Goal: Task Accomplishment & Management: Use online tool/utility

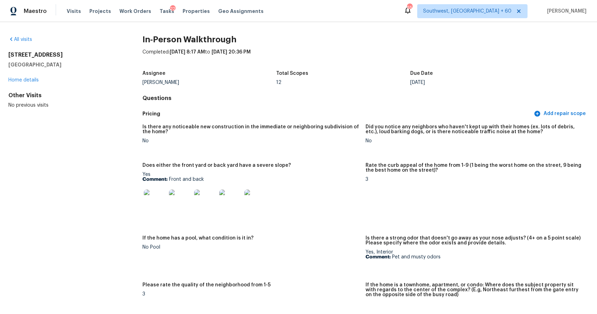
scroll to position [1216, 0]
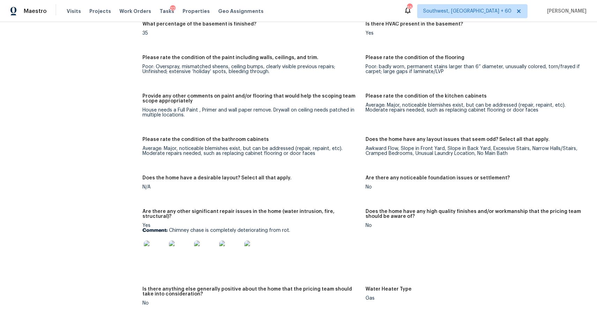
click at [79, 14] on div "Visits Projects Work Orders Tasks 22 Properties Geo Assignments" at bounding box center [169, 11] width 205 height 14
click at [73, 13] on span "Visits" at bounding box center [74, 11] width 14 height 7
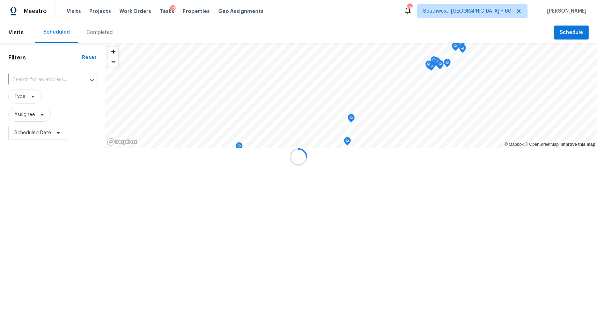
click at [95, 32] on div at bounding box center [298, 157] width 597 height 314
click at [95, 32] on div "Completed" at bounding box center [100, 32] width 26 height 7
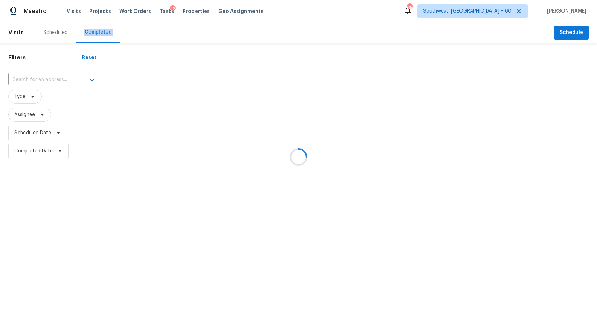
click at [95, 32] on div at bounding box center [298, 157] width 597 height 314
click at [40, 80] on div at bounding box center [298, 157] width 597 height 314
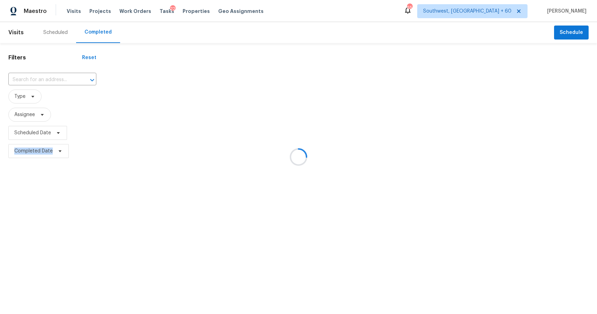
click at [40, 80] on div at bounding box center [298, 157] width 597 height 314
click at [50, 73] on div at bounding box center [298, 157] width 597 height 314
click at [78, 75] on div at bounding box center [87, 80] width 18 height 10
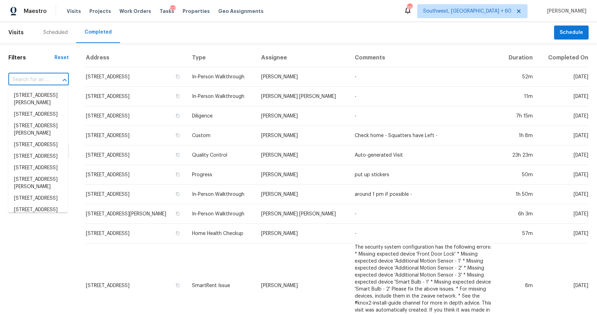
click at [51, 75] on div at bounding box center [60, 80] width 18 height 10
paste input "8847 Hunter Ridge Dr, Charlotte, NC 28226"
type input "8847 Hunter Ridge Dr, Charlotte, NC 28226"
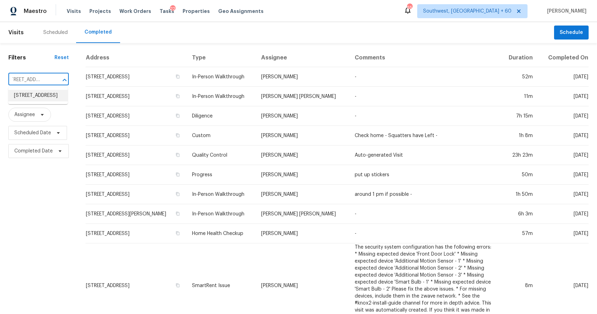
click at [48, 96] on li "8847 Hunter Ridge Dr, Charlotte, NC 28226" at bounding box center [37, 96] width 59 height 12
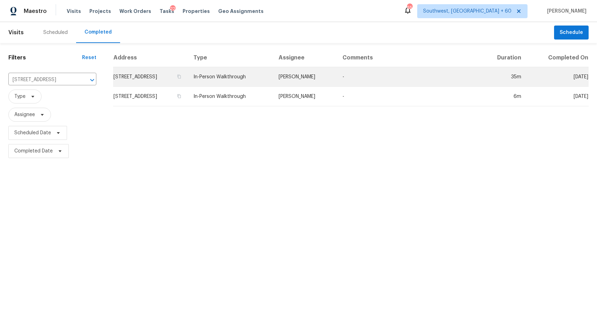
click at [316, 74] on td "[PERSON_NAME]" at bounding box center [305, 77] width 64 height 20
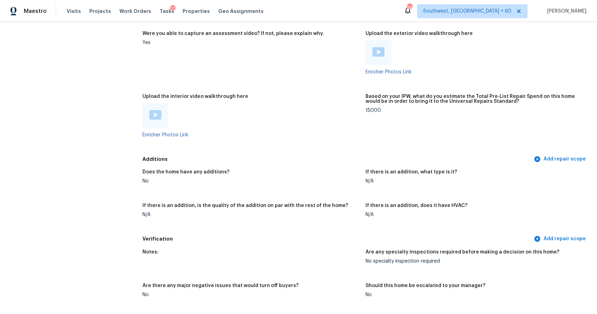
scroll to position [1320, 0]
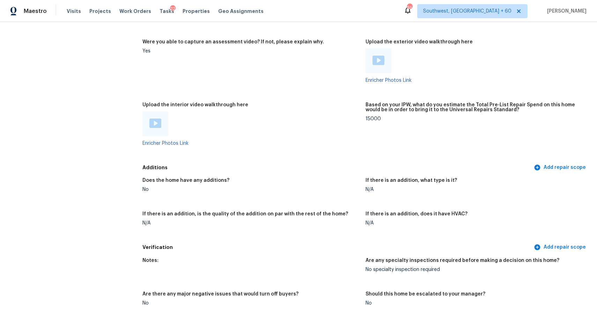
click at [154, 119] on img at bounding box center [155, 122] width 12 height 9
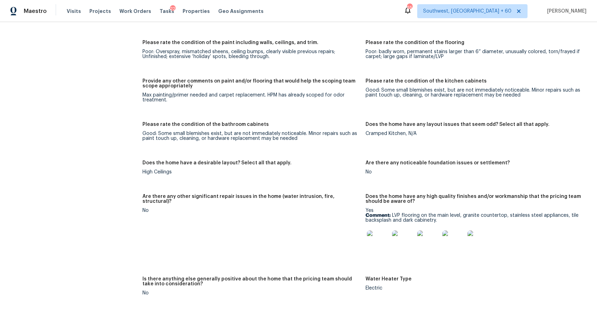
scroll to position [951, 0]
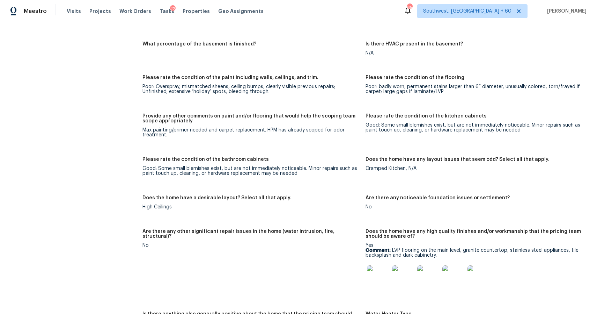
click at [531, 64] on figure "Is there HVAC present in the basement? N/A" at bounding box center [477, 54] width 223 height 25
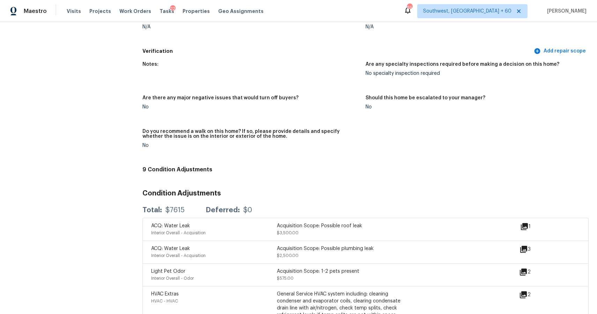
scroll to position [1516, 0]
click at [522, 224] on icon at bounding box center [524, 226] width 8 height 8
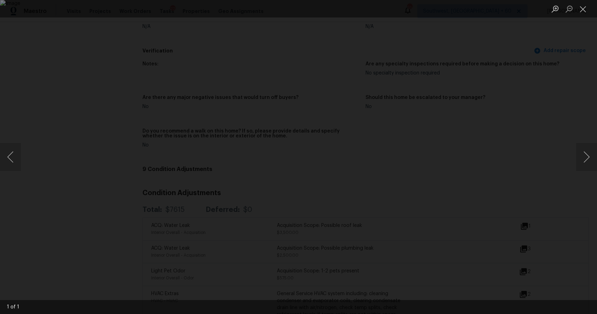
click at [510, 172] on div "Lightbox" at bounding box center [298, 157] width 597 height 314
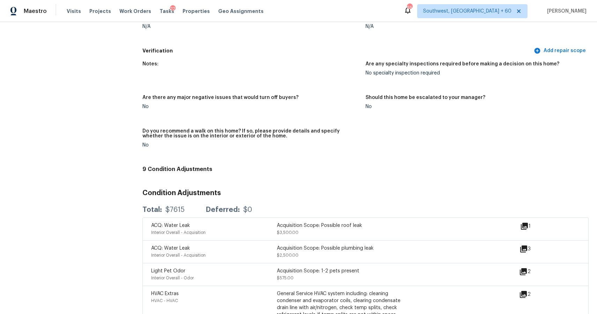
click at [523, 247] on icon at bounding box center [523, 248] width 7 height 7
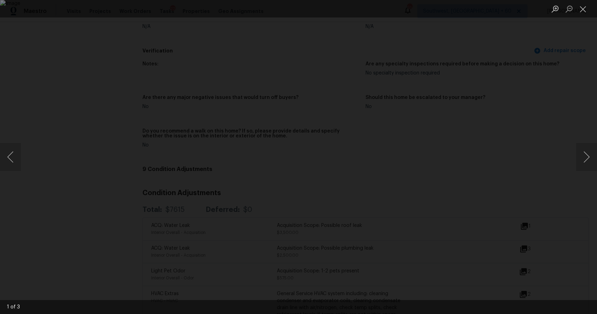
click at [537, 142] on div "Lightbox" at bounding box center [298, 157] width 597 height 314
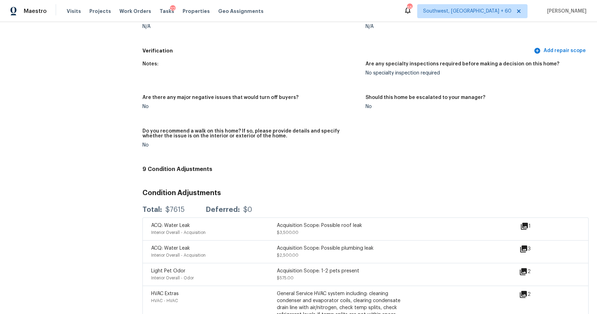
click at [537, 142] on div "Lightbox" at bounding box center [298, 157] width 597 height 314
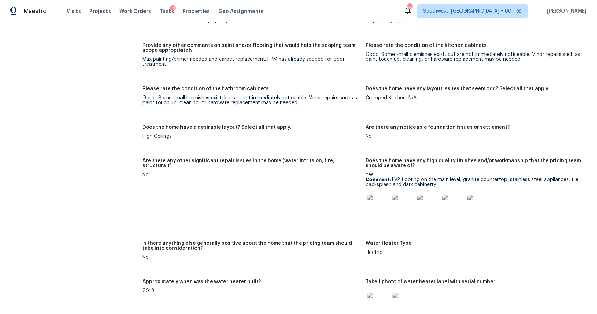
scroll to position [1019, 0]
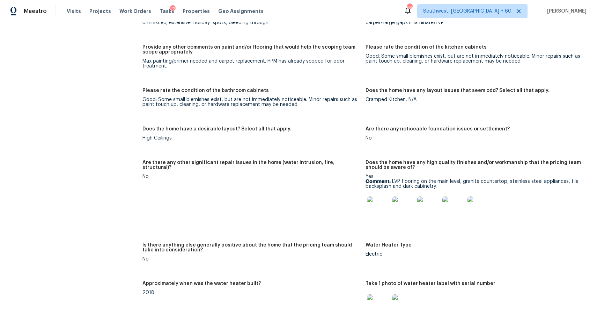
click at [538, 92] on div "Does the home have any layout issues that seem odd? Select all that apply." at bounding box center [475, 92] width 218 height 9
click at [525, 36] on figure "Please rate the condition of the flooring Poor: badly worn, permanent stains la…" at bounding box center [477, 21] width 223 height 30
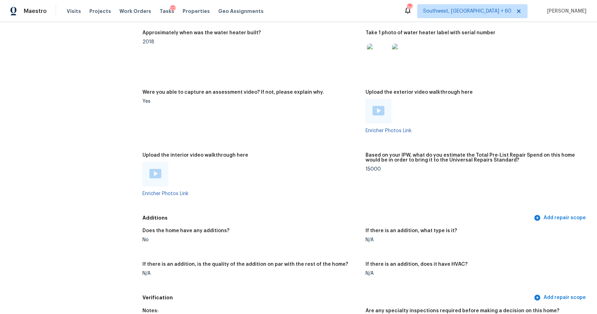
scroll to position [1335, 0]
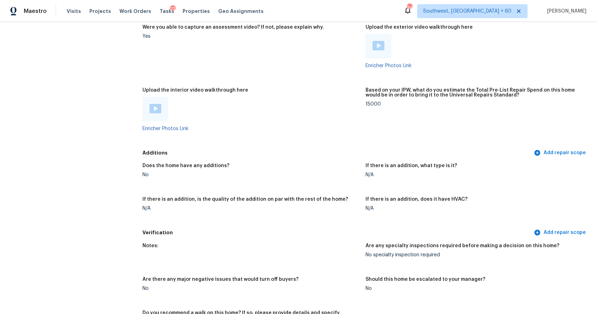
click at [318, 195] on div "Does the home have any additions? No If there is an addition, what type is it? …" at bounding box center [365, 192] width 446 height 67
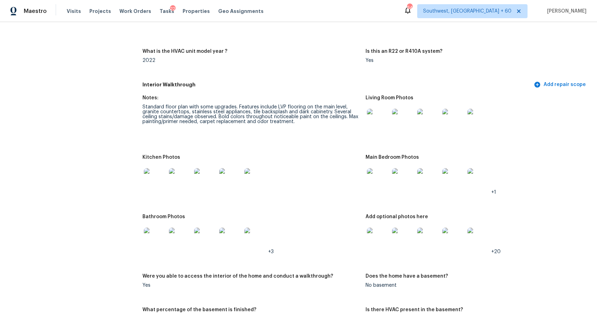
scroll to position [704, 0]
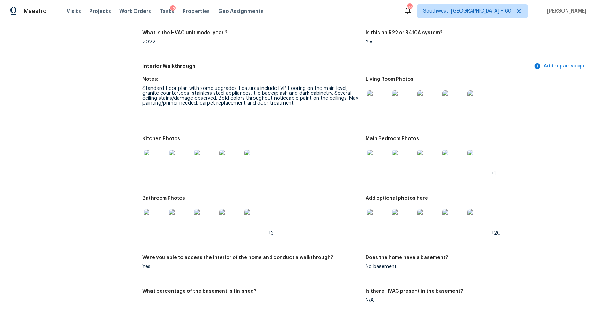
click at [386, 91] on img at bounding box center [378, 101] width 22 height 22
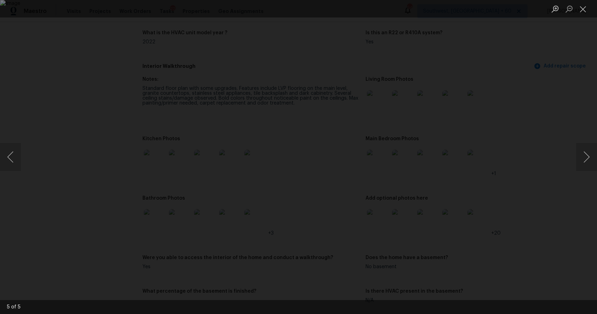
click at [503, 122] on div "Lightbox" at bounding box center [298, 157] width 597 height 314
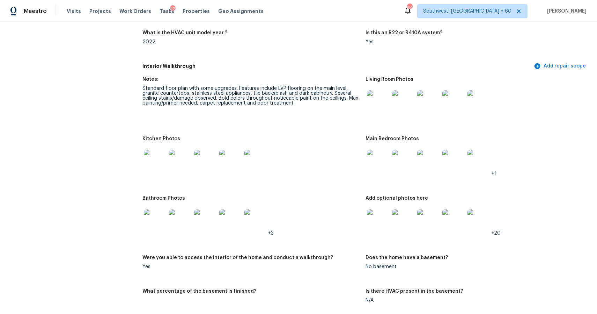
click at [378, 171] on img at bounding box center [378, 160] width 22 height 22
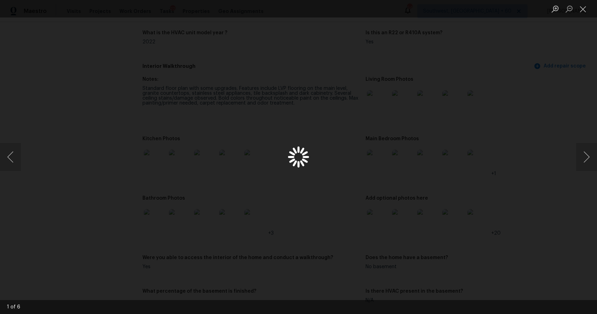
click at [378, 171] on div "Lightbox" at bounding box center [298, 157] width 597 height 314
click at [548, 184] on div "Lightbox" at bounding box center [298, 157] width 597 height 314
click at [536, 148] on div "Lightbox" at bounding box center [298, 157] width 597 height 314
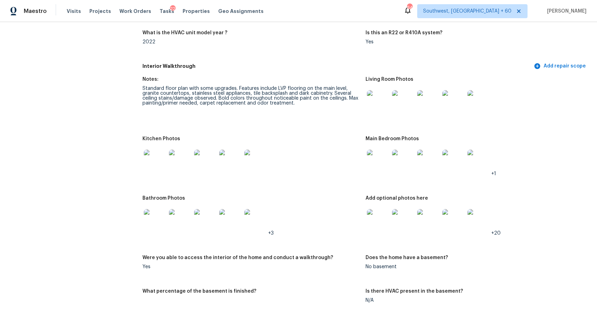
click at [391, 161] on div at bounding box center [403, 160] width 25 height 31
click at [385, 162] on img at bounding box center [378, 160] width 22 height 22
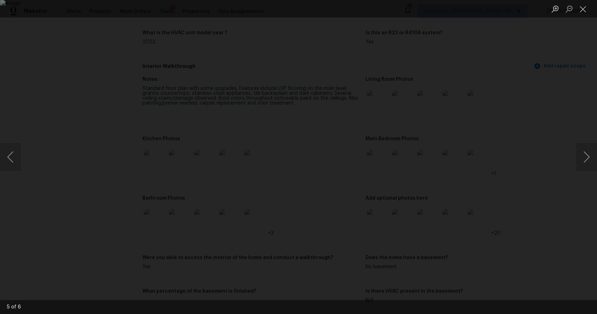
click at [317, 229] on img "Lightbox" at bounding box center [298, 157] width 597 height 314
click at [400, 144] on img "Lightbox" at bounding box center [298, 157] width 597 height 314
click at [567, 113] on div "Lightbox" at bounding box center [298, 157] width 597 height 314
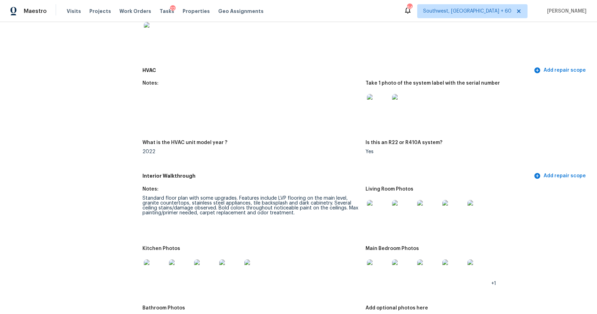
scroll to position [638, 0]
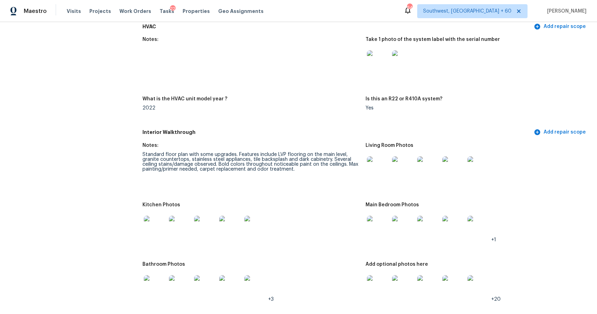
click at [388, 228] on img at bounding box center [378, 226] width 22 height 22
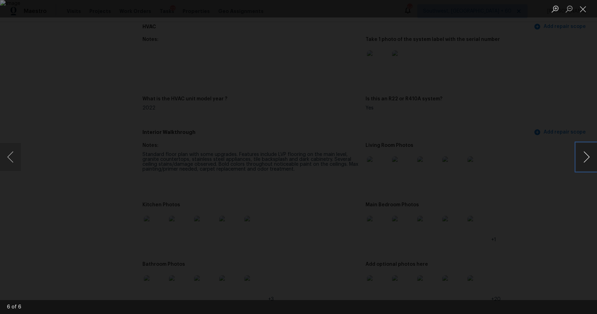
click at [586, 155] on button "Next image" at bounding box center [586, 157] width 21 height 28
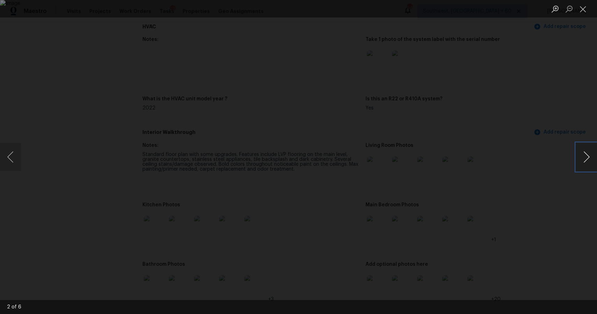
click at [586, 155] on button "Next image" at bounding box center [586, 157] width 21 height 28
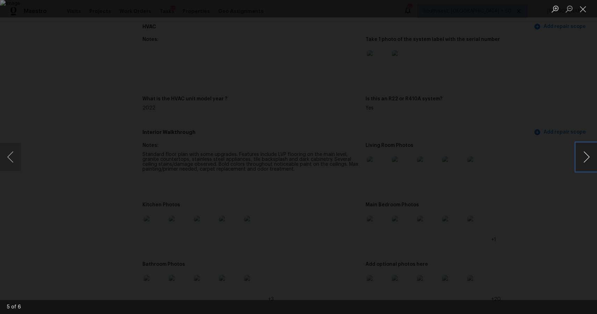
click at [586, 155] on button "Next image" at bounding box center [586, 157] width 21 height 28
click at [544, 125] on div "Lightbox" at bounding box center [298, 157] width 597 height 314
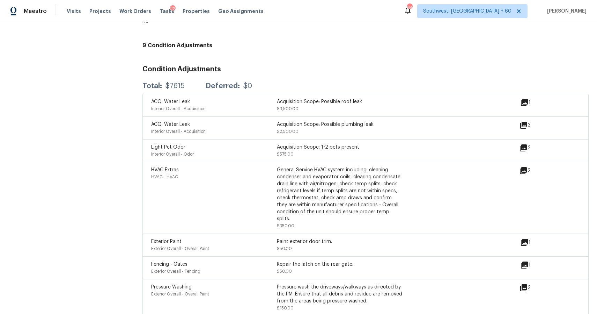
scroll to position [1685, 0]
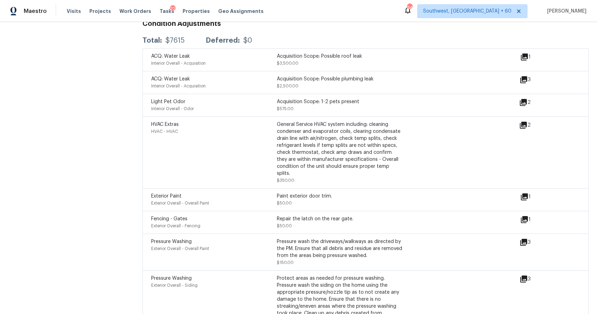
click at [228, 99] on div "Light Pet Odor" at bounding box center [214, 101] width 126 height 7
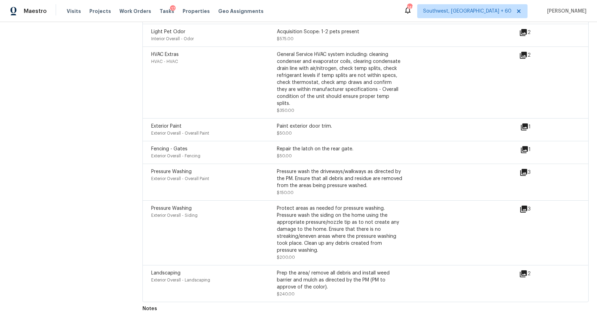
scroll to position [771, 0]
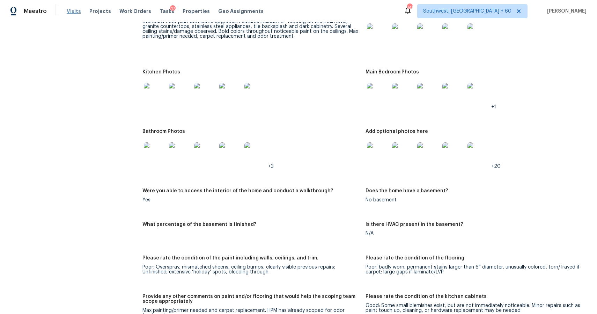
click at [67, 10] on span "Visits" at bounding box center [74, 11] width 14 height 7
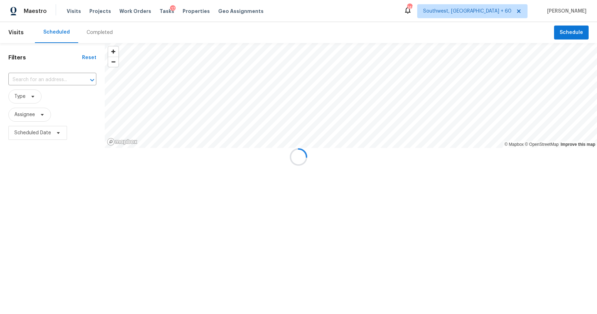
click at [96, 37] on div at bounding box center [298, 157] width 597 height 314
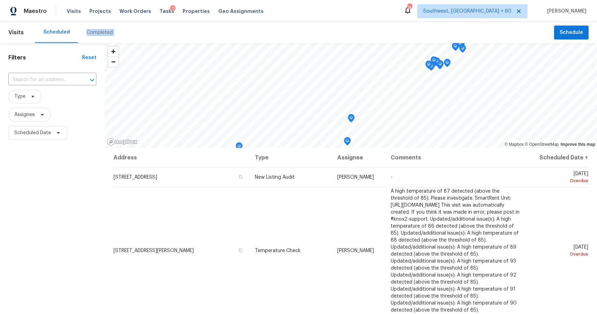
click at [96, 37] on div "Completed" at bounding box center [99, 32] width 43 height 21
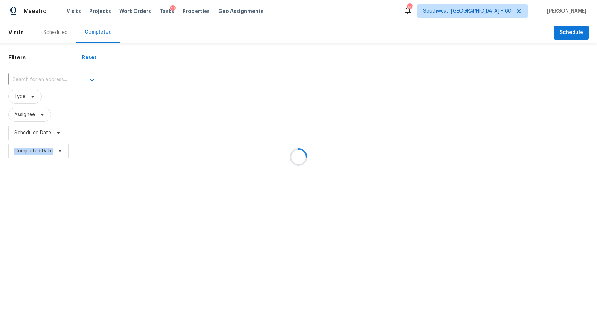
click at [56, 83] on div at bounding box center [298, 157] width 597 height 314
click at [56, 79] on div at bounding box center [298, 157] width 597 height 314
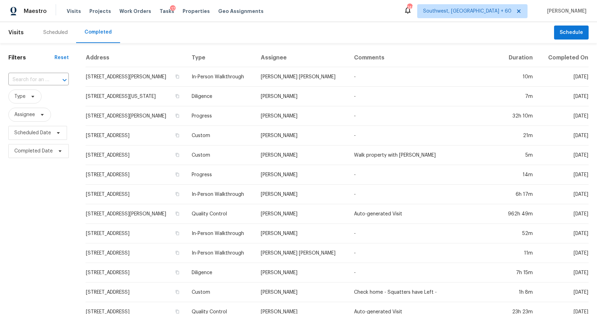
click at [56, 79] on div at bounding box center [60, 80] width 18 height 10
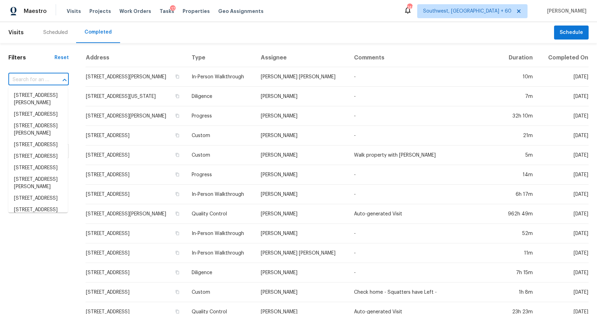
click at [56, 79] on div at bounding box center [60, 80] width 18 height 10
paste input "7623 William Bonney San Antonio TX 78254"
type input "7623 William Bonney San Antonio TX 78254"
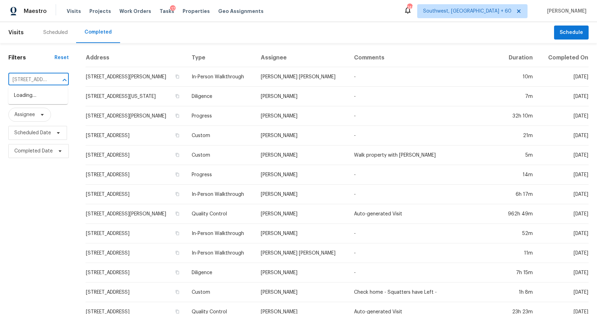
scroll to position [0, 63]
click at [31, 98] on li "7623 William Bonney, San Antonio, TX 78254" at bounding box center [37, 99] width 59 height 19
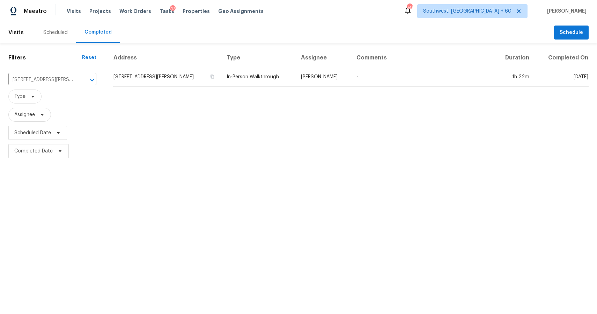
click at [331, 87] on div "Address Type Assignee Comments Duration Completed On 7623 William Bonney, San A…" at bounding box center [351, 104] width 492 height 111
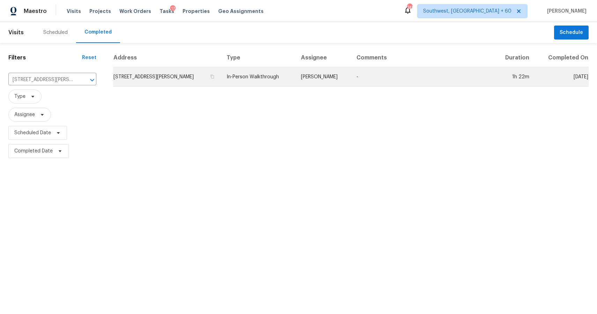
click at [349, 82] on td "Felix Ramos" at bounding box center [323, 77] width 56 height 20
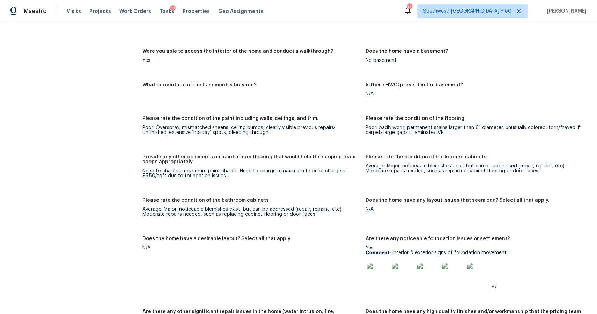
scroll to position [1054, 0]
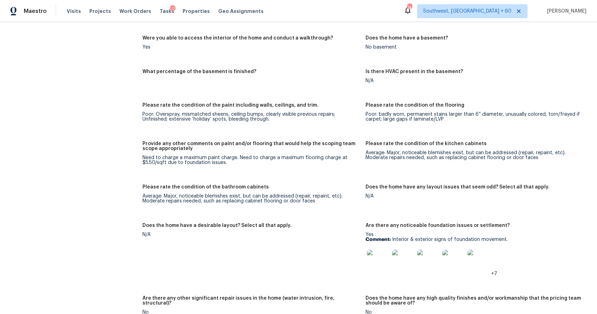
click at [383, 254] on img at bounding box center [378, 260] width 22 height 22
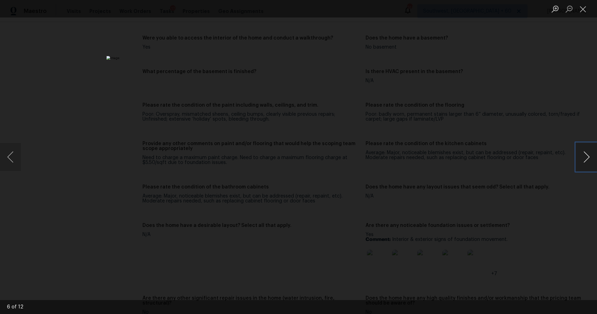
click at [585, 153] on button "Next image" at bounding box center [586, 157] width 21 height 28
click at [539, 162] on div "Lightbox" at bounding box center [298, 157] width 597 height 314
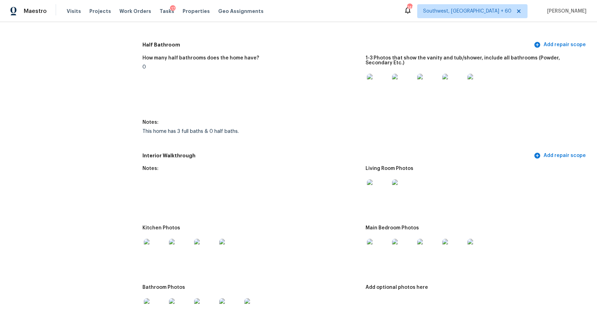
scroll to position [776, 0]
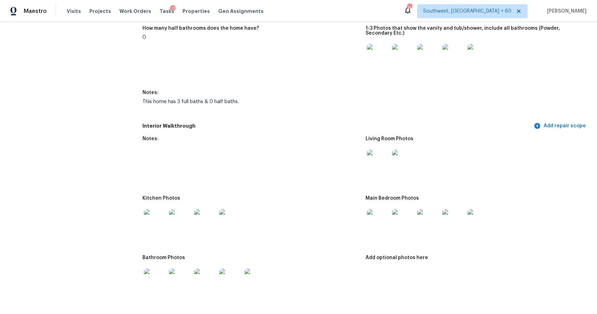
click at [379, 153] on img at bounding box center [378, 160] width 22 height 22
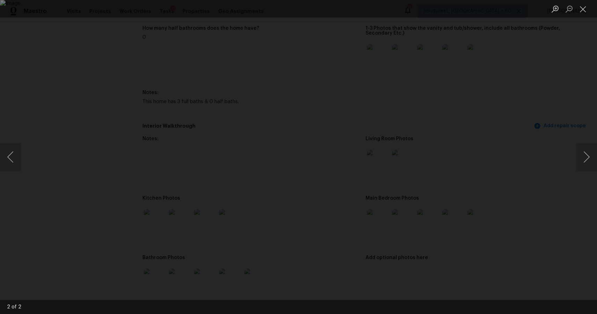
click at [490, 178] on div "Lightbox" at bounding box center [298, 157] width 597 height 314
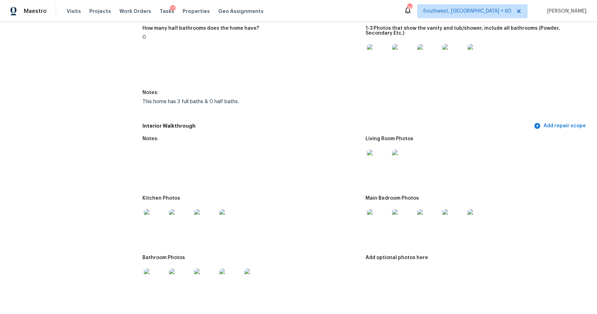
click at [368, 220] on img at bounding box center [378, 220] width 22 height 22
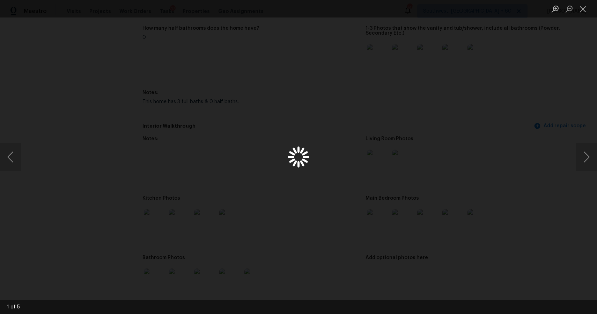
click at [513, 207] on div "Lightbox" at bounding box center [298, 157] width 597 height 314
click at [502, 153] on div "Lightbox" at bounding box center [298, 157] width 597 height 314
click at [576, 15] on ul "Lightbox" at bounding box center [572, 8] width 49 height 17
click at [587, 9] on button "Close lightbox" at bounding box center [583, 9] width 14 height 12
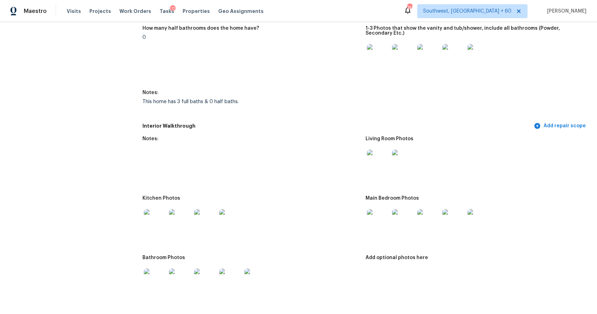
click at [374, 214] on img at bounding box center [378, 220] width 22 height 22
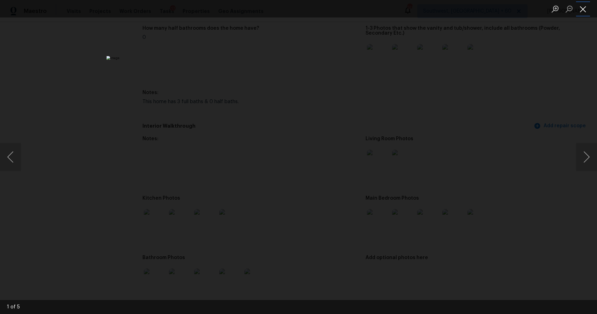
click at [584, 9] on button "Close lightbox" at bounding box center [583, 9] width 14 height 12
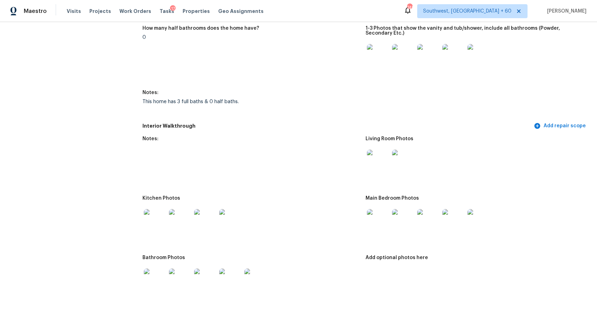
click at [378, 167] on img at bounding box center [378, 160] width 22 height 22
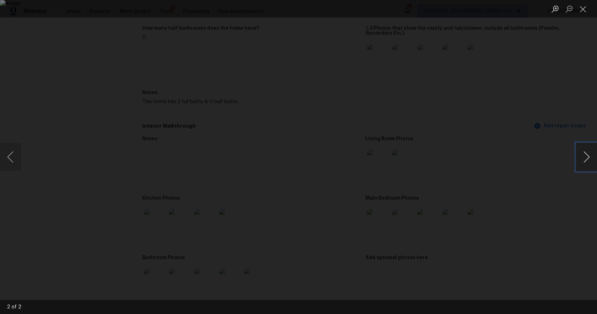
click at [585, 159] on button "Next image" at bounding box center [586, 157] width 21 height 28
click at [533, 167] on div "Lightbox" at bounding box center [298, 157] width 597 height 314
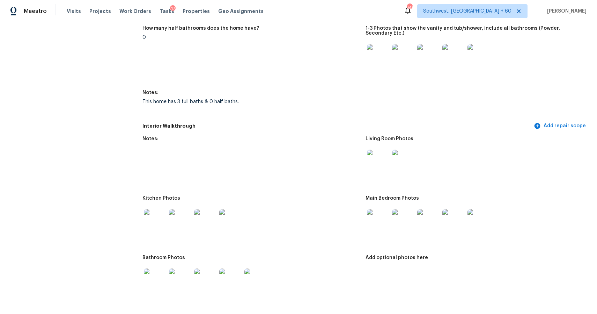
click at [375, 221] on img at bounding box center [378, 220] width 22 height 22
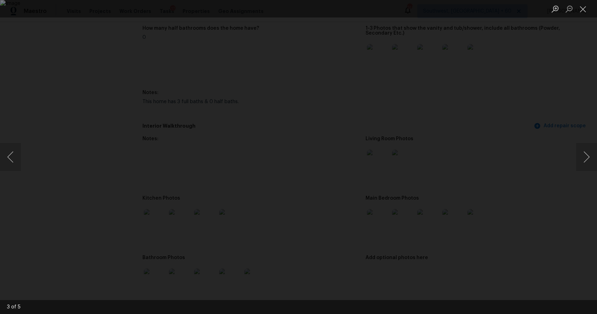
click at [566, 157] on div "Lightbox" at bounding box center [298, 157] width 597 height 314
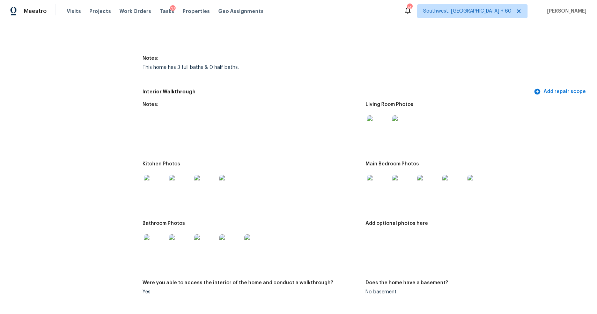
scroll to position [843, 0]
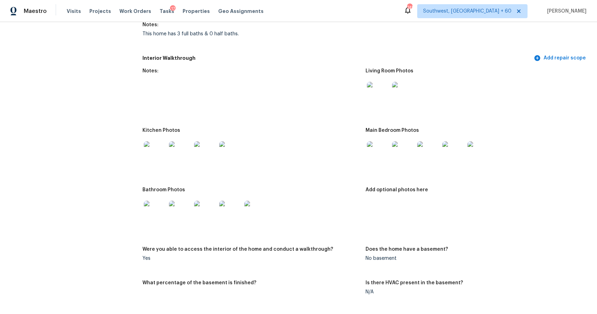
click at [154, 165] on div at bounding box center [154, 152] width 25 height 31
click at [157, 162] on img at bounding box center [155, 152] width 22 height 22
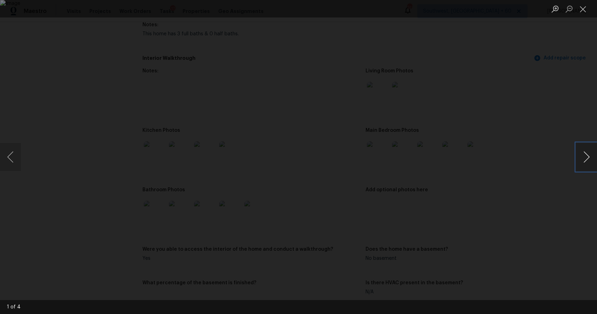
click at [585, 156] on button "Next image" at bounding box center [586, 157] width 21 height 28
click at [581, 149] on button "Next image" at bounding box center [586, 157] width 21 height 28
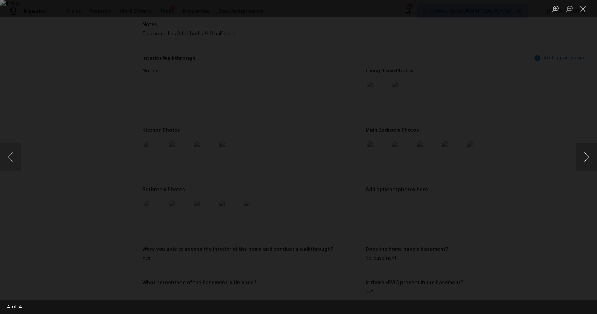
click at [581, 149] on button "Next image" at bounding box center [586, 157] width 21 height 28
click at [500, 136] on div "Lightbox" at bounding box center [298, 157] width 597 height 314
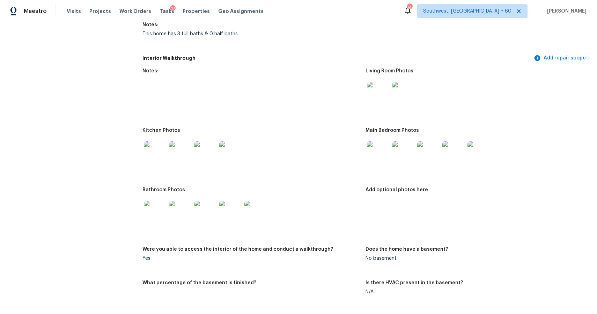
click at [150, 220] on img at bounding box center [155, 211] width 22 height 22
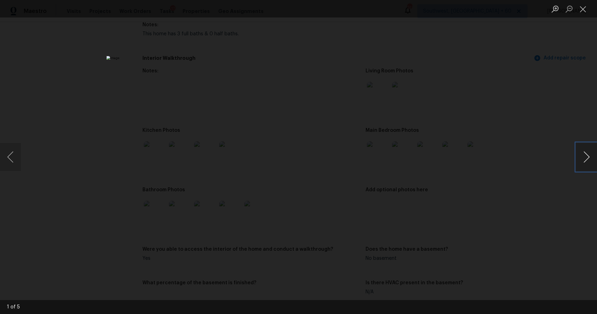
click at [589, 161] on button "Next image" at bounding box center [586, 157] width 21 height 28
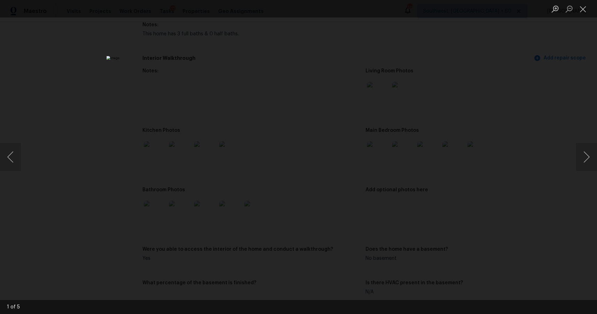
click at [556, 117] on div "Lightbox" at bounding box center [298, 157] width 597 height 314
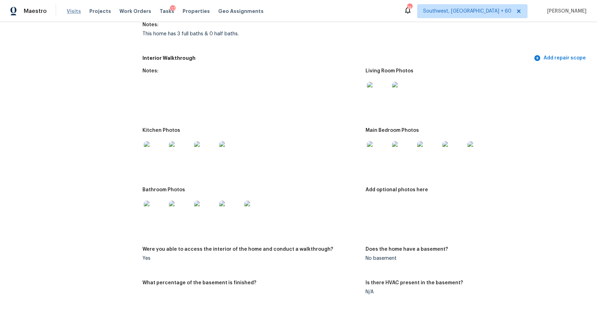
click at [74, 12] on span "Visits" at bounding box center [74, 11] width 14 height 7
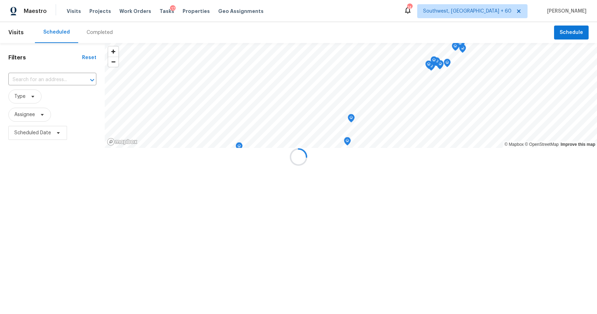
click at [92, 30] on div at bounding box center [298, 157] width 597 height 314
click at [101, 30] on div at bounding box center [298, 157] width 597 height 314
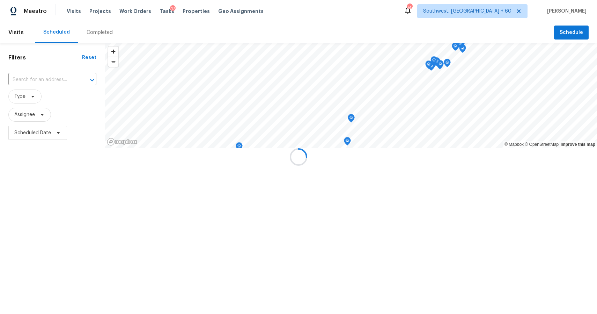
click at [101, 30] on div at bounding box center [298, 157] width 597 height 314
click at [99, 28] on div at bounding box center [298, 157] width 597 height 314
click at [99, 28] on div "Completed" at bounding box center [99, 32] width 43 height 21
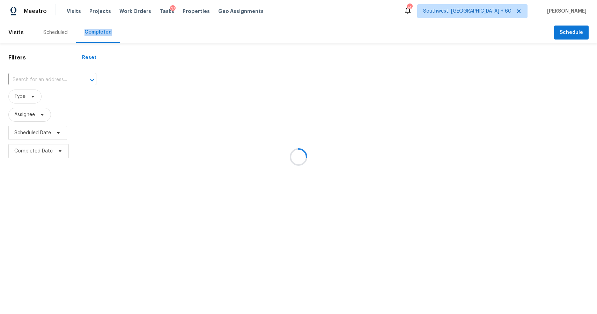
click at [99, 28] on div at bounding box center [298, 157] width 597 height 314
click at [56, 78] on div at bounding box center [298, 157] width 597 height 314
click at [37, 78] on div at bounding box center [298, 157] width 597 height 314
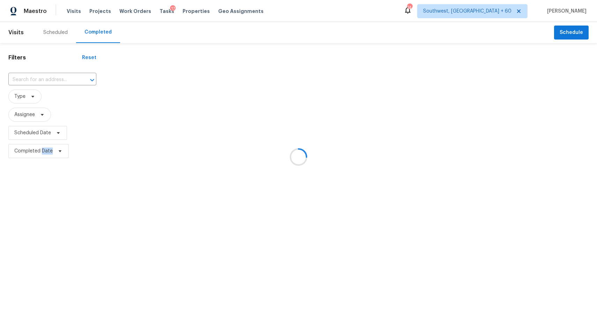
click at [37, 78] on div at bounding box center [298, 157] width 597 height 314
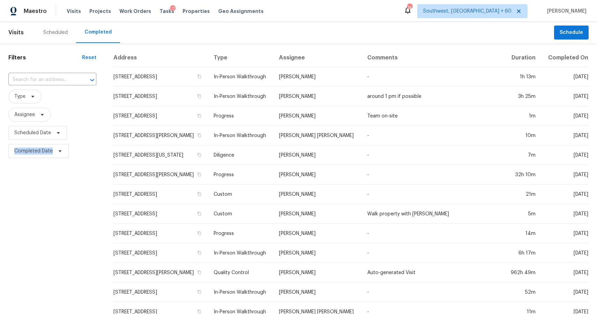
click at [37, 78] on input "text" at bounding box center [42, 79] width 68 height 11
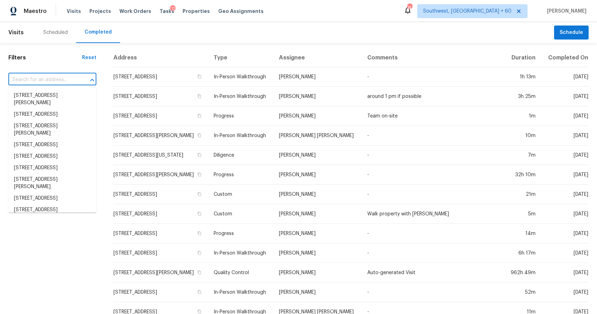
paste input "1438 Kingsley Dr Allen TX 75013"
type input "1438 Kingsley Dr Allen TX 75013"
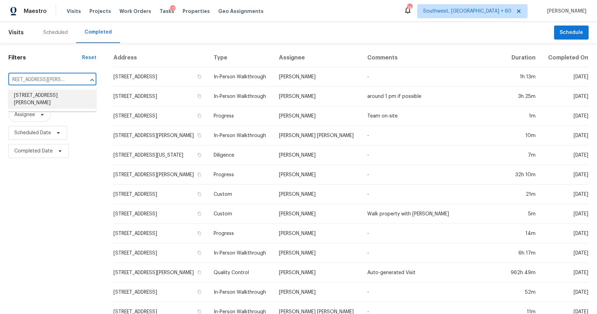
click at [47, 100] on li "1438 Kingsley Dr, Allen, TX 75013" at bounding box center [52, 99] width 88 height 19
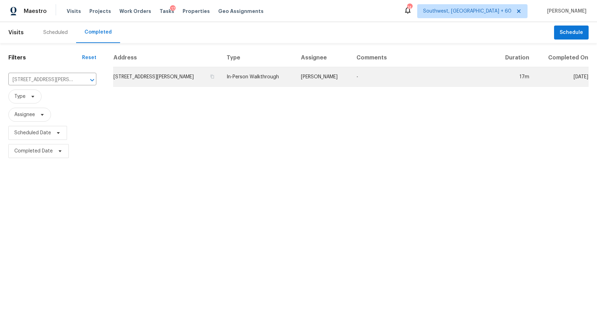
click at [332, 76] on td "Alicia Anices" at bounding box center [323, 77] width 56 height 20
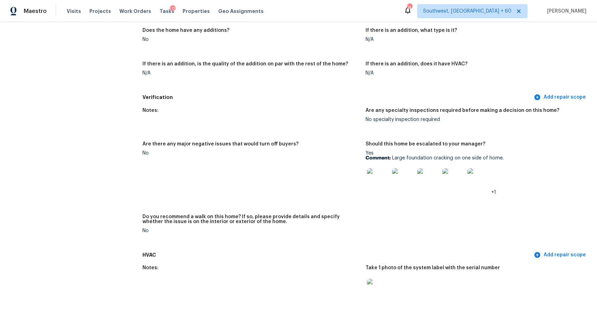
scroll to position [1656, 0]
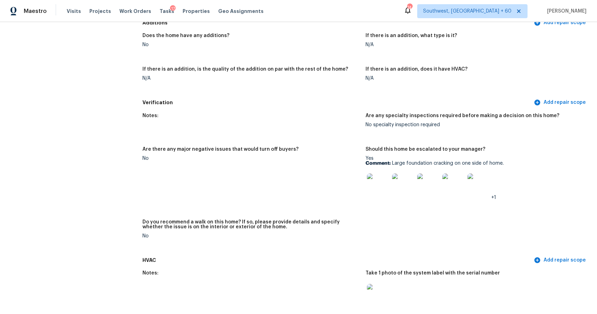
click at [371, 179] on img at bounding box center [378, 184] width 22 height 22
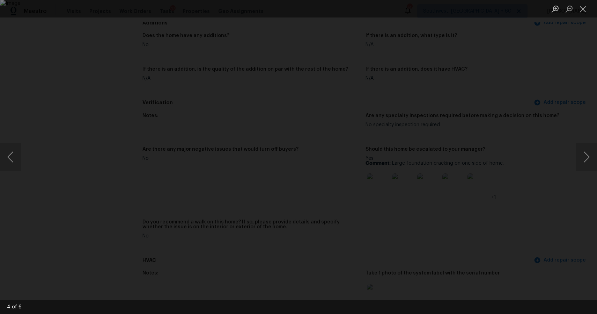
click at [541, 145] on div "Lightbox" at bounding box center [298, 157] width 597 height 314
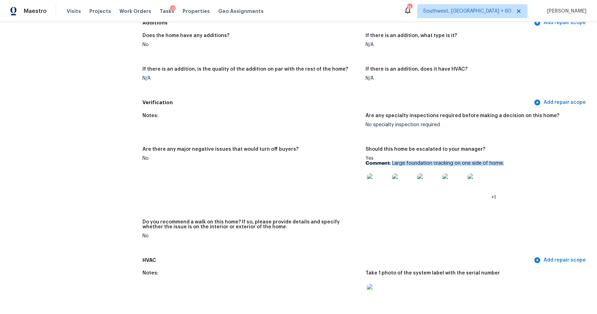
drag, startPoint x: 391, startPoint y: 159, endPoint x: 502, endPoint y: 159, distance: 110.3
click at [502, 161] on p "Comment: Large foundation cracking on one side of home." at bounding box center [475, 163] width 218 height 5
copy p "Large foundation cracking on one side of home."
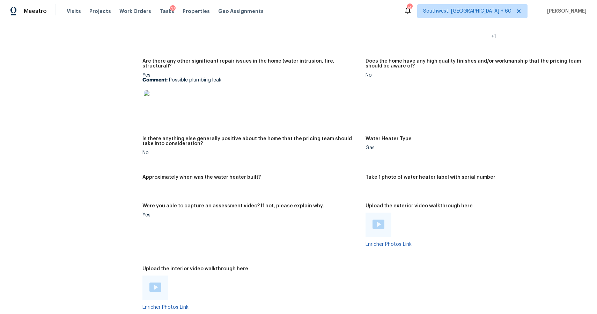
scroll to position [1362, 0]
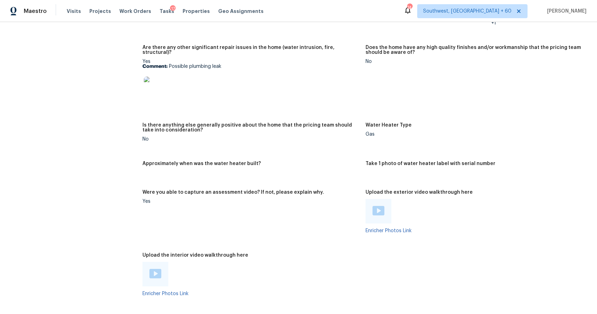
click at [157, 268] on img at bounding box center [155, 272] width 12 height 9
click at [555, 80] on figure "Does the home have any high quality finishes and/or workmanship that the pricin…" at bounding box center [477, 79] width 223 height 69
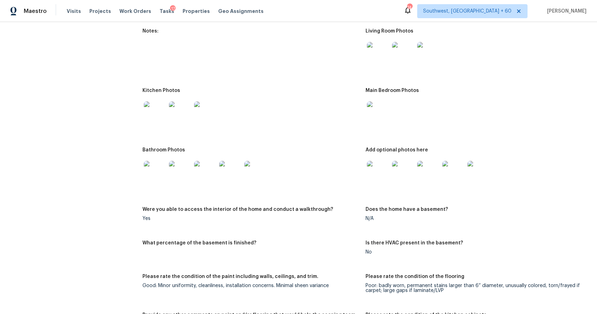
scroll to position [897, 0]
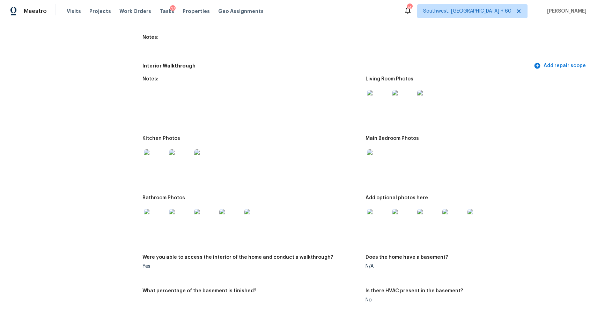
click at [379, 111] on img at bounding box center [378, 101] width 22 height 22
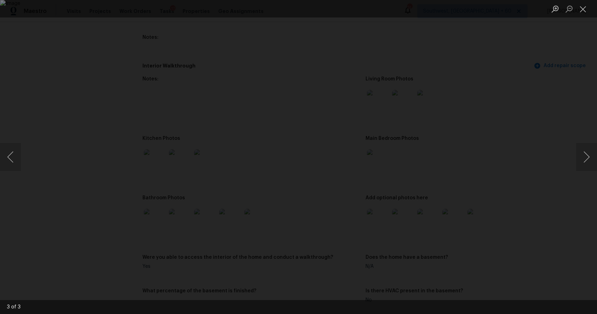
click at [507, 196] on div "Lightbox" at bounding box center [298, 157] width 597 height 314
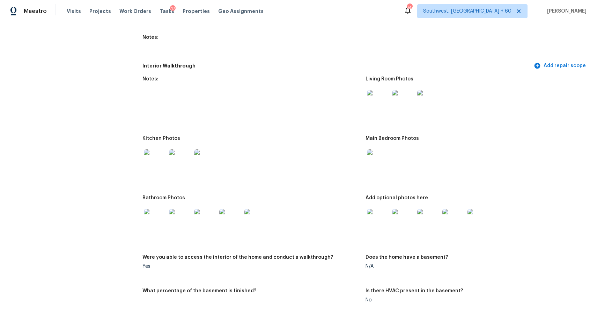
click at [385, 174] on div at bounding box center [378, 160] width 25 height 31
click at [385, 165] on img at bounding box center [378, 160] width 22 height 22
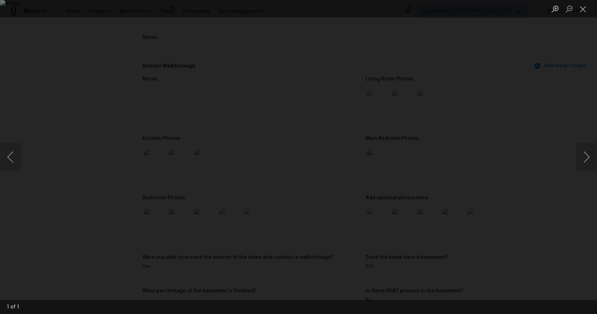
click at [527, 186] on div "Lightbox" at bounding box center [298, 157] width 597 height 314
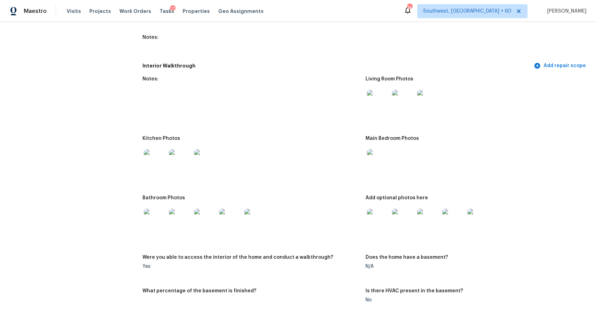
click at [375, 231] on div at bounding box center [378, 219] width 25 height 31
click at [384, 224] on img at bounding box center [378, 219] width 22 height 22
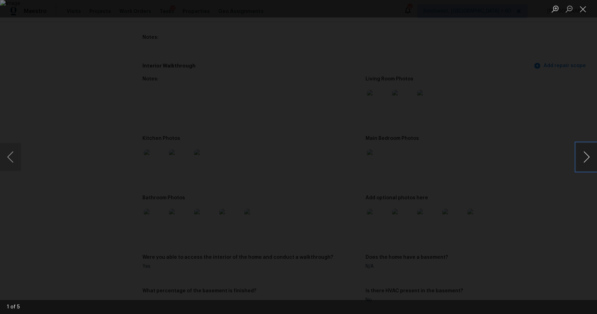
click at [591, 157] on button "Next image" at bounding box center [586, 157] width 21 height 28
click at [583, 144] on button "Next image" at bounding box center [586, 157] width 21 height 28
click at [581, 155] on button "Next image" at bounding box center [586, 157] width 21 height 28
click at [585, 156] on button "Next image" at bounding box center [586, 157] width 21 height 28
click at [524, 130] on div "Lightbox" at bounding box center [298, 157] width 597 height 314
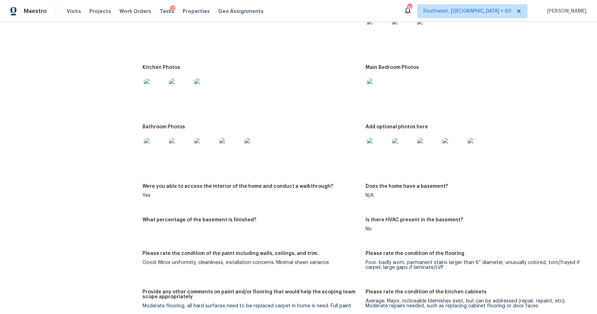
scroll to position [958, 0]
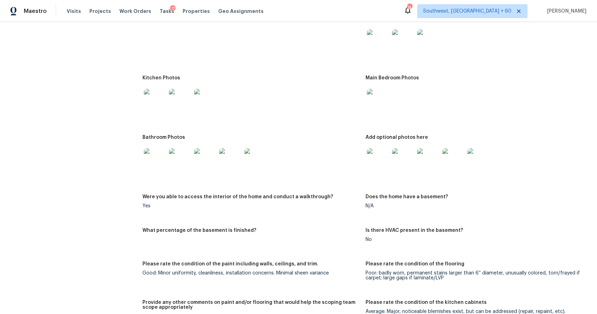
click at [372, 97] on img at bounding box center [378, 100] width 22 height 22
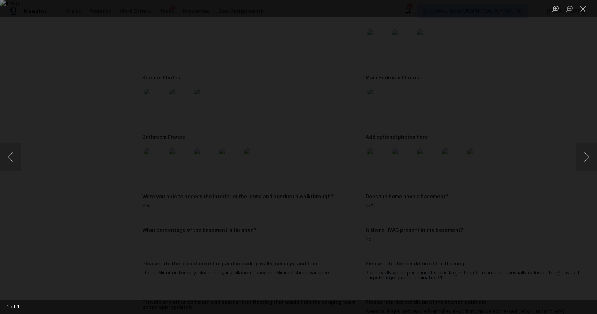
click at [471, 132] on img "Lightbox" at bounding box center [298, 157] width 597 height 314
click at [503, 131] on div "Lightbox" at bounding box center [298, 157] width 597 height 314
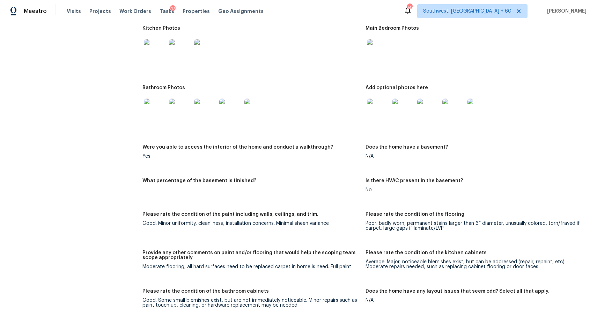
scroll to position [947, 0]
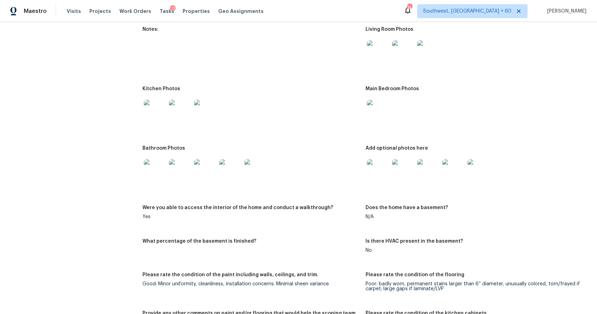
click at [388, 168] on img at bounding box center [378, 170] width 22 height 22
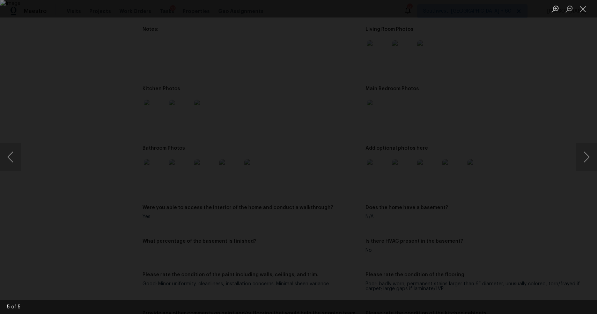
click at [544, 169] on div "Lightbox" at bounding box center [298, 157] width 597 height 314
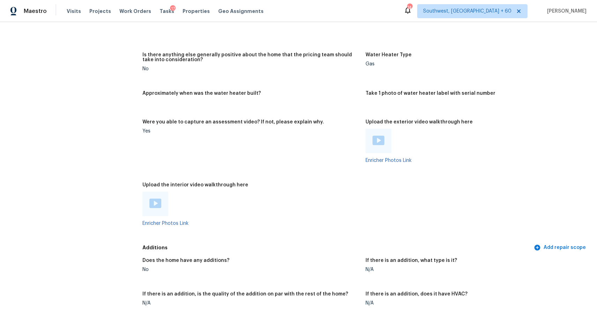
scroll to position [1477, 0]
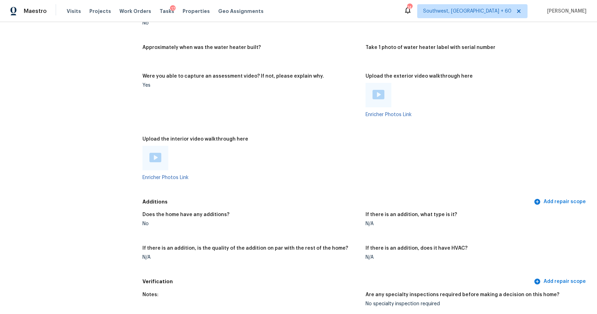
click at [157, 153] on img at bounding box center [155, 157] width 12 height 9
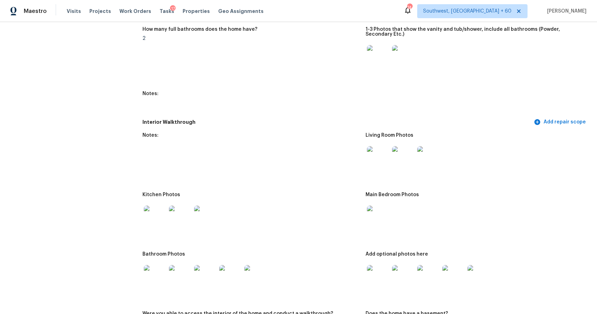
scroll to position [924, 0]
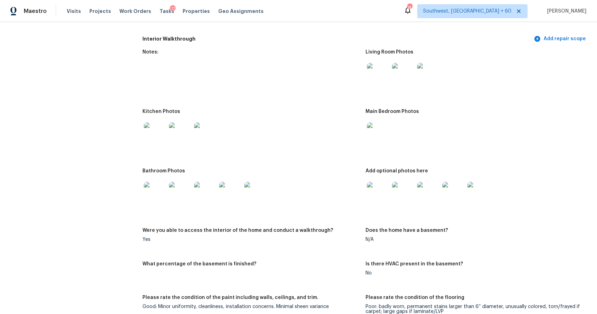
click at [158, 190] on img at bounding box center [155, 193] width 22 height 22
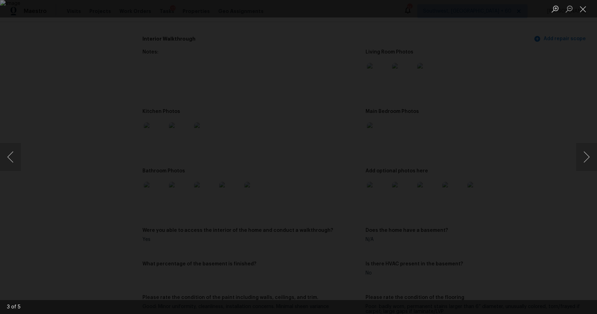
click at [536, 185] on div "Lightbox" at bounding box center [298, 157] width 597 height 314
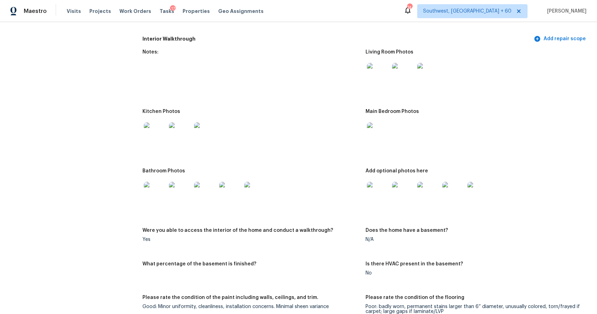
click at [224, 194] on img at bounding box center [230, 193] width 22 height 22
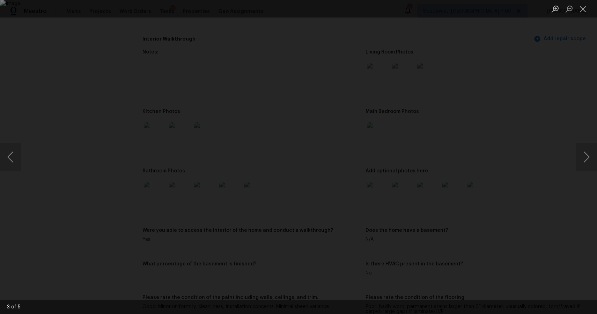
click at [533, 171] on div "Lightbox" at bounding box center [298, 157] width 597 height 314
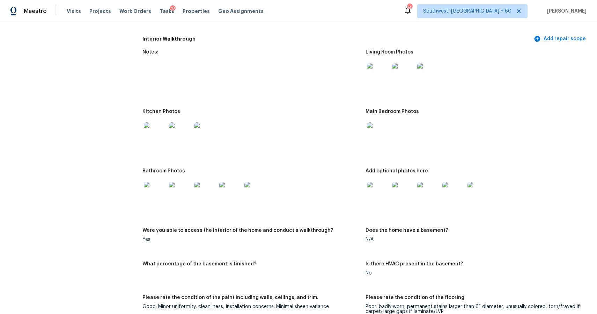
click at [381, 132] on img at bounding box center [378, 133] width 22 height 22
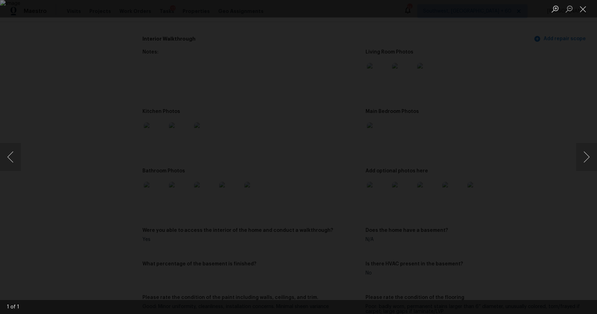
click at [526, 196] on div "Lightbox" at bounding box center [298, 157] width 597 height 314
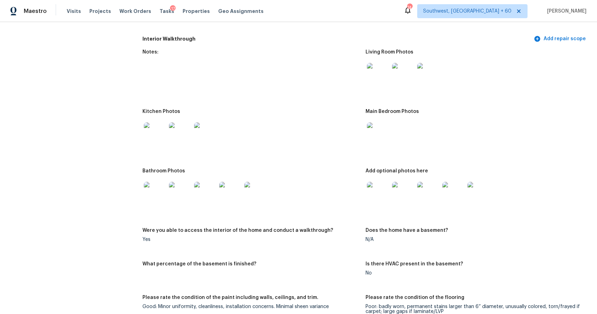
click at [374, 184] on img at bounding box center [378, 193] width 22 height 22
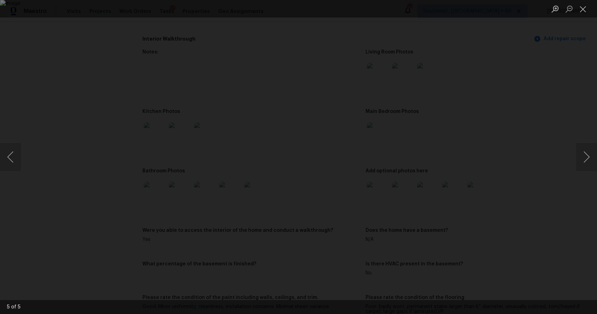
click at [529, 149] on div "Lightbox" at bounding box center [298, 157] width 597 height 314
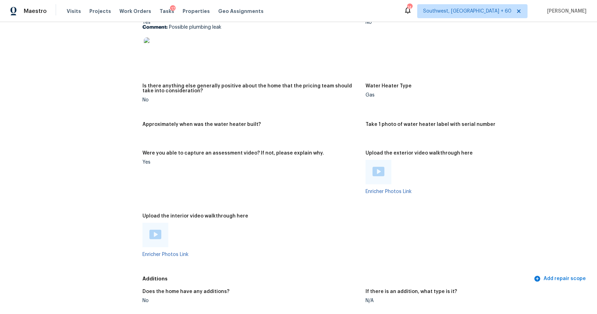
scroll to position [1402, 0]
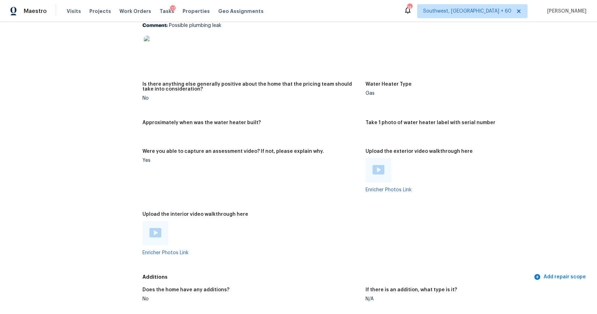
click at [386, 166] on div at bounding box center [379, 170] width 26 height 24
click at [378, 166] on img at bounding box center [379, 169] width 12 height 9
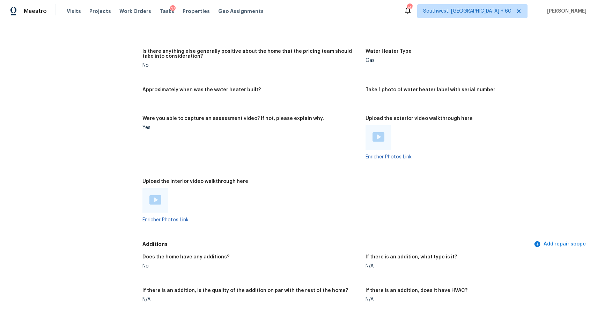
scroll to position [1468, 0]
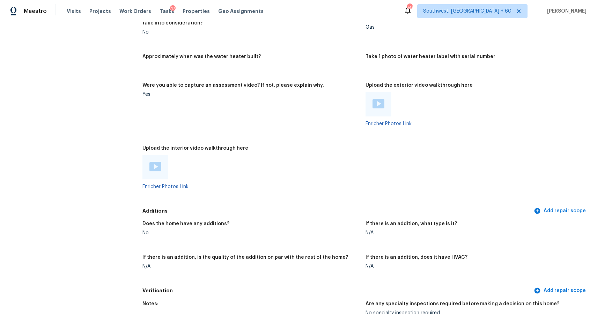
click at [161, 164] on img at bounding box center [155, 166] width 12 height 9
click at [382, 99] on img at bounding box center [379, 103] width 12 height 9
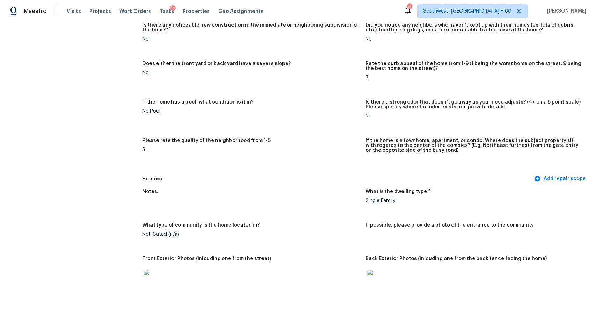
scroll to position [0, 0]
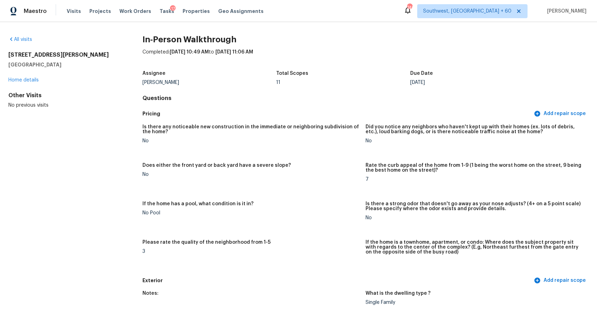
click at [168, 78] on div "Assignee" at bounding box center [209, 75] width 134 height 9
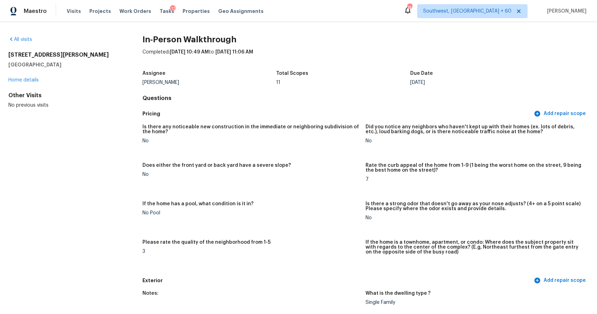
click at [168, 78] on div "Assignee" at bounding box center [209, 75] width 134 height 9
click at [167, 85] on div "Assignee Alicia Anices Total Scopes 11 Due Date Tue, Sep 09" at bounding box center [365, 78] width 446 height 22
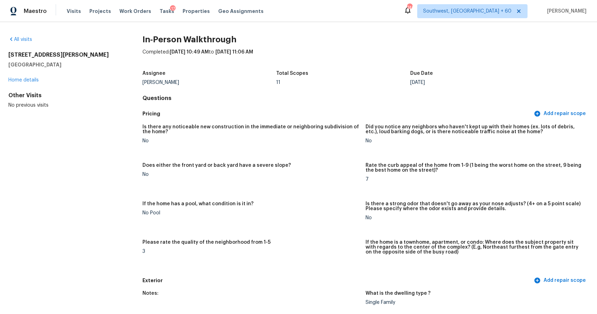
click at [167, 85] on div "Assignee Alicia Anices Total Scopes 11 Due Date Tue, Sep 09" at bounding box center [365, 78] width 446 height 22
copy div "Alicia Anices"
click at [68, 8] on span "Visits" at bounding box center [74, 11] width 14 height 7
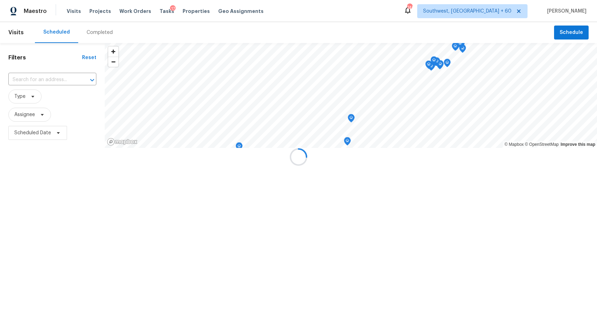
click at [87, 30] on div at bounding box center [298, 157] width 597 height 314
click at [91, 30] on div at bounding box center [298, 157] width 597 height 314
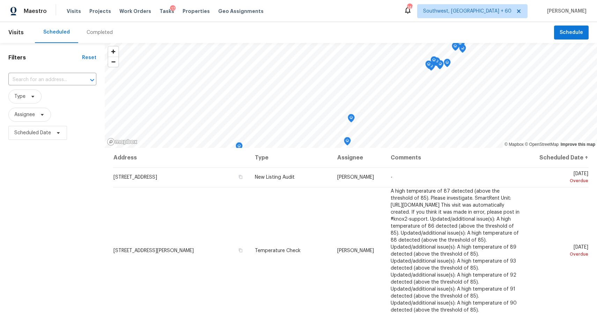
click at [91, 30] on div "Completed" at bounding box center [100, 32] width 26 height 7
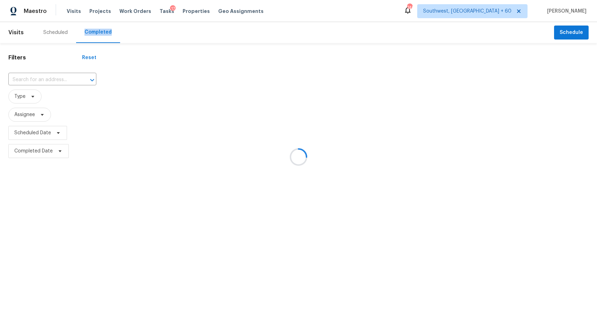
click at [91, 30] on div at bounding box center [298, 157] width 597 height 314
click at [61, 86] on div at bounding box center [298, 157] width 597 height 314
click at [54, 81] on div at bounding box center [298, 157] width 597 height 314
click at [50, 78] on input "text" at bounding box center [42, 79] width 68 height 11
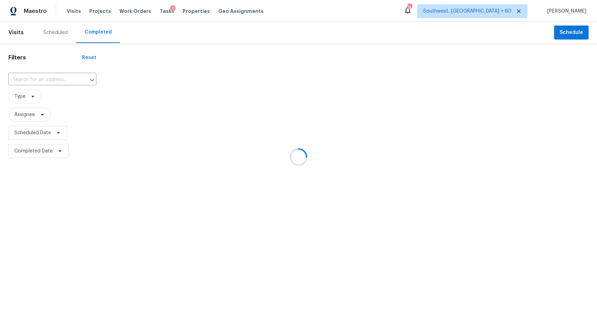
click at [50, 78] on input "text" at bounding box center [42, 79] width 68 height 11
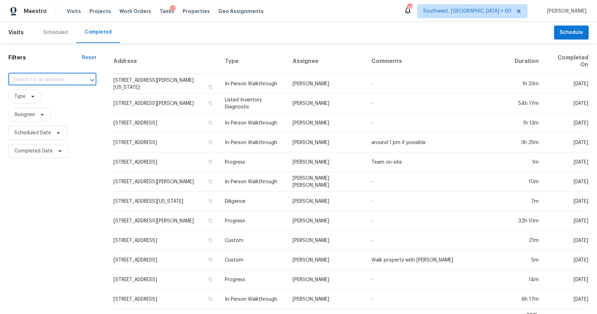
paste input "44 Willowood Dr Spartanburg SC 29303"
type input "44 Willowood Dr Spartanburg SC 29303"
click at [29, 98] on li "44 Willowood Dr, Spartanburg, SC 29303" at bounding box center [52, 96] width 88 height 12
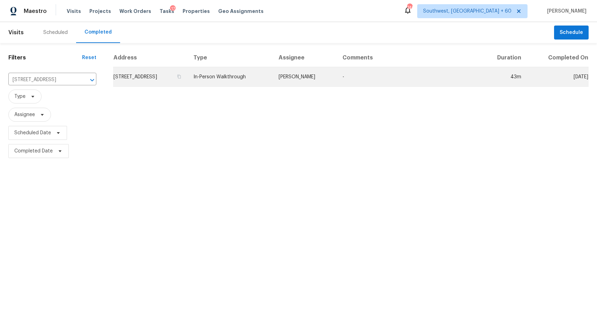
click at [273, 82] on td "In-Person Walkthrough" at bounding box center [230, 77] width 85 height 20
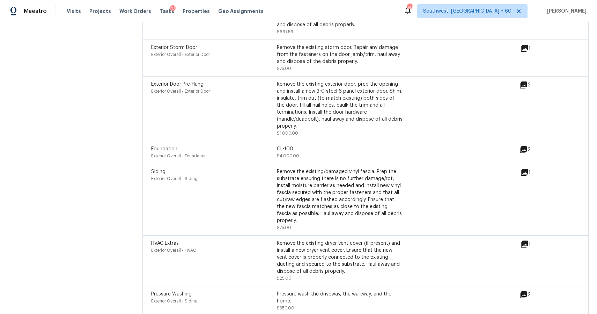
scroll to position [2238, 0]
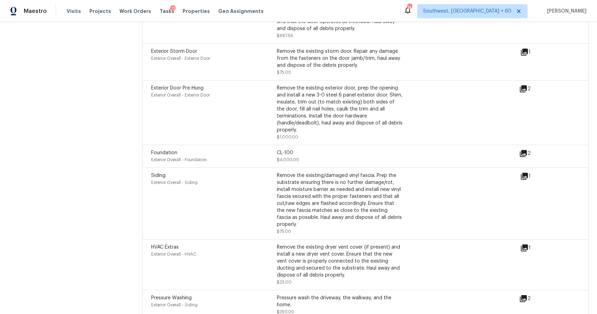
click at [526, 153] on icon at bounding box center [523, 153] width 7 height 7
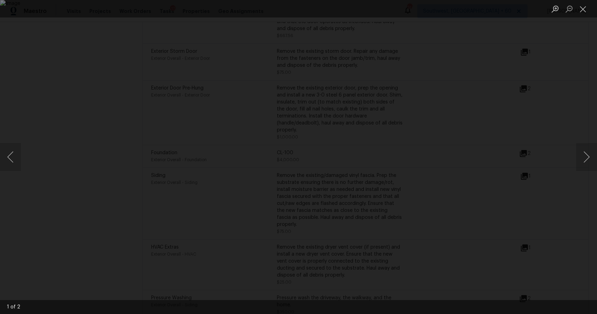
click at [560, 143] on div "Lightbox" at bounding box center [298, 157] width 597 height 314
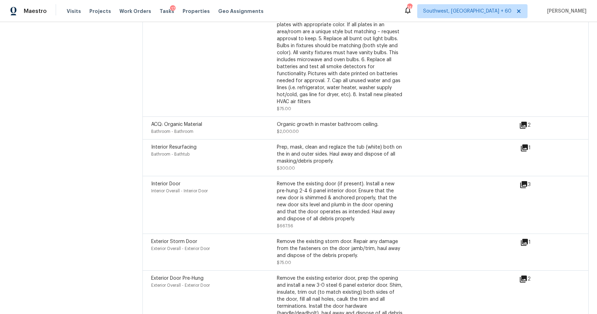
scroll to position [1930, 0]
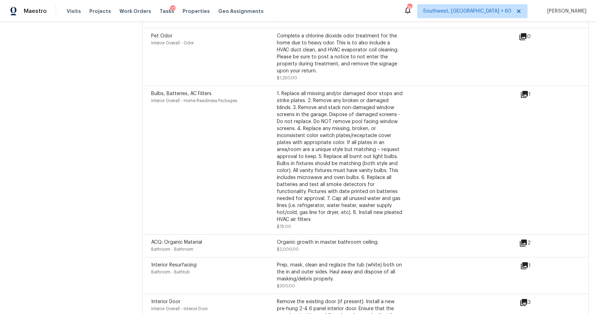
click at [524, 244] on icon at bounding box center [523, 242] width 7 height 7
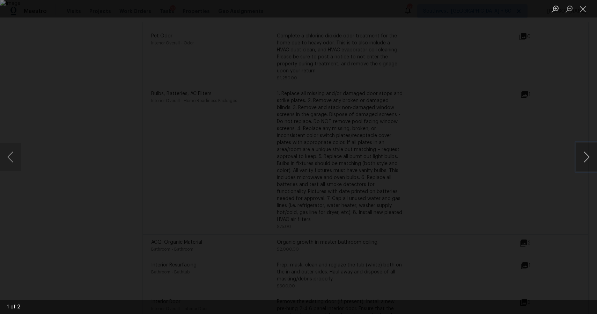
click at [588, 158] on button "Next image" at bounding box center [586, 157] width 21 height 28
click at [540, 111] on div "Lightbox" at bounding box center [298, 157] width 597 height 314
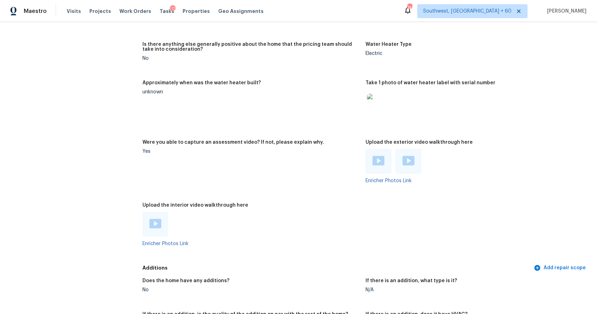
scroll to position [1466, 0]
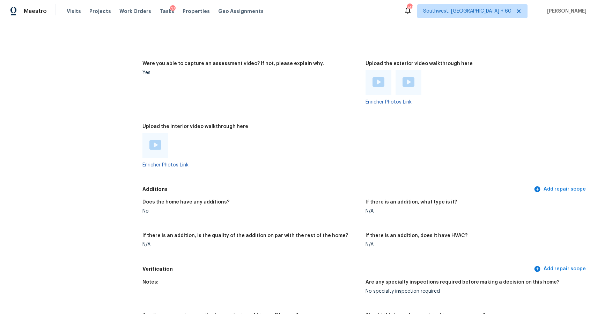
click at [159, 147] on img at bounding box center [155, 144] width 12 height 9
click at [248, 147] on div at bounding box center [251, 145] width 218 height 24
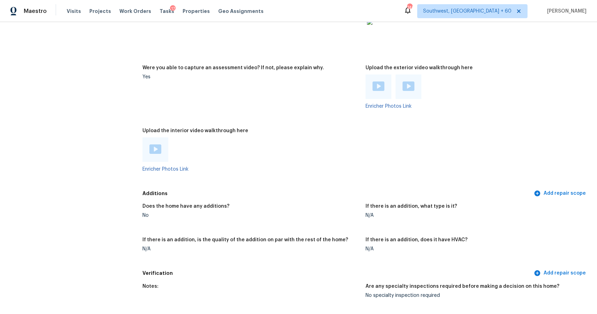
scroll to position [1428, 0]
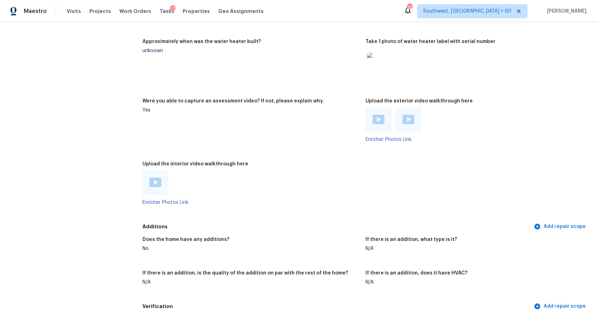
click at [152, 171] on div at bounding box center [155, 182] width 26 height 24
click at [159, 183] on img at bounding box center [155, 181] width 12 height 9
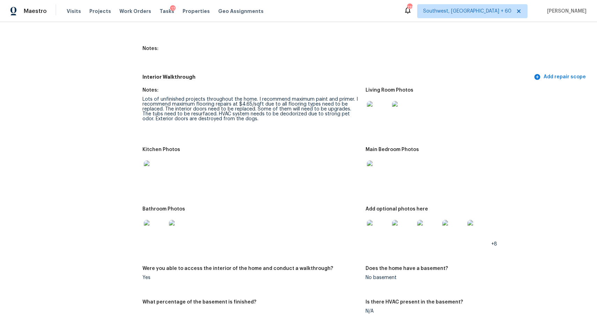
scroll to position [899, 0]
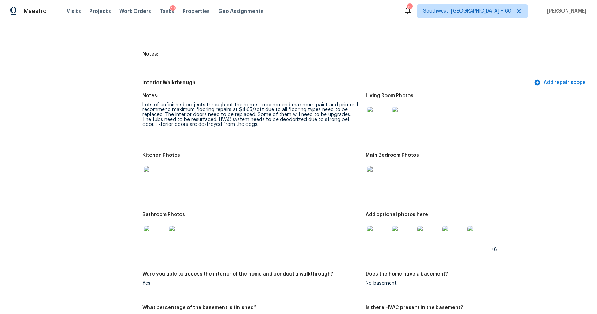
click at [379, 126] on img at bounding box center [378, 117] width 22 height 22
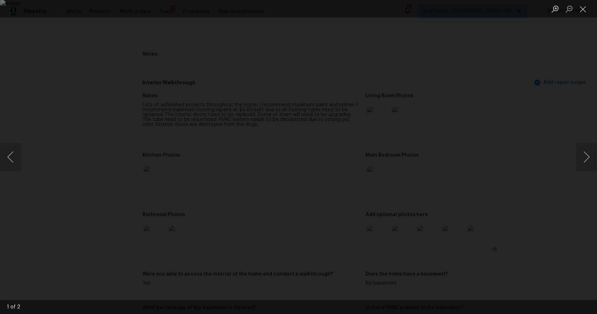
click at [479, 250] on div "Lightbox" at bounding box center [298, 157] width 597 height 314
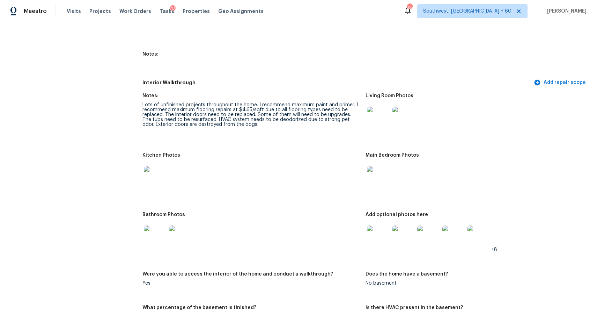
click at [497, 245] on div "+8" at bounding box center [475, 236] width 218 height 31
click at [379, 173] on img at bounding box center [378, 177] width 22 height 22
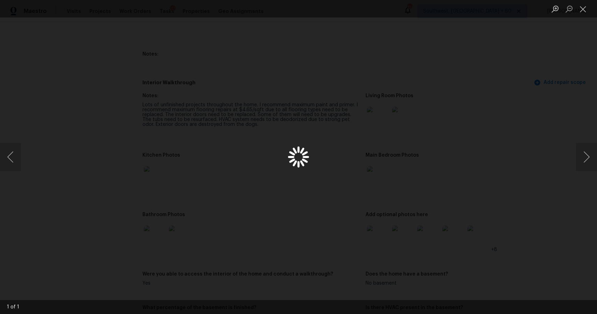
click at [381, 185] on div "Lightbox" at bounding box center [298, 157] width 597 height 314
click at [544, 168] on div "Lightbox" at bounding box center [298, 157] width 597 height 314
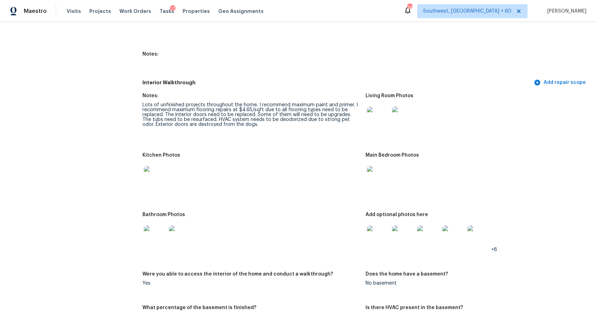
click at [379, 233] on img at bounding box center [378, 236] width 22 height 22
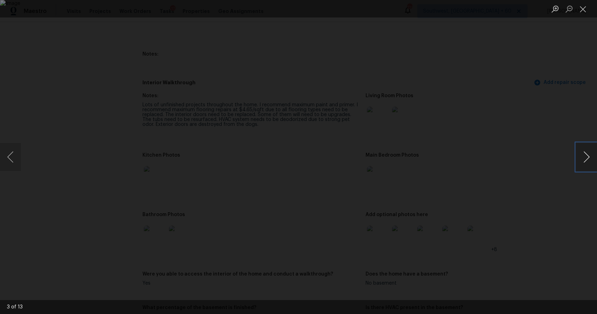
click at [580, 157] on button "Next image" at bounding box center [586, 157] width 21 height 28
click at [582, 155] on button "Next image" at bounding box center [586, 157] width 21 height 28
click at [575, 161] on div "Lightbox" at bounding box center [298, 157] width 597 height 314
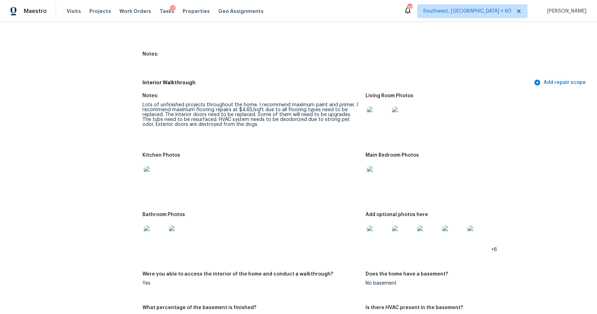
click at [441, 239] on div at bounding box center [453, 236] width 25 height 31
click at [458, 237] on img at bounding box center [453, 236] width 22 height 22
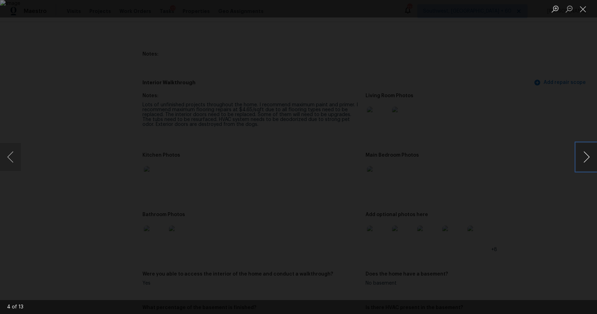
click at [585, 156] on button "Next image" at bounding box center [586, 157] width 21 height 28
click at [579, 152] on button "Next image" at bounding box center [586, 157] width 21 height 28
click at [594, 167] on button "Next image" at bounding box center [586, 157] width 21 height 28
click at [589, 158] on button "Next image" at bounding box center [586, 157] width 21 height 28
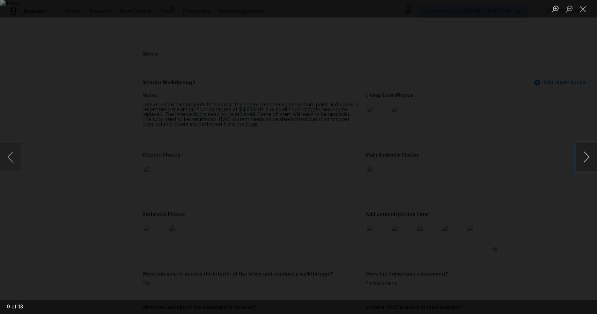
click at [586, 151] on button "Next image" at bounding box center [586, 157] width 21 height 28
click at [588, 154] on button "Next image" at bounding box center [586, 157] width 21 height 28
click at [589, 146] on button "Next image" at bounding box center [586, 157] width 21 height 28
click at [583, 150] on button "Next image" at bounding box center [586, 157] width 21 height 28
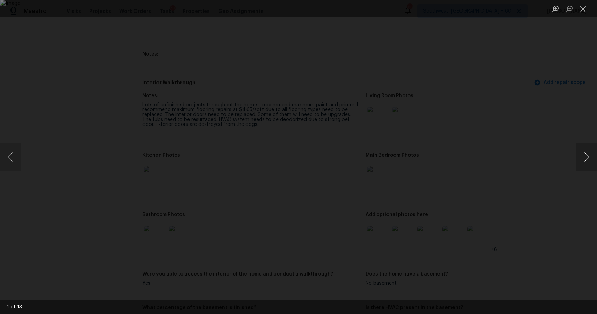
click at [583, 150] on button "Next image" at bounding box center [586, 157] width 21 height 28
click at [542, 131] on div "Lightbox" at bounding box center [298, 157] width 597 height 314
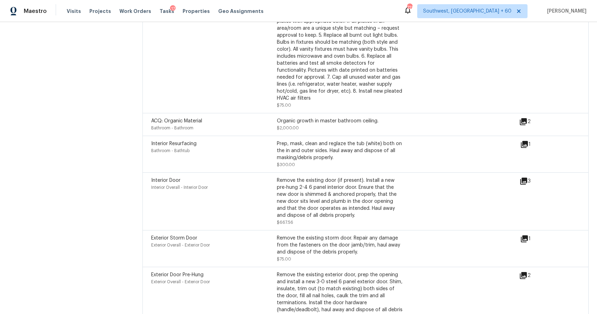
scroll to position [2048, 0]
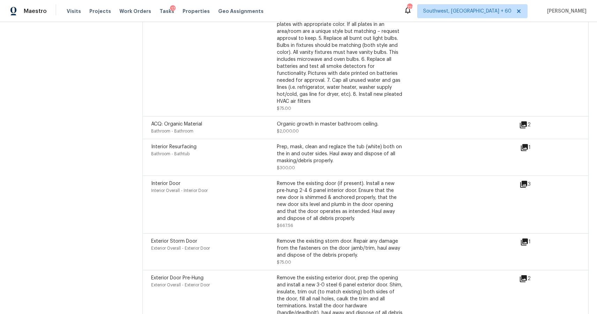
click at [523, 183] on icon at bounding box center [523, 183] width 7 height 7
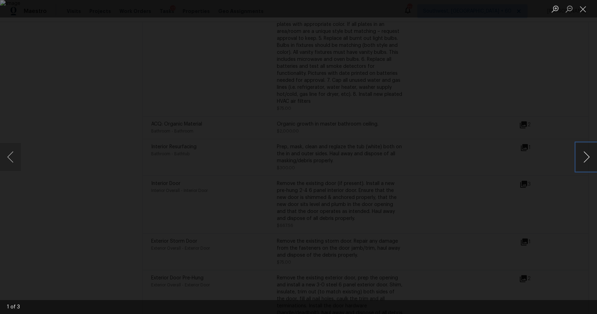
click at [583, 149] on button "Next image" at bounding box center [586, 157] width 21 height 28
click at [536, 128] on div "Lightbox" at bounding box center [298, 157] width 597 height 314
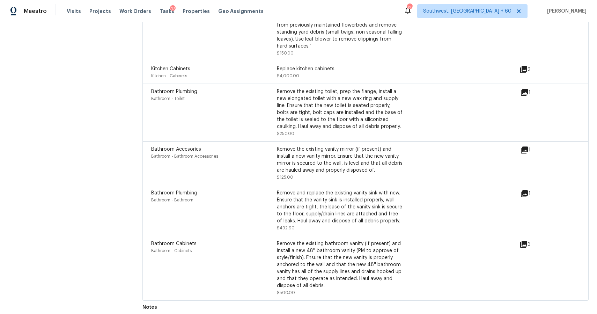
scroll to position [2143, 0]
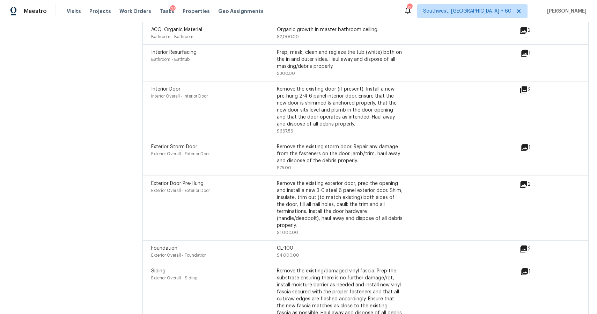
click at [353, 63] on div "Prep, mask, clean and reglaze the tub (white) both on the in and outer sides. H…" at bounding box center [340, 59] width 126 height 21
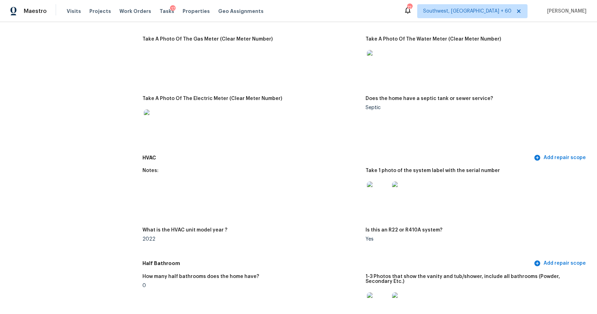
scroll to position [0, 0]
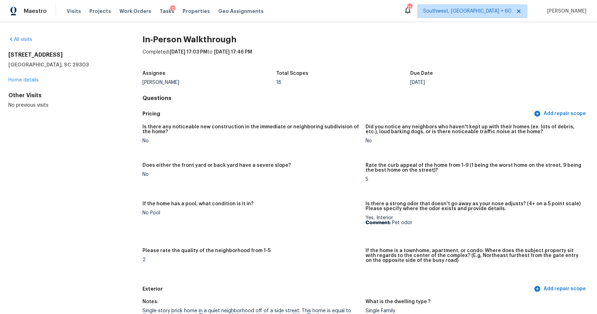
click at [81, 11] on div "Visits Projects Work Orders Tasks 17 Properties Geo Assignments" at bounding box center [169, 11] width 205 height 14
click at [76, 12] on span "Visits" at bounding box center [74, 11] width 14 height 7
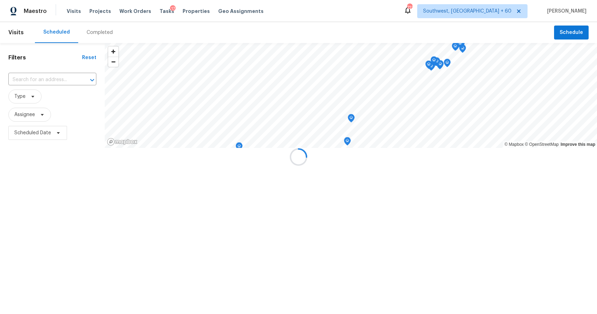
click at [88, 30] on div at bounding box center [298, 157] width 597 height 314
click at [91, 30] on div at bounding box center [298, 157] width 597 height 314
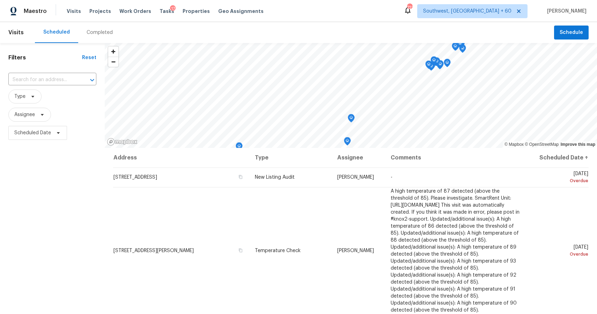
click at [91, 30] on div "Completed" at bounding box center [100, 32] width 26 height 7
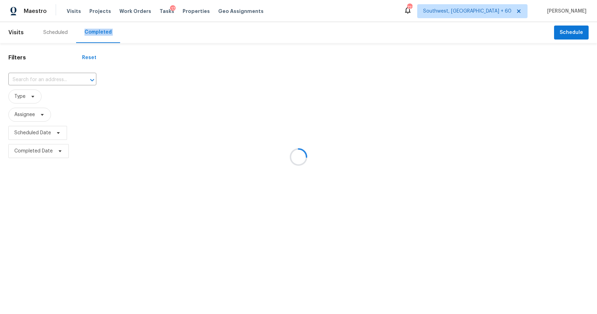
click at [43, 79] on div at bounding box center [298, 157] width 597 height 314
click at [43, 76] on div at bounding box center [298, 157] width 597 height 314
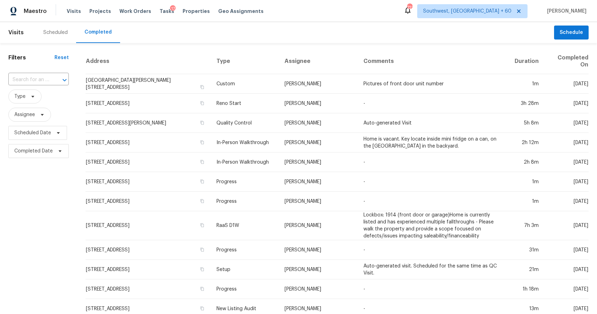
click at [43, 76] on input "text" at bounding box center [28, 79] width 41 height 11
paste input "1911 Rambling Ln, Brandon, FL 33510"
type input "1911 Rambling Ln, Brandon, FL 33510"
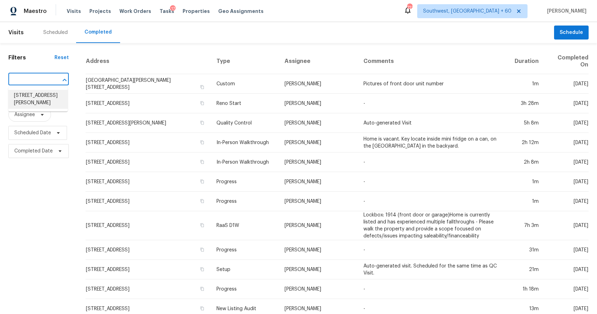
click at [21, 99] on li "1911 Rambling Ln, Brandon, FL 33510" at bounding box center [37, 99] width 59 height 19
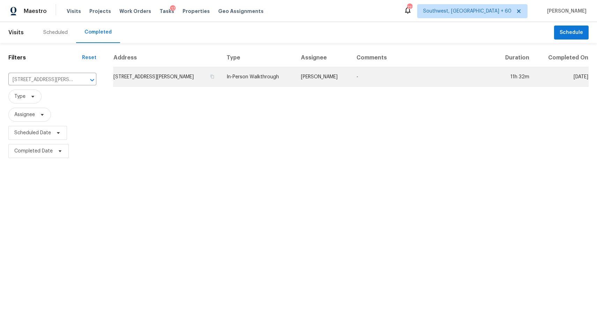
click at [312, 76] on td "Paul Springer" at bounding box center [323, 77] width 56 height 20
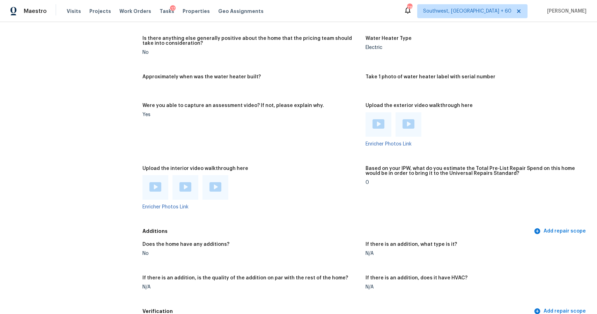
scroll to position [1511, 0]
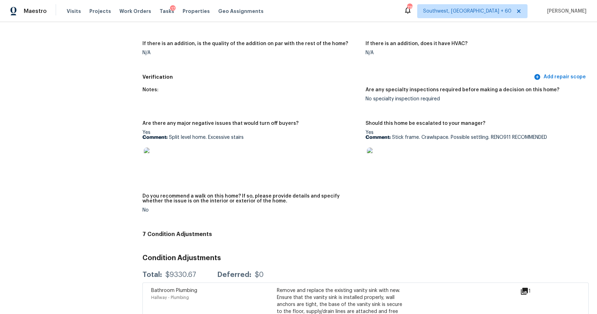
click at [377, 157] on img at bounding box center [378, 158] width 22 height 22
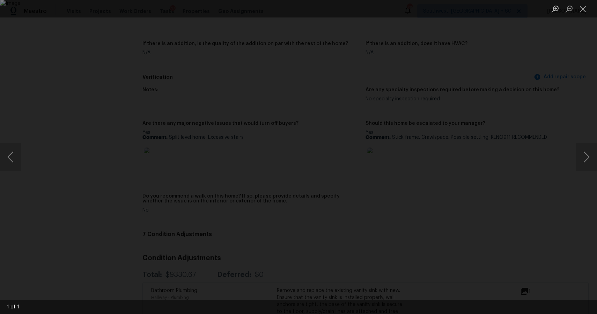
click at [574, 150] on div "Lightbox" at bounding box center [298, 157] width 597 height 314
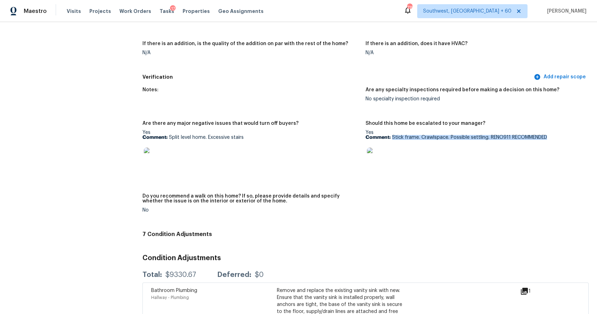
drag, startPoint x: 392, startPoint y: 136, endPoint x: 570, endPoint y: 138, distance: 178.1
click at [571, 138] on p "Comment: Stick frame. Crawlspace. Possible settling. RENO911 RECOMMENDED" at bounding box center [475, 137] width 218 height 5
copy p "Stick frame. Crawlspace. Possible settling. RENO911 RECOMMENDED"
click at [521, 196] on div "Notes: Are any specialty inspections required before making a decision on this …" at bounding box center [365, 155] width 446 height 145
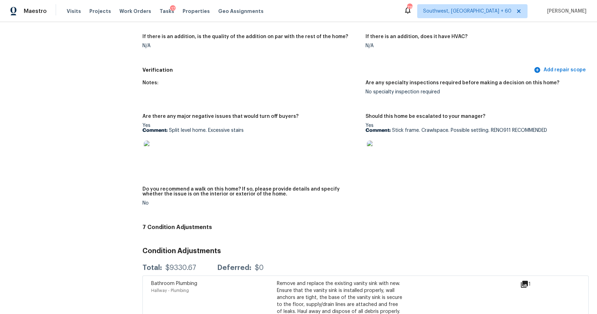
scroll to position [1519, 0]
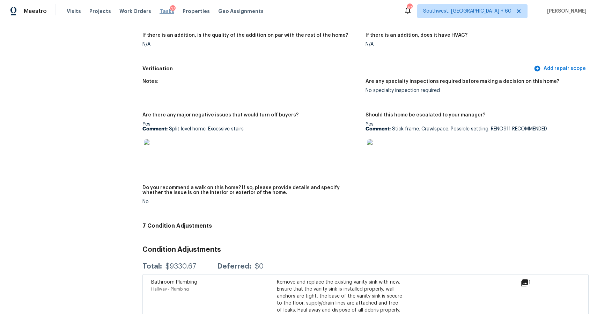
click at [160, 10] on span "Tasks" at bounding box center [167, 11] width 15 height 5
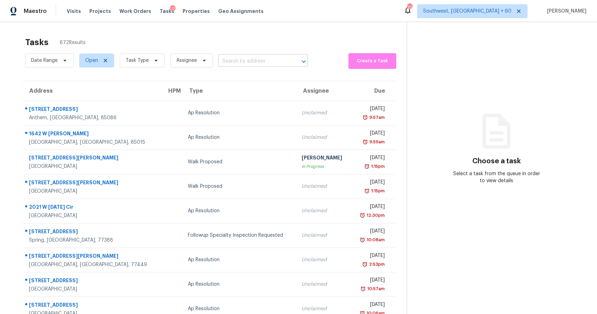
click at [249, 60] on input "text" at bounding box center [253, 61] width 70 height 11
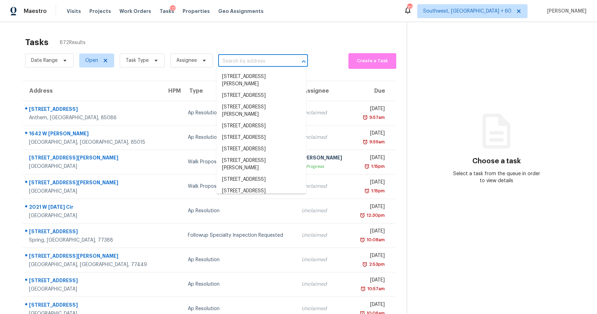
paste input "2282 E Sunland Vis, Tucson, AZ 85713"
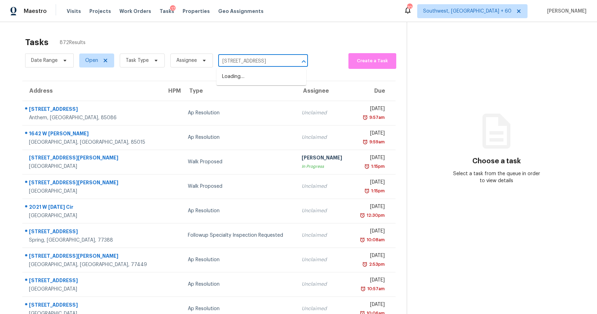
scroll to position [0, 20]
type input "2282 E Sunland Vis, Tucson, AZ 85713"
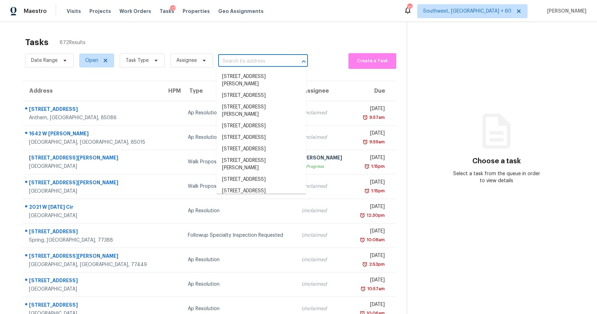
scroll to position [0, 0]
click at [466, 62] on section "Choose a task Select a task from the queue in order to view details" at bounding box center [496, 193] width 179 height 342
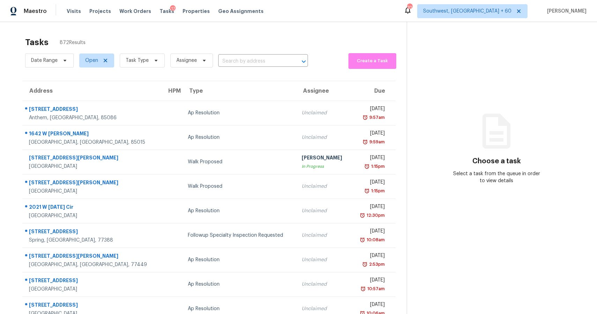
click at [260, 70] on section "Tasks 872 Results Date Range Open Task Type Assignee ​ Create a Task Address HP…" at bounding box center [209, 198] width 396 height 331
click at [266, 57] on input "text" at bounding box center [253, 61] width 70 height 11
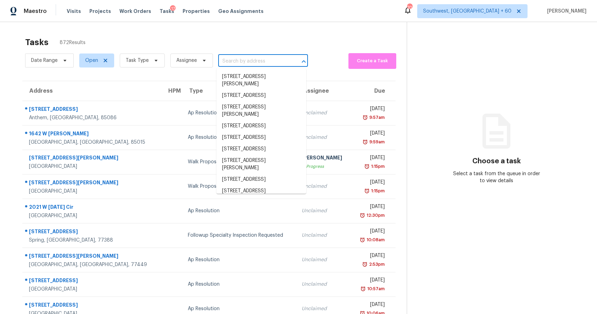
paste input "2282 E Sunland Vis, Tucson, AZ 85713"
type input "2282 E Sunland Vis, Tucson, AZ 85713"
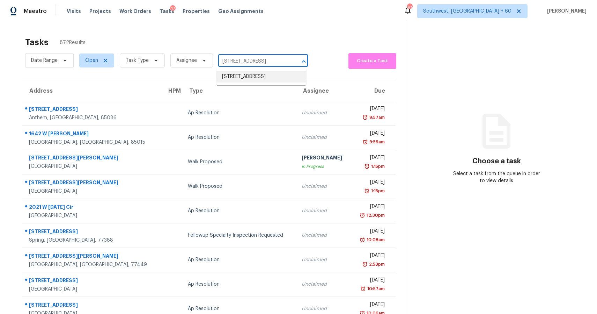
click at [274, 82] on li "2282 E Sunland Vis, Tucson, AZ 85713" at bounding box center [261, 77] width 90 height 12
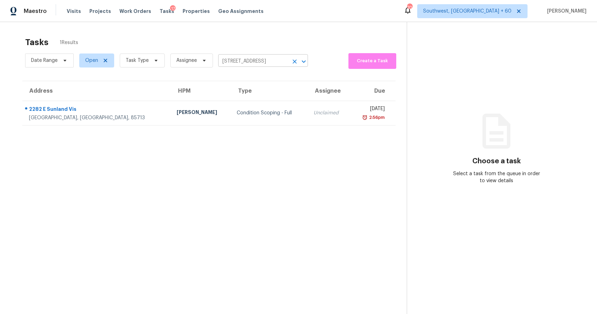
click at [229, 57] on input "2282 E Sunland Vis, Tucson, AZ 85713" at bounding box center [253, 61] width 70 height 11
click at [242, 74] on li "2282 E Sunland Vis, Tucson, AZ 85713" at bounding box center [261, 77] width 90 height 12
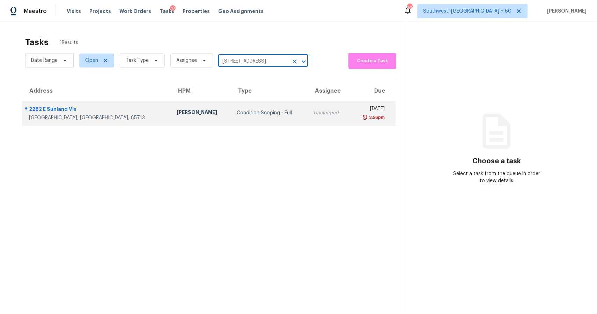
click at [308, 108] on td "Unclaimed" at bounding box center [329, 113] width 42 height 24
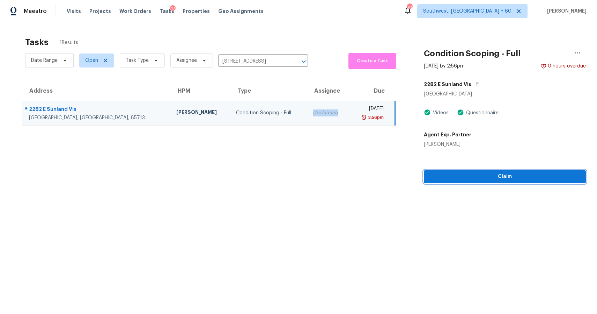
click at [492, 180] on span "Claim" at bounding box center [504, 176] width 151 height 9
click at [522, 176] on span "Start Assessment" at bounding box center [504, 176] width 151 height 9
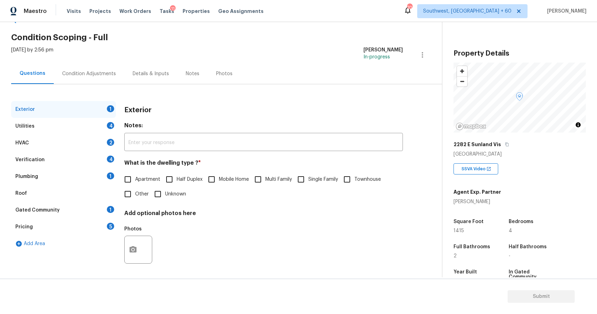
scroll to position [23, 0]
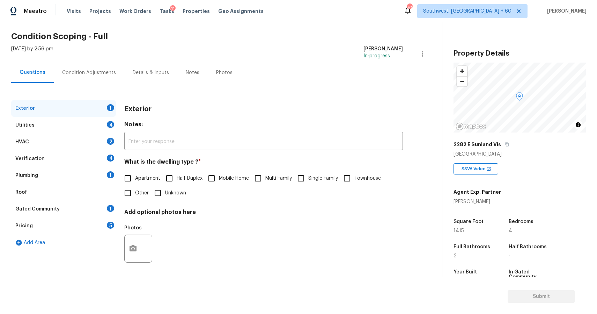
click at [295, 174] on input "Single Family" at bounding box center [301, 178] width 15 height 15
checkbox input "true"
click at [80, 117] on div "Utilities 4" at bounding box center [63, 125] width 105 height 17
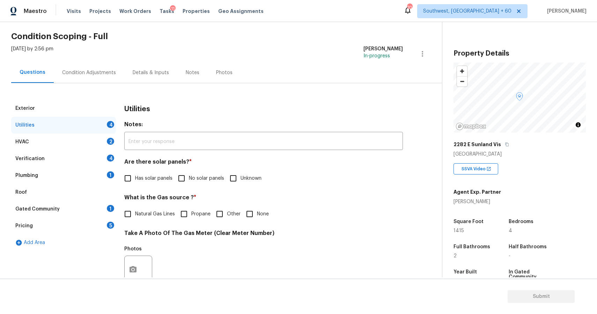
click at [195, 182] on label "No solar panels" at bounding box center [199, 178] width 50 height 15
click at [189, 182] on input "No solar panels" at bounding box center [181, 178] width 15 height 15
checkbox input "true"
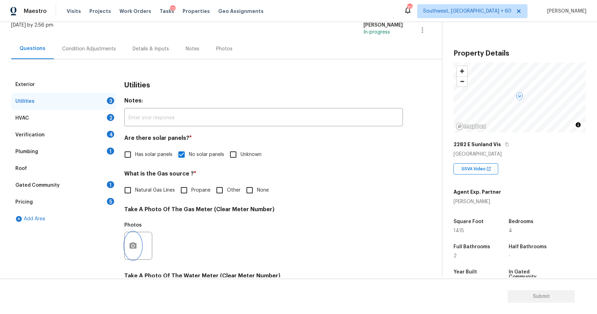
click at [137, 250] on button "button" at bounding box center [133, 245] width 17 height 27
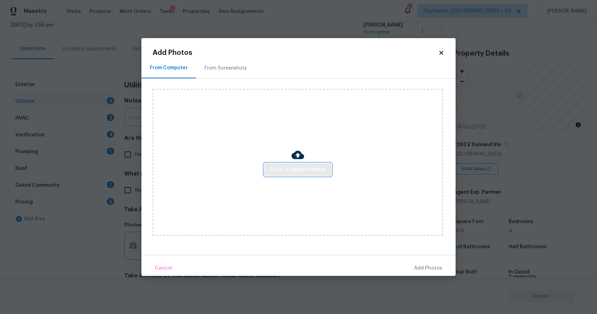
click at [307, 173] on span "Click to Upload Photos" at bounding box center [298, 169] width 56 height 9
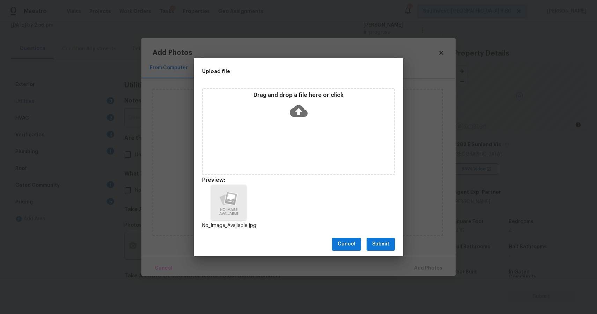
click at [379, 239] on button "Submit" at bounding box center [381, 243] width 28 height 13
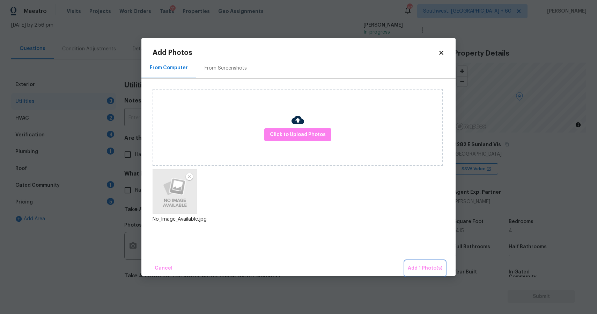
click at [420, 274] on button "Add 1 Photo(s)" at bounding box center [425, 267] width 40 height 15
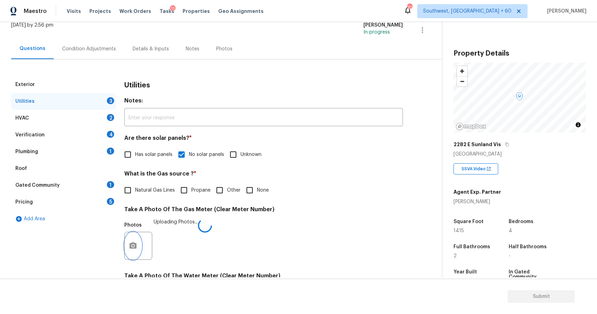
scroll to position [212, 0]
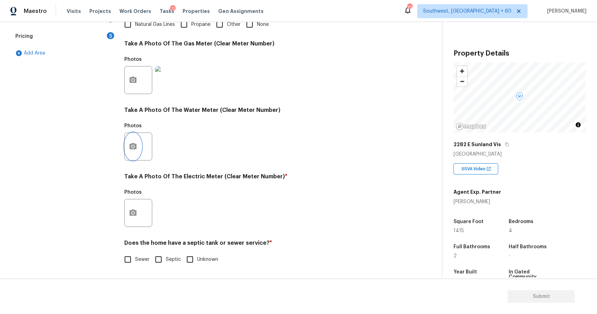
click at [134, 145] on icon "button" at bounding box center [133, 146] width 8 height 8
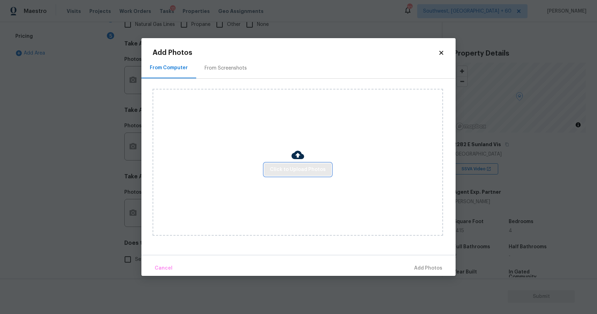
click at [290, 171] on span "Click to Upload Photos" at bounding box center [298, 169] width 56 height 9
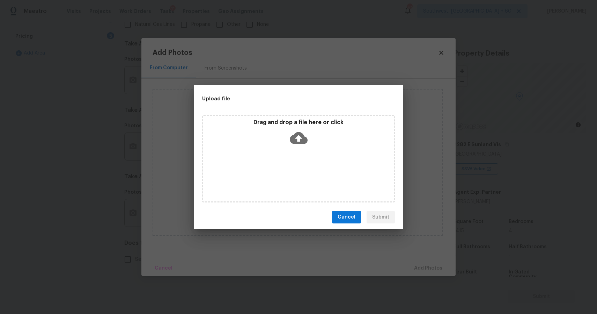
click at [289, 163] on div "Drag and drop a file here or click" at bounding box center [298, 158] width 193 height 87
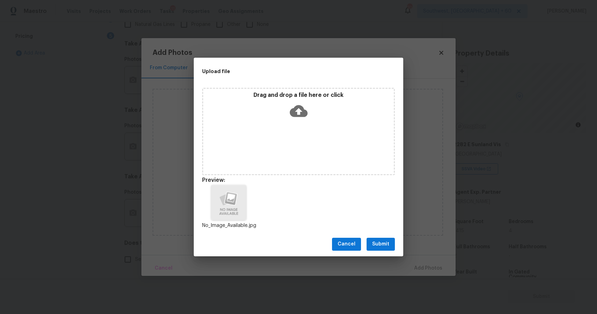
click at [377, 254] on div "Cancel Submit" at bounding box center [298, 244] width 209 height 24
click at [381, 242] on span "Submit" at bounding box center [380, 243] width 17 height 9
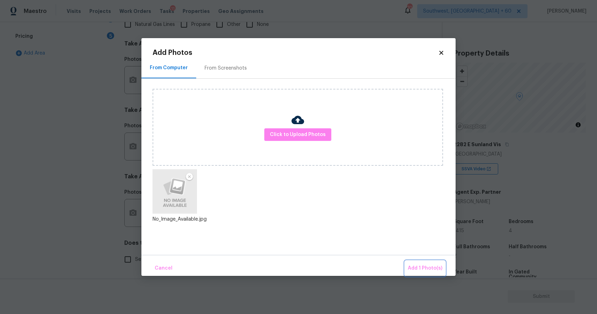
click at [428, 267] on span "Add 1 Photo(s)" at bounding box center [425, 268] width 35 height 9
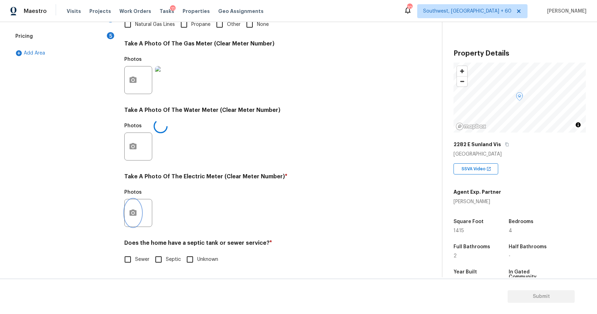
click at [132, 213] on icon "button" at bounding box center [133, 212] width 8 height 8
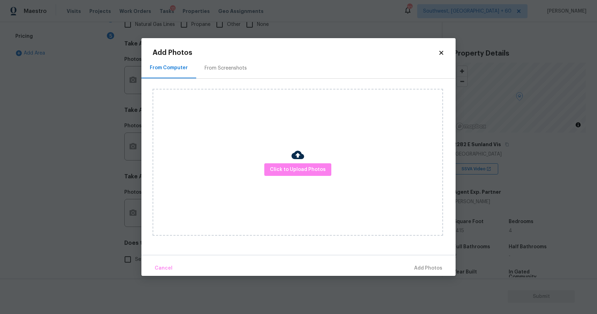
click at [295, 156] on img at bounding box center [298, 154] width 13 height 13
click at [297, 166] on span "Click to Upload Photos" at bounding box center [298, 169] width 56 height 9
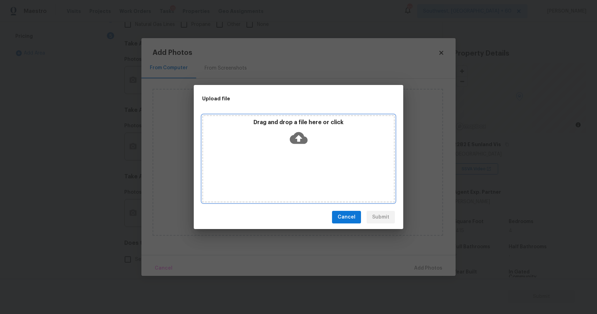
click at [300, 140] on icon at bounding box center [299, 138] width 18 height 12
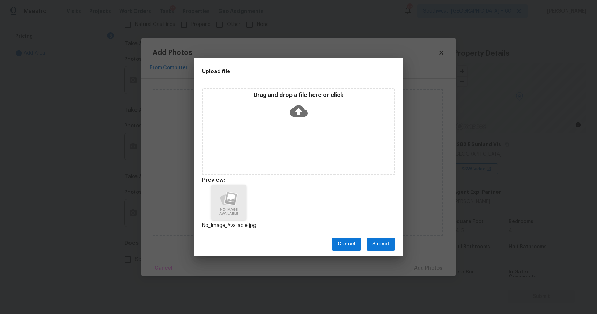
click at [382, 242] on span "Submit" at bounding box center [380, 243] width 17 height 9
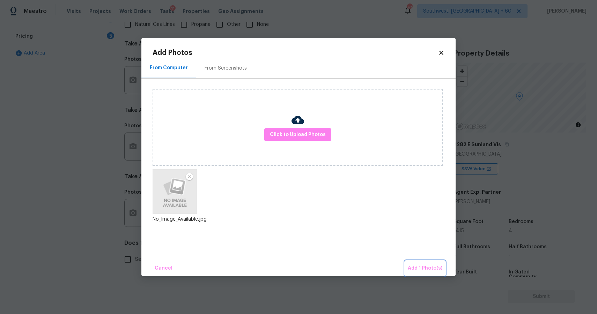
click at [414, 268] on span "Add 1 Photo(s)" at bounding box center [425, 268] width 35 height 9
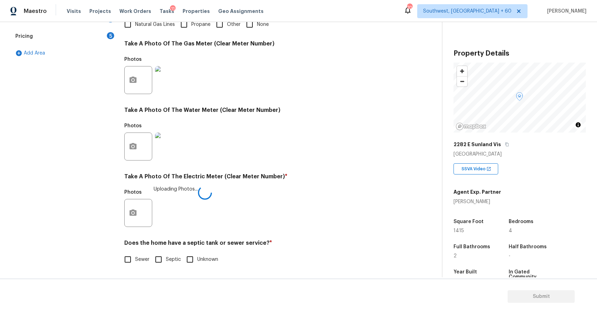
click at [139, 253] on label "Sewer" at bounding box center [134, 259] width 29 height 15
click at [135, 253] on input "Sewer" at bounding box center [127, 259] width 15 height 15
checkbox input "true"
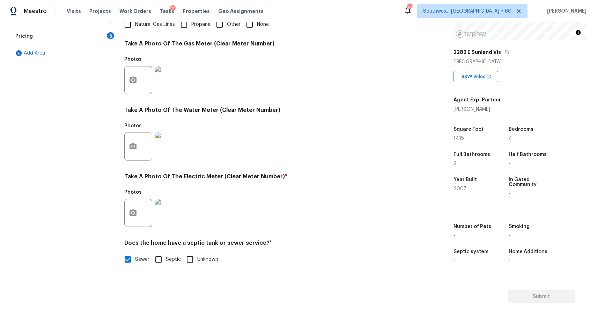
scroll to position [24, 0]
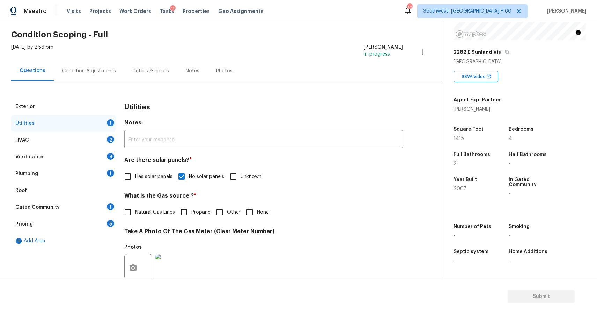
click at [98, 136] on div "HVAC 2" at bounding box center [63, 140] width 105 height 17
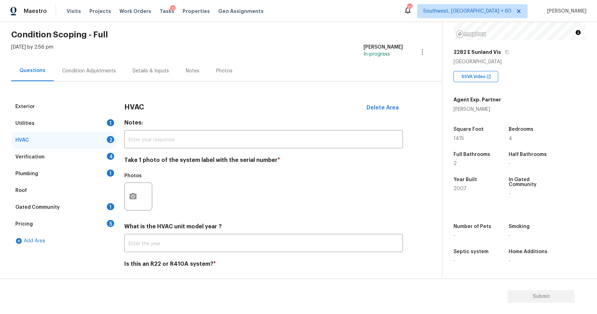
click at [99, 126] on div "Utilities 1" at bounding box center [63, 123] width 105 height 17
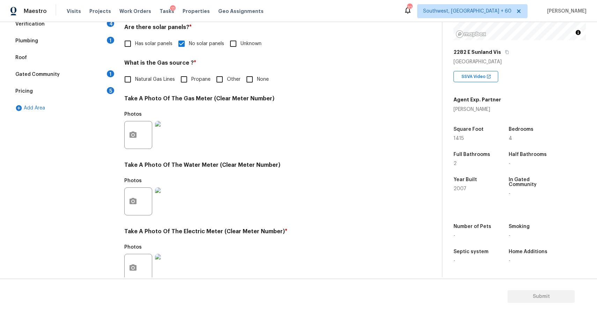
scroll to position [27, 0]
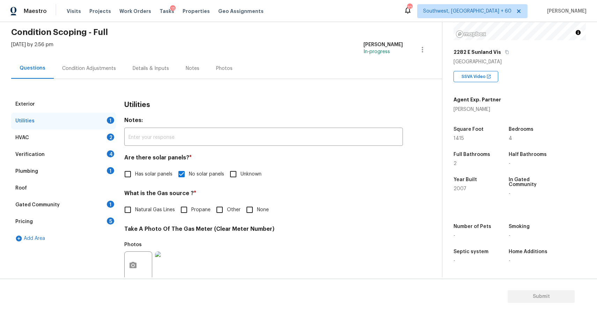
click at [77, 135] on div "HVAC 2" at bounding box center [63, 137] width 105 height 17
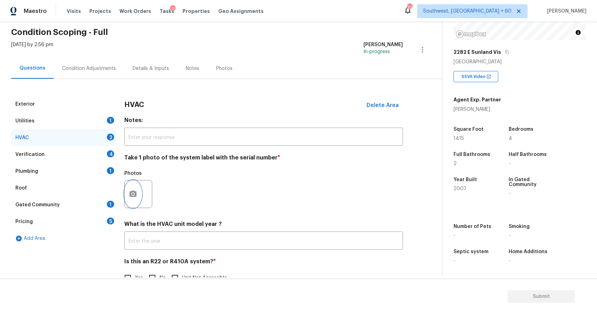
click at [135, 187] on button "button" at bounding box center [133, 193] width 17 height 27
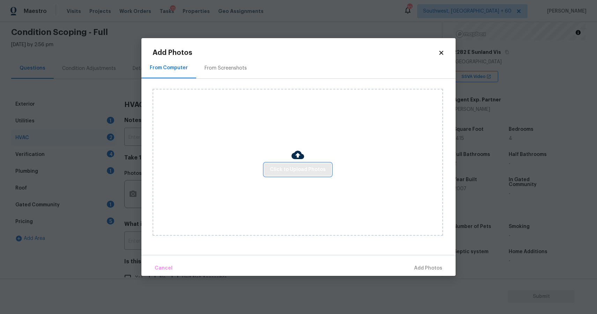
click at [298, 174] on button "Click to Upload Photos" at bounding box center [297, 169] width 67 height 13
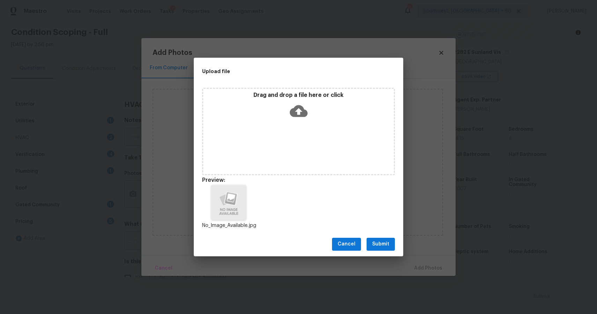
click at [386, 228] on div "No_Image_Available.jpg" at bounding box center [298, 206] width 209 height 61
click at [388, 235] on div "Cancel Submit" at bounding box center [298, 244] width 209 height 24
click at [390, 243] on button "Submit" at bounding box center [381, 243] width 28 height 13
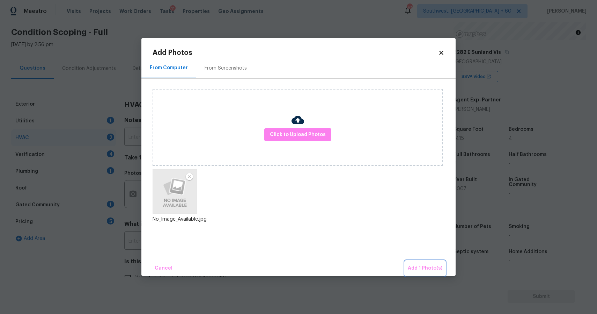
click at [415, 261] on button "Add 1 Photo(s)" at bounding box center [425, 267] width 40 height 15
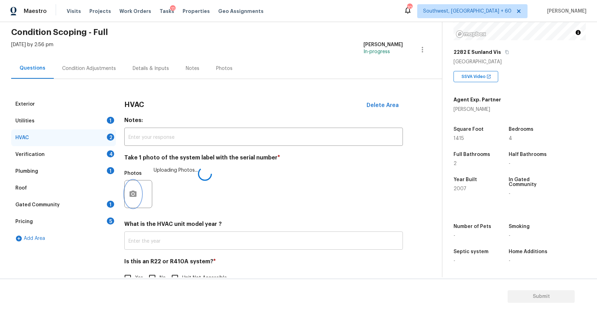
scroll to position [46, 0]
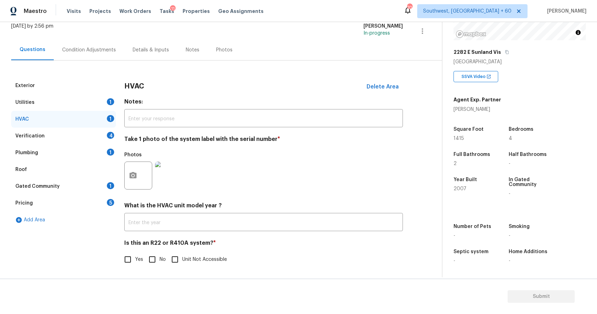
click at [157, 258] on input "No" at bounding box center [152, 259] width 15 height 15
checkbox input "true"
click at [101, 128] on div "Verification 4" at bounding box center [63, 135] width 105 height 17
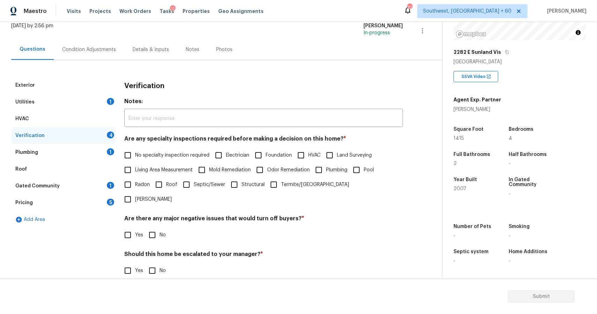
click at [167, 161] on label "No specialty inspection required" at bounding box center [164, 155] width 89 height 15
click at [135, 161] on input "No specialty inspection required" at bounding box center [127, 155] width 15 height 15
checkbox input "true"
click at [153, 232] on div "Verification Notes: ​ Are any specialty inspections required before making a de…" at bounding box center [263, 203] width 279 height 252
click at [155, 227] on input "No" at bounding box center [152, 234] width 15 height 15
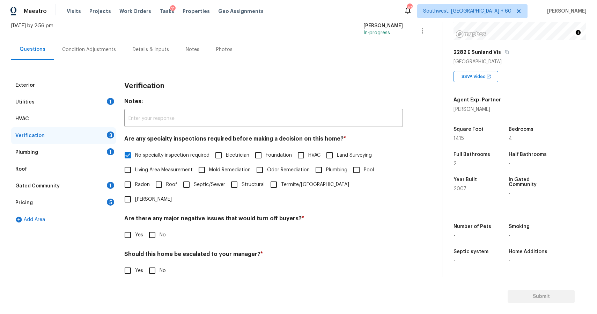
checkbox input "true"
click at [154, 264] on input "No" at bounding box center [152, 271] width 15 height 15
checkbox input "true"
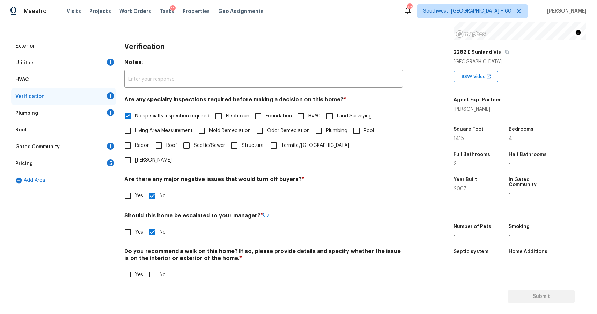
scroll to position [85, 0]
click at [150, 266] on input "No" at bounding box center [152, 273] width 15 height 15
checkbox input "true"
click at [101, 115] on div "Plumbing 1" at bounding box center [63, 113] width 105 height 17
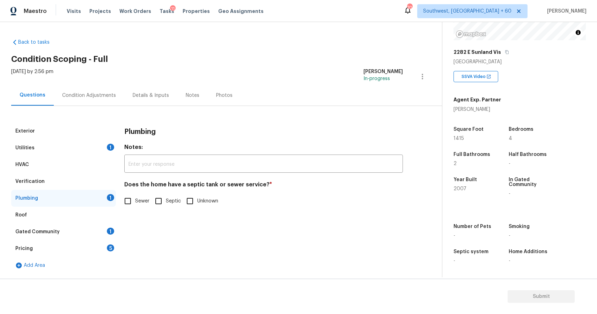
scroll to position [0, 0]
click at [139, 199] on span "Sewer" at bounding box center [142, 200] width 14 height 7
click at [135, 199] on input "Sewer" at bounding box center [127, 200] width 15 height 15
checkbox input "true"
click at [108, 225] on div "Gated Community 1" at bounding box center [63, 231] width 105 height 17
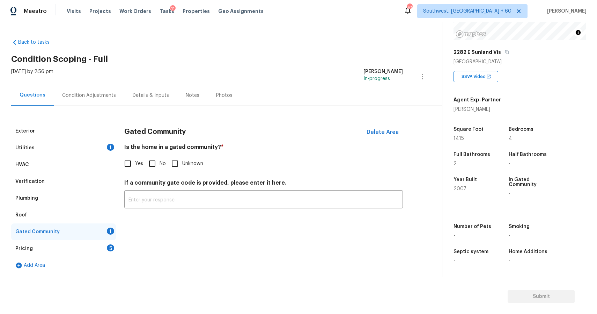
click at [155, 166] on input "No" at bounding box center [152, 163] width 15 height 15
checkbox input "true"
click at [89, 249] on div "Pricing 5" at bounding box center [63, 248] width 105 height 17
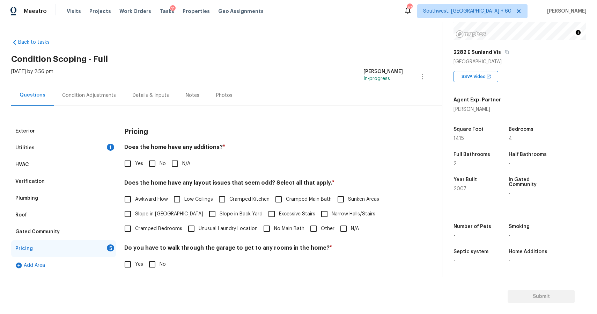
click at [178, 169] on input "N/A" at bounding box center [175, 163] width 15 height 15
checkbox input "true"
click at [338, 235] on input "N/A" at bounding box center [343, 229] width 15 height 15
checkbox input "true"
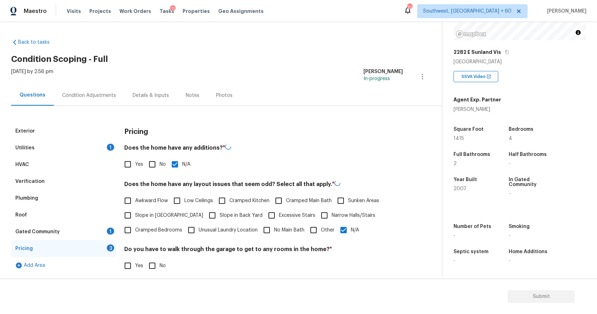
checkbox input "false"
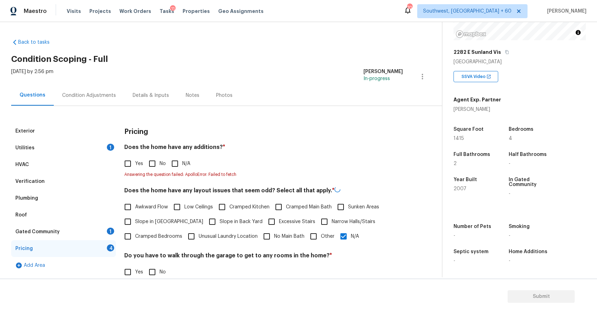
scroll to position [84, 0]
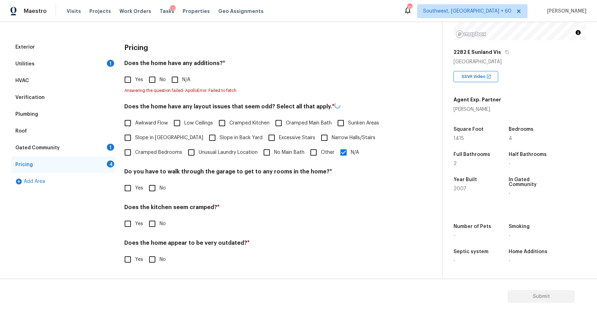
click at [154, 186] on input "No" at bounding box center [152, 187] width 15 height 15
checkbox input "true"
checkbox input "false"
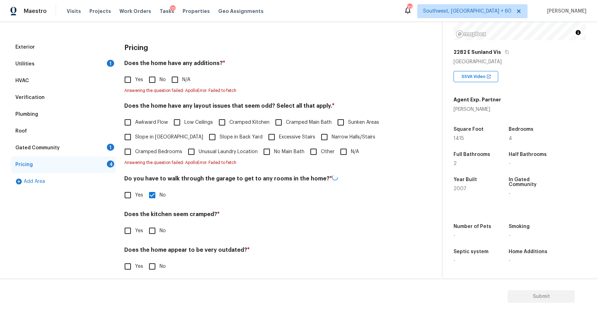
click at [176, 75] on input "N/A" at bounding box center [175, 79] width 15 height 15
checkbox input "true"
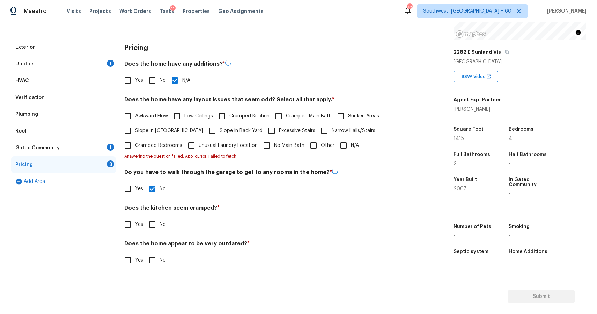
checkbox input "false"
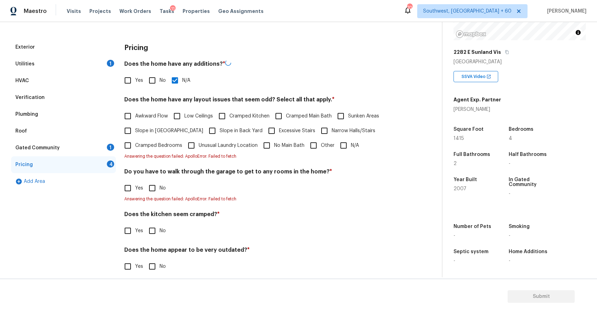
checkbox input "false"
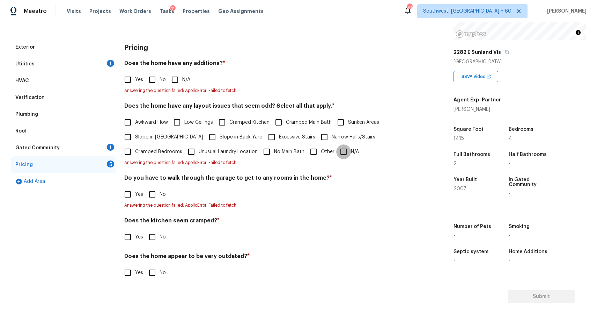
click at [348, 148] on input "N/A" at bounding box center [343, 151] width 15 height 15
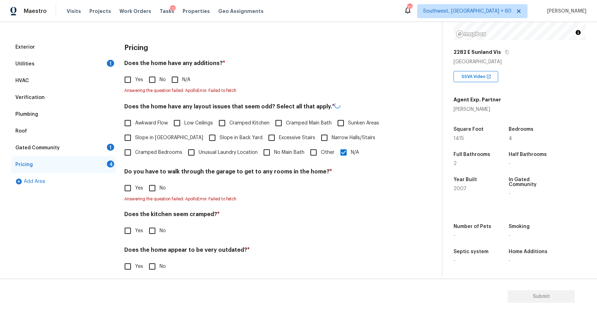
checkbox input "false"
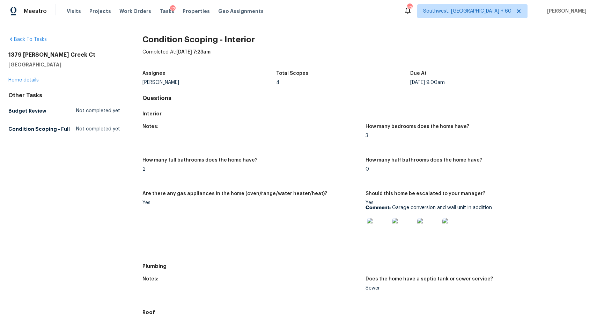
scroll to position [13, 0]
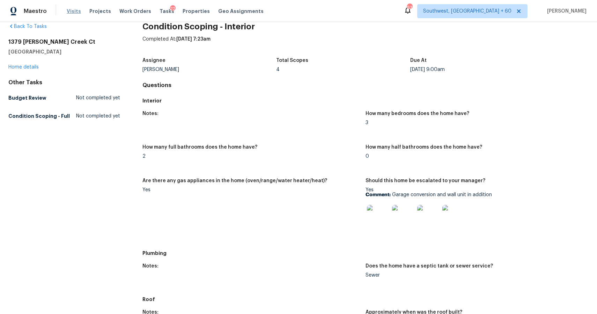
click at [71, 9] on span "Visits" at bounding box center [74, 11] width 14 height 7
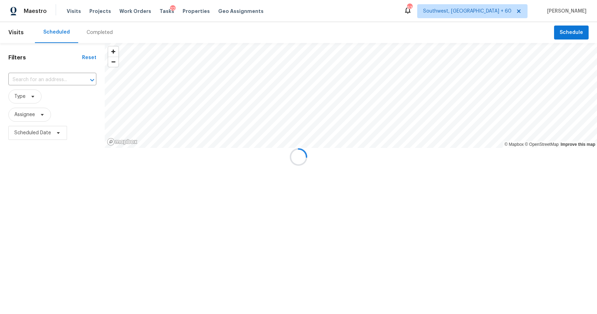
click at [104, 29] on div at bounding box center [298, 157] width 597 height 314
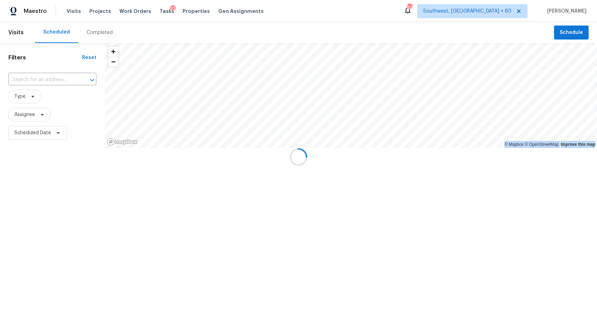
click at [104, 29] on div "Completed" at bounding box center [99, 32] width 43 height 21
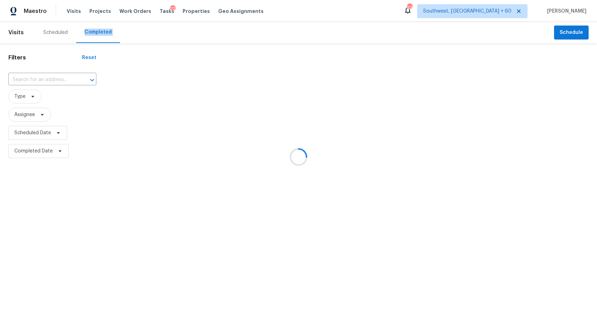
click at [104, 29] on div at bounding box center [298, 157] width 597 height 314
click at [61, 71] on div at bounding box center [298, 157] width 597 height 314
click at [57, 76] on div at bounding box center [298, 157] width 597 height 314
click at [57, 79] on div at bounding box center [298, 157] width 597 height 314
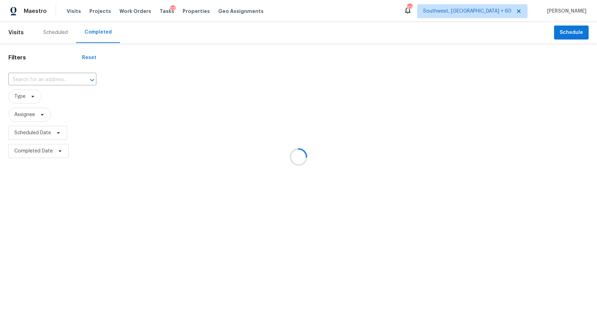
click at [57, 79] on div at bounding box center [298, 157] width 597 height 314
click at [53, 76] on div at bounding box center [298, 157] width 597 height 314
click at [53, 76] on input "text" at bounding box center [42, 79] width 68 height 11
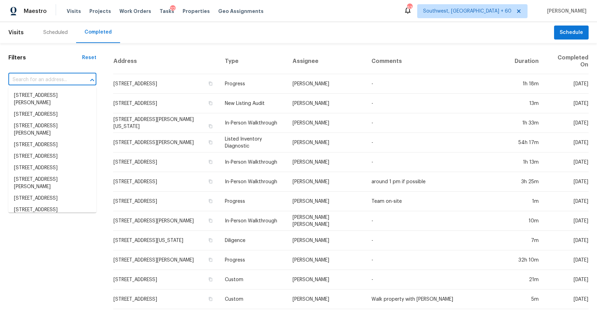
click at [53, 76] on input "text" at bounding box center [42, 79] width 68 height 11
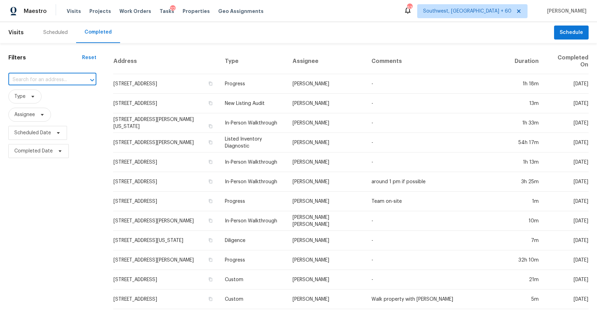
paste input "605 Sundial Cv Austin TX 78748"
type input "605 Sundial Cv Austin TX 78748"
click at [53, 96] on li "605 Sundial Cv, Austin, TX 78748" at bounding box center [52, 96] width 88 height 12
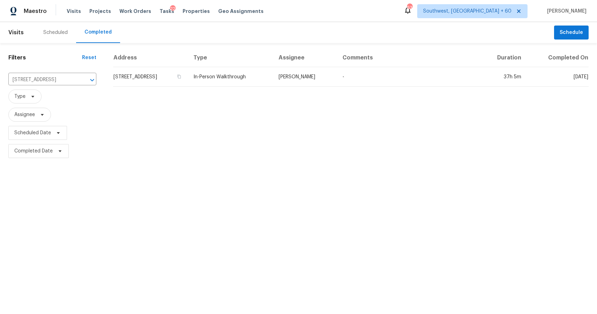
click at [369, 62] on th "Comments" at bounding box center [408, 58] width 143 height 19
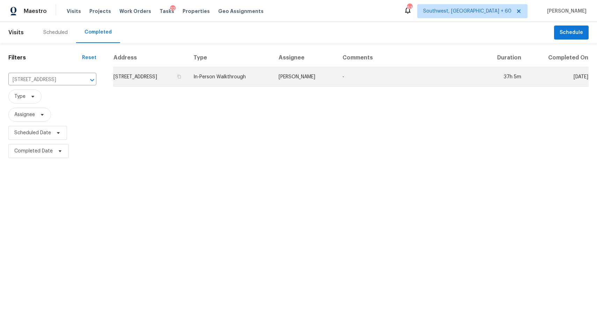
click at [367, 73] on td "-" at bounding box center [408, 77] width 143 height 20
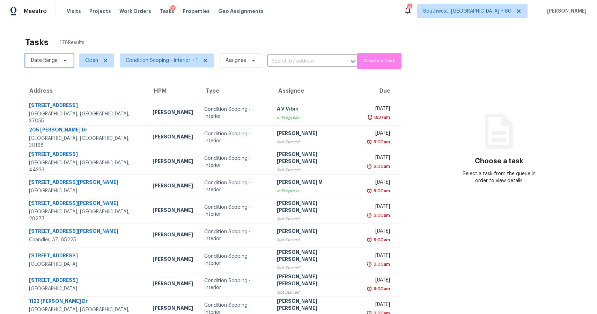
click at [54, 59] on span "Date Range" at bounding box center [44, 60] width 27 height 7
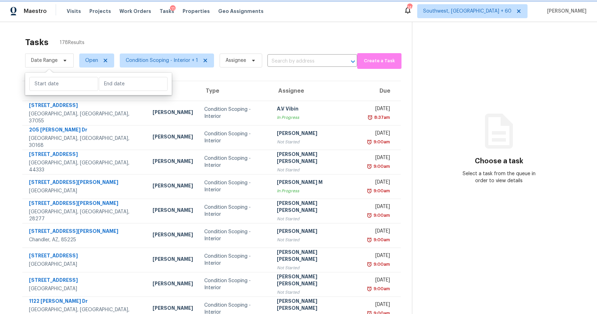
click at [54, 59] on span "Date Range" at bounding box center [44, 60] width 27 height 7
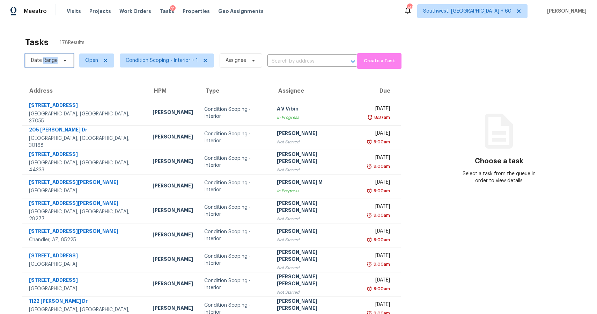
click at [67, 61] on span "Date Range" at bounding box center [49, 60] width 49 height 14
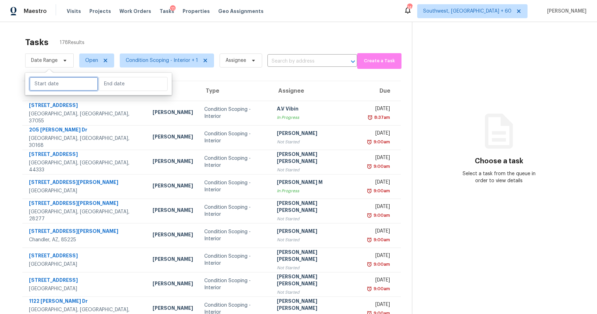
click at [68, 84] on input "text" at bounding box center [63, 84] width 69 height 14
select select "8"
select select "2025"
select select "9"
select select "2025"
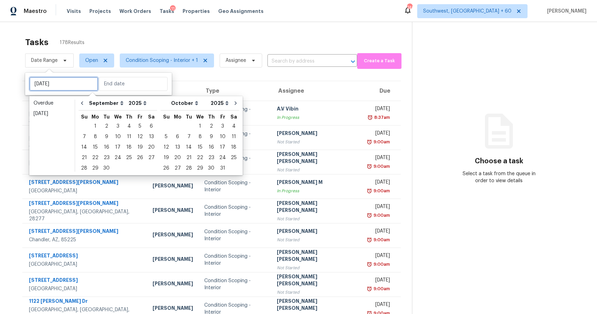
type input "Fri, Sep 05"
click at [117, 137] on div "10" at bounding box center [118, 137] width 12 height 10
type input "[DATE]"
click at [117, 137] on div "10" at bounding box center [118, 137] width 12 height 10
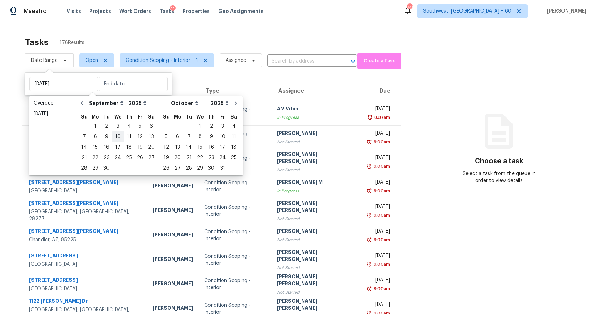
type input "[DATE]"
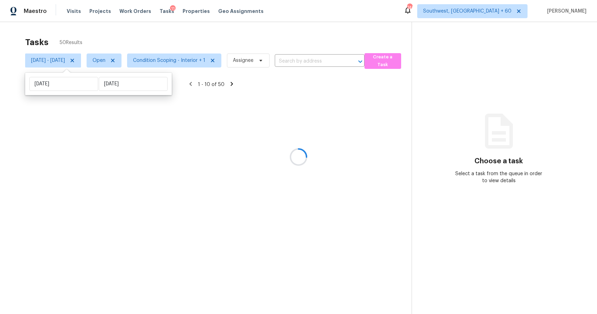
click at [186, 40] on div "Tasks 50 Results" at bounding box center [218, 42] width 386 height 18
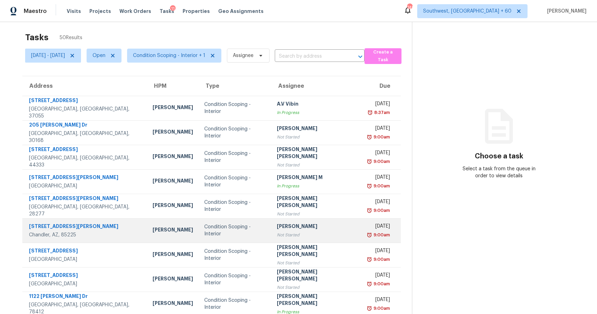
scroll to position [1, 0]
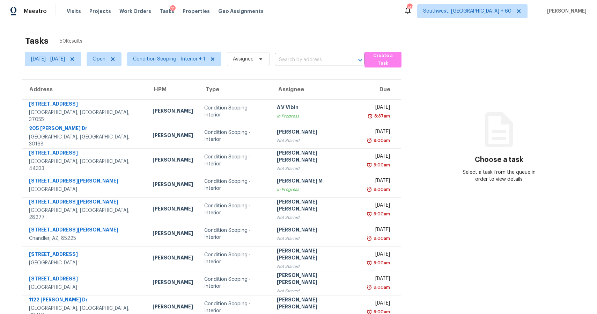
click at [194, 50] on span "Condition Scoping - Interior + 1" at bounding box center [171, 59] width 100 height 18
click at [201, 62] on span "Condition Scoping - Interior + 1" at bounding box center [169, 59] width 72 height 7
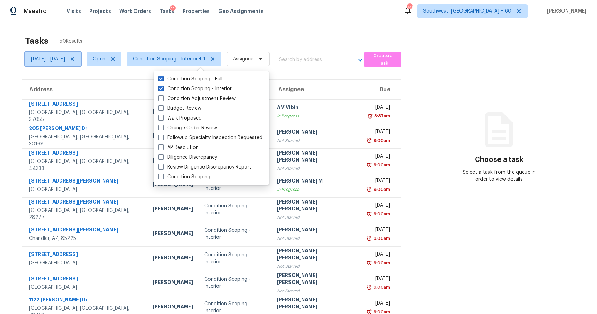
click at [75, 60] on icon at bounding box center [72, 59] width 6 height 6
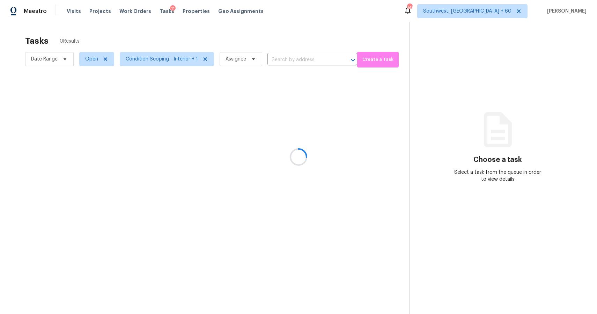
click at [154, 40] on div at bounding box center [298, 157] width 597 height 314
click at [167, 60] on div at bounding box center [298, 157] width 597 height 314
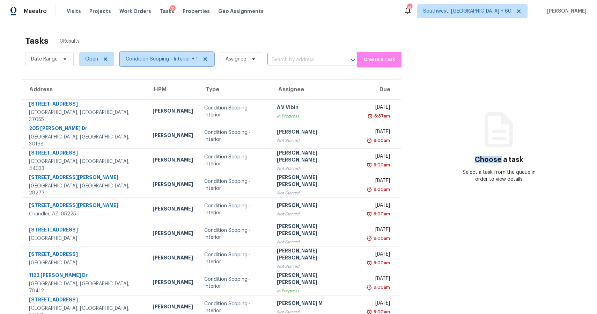
click at [167, 60] on span "Condition Scoping - Interior + 1" at bounding box center [162, 59] width 72 height 7
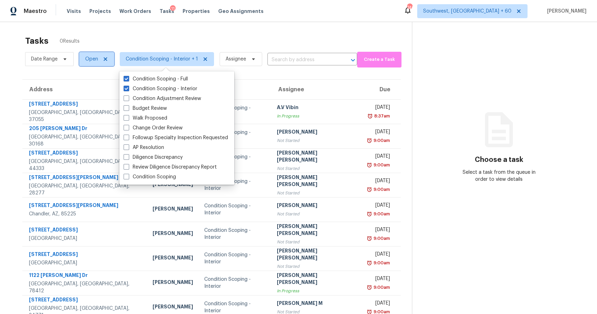
click at [95, 61] on span "Open" at bounding box center [91, 59] width 13 height 7
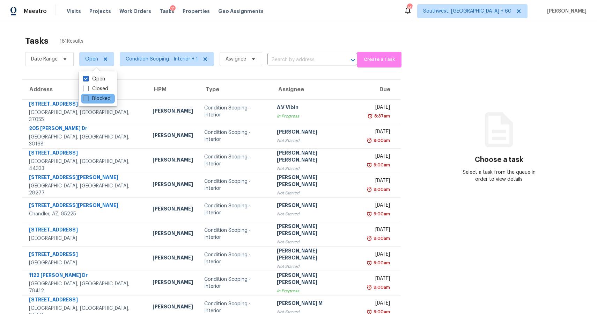
click at [102, 97] on label "Blocked" at bounding box center [97, 98] width 28 height 7
click at [88, 97] on input "Blocked" at bounding box center [85, 97] width 5 height 5
checkbox input "true"
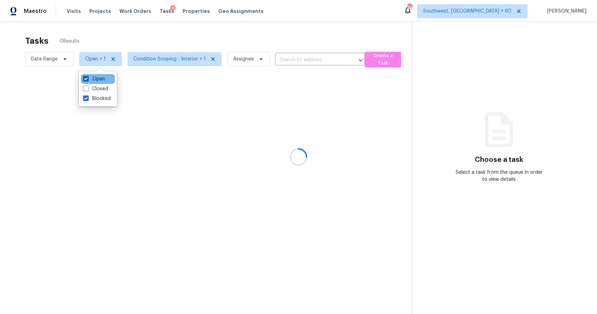
click at [97, 81] on label "Open" at bounding box center [94, 78] width 22 height 7
click at [88, 80] on input "Open" at bounding box center [85, 77] width 5 height 5
checkbox input "false"
click at [175, 34] on div at bounding box center [298, 157] width 597 height 314
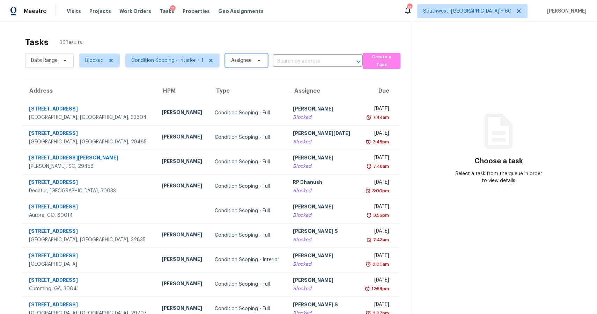
click at [247, 57] on span "Assignee" at bounding box center [246, 60] width 43 height 14
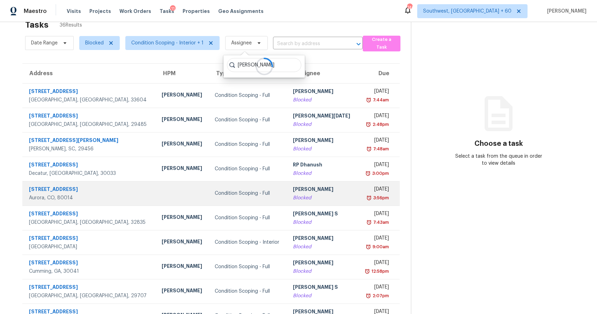
scroll to position [19, 0]
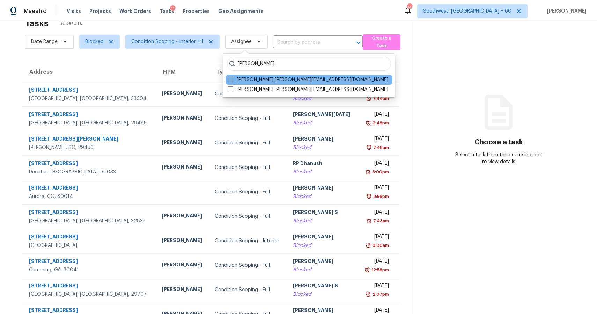
type input "[PERSON_NAME]"
click at [290, 78] on label "[PERSON_NAME] [PERSON_NAME][EMAIL_ADDRESS][DOMAIN_NAME]" at bounding box center [308, 79] width 161 height 7
click at [232, 78] on input "[PERSON_NAME] [PERSON_NAME][EMAIL_ADDRESS][DOMAIN_NAME]" at bounding box center [230, 78] width 5 height 5
checkbox input "true"
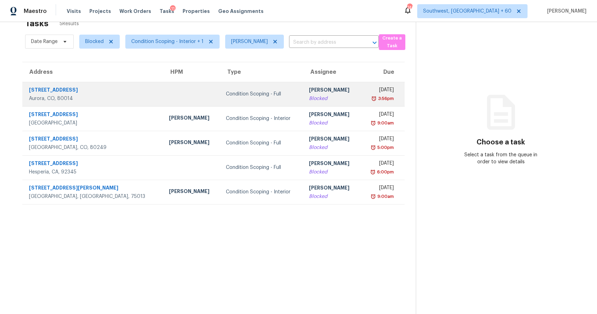
click at [309, 94] on div "[PERSON_NAME]" at bounding box center [332, 90] width 46 height 9
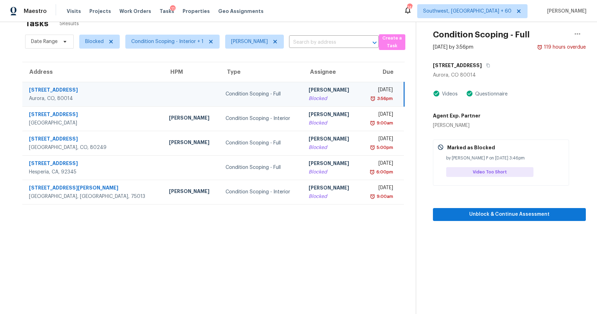
click at [511, 64] on div "[STREET_ADDRESS]" at bounding box center [509, 65] width 153 height 13
click at [490, 66] on icon "button" at bounding box center [488, 65] width 4 height 4
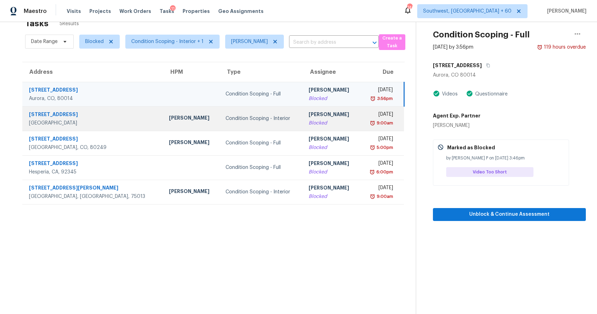
click at [268, 127] on td "Condition Scoping - Interior" at bounding box center [261, 118] width 83 height 24
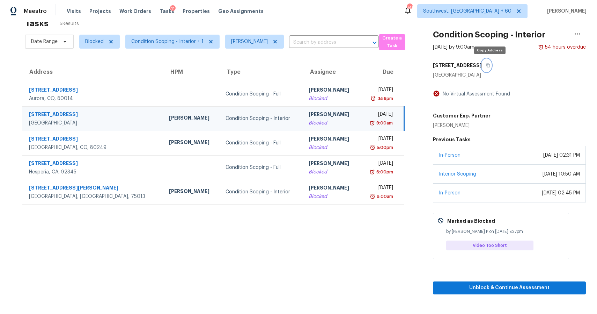
click at [490, 65] on icon "button" at bounding box center [488, 65] width 4 height 4
click at [490, 67] on button "button" at bounding box center [486, 65] width 9 height 13
click at [320, 115] on div "[PERSON_NAME]" at bounding box center [331, 115] width 45 height 9
click at [502, 287] on span "Unblock & Continue Assessment" at bounding box center [509, 287] width 142 height 9
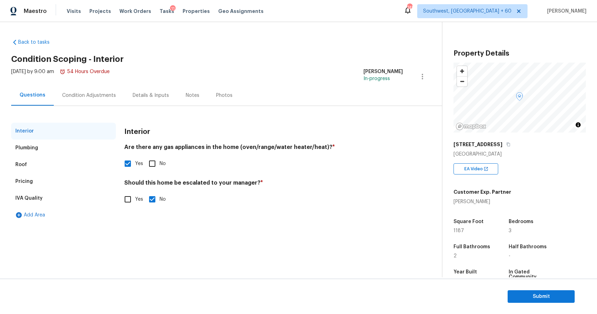
click at [53, 148] on div "Plumbing" at bounding box center [63, 147] width 105 height 17
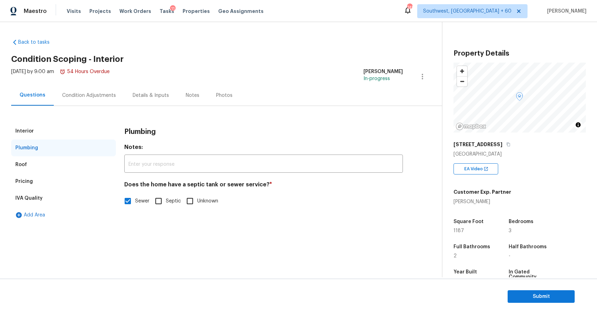
click at [49, 167] on div "Roof" at bounding box center [63, 164] width 105 height 17
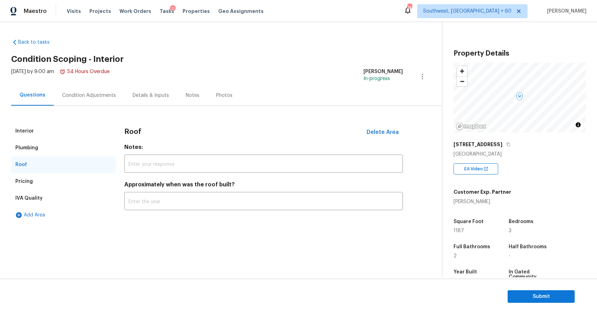
click at [48, 183] on div "Pricing" at bounding box center [63, 181] width 105 height 17
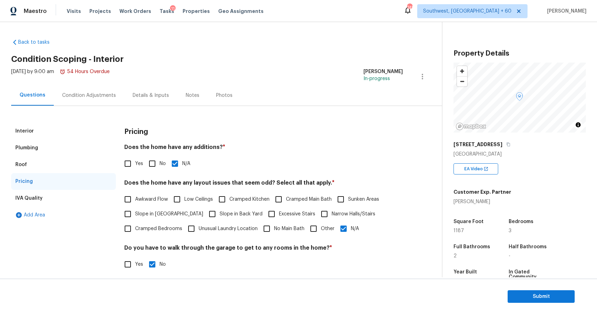
scroll to position [6, 0]
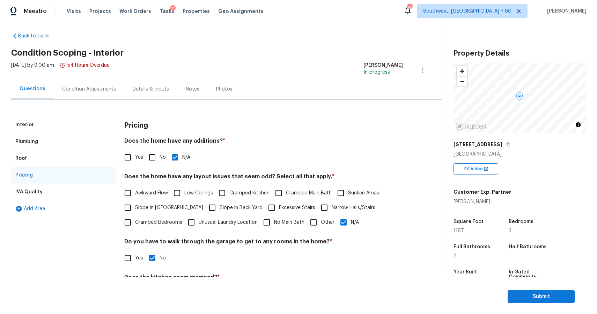
click at [67, 191] on div "IVA Quality" at bounding box center [63, 191] width 105 height 17
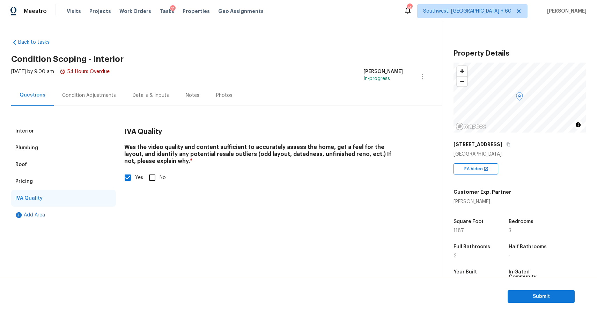
scroll to position [0, 0]
click at [97, 92] on div "Condition Adjustments" at bounding box center [89, 95] width 54 height 7
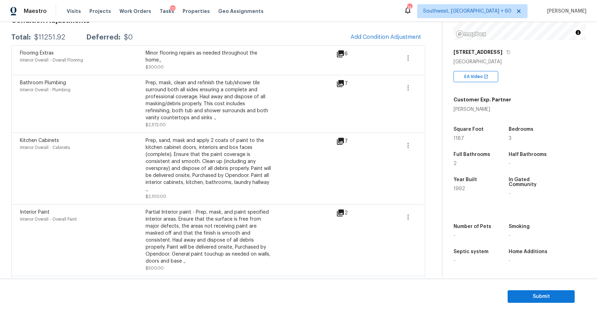
scroll to position [120, 0]
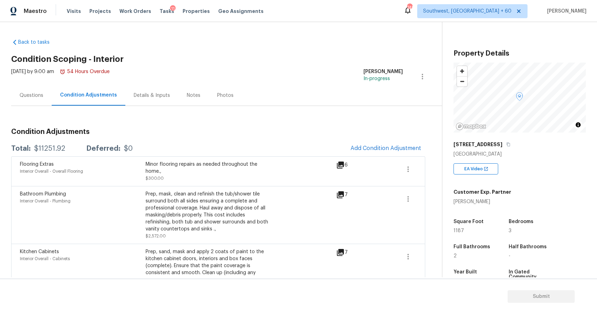
click at [395, 60] on h2 "Condition Scoping - Interior" at bounding box center [226, 59] width 431 height 7
click at [39, 98] on div "Questions" at bounding box center [32, 95] width 24 height 7
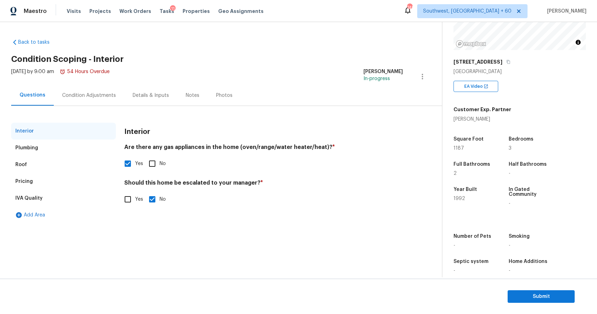
scroll to position [88, 0]
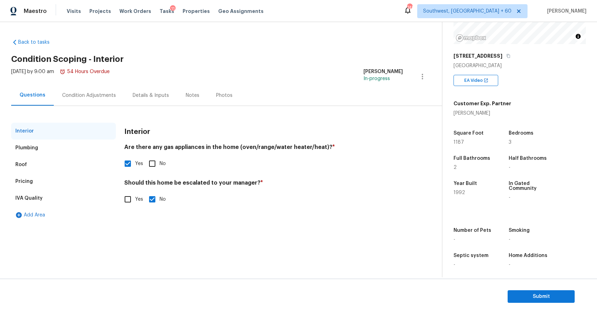
click at [104, 97] on div "Condition Adjustments" at bounding box center [89, 95] width 54 height 7
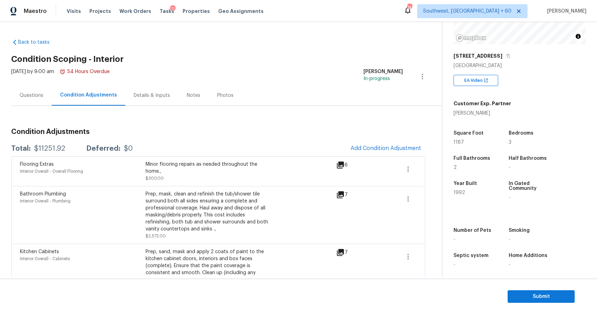
click at [37, 99] on div "Questions" at bounding box center [31, 95] width 40 height 21
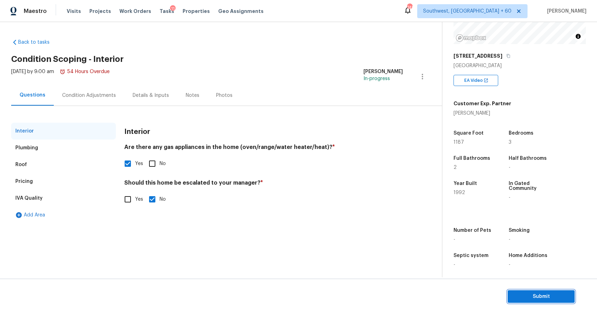
click at [525, 301] on button "Submit" at bounding box center [541, 296] width 67 height 13
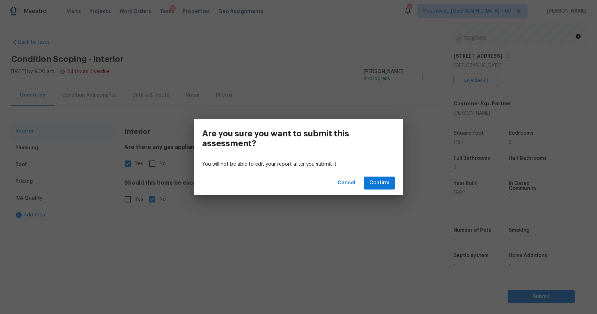
click at [391, 190] on div "Cancel Confirm" at bounding box center [298, 183] width 209 height 24
click at [513, 60] on div "Are you sure you want to submit this assessment? You will not be able to edit y…" at bounding box center [298, 157] width 597 height 314
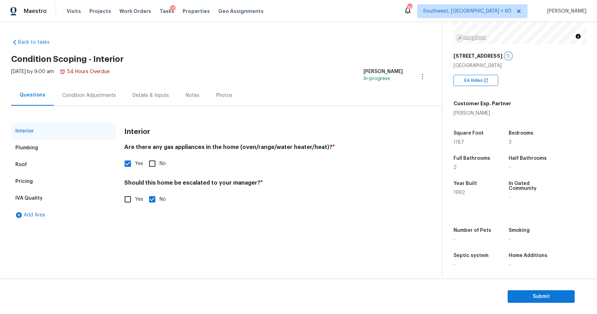
click at [510, 58] on icon "button" at bounding box center [508, 56] width 3 height 4
click at [542, 295] on span "Submit" at bounding box center [541, 296] width 56 height 9
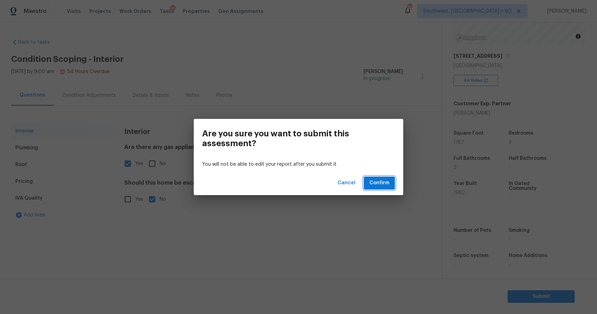
click at [385, 182] on span "Confirm" at bounding box center [379, 182] width 20 height 9
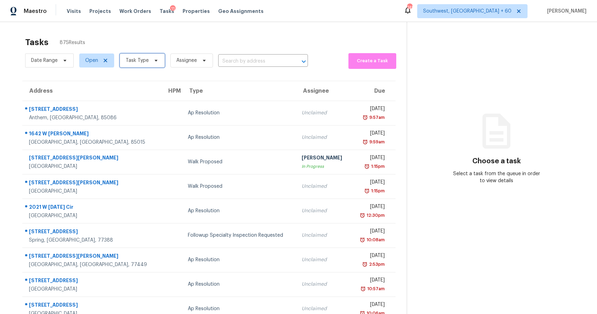
click at [154, 67] on span "Task Type" at bounding box center [142, 60] width 45 height 14
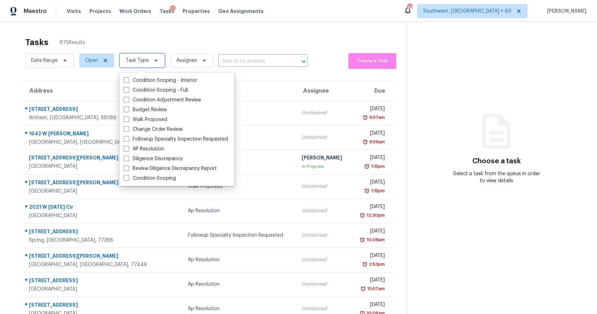
click at [155, 64] on span "Task Type" at bounding box center [142, 60] width 45 height 14
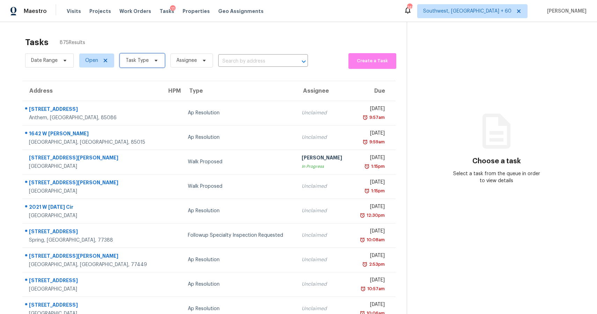
click at [153, 63] on icon at bounding box center [156, 61] width 6 height 6
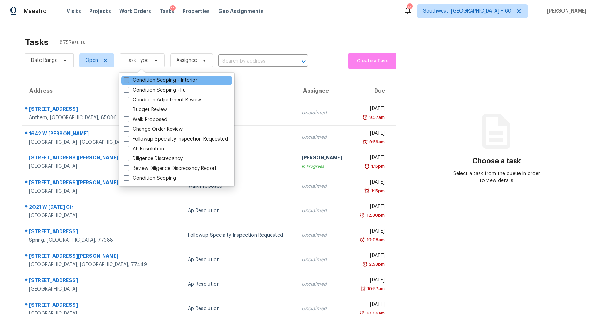
click at [161, 79] on label "Condition Scoping - Interior" at bounding box center [161, 80] width 74 height 7
click at [128, 79] on input "Condition Scoping - Interior" at bounding box center [126, 79] width 5 height 5
checkbox input "true"
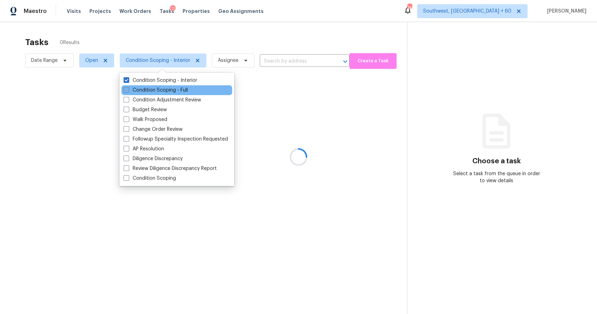
click at [165, 91] on label "Condition Scoping - Full" at bounding box center [156, 90] width 64 height 7
click at [128, 91] on input "Condition Scoping - Full" at bounding box center [126, 89] width 5 height 5
checkbox input "true"
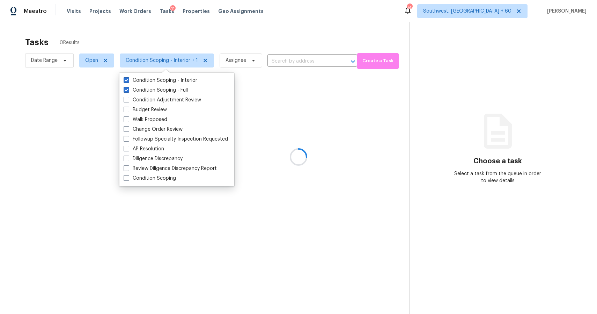
click at [188, 44] on div at bounding box center [298, 157] width 597 height 314
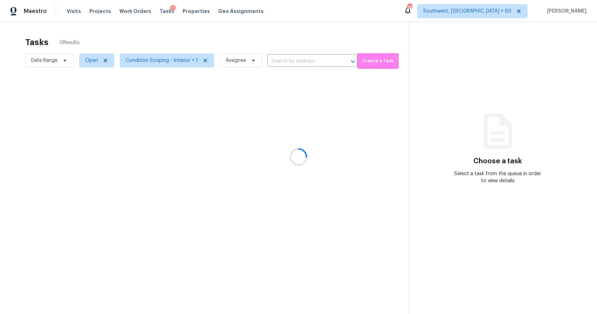
click at [94, 59] on div at bounding box center [298, 157] width 597 height 314
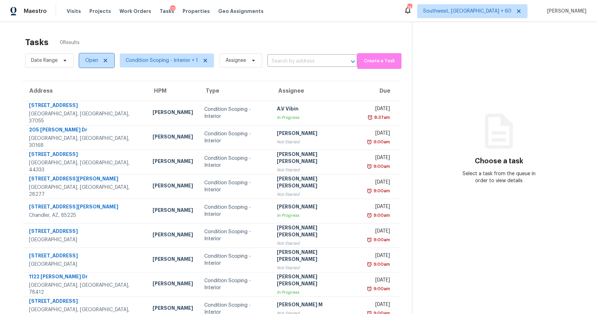
click at [94, 59] on span "Open" at bounding box center [91, 60] width 13 height 7
click at [91, 89] on label "Closed" at bounding box center [95, 90] width 25 height 7
click at [88, 89] on input "Closed" at bounding box center [85, 89] width 5 height 5
checkbox input "true"
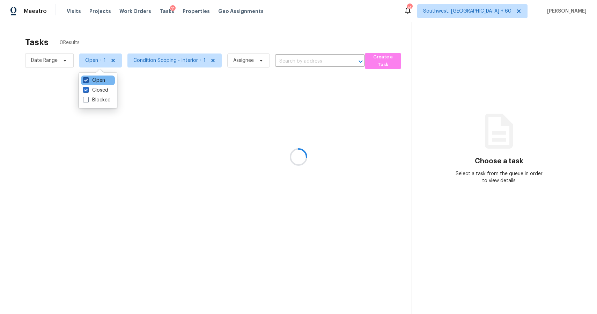
click at [93, 80] on label "Open" at bounding box center [94, 80] width 22 height 7
click at [88, 80] on input "Open" at bounding box center [85, 79] width 5 height 5
checkbox input "false"
click at [105, 35] on div at bounding box center [298, 157] width 597 height 314
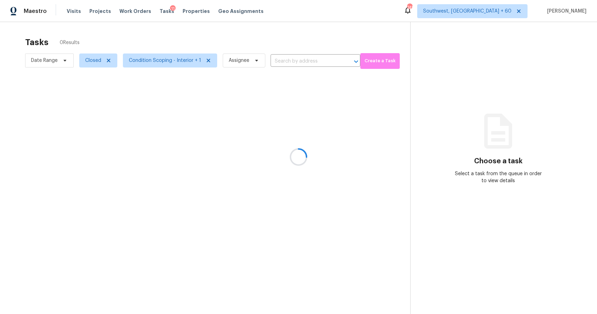
click at [97, 59] on div at bounding box center [298, 157] width 597 height 314
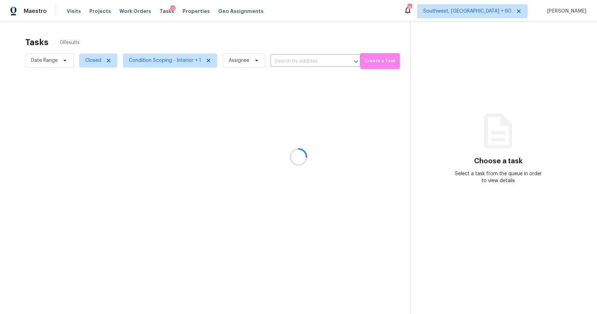
click at [97, 59] on div at bounding box center [298, 157] width 597 height 314
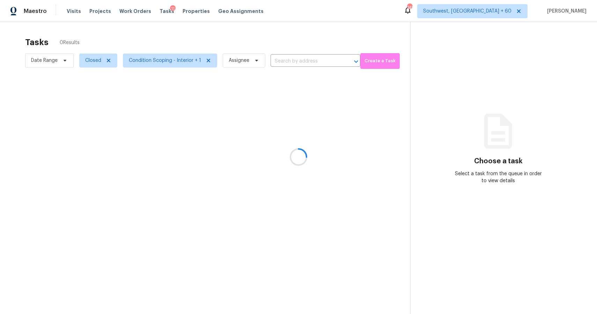
click at [97, 59] on div at bounding box center [298, 157] width 597 height 314
click at [100, 59] on div at bounding box center [298, 157] width 597 height 314
click at [121, 46] on div at bounding box center [298, 157] width 597 height 314
click at [121, 44] on div at bounding box center [298, 157] width 597 height 314
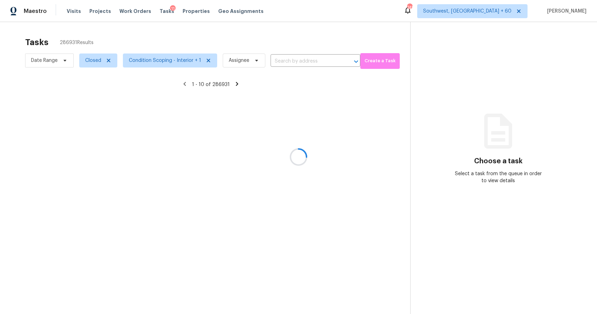
click at [99, 65] on div at bounding box center [298, 157] width 597 height 314
click at [98, 61] on div at bounding box center [298, 157] width 597 height 314
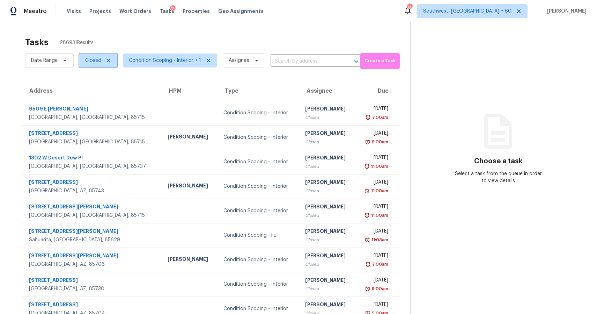
click at [98, 61] on span "Closed" at bounding box center [93, 60] width 16 height 7
click at [102, 100] on label "Blocked" at bounding box center [97, 99] width 28 height 7
click at [88, 100] on input "Blocked" at bounding box center [85, 98] width 5 height 5
checkbox input "true"
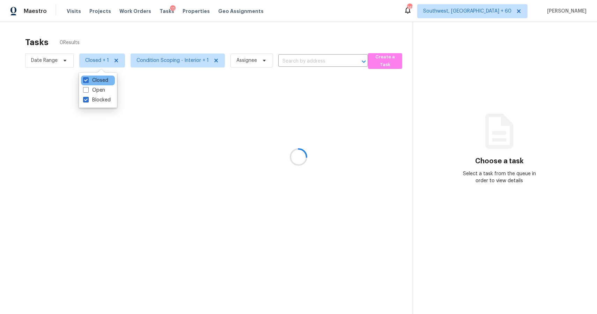
click at [98, 84] on div "Closed" at bounding box center [98, 80] width 34 height 10
click at [98, 80] on label "Closed" at bounding box center [95, 80] width 25 height 7
click at [88, 80] on input "Closed" at bounding box center [85, 79] width 5 height 5
checkbox input "false"
click at [123, 36] on div at bounding box center [298, 157] width 597 height 314
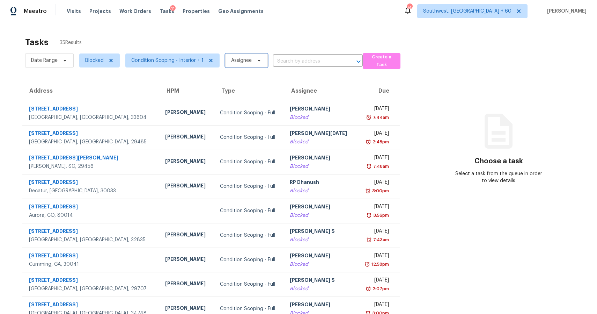
click at [246, 56] on span "Assignee" at bounding box center [246, 60] width 43 height 14
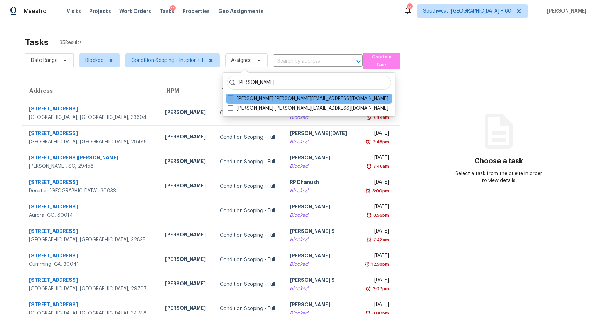
type input "[PERSON_NAME]"
click at [267, 96] on label "[PERSON_NAME] [PERSON_NAME][EMAIL_ADDRESS][DOMAIN_NAME]" at bounding box center [308, 98] width 161 height 7
click at [232, 96] on input "[PERSON_NAME] [PERSON_NAME][EMAIL_ADDRESS][DOMAIN_NAME]" at bounding box center [230, 97] width 5 height 5
checkbox input "true"
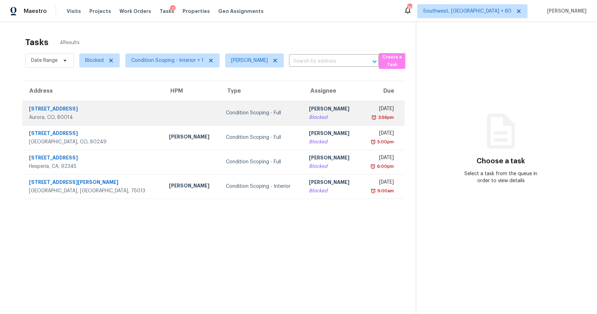
click at [239, 109] on td "Condition Scoping - Full" at bounding box center [261, 113] width 83 height 24
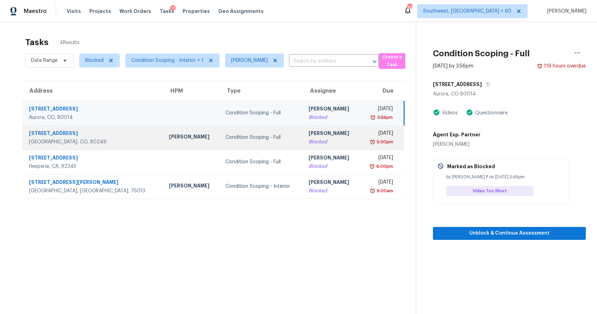
click at [226, 137] on div "Condition Scoping - Full" at bounding box center [262, 137] width 72 height 7
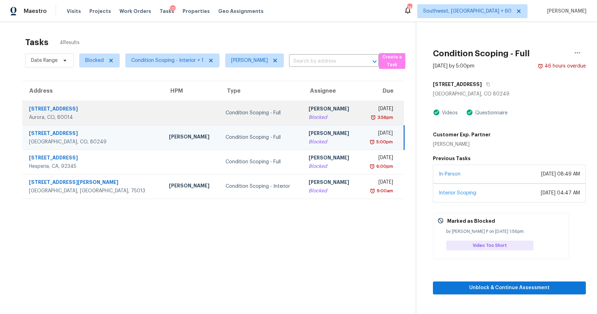
click at [220, 104] on td "Condition Scoping - Full" at bounding box center [261, 113] width 83 height 24
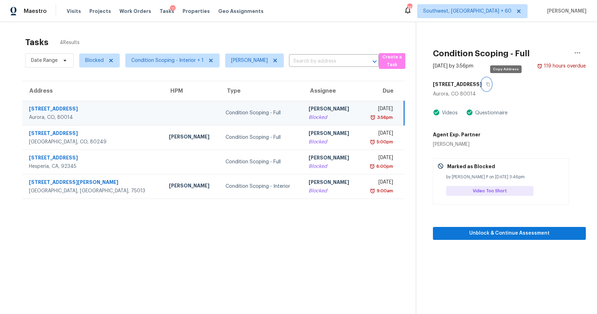
click at [490, 86] on icon "button" at bounding box center [487, 84] width 3 height 4
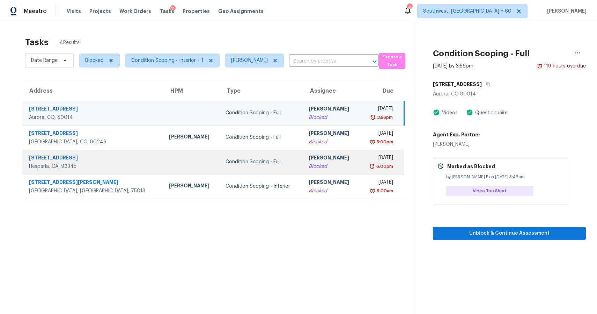
click at [309, 165] on div "Blocked" at bounding box center [331, 166] width 45 height 7
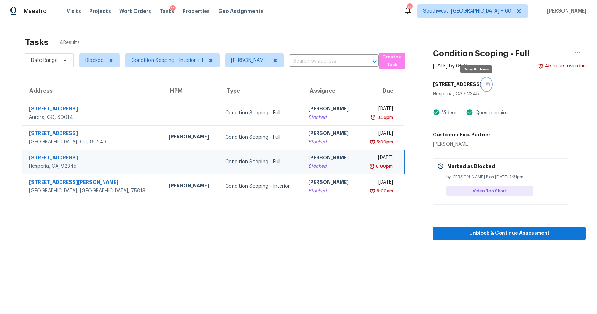
click at [486, 82] on icon "button" at bounding box center [488, 84] width 4 height 4
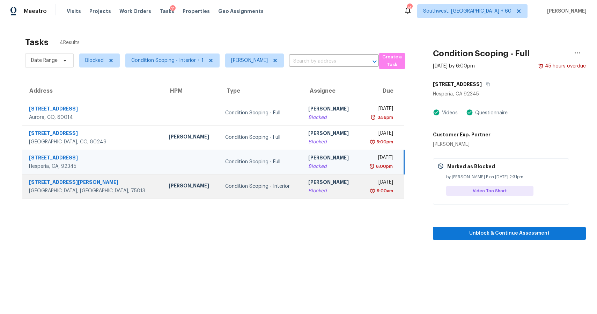
click at [308, 182] on div "[PERSON_NAME]" at bounding box center [330, 182] width 45 height 9
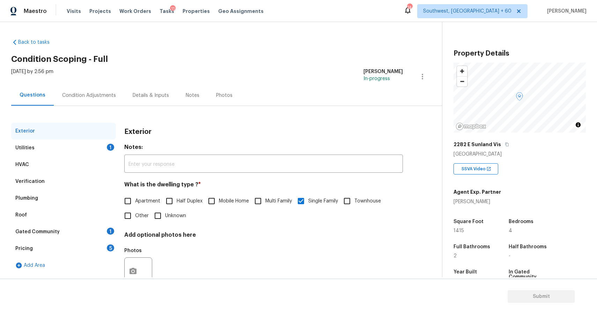
click at [80, 148] on div "Utilities 1" at bounding box center [63, 147] width 105 height 17
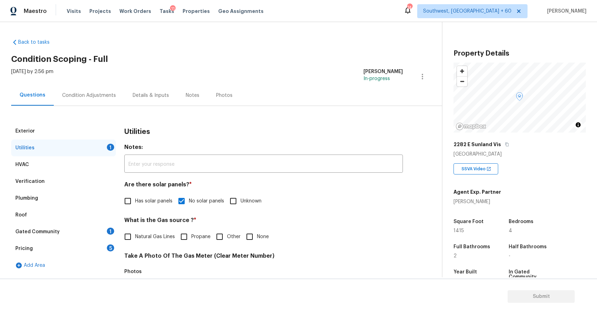
click at [77, 238] on div "Gated Community 1" at bounding box center [63, 231] width 105 height 17
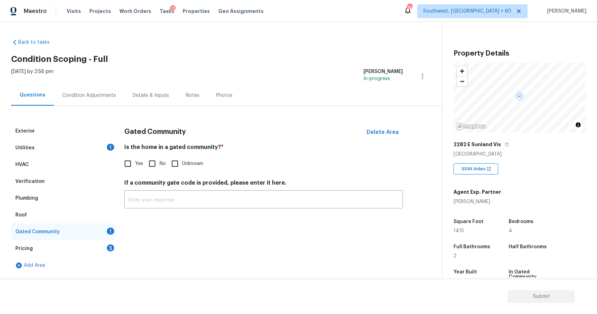
click at [150, 163] on input "No" at bounding box center [152, 163] width 15 height 15
checkbox input "true"
click at [88, 246] on div "Pricing 5" at bounding box center [63, 248] width 105 height 17
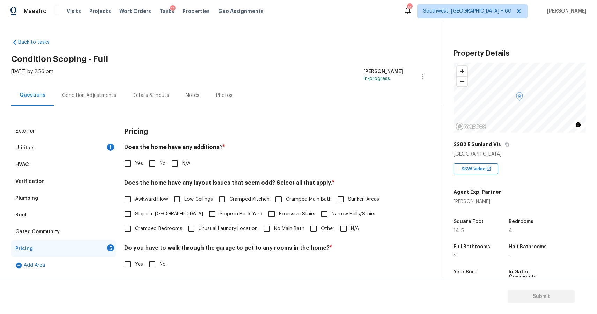
click at [172, 166] on input "N/A" at bounding box center [175, 163] width 15 height 15
checkbox input "true"
click at [347, 226] on input "N/A" at bounding box center [343, 228] width 15 height 15
checkbox input "true"
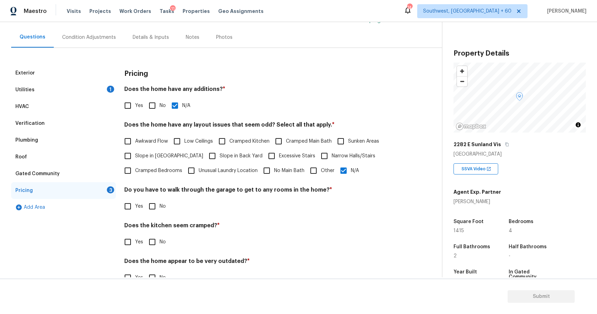
scroll to position [76, 0]
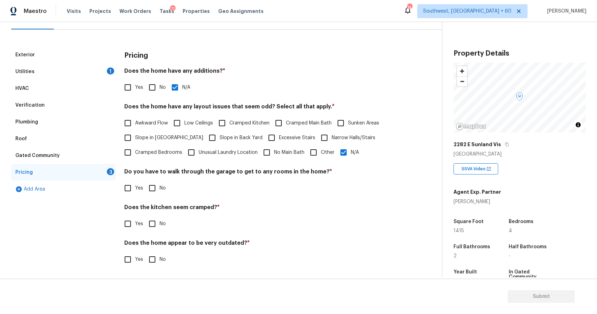
click at [153, 194] on input "No" at bounding box center [152, 187] width 15 height 15
checkbox input "true"
click at [159, 220] on label "No" at bounding box center [155, 224] width 21 height 15
click at [159, 220] on input "No" at bounding box center [152, 224] width 15 height 15
checkbox input "true"
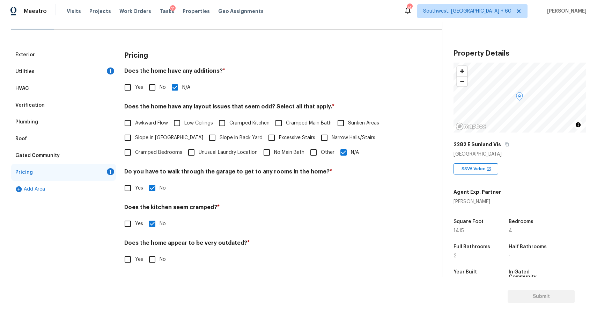
click at [152, 253] on input "No" at bounding box center [152, 259] width 15 height 15
checkbox input "true"
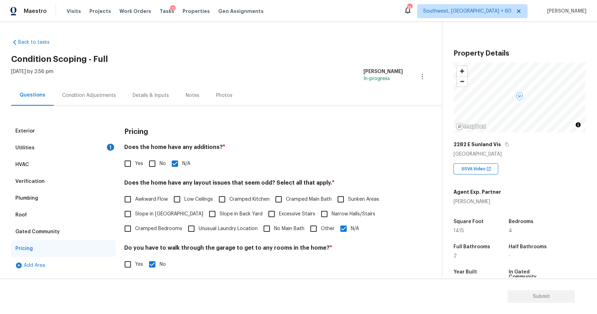
click at [104, 95] on div "Condition Adjustments" at bounding box center [89, 95] width 54 height 7
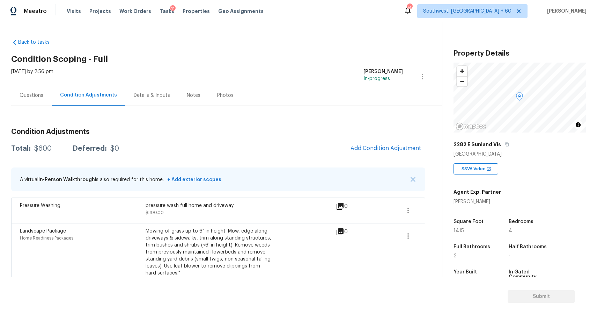
scroll to position [13, 0]
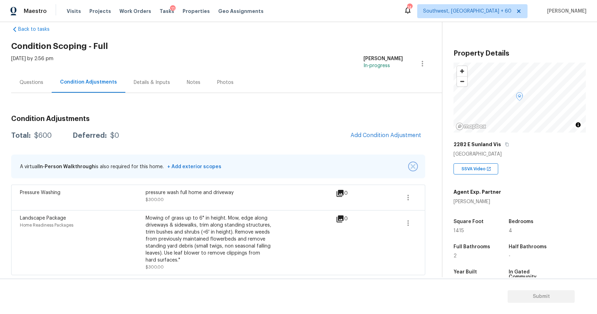
click at [411, 164] on img "button" at bounding box center [413, 166] width 5 height 5
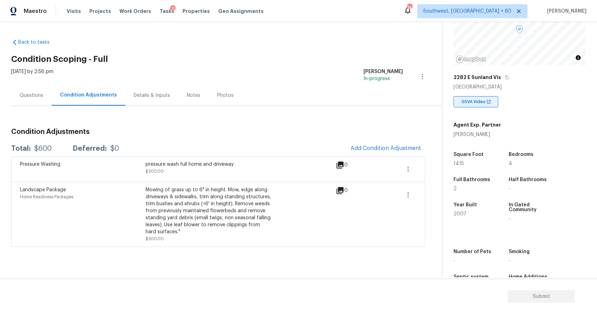
scroll to position [92, 0]
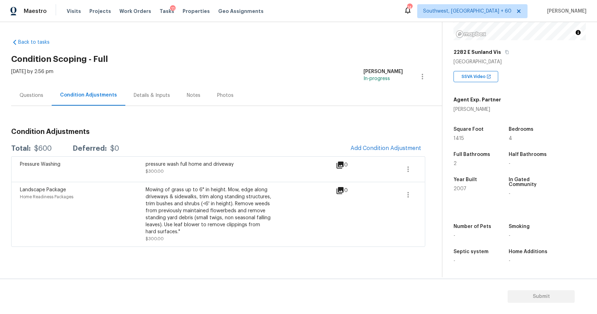
click at [341, 118] on div "Condition Adjustments Total: $600 Deferred: $0 Add Condition Adjustment Pressur…" at bounding box center [218, 176] width 414 height 141
click at [400, 148] on span "Add Condition Adjustment" at bounding box center [386, 148] width 71 height 6
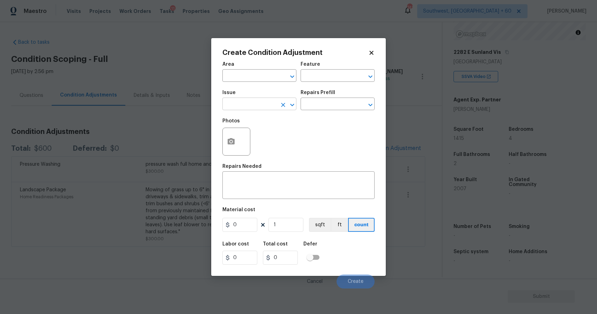
click at [265, 103] on input "text" at bounding box center [249, 104] width 54 height 11
type input "o"
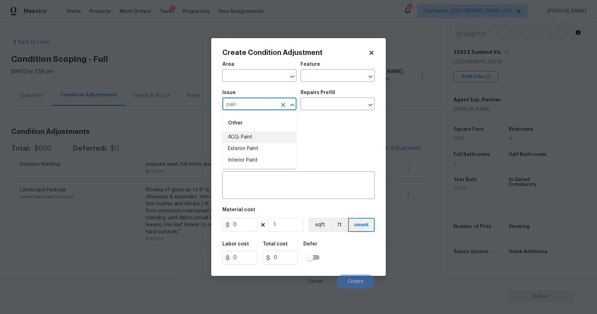
click at [269, 139] on li "ACQ: Paint" at bounding box center [259, 137] width 74 height 12
type input "ACQ: Paint"
click at [326, 111] on div "Issue ACQ: Paint ​ Repairs Prefill ​" at bounding box center [298, 100] width 152 height 28
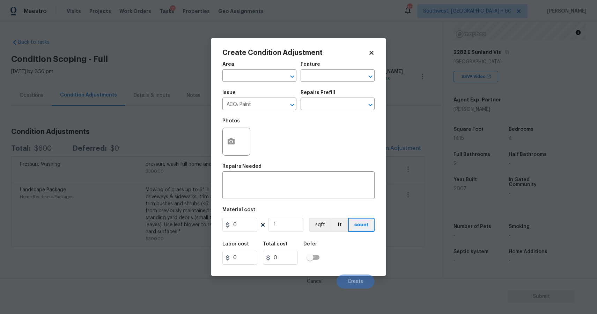
click at [329, 111] on div "Issue ACQ: Paint ​ Repairs Prefill ​" at bounding box center [298, 100] width 152 height 28
click at [337, 107] on input "text" at bounding box center [328, 104] width 54 height 11
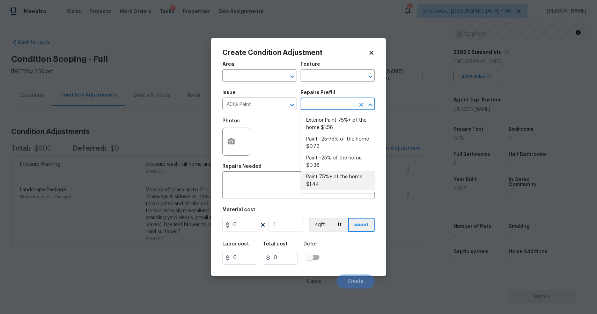
click at [332, 176] on li "Paint 75%+ of the home $1.44" at bounding box center [338, 180] width 74 height 19
type input "Acquisition"
type textarea "Acquisition Scope: 75%+ of the home will likely require interior paint"
type input "1.44"
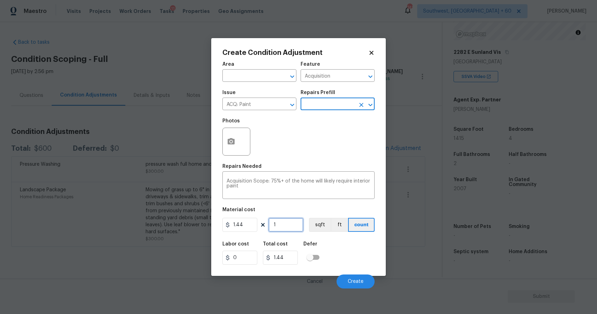
click at [285, 223] on input "1" at bounding box center [285, 225] width 35 height 14
type input "0"
type input "1"
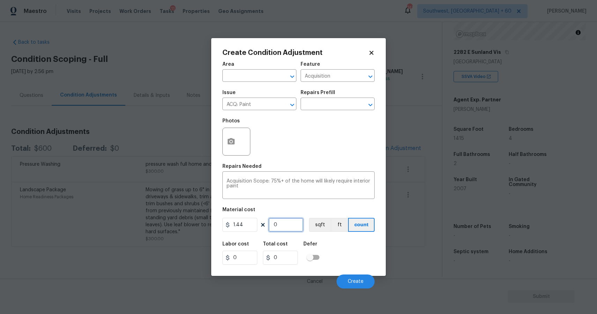
type input "1.44"
type input "14"
type input "20.16"
type input "141"
type input "203.04"
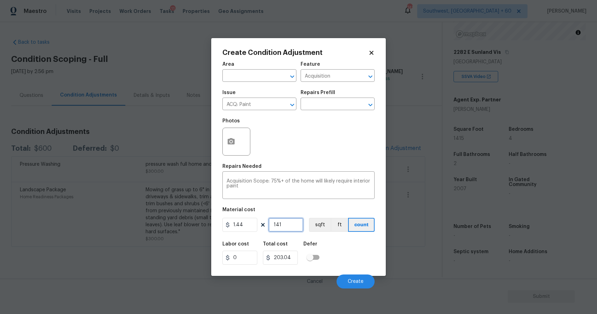
type input "1415"
type input "2037.6"
type input "1415"
click at [233, 139] on icon "button" at bounding box center [231, 141] width 7 height 6
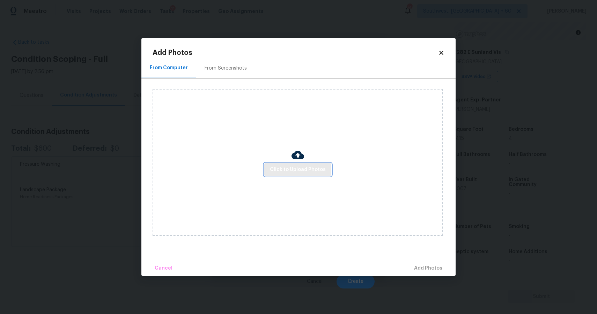
click at [283, 175] on button "Click to Upload Photos" at bounding box center [297, 169] width 67 height 13
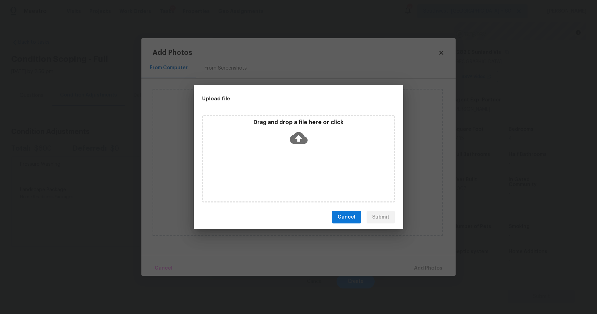
click at [283, 175] on div "Drag and drop a file here or click" at bounding box center [298, 158] width 193 height 87
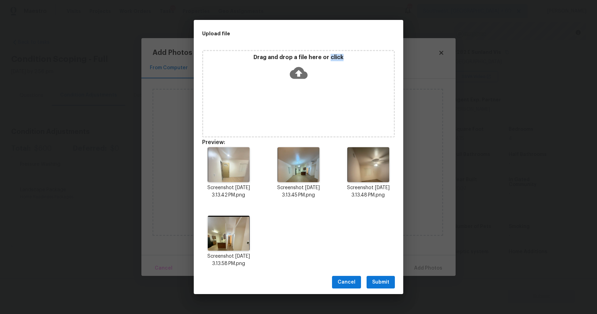
click at [372, 274] on div "Cancel Submit" at bounding box center [298, 282] width 209 height 24
click at [384, 276] on button "Submit" at bounding box center [381, 281] width 28 height 13
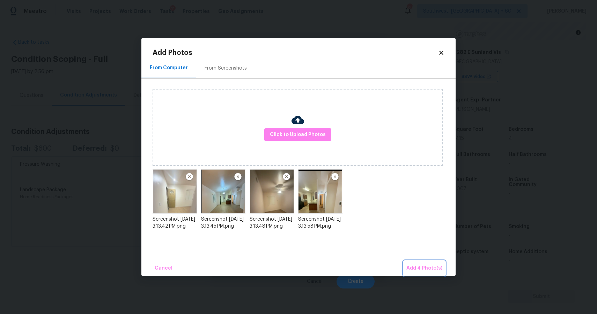
click at [415, 266] on span "Add 4 Photo(s)" at bounding box center [424, 268] width 36 height 9
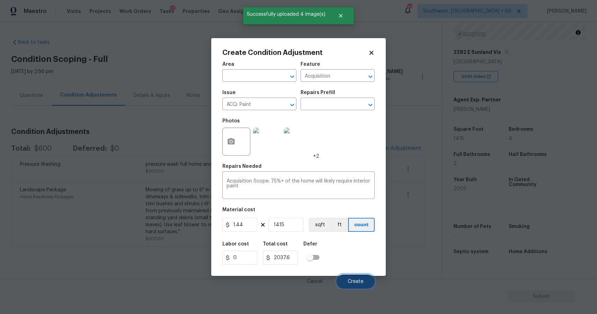
click at [356, 279] on span "Create" at bounding box center [356, 281] width 16 height 5
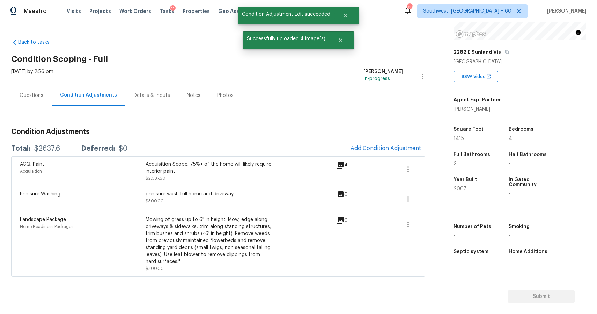
click at [387, 155] on span "Add Condition Adjustment" at bounding box center [385, 148] width 79 height 15
click at [376, 144] on button "Add Condition Adjustment" at bounding box center [385, 148] width 79 height 15
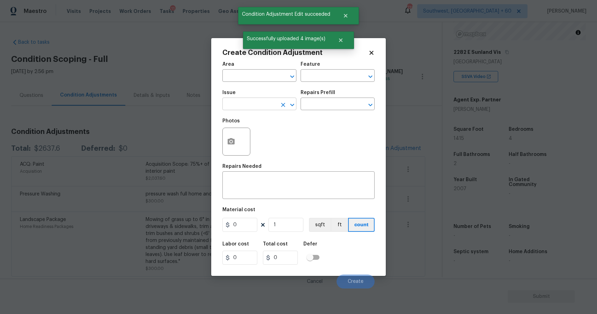
click at [269, 106] on input "text" at bounding box center [249, 104] width 54 height 11
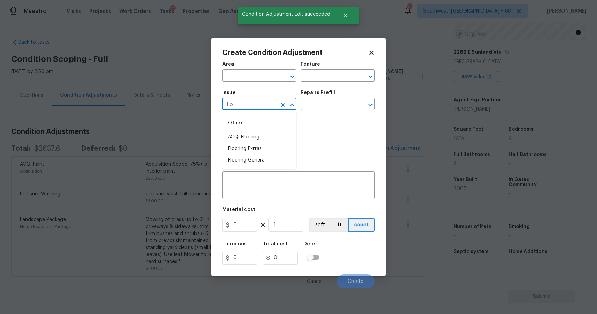
click at [263, 131] on div "Other" at bounding box center [259, 123] width 74 height 17
click at [273, 135] on li "ACQ: Flooring" at bounding box center [259, 137] width 74 height 12
type input "ACQ: Flooring"
click at [315, 102] on input "text" at bounding box center [328, 104] width 54 height 11
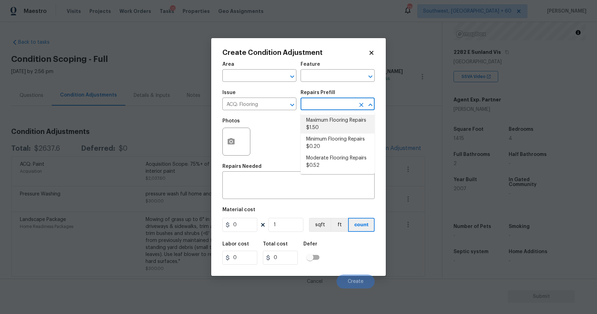
click at [349, 121] on li "Maximum Flooring Repairs $1.50" at bounding box center [338, 124] width 74 height 19
type input "Acquisition"
type textarea "Acquisition Scope: Maximum flooring repairs"
type input "1.5"
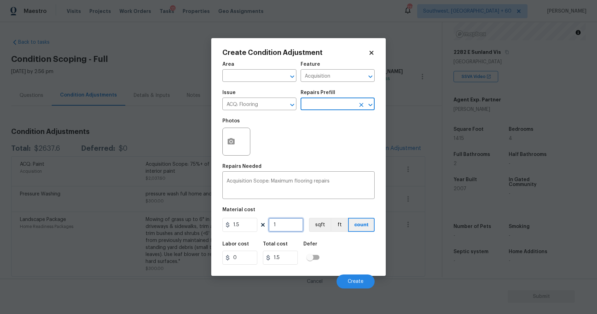
click at [289, 220] on input "1" at bounding box center [285, 225] width 35 height 14
type input "0"
type input "1"
type input "1.5"
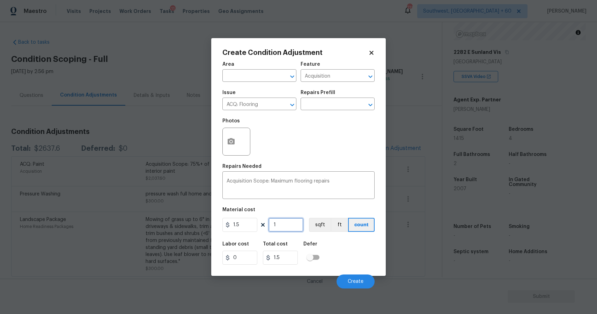
type input "14"
type input "21"
type input "141"
type input "211.5"
type input "1415"
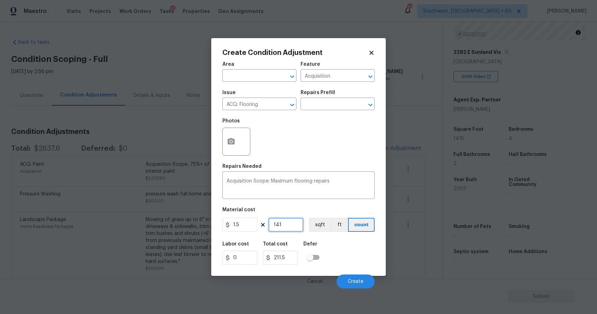
type input "2122.5"
type input "1415"
click at [233, 133] on button "button" at bounding box center [231, 141] width 17 height 27
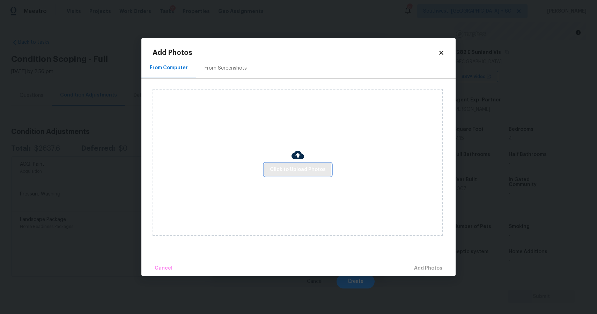
click at [300, 165] on span "Click to Upload Photos" at bounding box center [298, 169] width 56 height 9
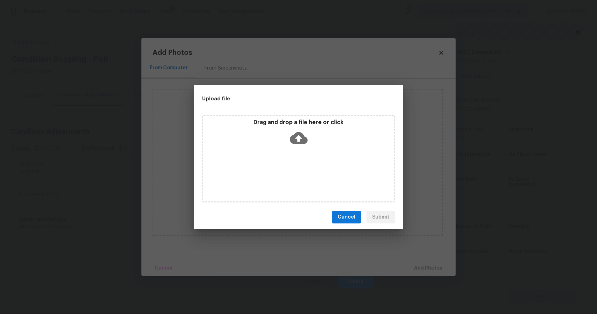
click at [300, 165] on div "Drag and drop a file here or click" at bounding box center [298, 158] width 193 height 87
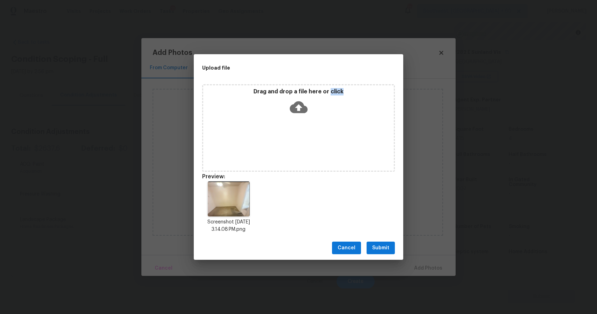
click at [296, 117] on div "Drag and drop a file here or click" at bounding box center [298, 127] width 193 height 87
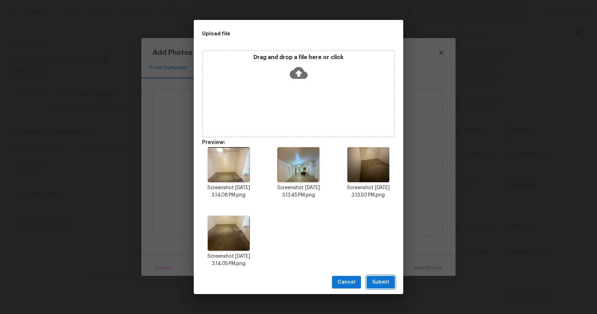
click at [382, 280] on span "Submit" at bounding box center [380, 282] width 17 height 9
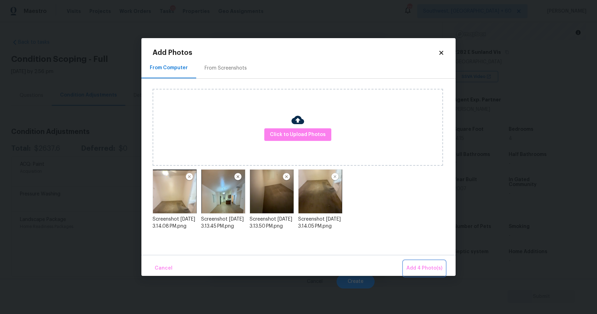
click at [421, 269] on span "Add 4 Photo(s)" at bounding box center [424, 268] width 36 height 9
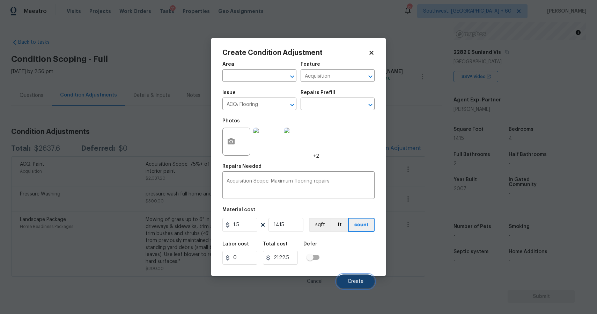
click at [361, 287] on button "Create" at bounding box center [356, 281] width 38 height 14
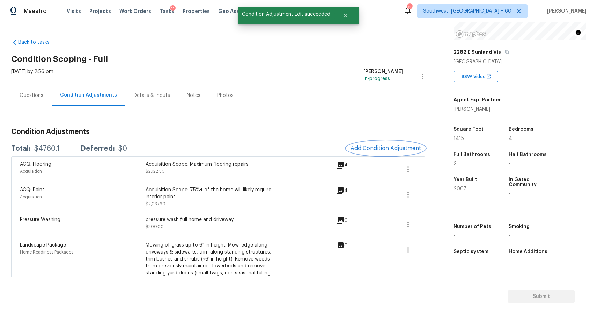
click at [410, 151] on span "Add Condition Adjustment" at bounding box center [386, 148] width 71 height 6
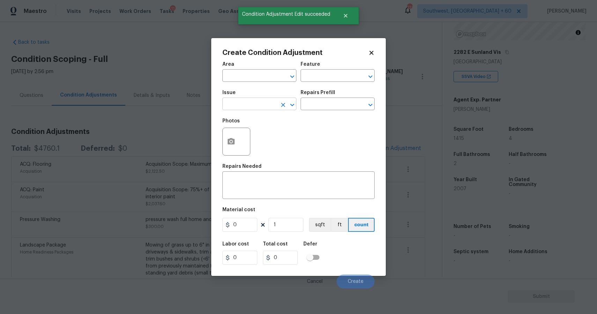
click at [260, 108] on input "text" at bounding box center [249, 104] width 54 height 11
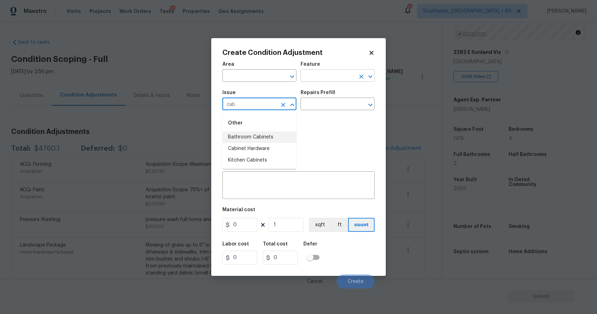
type input "cab"
click at [321, 74] on input "text" at bounding box center [328, 76] width 54 height 11
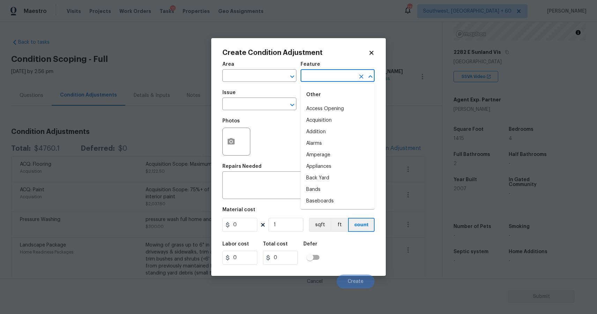
click at [321, 74] on input "text" at bounding box center [328, 76] width 54 height 11
click at [315, 110] on li "Cabinets" at bounding box center [338, 109] width 74 height 12
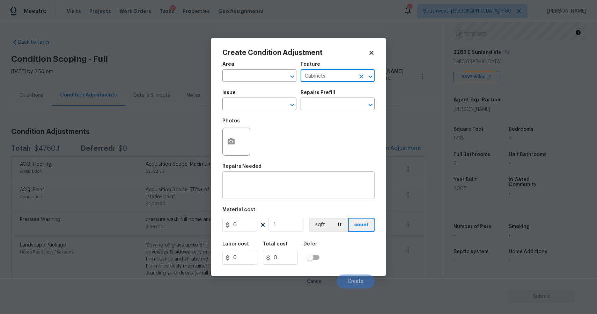
type input "Cabinets"
click at [272, 186] on textarea at bounding box center [299, 185] width 144 height 15
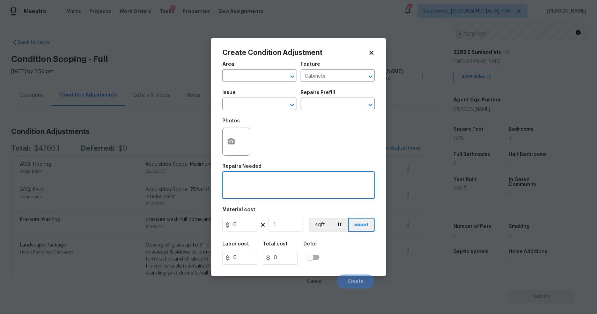
click at [272, 186] on textarea at bounding box center [299, 185] width 144 height 15
type textarea "repaint kitchen and bathroom cabinets"
click at [246, 229] on input "0" at bounding box center [239, 225] width 35 height 14
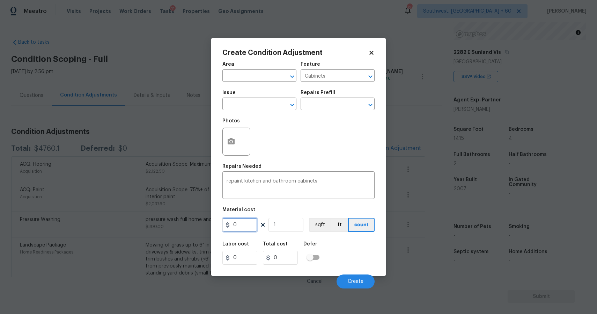
click at [246, 229] on input "0" at bounding box center [239, 225] width 35 height 14
type input "2000"
click at [229, 131] on button "button" at bounding box center [231, 141] width 17 height 27
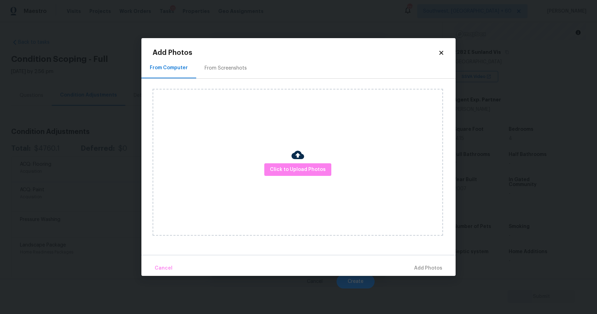
click at [307, 157] on div "Click to Upload Photos" at bounding box center [298, 162] width 290 height 147
click at [307, 163] on button "Click to Upload Photos" at bounding box center [297, 169] width 67 height 13
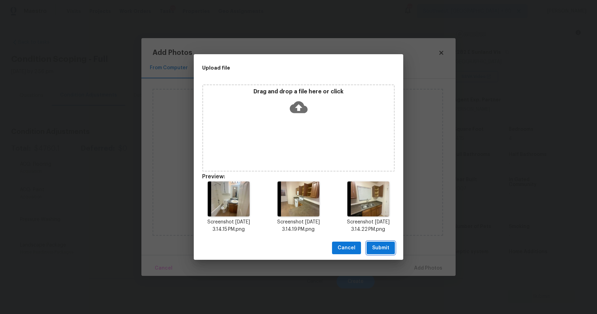
click at [392, 248] on button "Submit" at bounding box center [381, 247] width 28 height 13
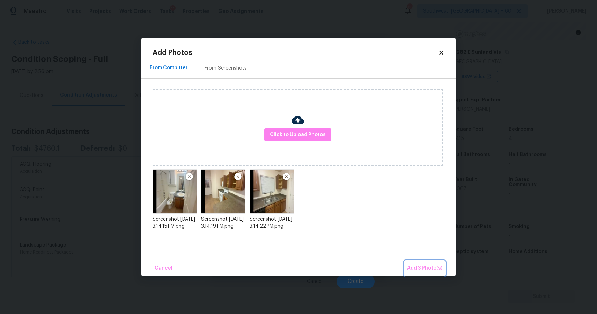
click at [429, 264] on span "Add 3 Photo(s)" at bounding box center [424, 268] width 35 height 9
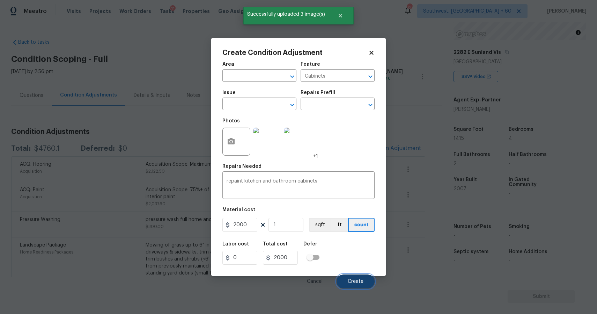
click at [365, 274] on button "Create" at bounding box center [356, 281] width 38 height 14
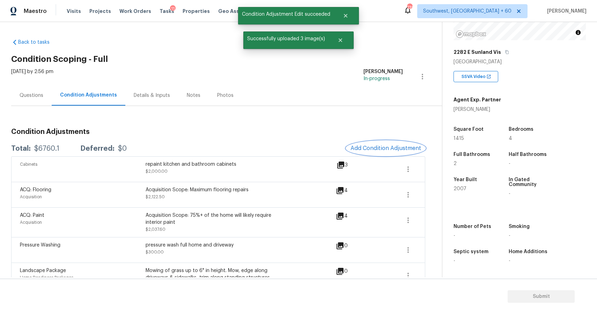
click at [372, 143] on button "Add Condition Adjustment" at bounding box center [385, 148] width 79 height 15
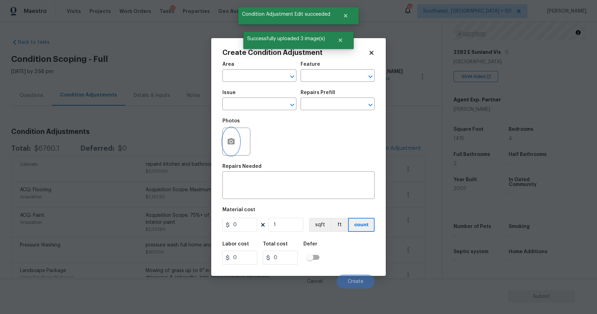
click at [229, 139] on icon "button" at bounding box center [231, 141] width 7 height 6
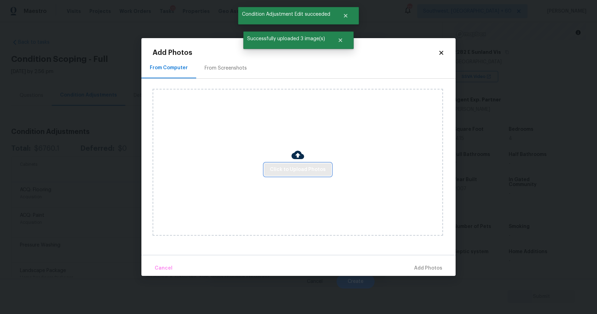
click at [286, 171] on span "Click to Upload Photos" at bounding box center [298, 169] width 56 height 9
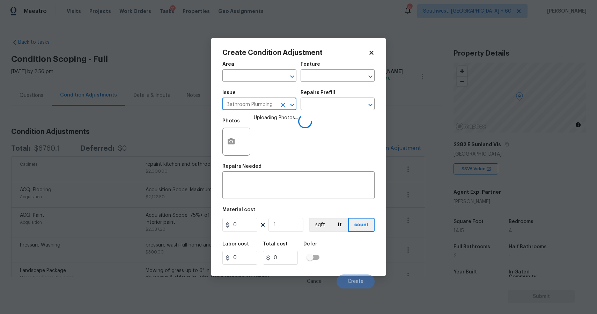
scroll to position [92, 0]
type input "Bathroom Plumbing"
click at [318, 118] on div "Photos Uploading Photos..." at bounding box center [298, 136] width 152 height 45
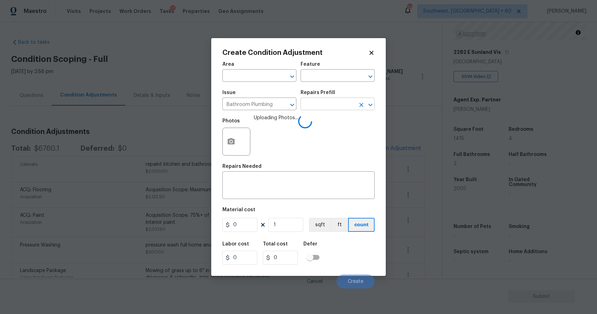
click at [339, 104] on input "text" at bounding box center [328, 104] width 54 height 11
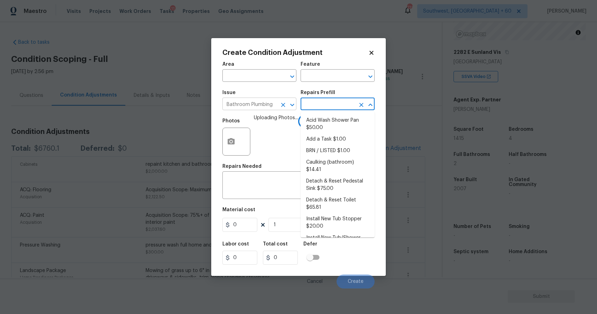
click at [283, 108] on icon "Clear" at bounding box center [283, 104] width 7 height 7
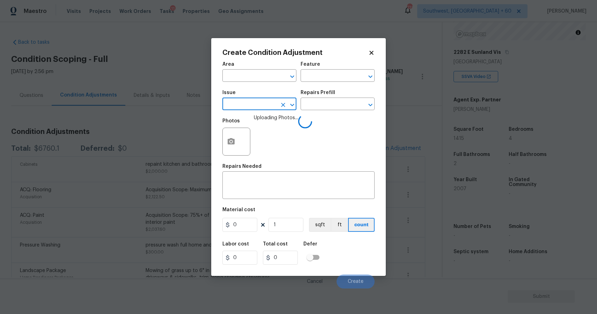
click at [283, 108] on icon "Clear" at bounding box center [283, 104] width 7 height 7
type input "res"
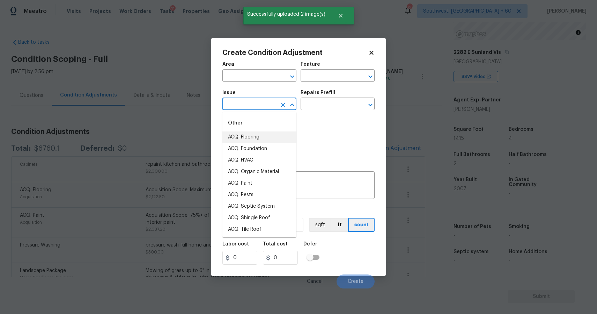
type input "t"
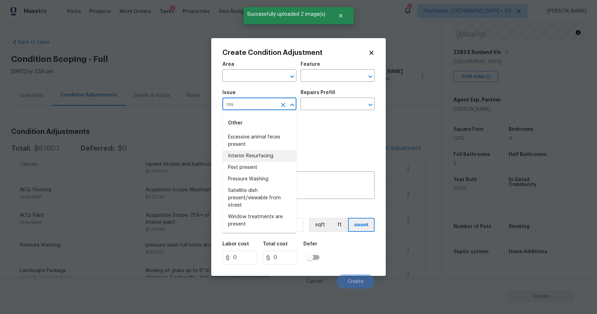
click at [267, 155] on li "Interior Resurfacing" at bounding box center [259, 156] width 74 height 12
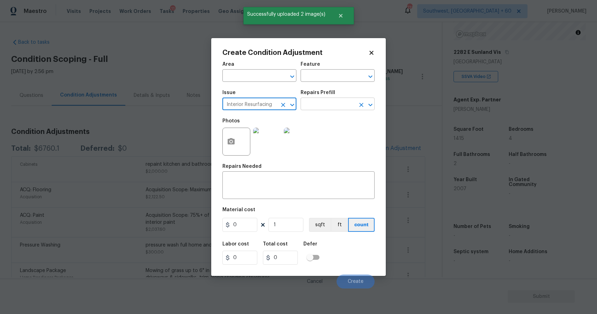
type input "Interior Resurfacing"
click at [311, 104] on input "text" at bounding box center [328, 104] width 54 height 11
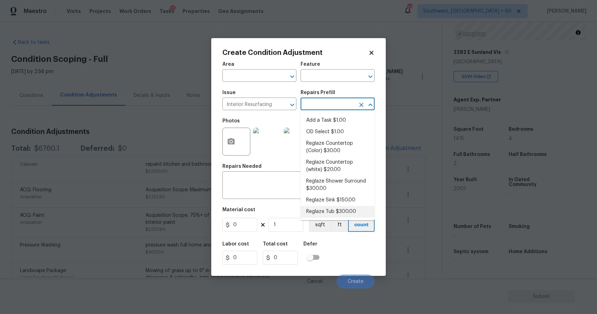
click at [339, 210] on li "Reglaze Tub $300.00" at bounding box center [338, 212] width 74 height 12
type input "300"
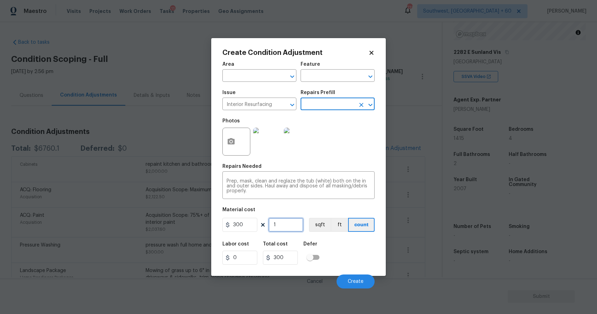
click at [282, 228] on input "1" at bounding box center [285, 225] width 35 height 14
type input "2"
type input "600"
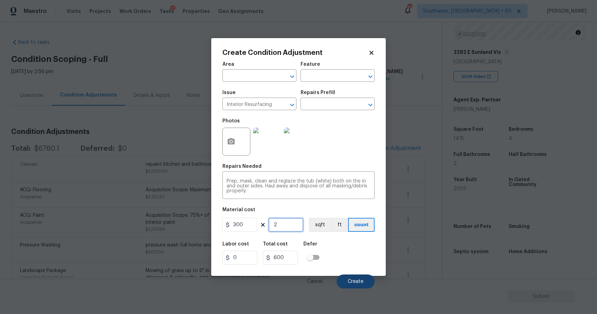
type input "2"
click at [370, 285] on button "Create" at bounding box center [356, 281] width 38 height 14
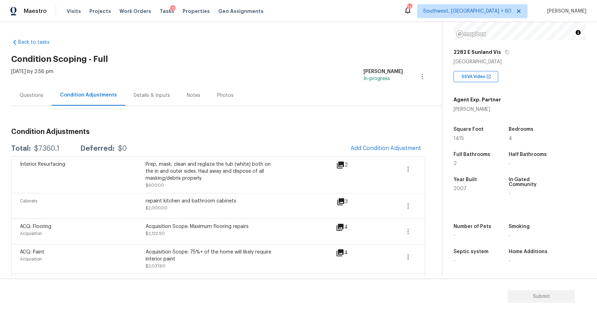
click at [49, 101] on div "Questions" at bounding box center [31, 95] width 40 height 21
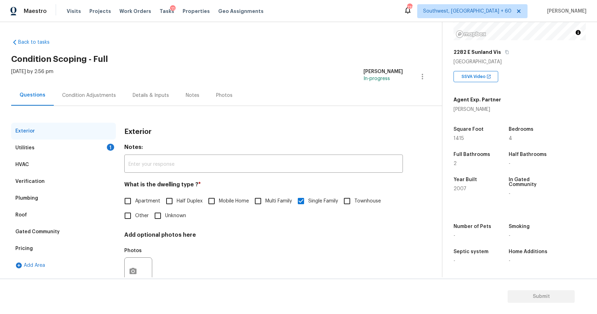
click at [92, 161] on div "HVAC" at bounding box center [63, 164] width 105 height 17
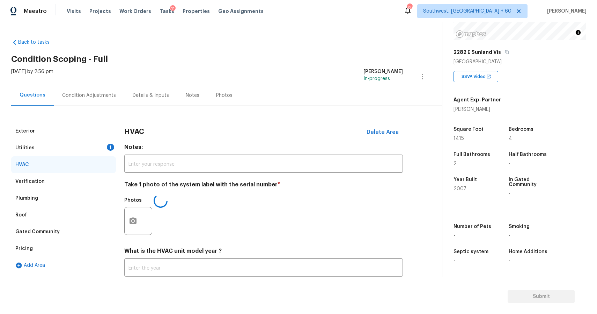
click at [102, 148] on div "Utilities 1" at bounding box center [63, 147] width 105 height 17
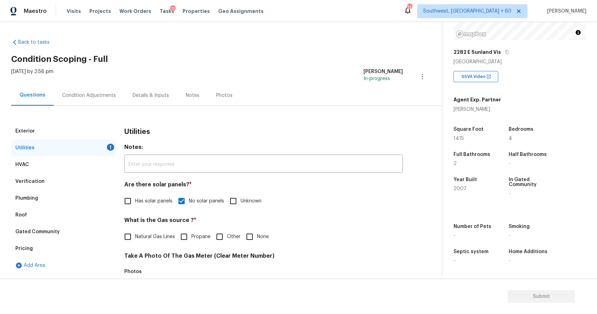
click at [252, 239] on input "None" at bounding box center [249, 236] width 15 height 15
checkbox input "true"
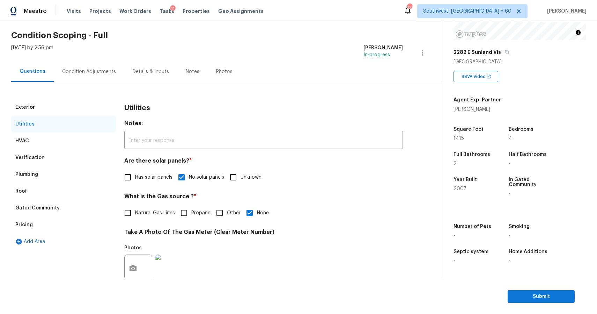
scroll to position [61, 0]
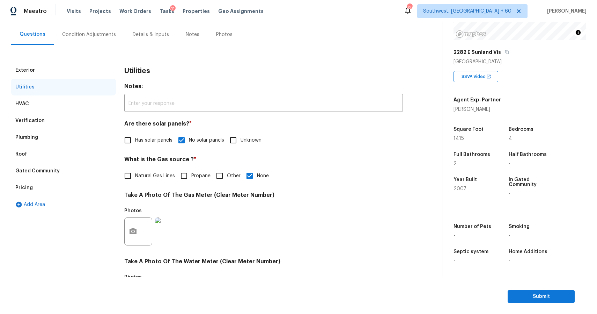
click at [109, 31] on div "Condition Adjustments" at bounding box center [89, 34] width 54 height 7
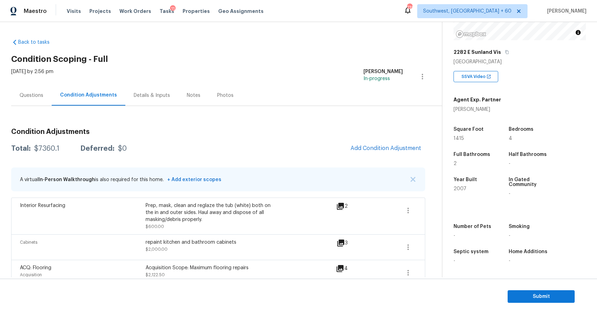
click at [38, 112] on div "Condition Adjustments Total: $7360.1 Deferred: $0 Add Condition Adjustment A vi…" at bounding box center [218, 255] width 414 height 299
click at [41, 104] on div "Questions" at bounding box center [31, 95] width 40 height 21
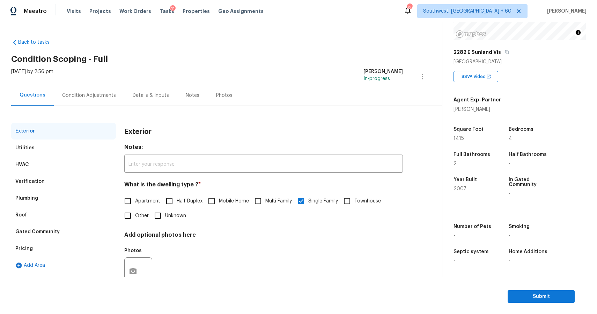
scroll to position [23, 0]
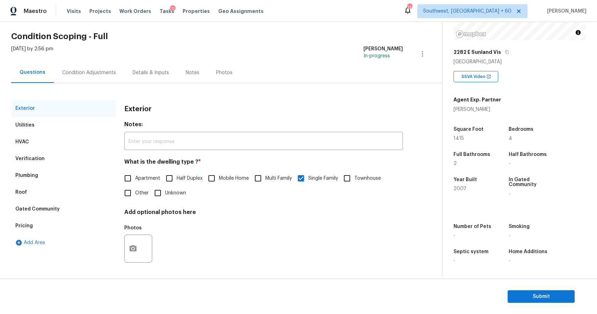
click at [64, 133] on div "HVAC" at bounding box center [63, 141] width 105 height 17
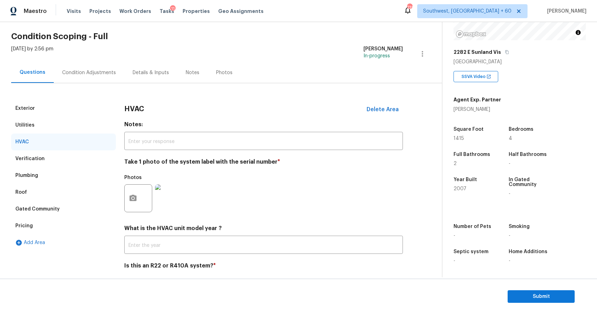
click at [69, 144] on div "HVAC" at bounding box center [63, 141] width 105 height 17
click at [74, 160] on div "Verification" at bounding box center [63, 158] width 105 height 17
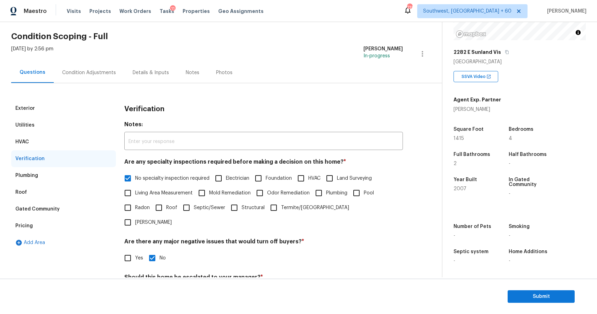
click at [59, 115] on div "Exterior" at bounding box center [63, 108] width 105 height 17
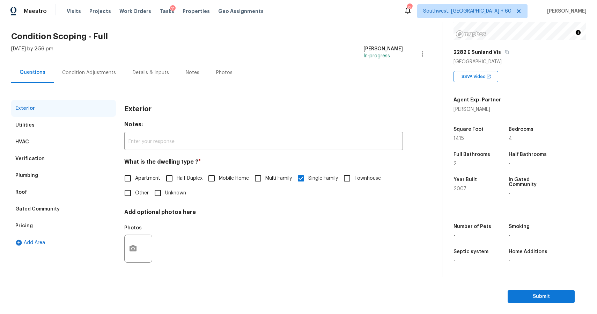
click at [56, 185] on div "Roof" at bounding box center [63, 192] width 105 height 17
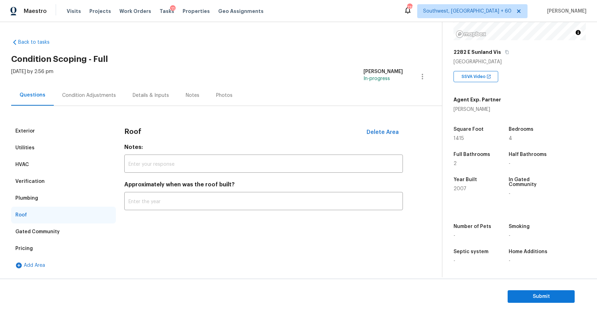
click at [61, 174] on div "Verification" at bounding box center [63, 181] width 105 height 17
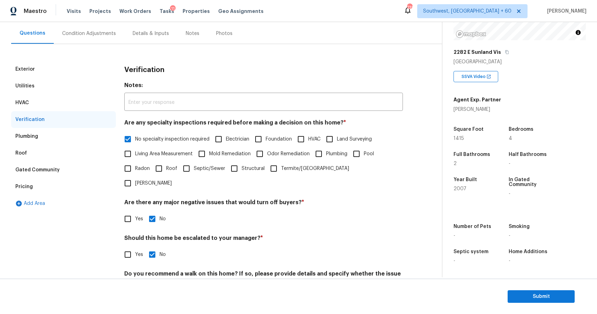
scroll to position [85, 0]
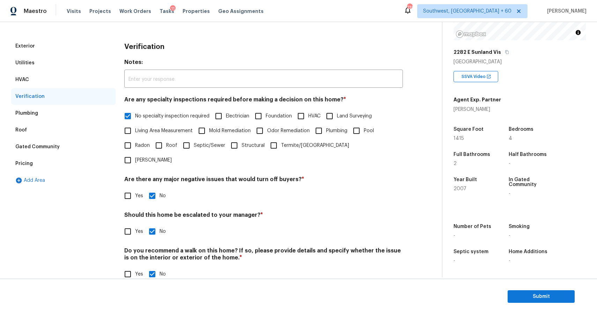
click at [135, 228] on span "Yes" at bounding box center [139, 231] width 8 height 7
click at [135, 224] on input "Yes" at bounding box center [127, 231] width 15 height 15
checkbox input "true"
checkbox input "false"
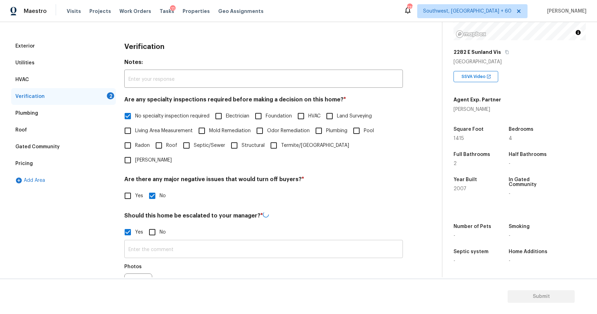
click at [170, 241] on input "text" at bounding box center [263, 249] width 279 height 16
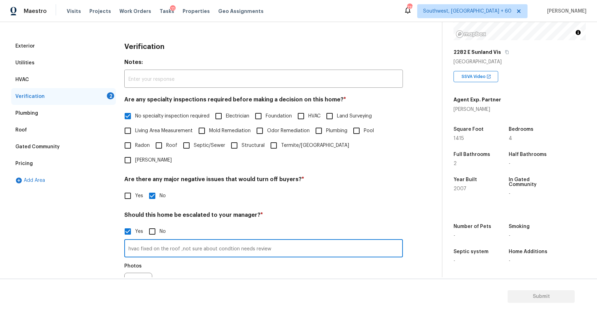
scroll to position [151, 0]
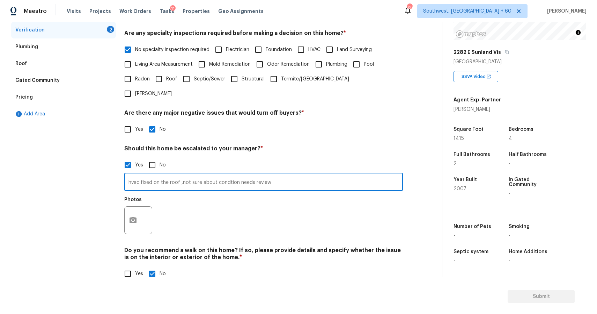
type input "hvac fixed on the roof ,not sure about condtion needs review"
click at [137, 216] on icon "button" at bounding box center [133, 220] width 8 height 8
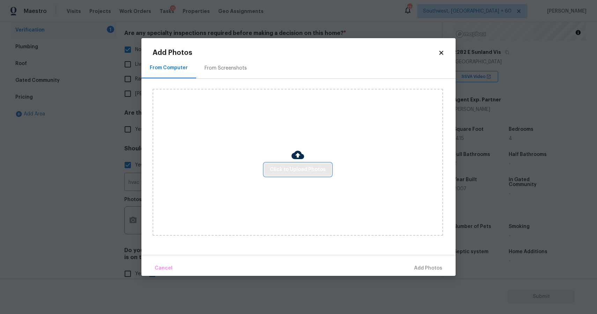
click at [308, 174] on button "Click to Upload Photos" at bounding box center [297, 169] width 67 height 13
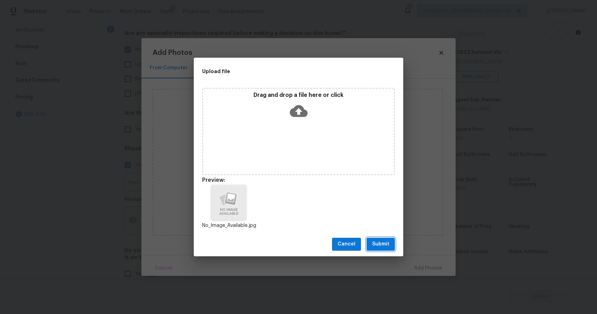
click at [388, 244] on span "Submit" at bounding box center [380, 243] width 17 height 9
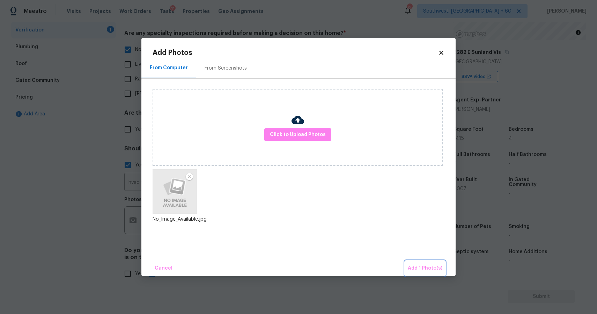
click at [430, 270] on span "Add 1 Photo(s)" at bounding box center [425, 268] width 35 height 9
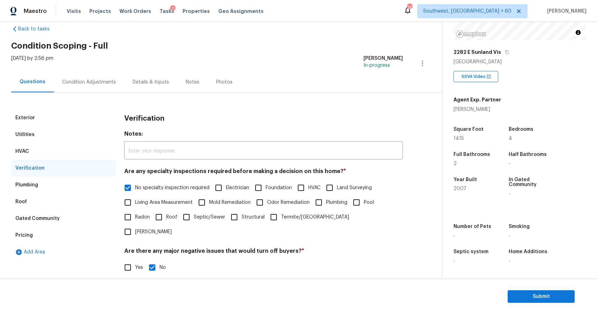
scroll to position [0, 0]
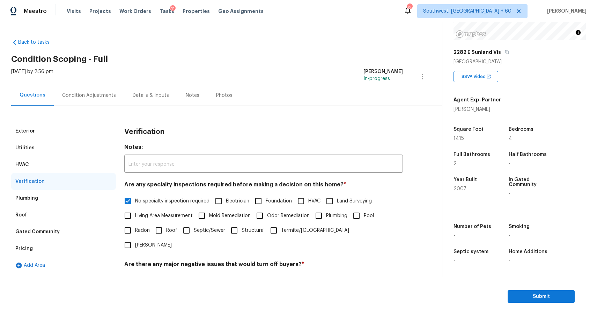
click at [101, 91] on div "Condition Adjustments" at bounding box center [89, 95] width 71 height 21
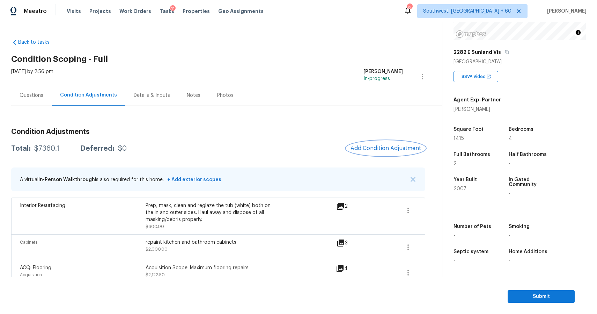
click at [381, 149] on span "Add Condition Adjustment" at bounding box center [386, 148] width 71 height 6
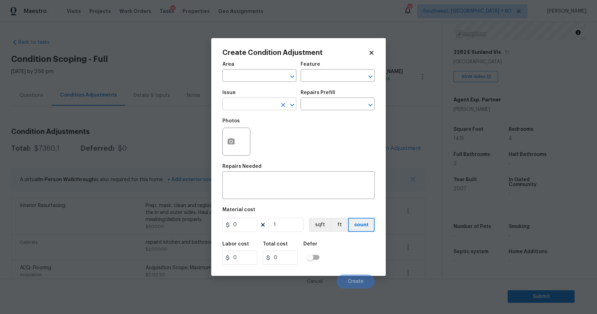
click at [272, 106] on input "text" at bounding box center [249, 104] width 54 height 11
click at [288, 133] on li "ACQ: HVAC" at bounding box center [259, 137] width 74 height 12
type input "ACQ: HVAC"
click at [334, 106] on input "text" at bounding box center [328, 104] width 54 height 11
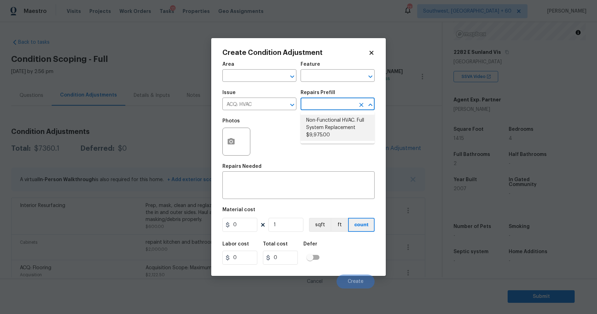
click at [324, 130] on li "Non-Functional HVAC. Full System Replacement $9,975.00" at bounding box center [338, 128] width 74 height 26
type input "Acquisition"
type textarea "Acquisition Scope: Full System Replacement"
type input "9975"
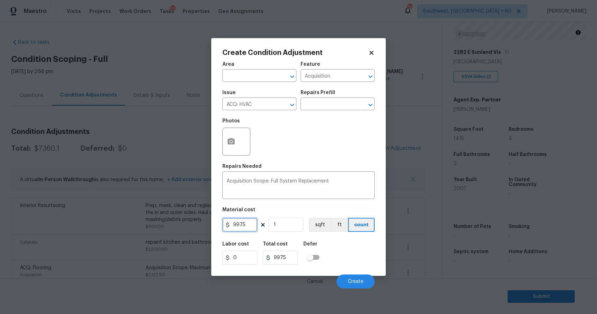
click at [250, 226] on input "9975" at bounding box center [239, 225] width 35 height 14
type input "1"
click at [365, 274] on div "Cancel Create" at bounding box center [298, 278] width 152 height 20
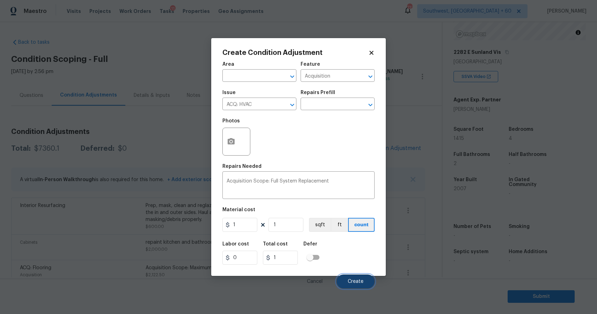
click at [365, 279] on button "Create" at bounding box center [356, 281] width 38 height 14
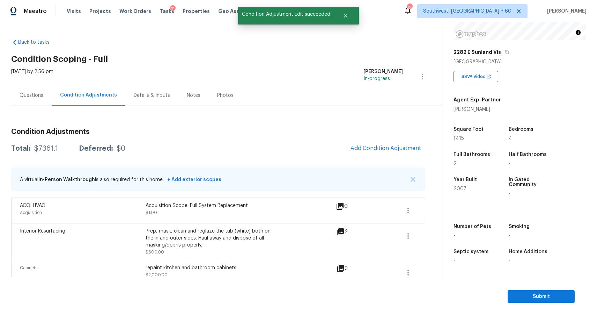
click at [45, 101] on div "Questions" at bounding box center [31, 95] width 40 height 21
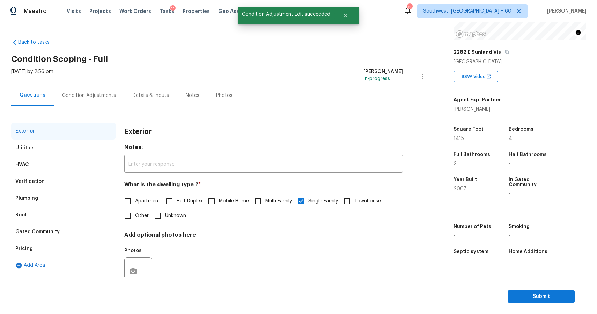
click at [86, 95] on div "Condition Adjustments" at bounding box center [89, 95] width 54 height 7
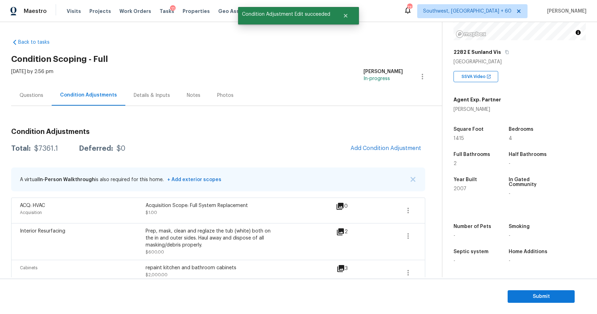
click at [46, 154] on div "Total: $7361.1 Deferred: $0 Add Condition Adjustment" at bounding box center [218, 148] width 414 height 15
copy div "$7361.1"
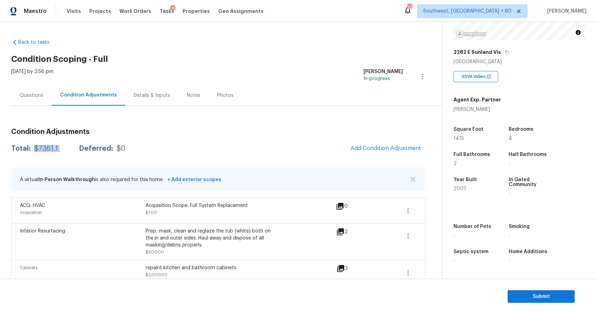
click at [42, 83] on div "Wed, Sep 10 2025 by 2:56 pm" at bounding box center [32, 76] width 42 height 17
click at [45, 94] on div "Questions" at bounding box center [31, 95] width 40 height 21
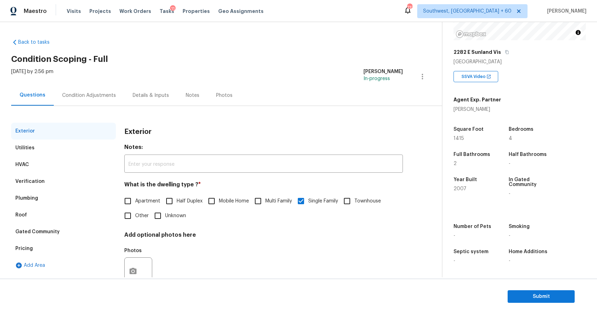
scroll to position [23, 0]
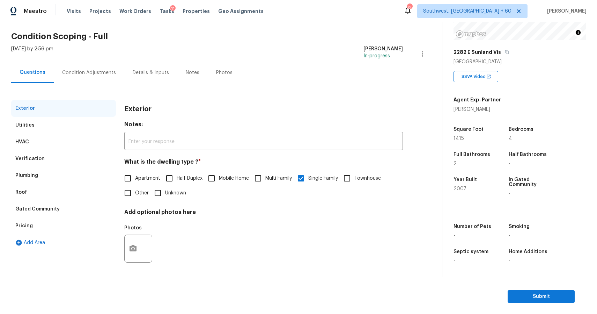
click at [67, 176] on div "Plumbing" at bounding box center [63, 175] width 105 height 17
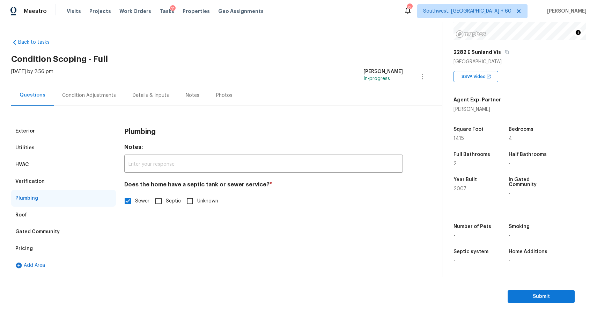
click at [109, 175] on div "Verification" at bounding box center [63, 181] width 105 height 17
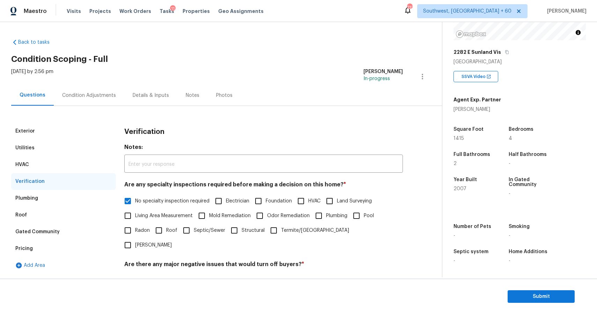
scroll to position [151, 0]
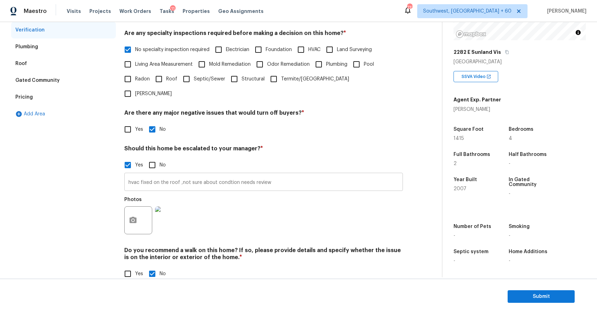
click at [236, 174] on input "hvac fixed on the roof ,not sure about condtion needs review" at bounding box center [263, 182] width 279 height 16
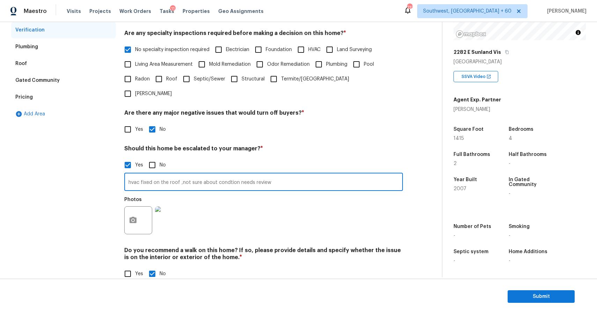
click at [236, 174] on input "hvac fixed on the roof ,not sure about condtion needs review" at bounding box center [263, 182] width 279 height 16
click at [95, 94] on div "Pricing" at bounding box center [63, 97] width 105 height 17
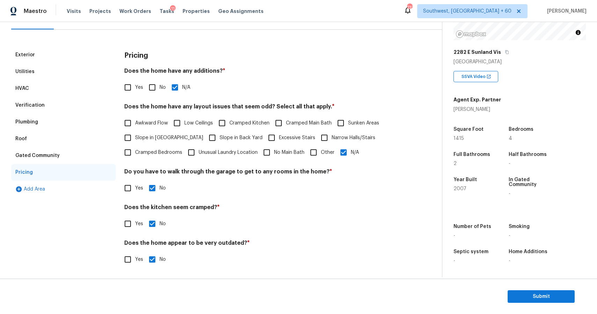
scroll to position [0, 0]
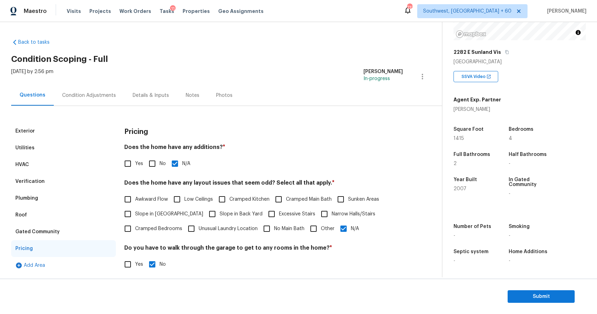
click at [83, 100] on div "Condition Adjustments" at bounding box center [89, 95] width 71 height 21
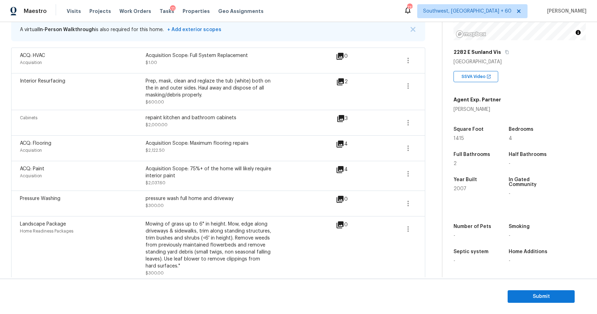
scroll to position [156, 0]
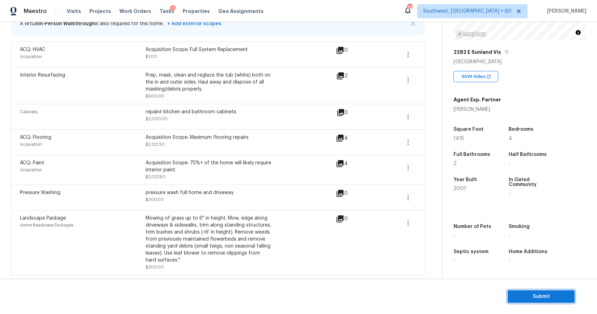
click at [536, 291] on button "Submit" at bounding box center [541, 296] width 67 height 13
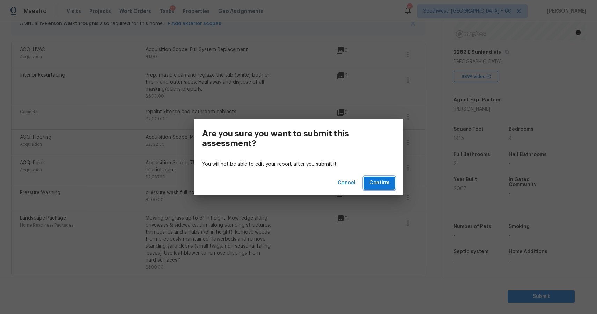
click at [393, 182] on button "Confirm" at bounding box center [379, 182] width 31 height 13
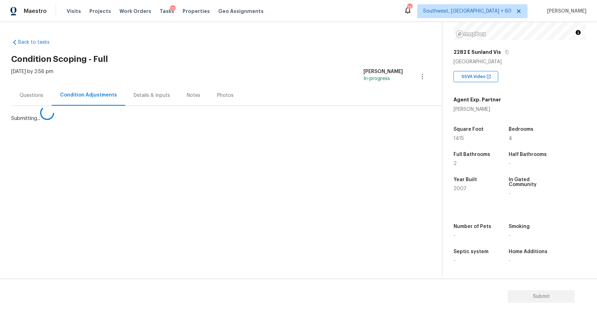
scroll to position [0, 0]
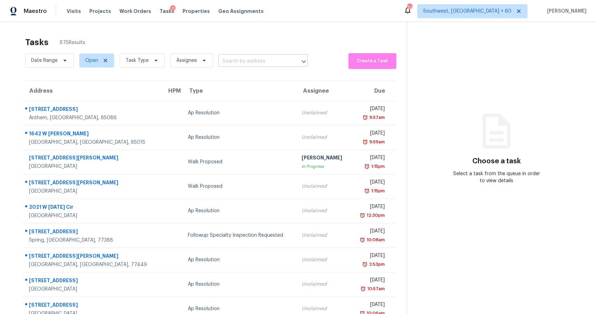
click at [235, 61] on input "text" at bounding box center [253, 61] width 70 height 11
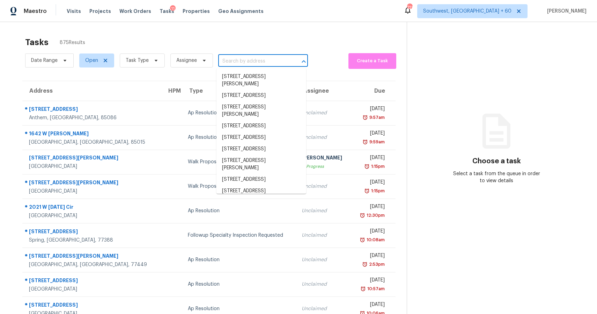
paste input "[STREET_ADDRESS][PERSON_NAME]"
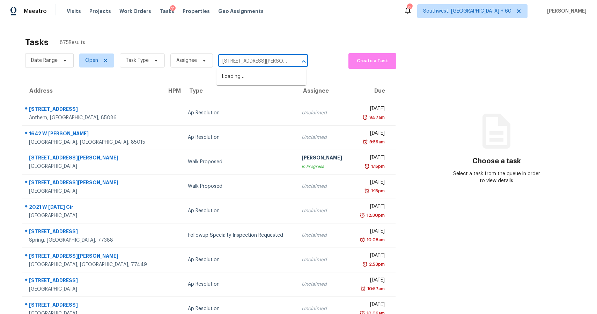
scroll to position [0, 21]
click at [292, 61] on div at bounding box center [299, 62] width 18 height 10
type input "1814 Brooks Path Rd Atlanta GA 3031"
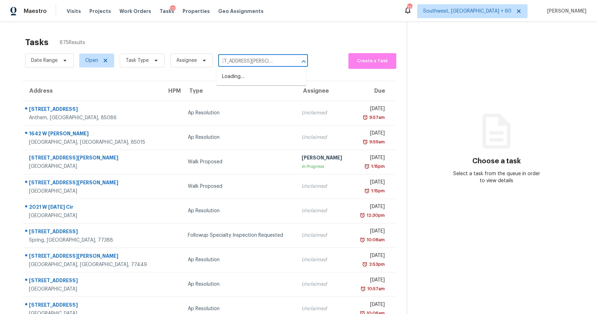
click at [268, 64] on input "1814 Brooks Path Rd Atlanta GA 3031" at bounding box center [253, 61] width 70 height 11
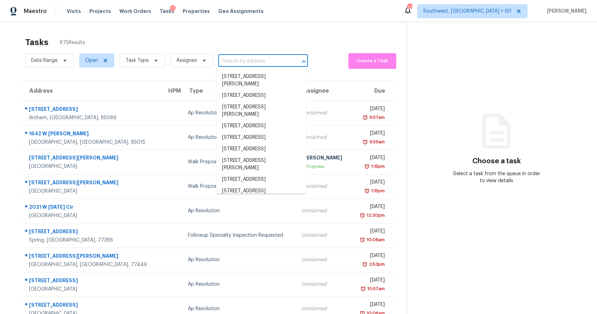
scroll to position [0, 0]
click at [151, 64] on span "Task Type" at bounding box center [142, 60] width 45 height 14
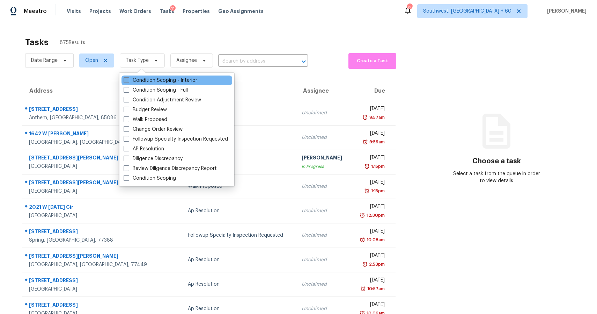
click at [170, 80] on label "Condition Scoping - Interior" at bounding box center [161, 80] width 74 height 7
click at [128, 80] on input "Condition Scoping - Interior" at bounding box center [126, 79] width 5 height 5
checkbox input "true"
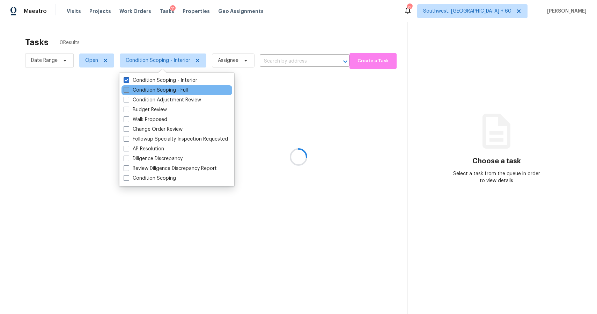
click at [178, 87] on label "Condition Scoping - Full" at bounding box center [156, 90] width 64 height 7
click at [128, 87] on input "Condition Scoping - Full" at bounding box center [126, 89] width 5 height 5
checkbox input "true"
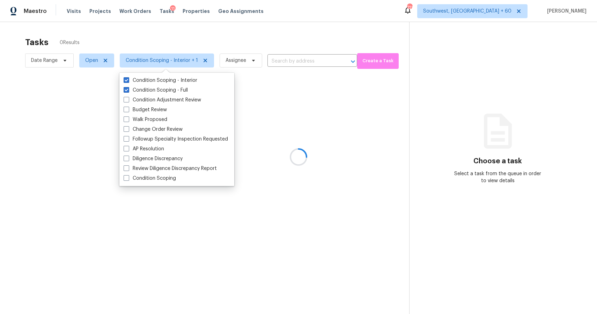
click at [207, 41] on div at bounding box center [298, 157] width 597 height 314
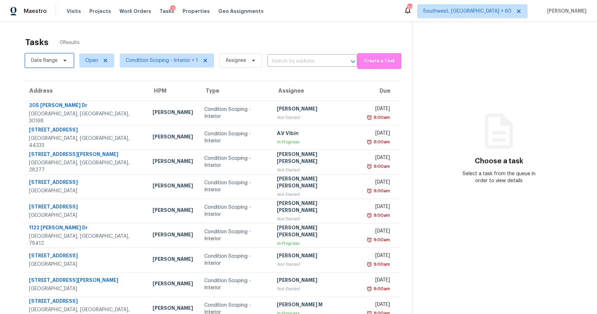
click at [57, 58] on span "Date Range" at bounding box center [49, 60] width 49 height 14
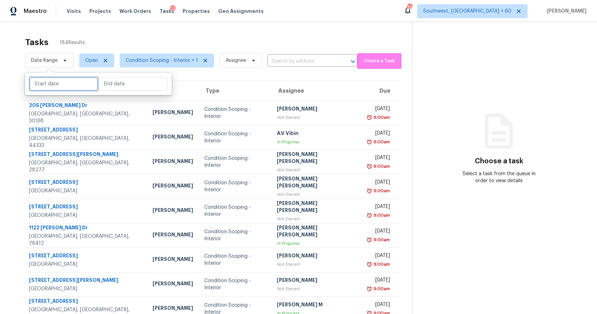
click at [72, 86] on input "text" at bounding box center [63, 84] width 69 height 14
select select "8"
select select "2025"
select select "9"
select select "2025"
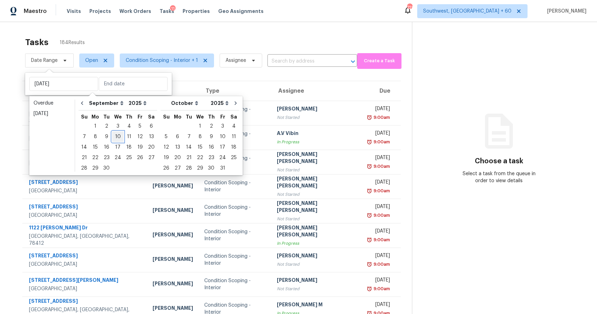
click at [119, 136] on div "10" at bounding box center [118, 137] width 12 height 10
type input "Wed, Sep 10"
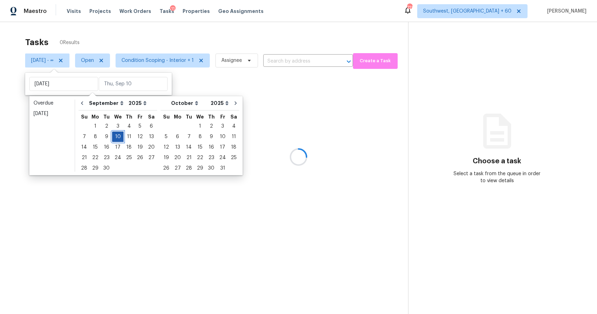
click at [119, 136] on div "10" at bounding box center [118, 137] width 12 height 10
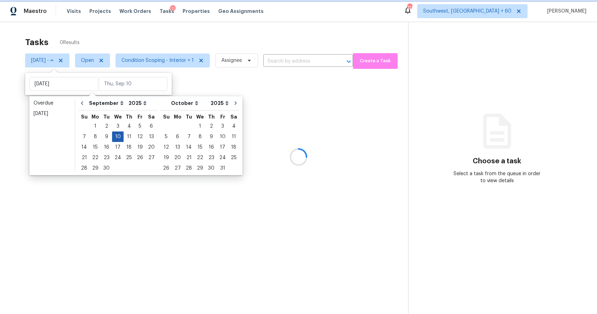
type input "Wed, Sep 10"
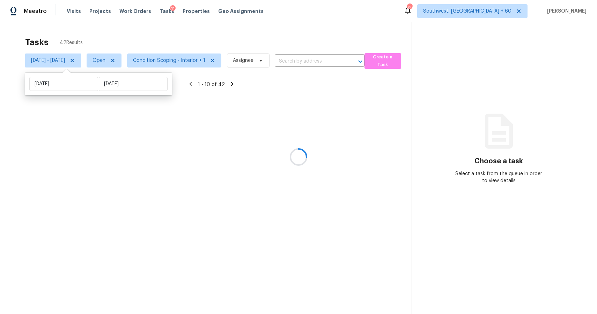
click at [220, 33] on div "Tasks 42 Results" at bounding box center [218, 42] width 386 height 18
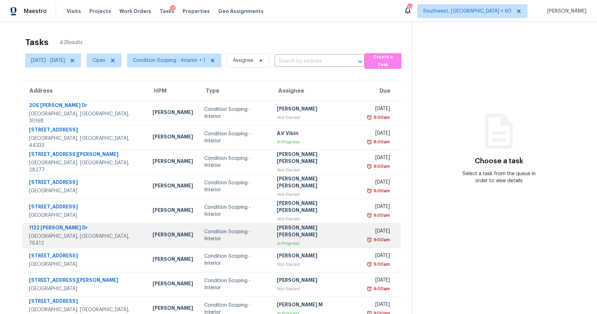
scroll to position [50, 0]
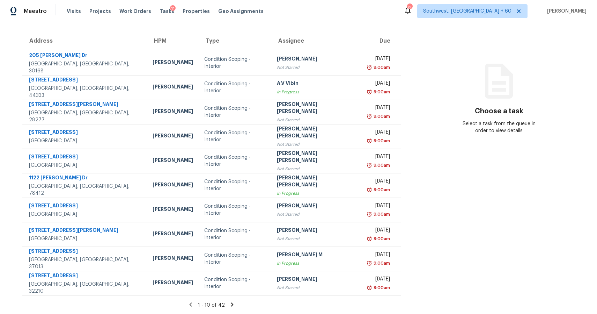
click at [233, 305] on icon at bounding box center [232, 304] width 6 height 6
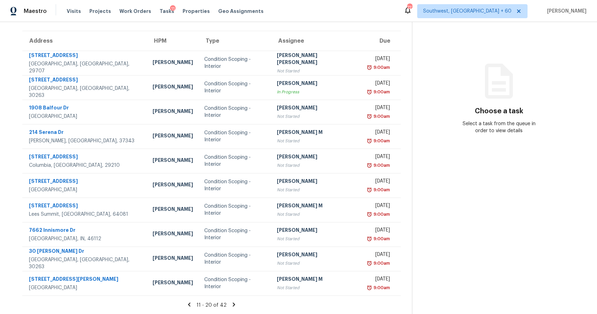
click at [235, 303] on icon at bounding box center [234, 304] width 2 height 4
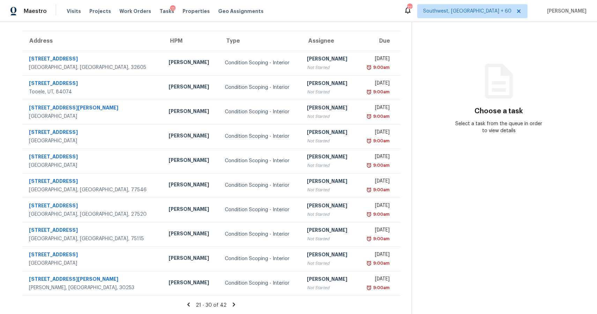
click at [236, 306] on icon at bounding box center [234, 304] width 6 height 6
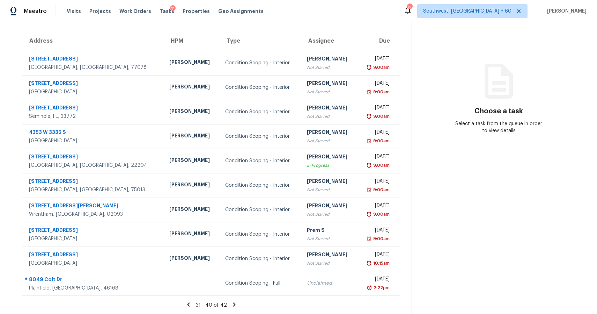
click at [237, 302] on icon at bounding box center [234, 304] width 6 height 6
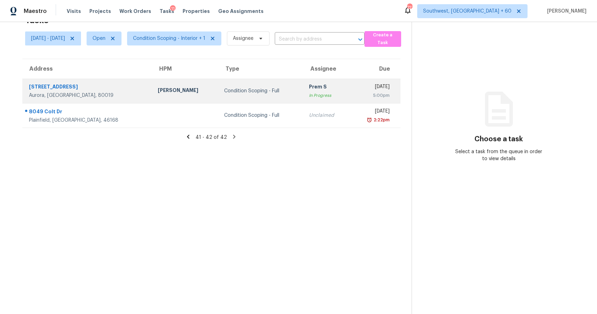
scroll to position [0, 0]
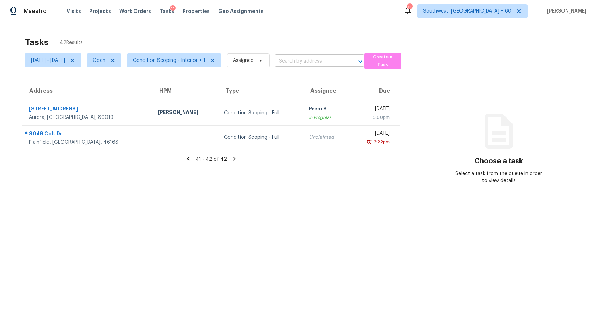
click at [305, 61] on input "text" at bounding box center [310, 61] width 70 height 11
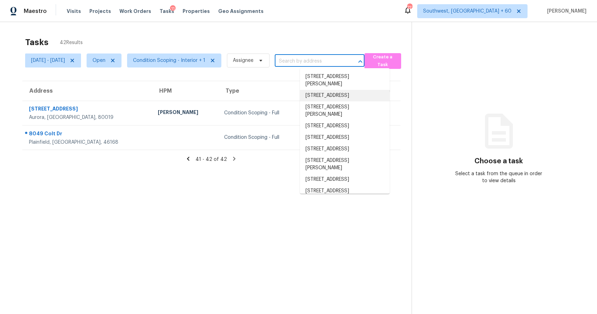
paste input "1814 Brooks Path Rd Atlanta GA 30318"
type input "1814 Brooks Path Rd Atlanta GA 30318"
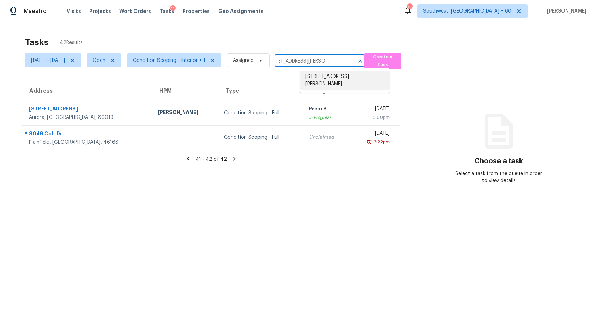
click at [326, 79] on li "1814 Brooks Path Rd, Atlanta, GA 30318" at bounding box center [345, 80] width 90 height 19
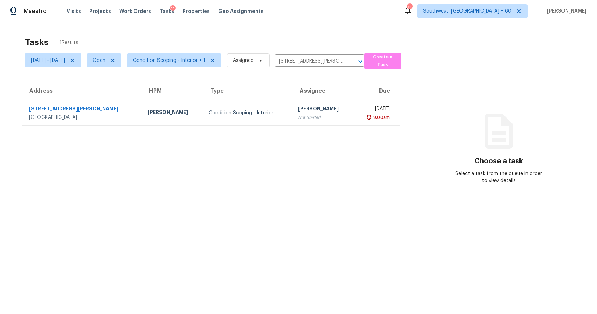
click at [284, 127] on section "Tasks 1 Results Wed, Sep 10 - Wed, Sep 10 Open Condition Scoping - Interior + 1…" at bounding box center [211, 184] width 400 height 302
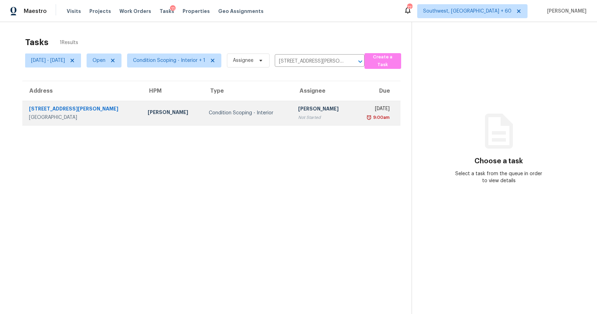
click at [298, 117] on div "Not Started" at bounding box center [323, 117] width 50 height 7
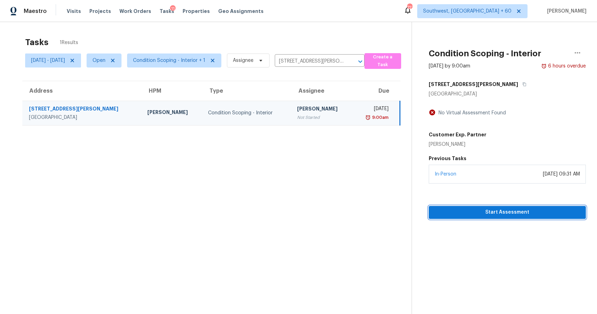
click at [503, 209] on span "Start Assessment" at bounding box center [507, 212] width 146 height 9
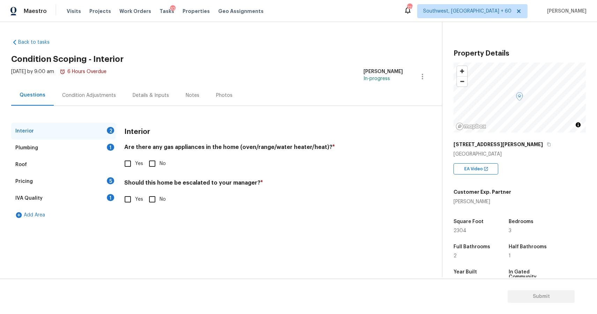
click at [134, 201] on input "Yes" at bounding box center [127, 199] width 15 height 15
checkbox input "true"
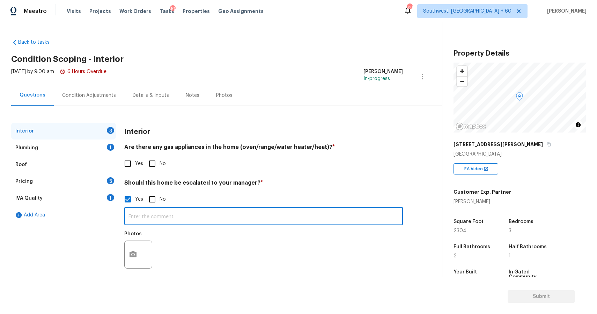
click at [159, 214] on input "text" at bounding box center [263, 216] width 279 height 16
paste input "Steep slope, vicinity of the electric towers, no backyard, failing roof, bulldo…"
type input "Steep slope, vicinity of the electric towers, no backyard, failing roof, bulldo…"
click at [130, 257] on icon "button" at bounding box center [133, 254] width 8 height 8
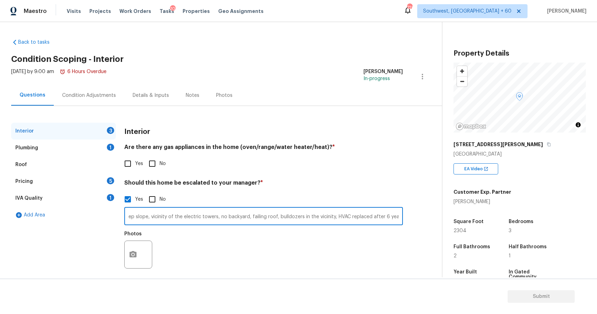
scroll to position [0, 0]
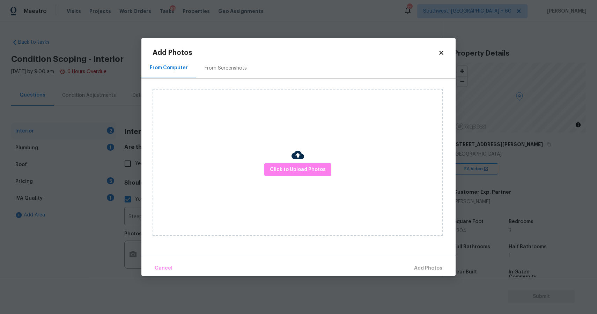
click at [308, 176] on div "Click to Upload Photos" at bounding box center [298, 162] width 290 height 147
click at [310, 170] on span "Click to Upload Photos" at bounding box center [298, 169] width 56 height 9
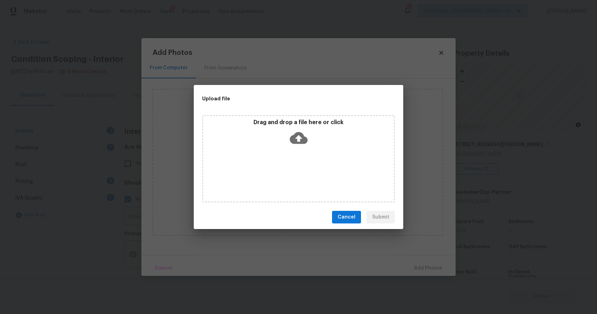
click at [310, 170] on div "Drag and drop a file here or click" at bounding box center [298, 158] width 193 height 87
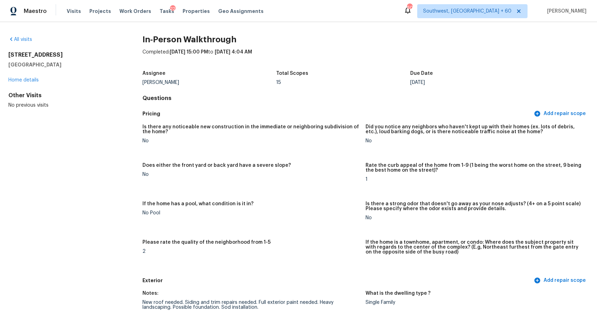
click at [73, 6] on div "Visits Projects Work Orders Tasks 22 Properties Geo Assignments" at bounding box center [169, 11] width 205 height 14
click at [75, 9] on span "Visits" at bounding box center [74, 11] width 14 height 7
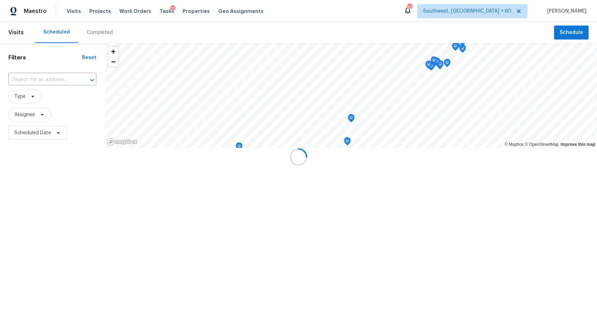
click at [94, 38] on div at bounding box center [298, 157] width 597 height 314
click at [95, 35] on div at bounding box center [298, 157] width 597 height 314
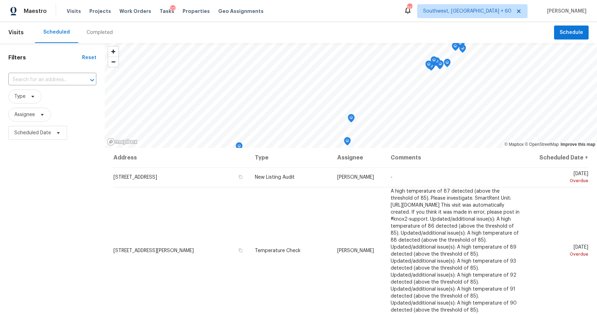
click at [95, 35] on div "Completed" at bounding box center [100, 32] width 26 height 7
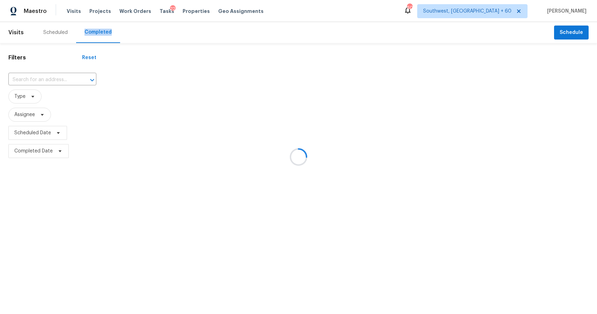
click at [95, 35] on div at bounding box center [298, 157] width 597 height 314
click at [53, 77] on div at bounding box center [298, 157] width 597 height 314
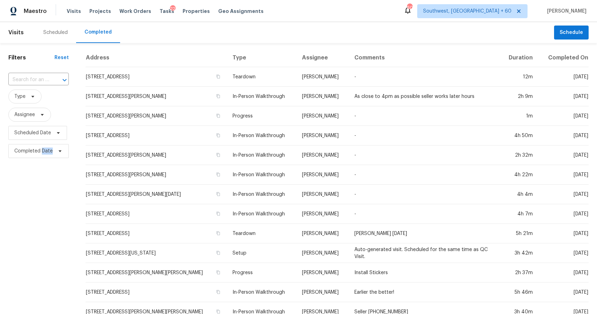
click at [53, 77] on div at bounding box center [60, 80] width 18 height 10
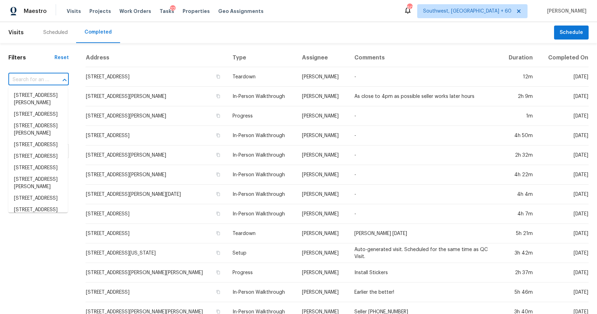
paste input "[STREET_ADDRESS][PERSON_NAME]"
type input "[STREET_ADDRESS][PERSON_NAME]"
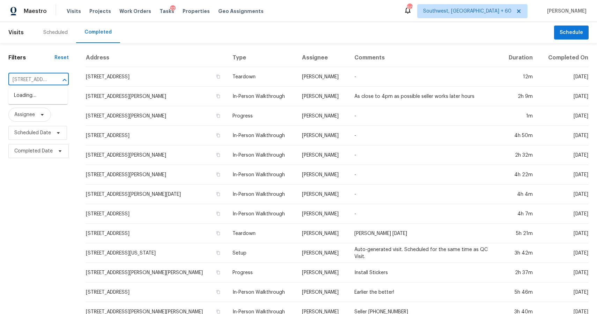
scroll to position [0, 51]
click at [42, 98] on li "[STREET_ADDRESS][PERSON_NAME]" at bounding box center [37, 99] width 59 height 19
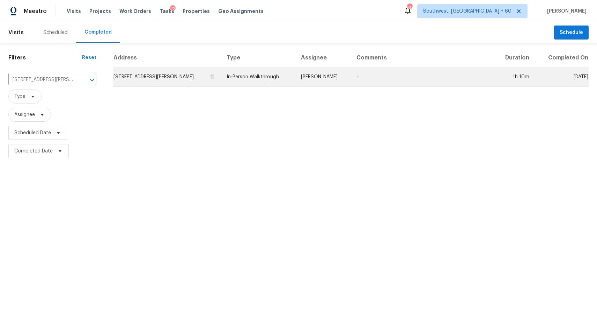
click at [324, 73] on td "[PERSON_NAME]" at bounding box center [323, 77] width 56 height 20
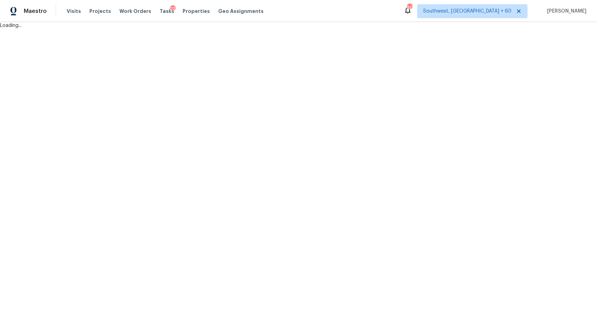
click at [324, 29] on html "Maestro Visits Projects Work Orders Tasks 22 Properties Geo Assignments [GEOGRA…" at bounding box center [298, 14] width 597 height 29
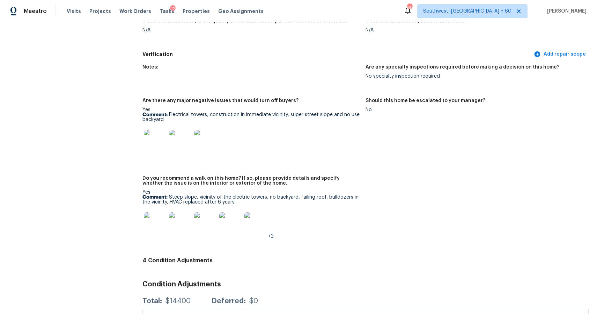
scroll to position [1937, 0]
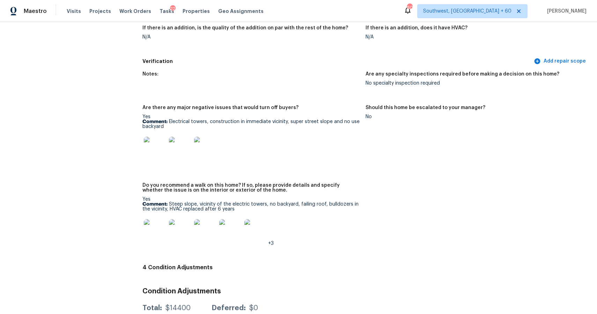
click at [161, 226] on img at bounding box center [155, 230] width 22 height 22
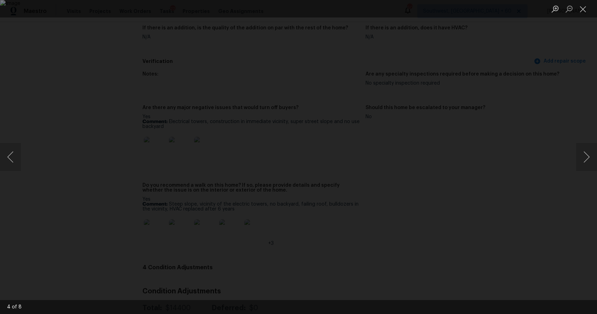
click at [526, 157] on div "Lightbox" at bounding box center [298, 157] width 597 height 314
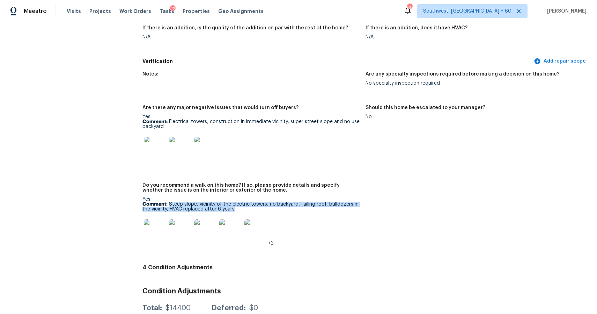
drag, startPoint x: 169, startPoint y: 199, endPoint x: 237, endPoint y: 205, distance: 68.0
click at [237, 205] on p "Comment: Steep slope, vicinity of the electric towers, no backyard, failing roo…" at bounding box center [251, 206] width 218 height 10
copy p "Steep slope, vicinity of the electric towers, no backyard, failing roof, bulldo…"
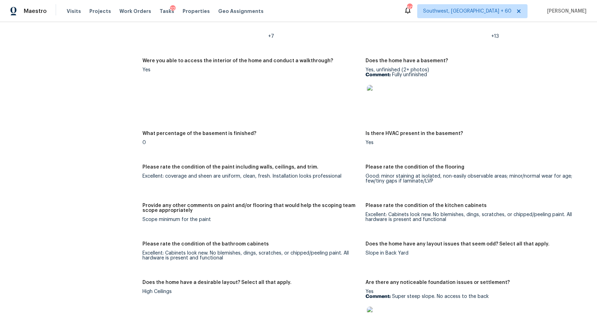
scroll to position [1392, 0]
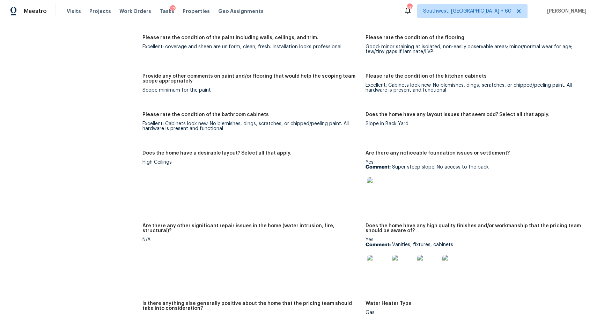
click at [373, 190] on img at bounding box center [378, 188] width 22 height 22
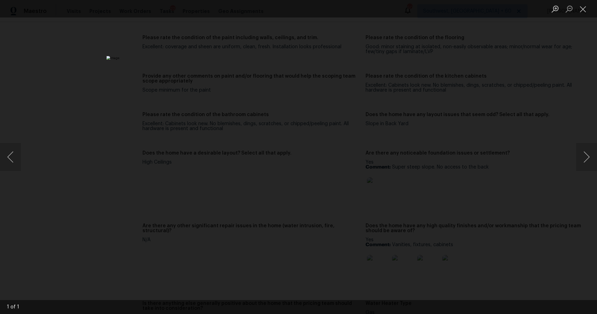
click at [516, 145] on div "Lightbox" at bounding box center [298, 157] width 597 height 314
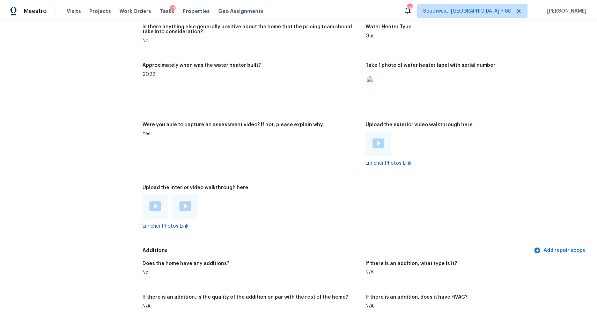
scroll to position [1717, 0]
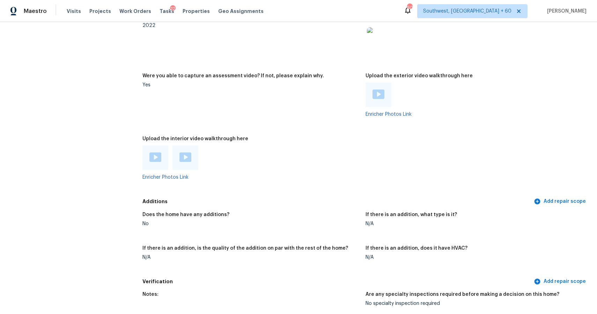
click at [161, 153] on img at bounding box center [155, 156] width 12 height 9
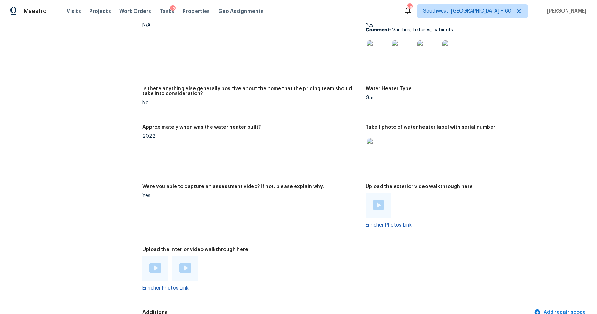
scroll to position [1554, 0]
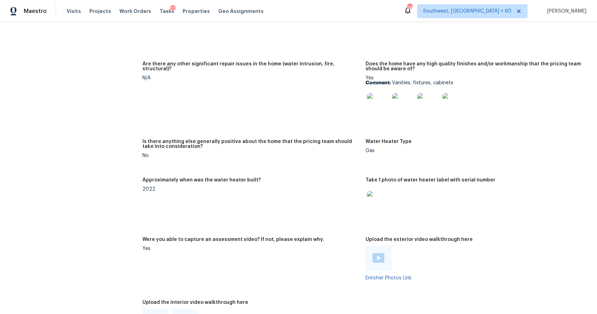
click at [374, 191] on img at bounding box center [378, 202] width 22 height 22
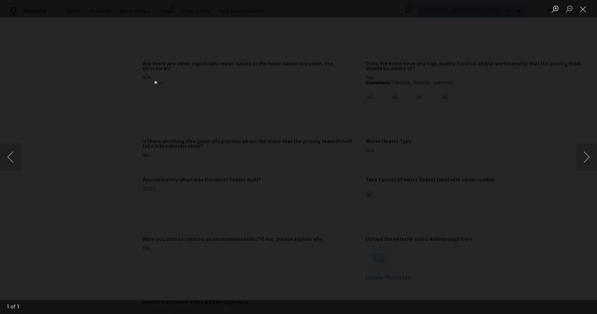
click at [494, 173] on div "Lightbox" at bounding box center [298, 157] width 597 height 314
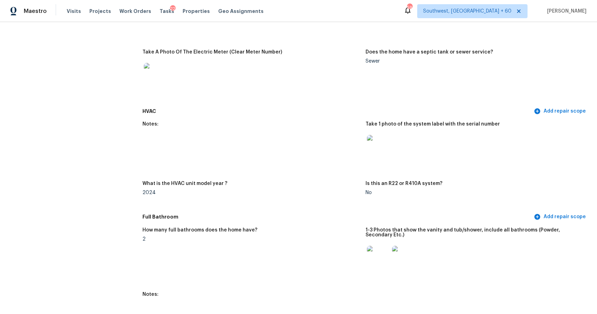
scroll to position [808, 0]
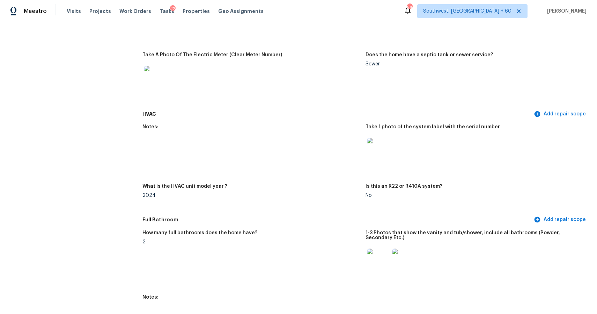
click at [374, 144] on img at bounding box center [378, 149] width 22 height 22
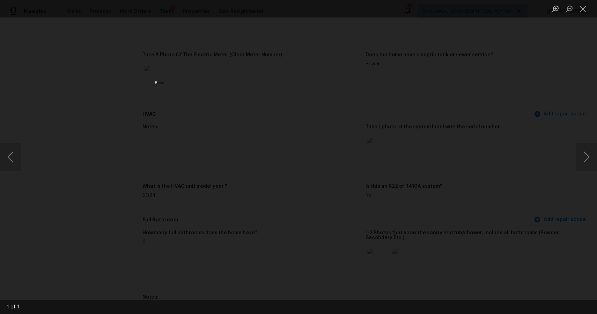
click at [516, 160] on div "Lightbox" at bounding box center [298, 157] width 597 height 314
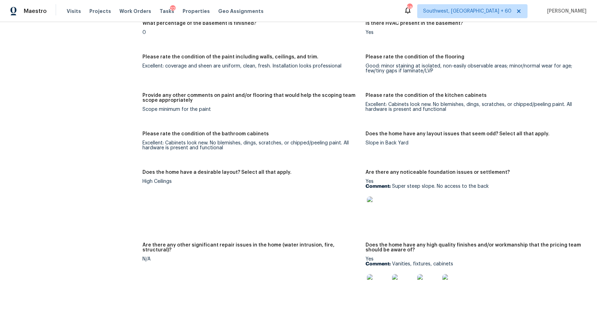
scroll to position [83, 0]
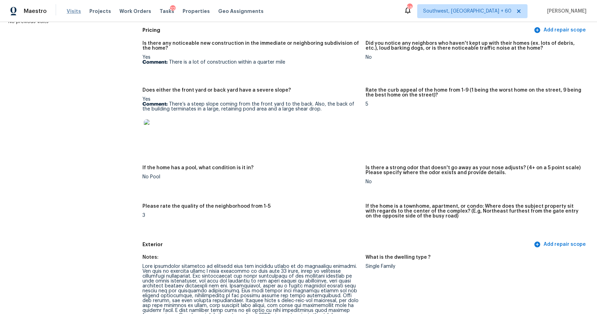
click at [74, 10] on span "Visits" at bounding box center [74, 11] width 14 height 7
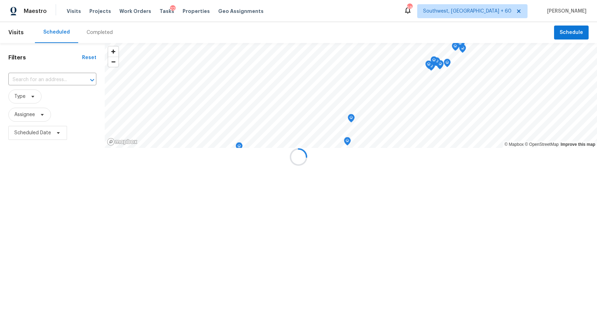
click at [96, 28] on div at bounding box center [298, 157] width 597 height 314
click at [105, 34] on div at bounding box center [298, 157] width 597 height 314
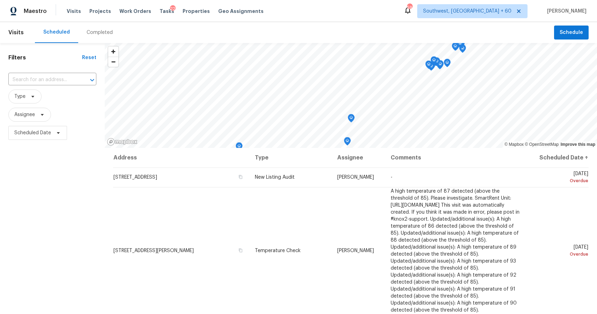
click at [105, 34] on div "Completed" at bounding box center [100, 32] width 26 height 7
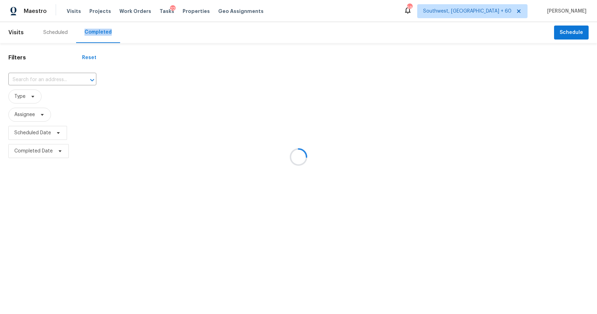
click at [52, 76] on div at bounding box center [298, 157] width 597 height 314
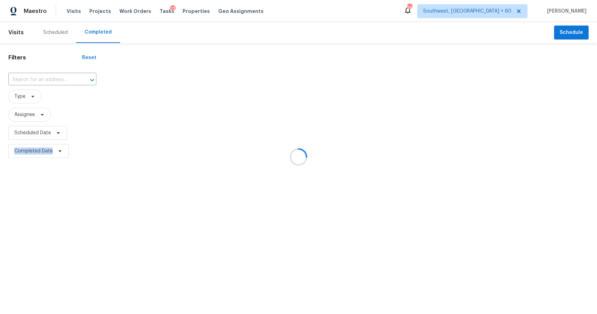
click at [52, 76] on div at bounding box center [298, 157] width 597 height 314
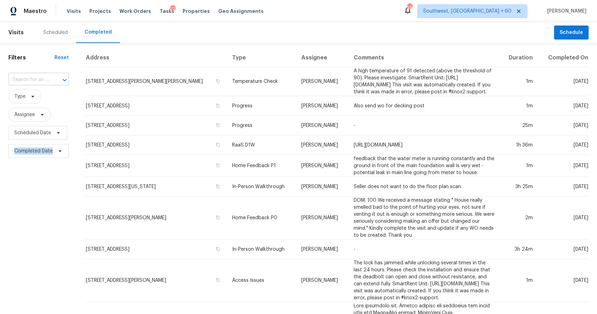
click at [55, 80] on div at bounding box center [60, 80] width 18 height 10
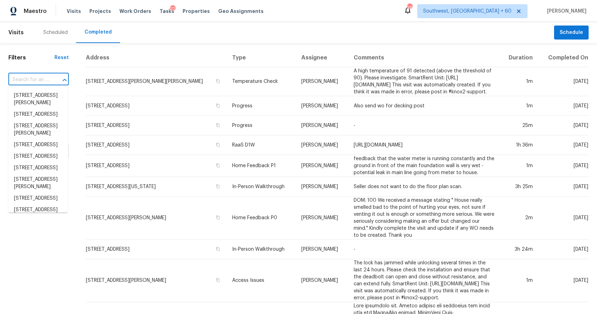
paste input "[URL][DOMAIN_NAME][US_STATE][US_STATE][US_STATE][DATE][US_STATE][US_STATE].."
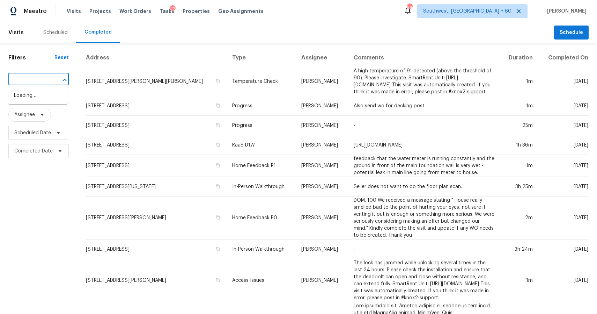
type input "[URL][DOMAIN_NAME][US_STATE][US_STATE][US_STATE][DATE][US_STATE][US_STATE].."
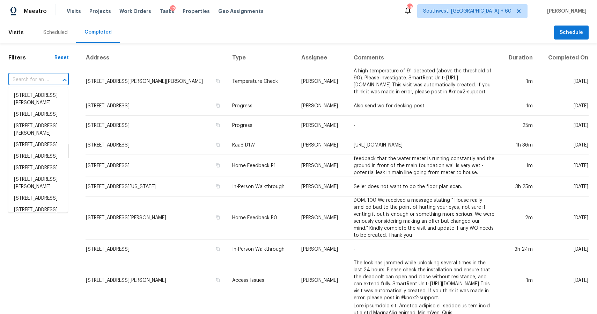
scroll to position [0, 0]
paste input "[STREET_ADDRESS]"
type input "[STREET_ADDRESS]"
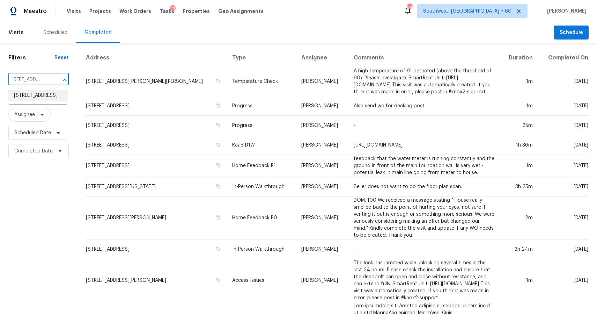
click at [44, 97] on li "[STREET_ADDRESS]" at bounding box center [37, 96] width 59 height 12
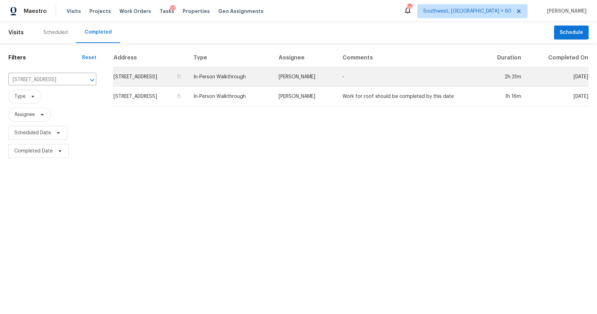
click at [313, 73] on td "[PERSON_NAME]" at bounding box center [305, 77] width 64 height 20
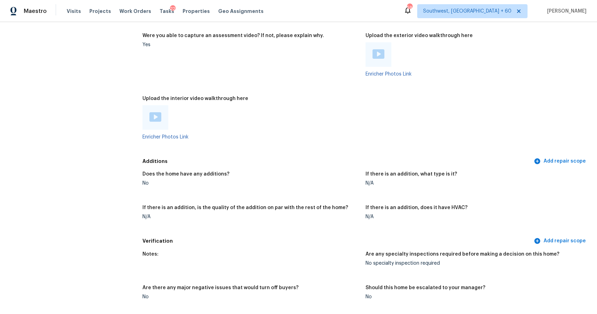
scroll to position [827, 0]
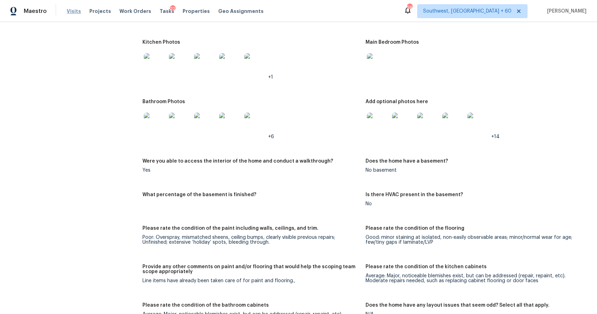
click at [73, 9] on span "Visits" at bounding box center [74, 11] width 14 height 7
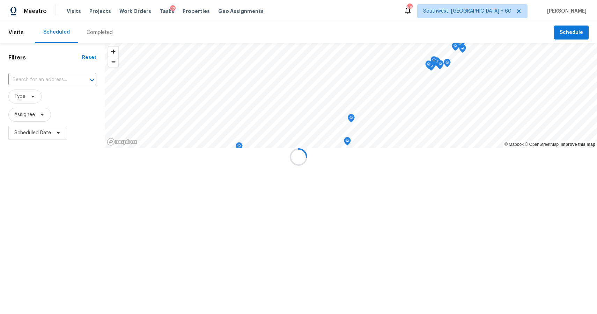
click at [96, 30] on div at bounding box center [298, 157] width 597 height 314
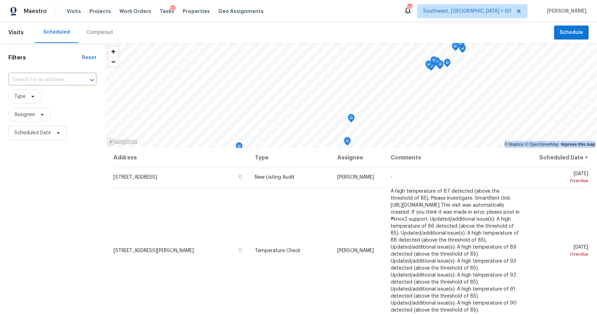
click at [107, 34] on div "Completed" at bounding box center [100, 32] width 26 height 7
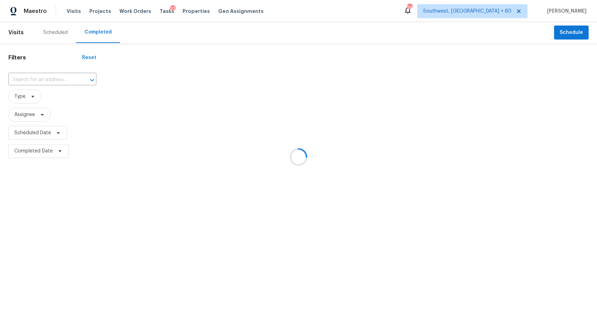
click at [107, 34] on div at bounding box center [298, 157] width 597 height 314
click at [49, 81] on div at bounding box center [298, 157] width 597 height 314
click at [39, 76] on div at bounding box center [298, 157] width 597 height 314
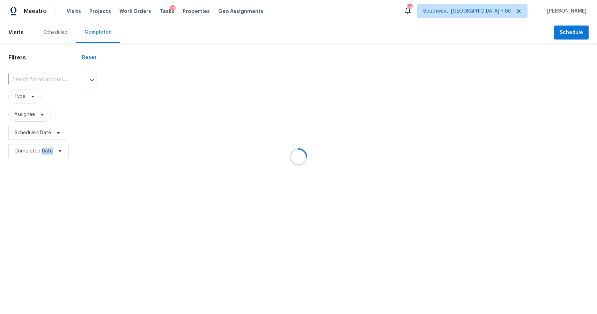
click at [39, 76] on div at bounding box center [298, 157] width 597 height 314
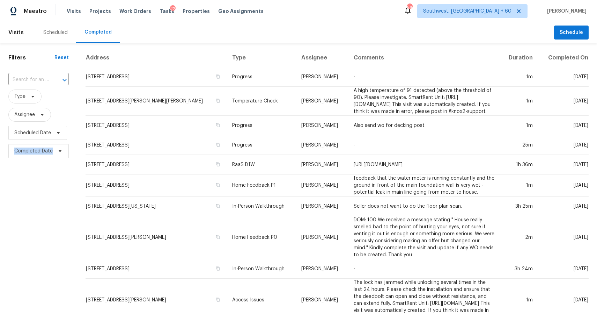
click at [39, 76] on input "text" at bounding box center [28, 79] width 41 height 11
type input "x"
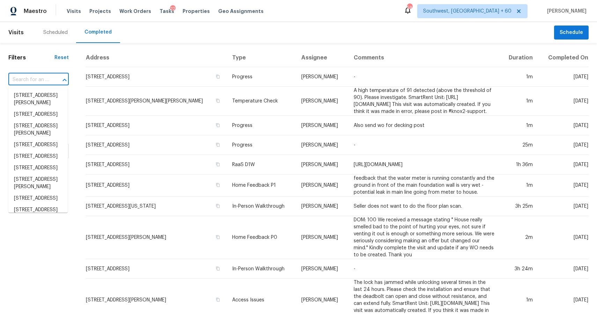
paste input "[STREET_ADDRESS]"
type input "[STREET_ADDRESS]"
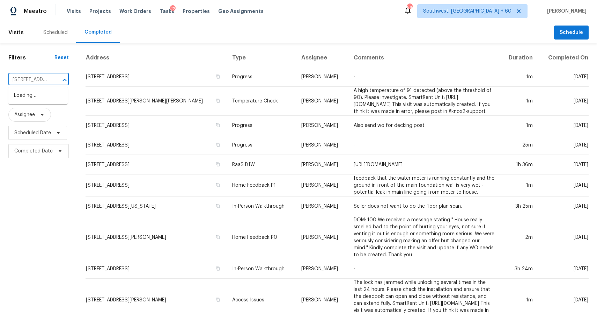
scroll to position [0, 52]
click at [52, 101] on li "[STREET_ADDRESS]" at bounding box center [37, 96] width 59 height 12
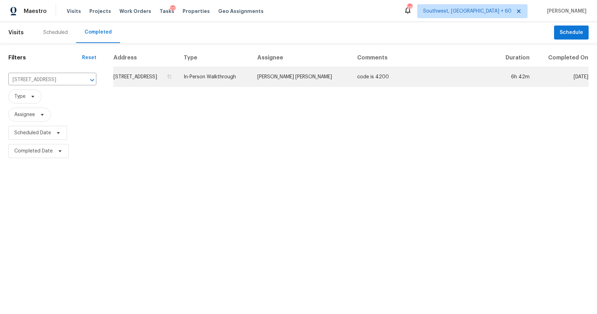
click at [330, 79] on td "[PERSON_NAME] [PERSON_NAME]" at bounding box center [302, 77] width 100 height 20
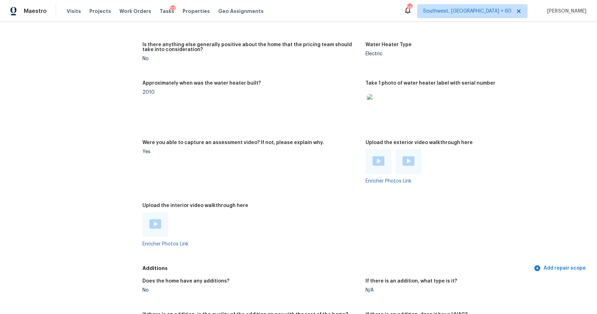
scroll to position [1162, 0]
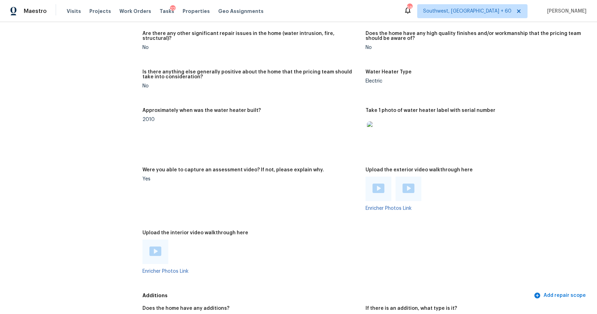
click at [156, 251] on img at bounding box center [155, 250] width 12 height 9
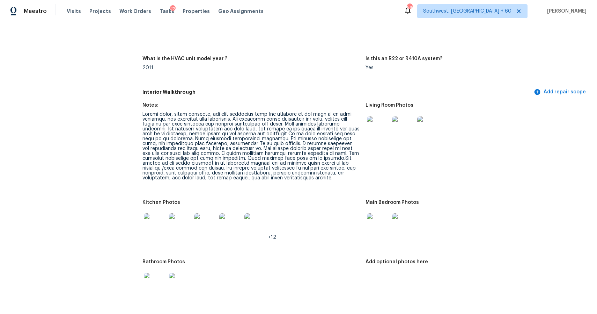
scroll to position [613, 0]
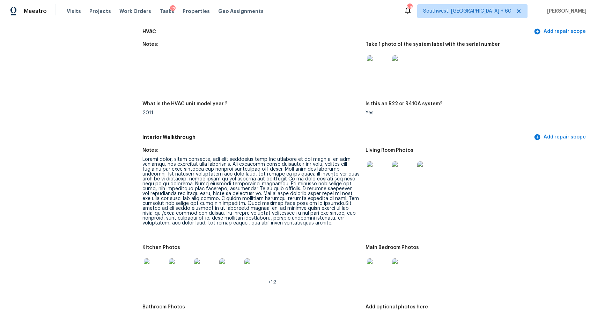
click at [373, 168] on img at bounding box center [378, 172] width 22 height 22
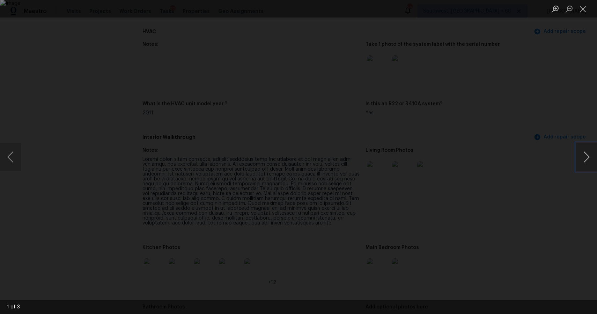
click at [582, 146] on button "Next image" at bounding box center [586, 157] width 21 height 28
click at [524, 133] on div "Lightbox" at bounding box center [298, 157] width 597 height 314
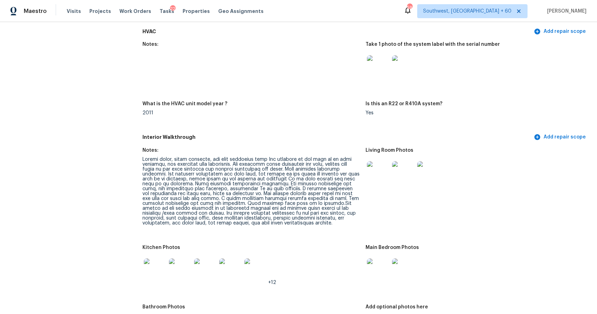
click at [384, 267] on img at bounding box center [378, 269] width 22 height 22
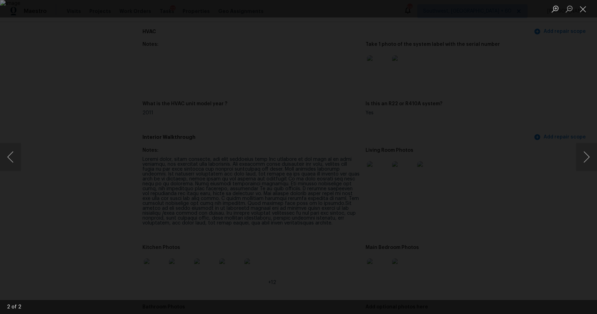
click at [491, 185] on div "Lightbox" at bounding box center [298, 157] width 597 height 314
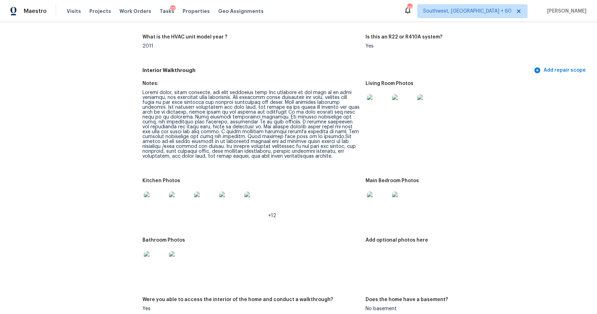
scroll to position [690, 0]
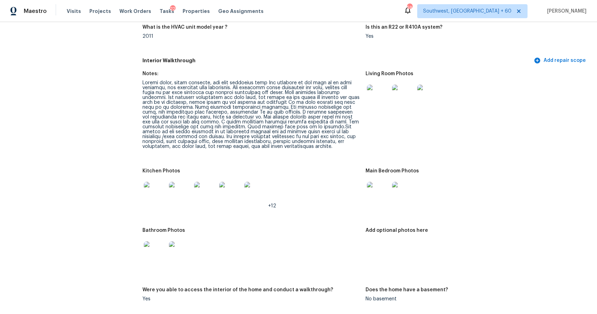
click at [157, 242] on img at bounding box center [155, 252] width 22 height 22
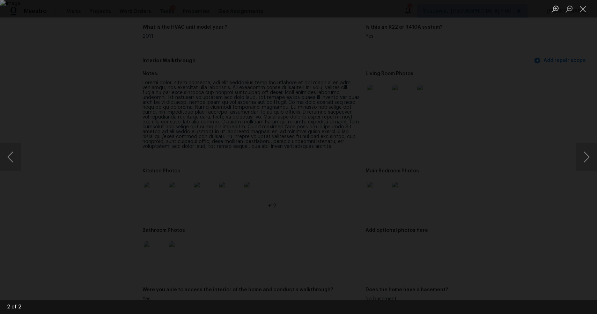
click at [548, 195] on div "Lightbox" at bounding box center [298, 157] width 597 height 314
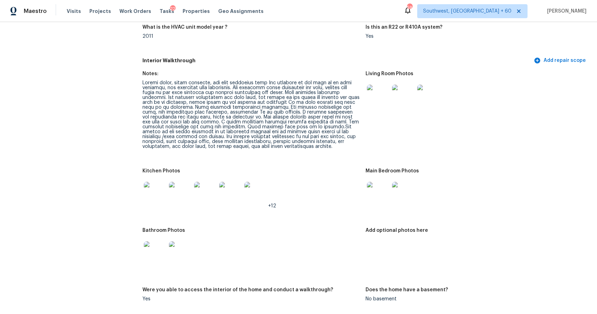
click at [175, 190] on img at bounding box center [180, 193] width 22 height 22
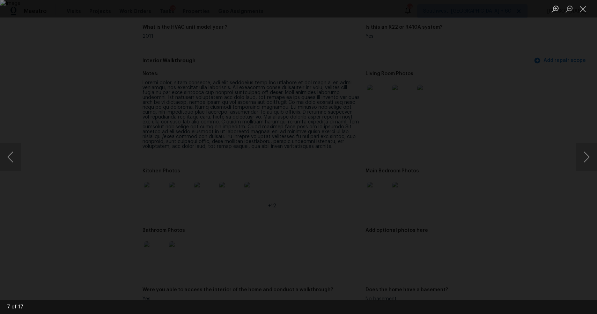
click at [524, 133] on div "Lightbox" at bounding box center [298, 157] width 597 height 314
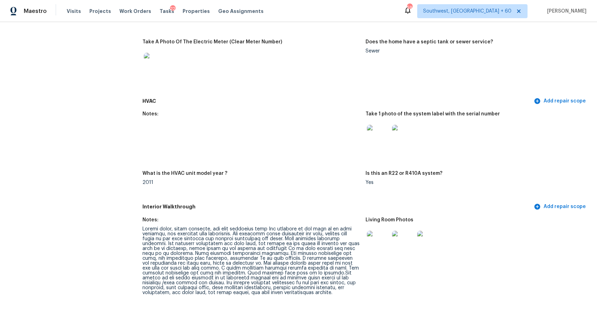
scroll to position [376, 0]
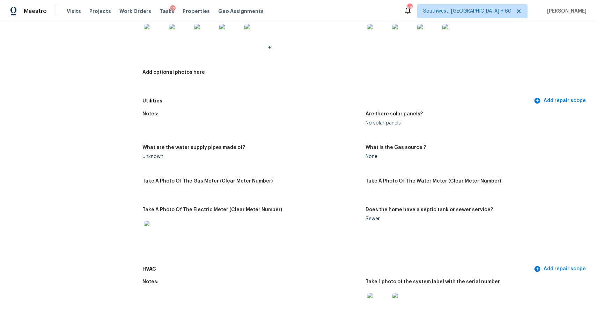
click at [336, 75] on div "Add optional photos here" at bounding box center [251, 74] width 218 height 9
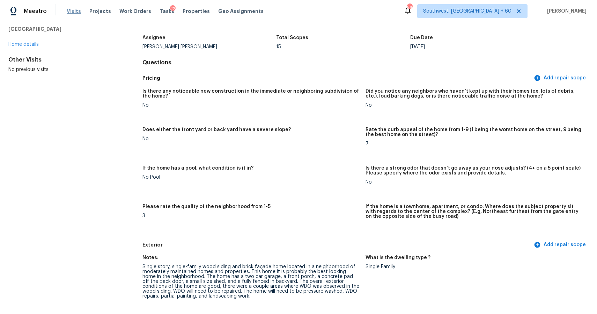
click at [71, 8] on span "Visits" at bounding box center [74, 11] width 14 height 7
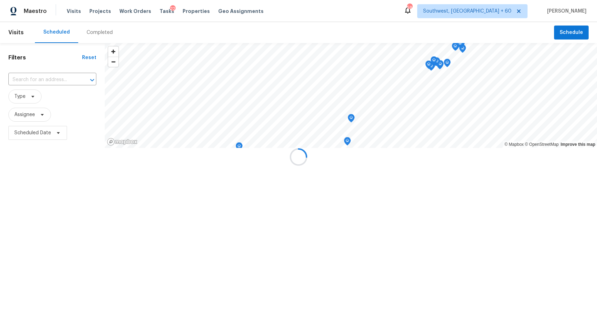
click at [109, 35] on div at bounding box center [298, 157] width 597 height 314
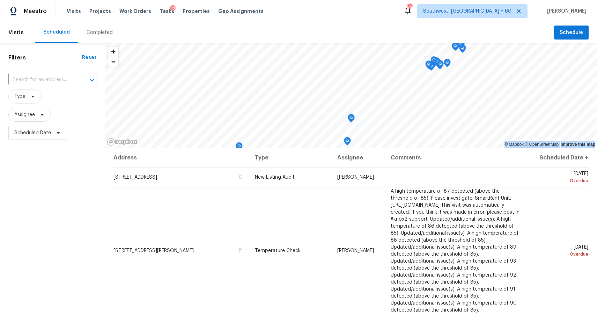
click at [103, 35] on div "Completed" at bounding box center [100, 32] width 26 height 7
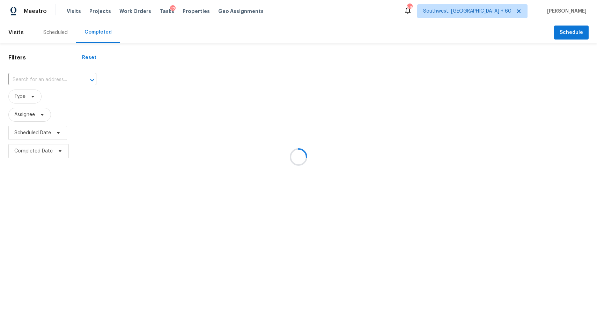
click at [59, 78] on div at bounding box center [298, 157] width 597 height 314
click at [44, 81] on div at bounding box center [298, 157] width 597 height 314
click at [46, 79] on div at bounding box center [298, 157] width 597 height 314
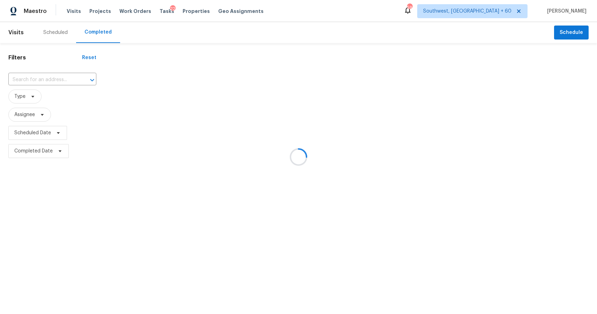
click at [46, 79] on input "text" at bounding box center [42, 79] width 68 height 11
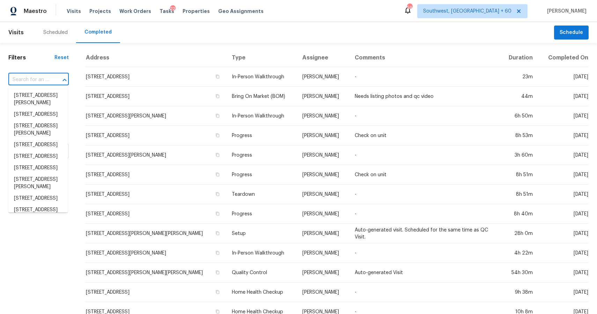
click at [46, 79] on input "text" at bounding box center [28, 79] width 41 height 11
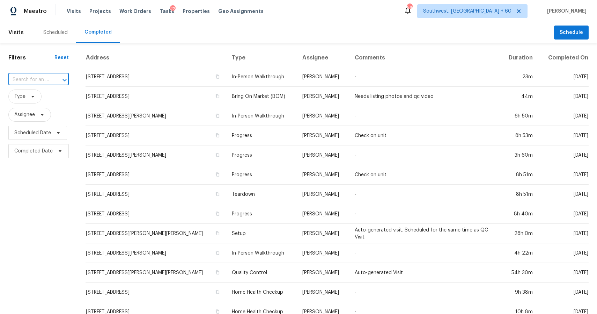
paste input "[STREET_ADDRESS]"
type input "[STREET_ADDRESS]"
click at [39, 99] on li "[STREET_ADDRESS]" at bounding box center [37, 96] width 59 height 12
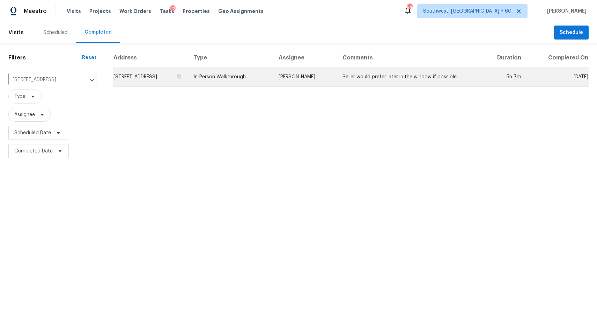
click at [273, 77] on td "In-Person Walkthrough" at bounding box center [230, 77] width 85 height 20
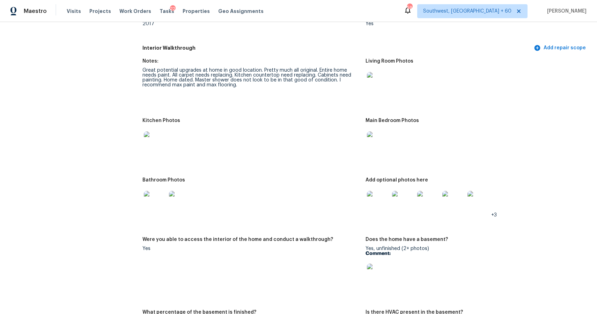
scroll to position [683, 0]
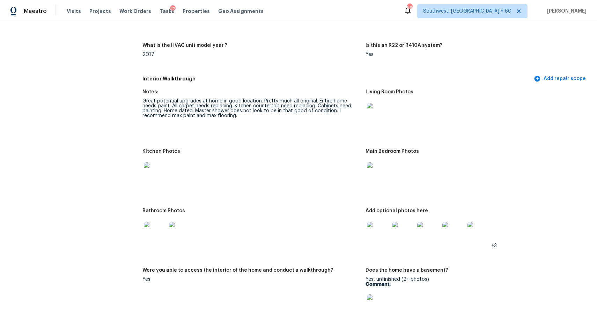
click at [375, 116] on img at bounding box center [378, 114] width 22 height 22
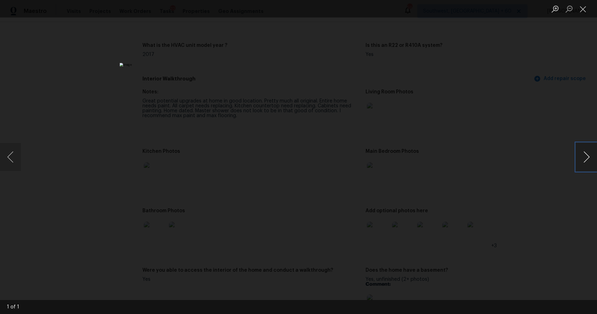
click at [585, 156] on button "Next image" at bounding box center [586, 157] width 21 height 28
click at [496, 165] on div "Lightbox" at bounding box center [298, 157] width 597 height 314
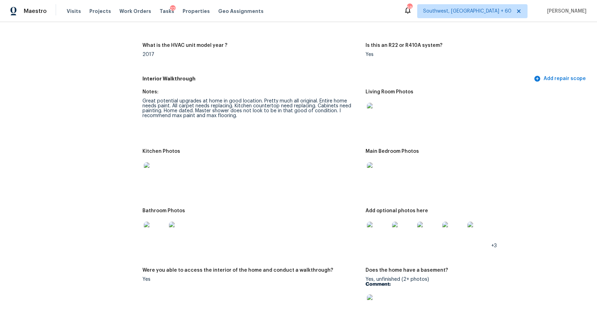
click at [387, 175] on img at bounding box center [378, 173] width 22 height 22
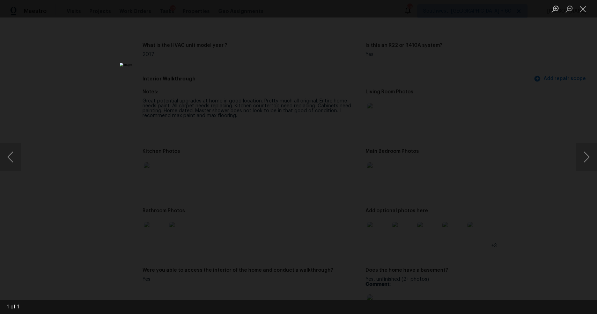
click at [457, 197] on div "Lightbox" at bounding box center [298, 157] width 597 height 314
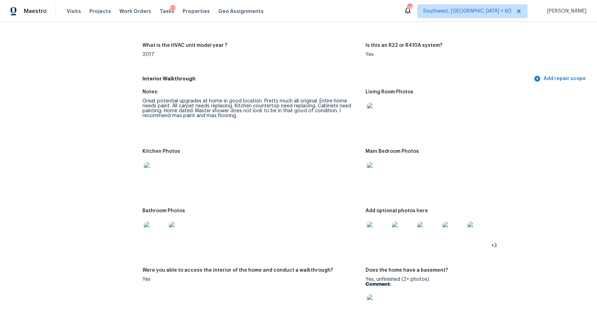
click at [380, 228] on img at bounding box center [378, 232] width 22 height 22
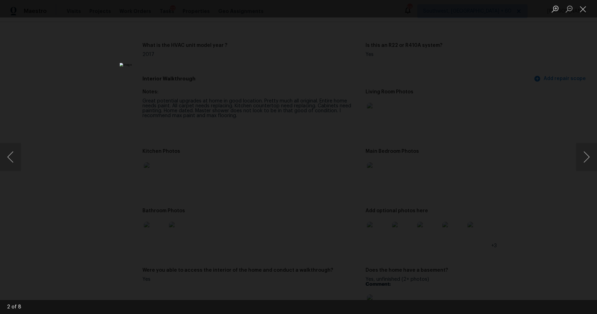
click at [526, 203] on div "Lightbox" at bounding box center [298, 157] width 597 height 314
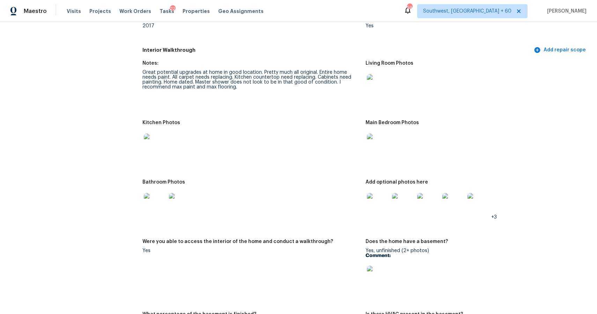
scroll to position [714, 0]
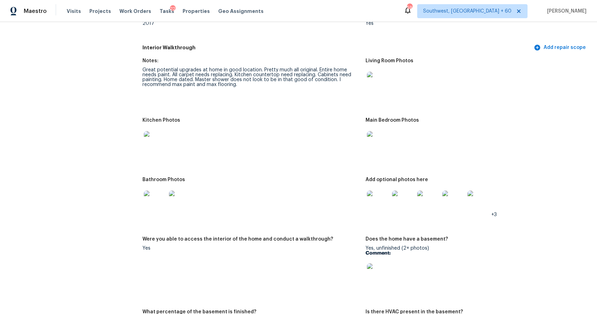
click at [381, 147] on img at bounding box center [378, 142] width 22 height 22
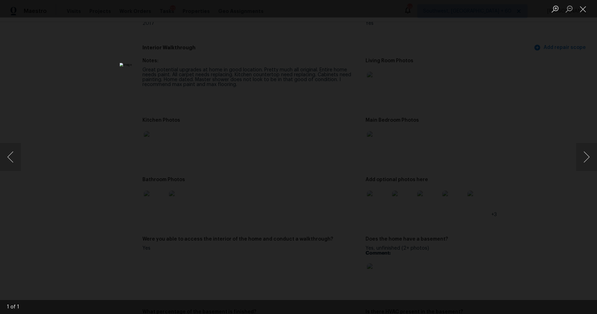
click at [419, 169] on div "Lightbox" at bounding box center [298, 157] width 597 height 314
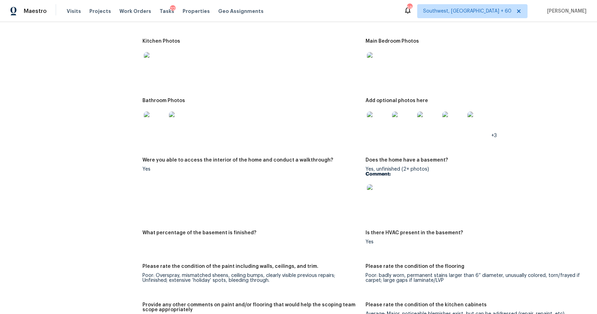
scroll to position [812, 0]
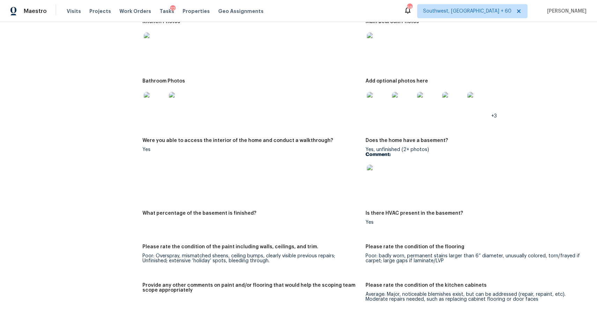
click at [380, 97] on img at bounding box center [378, 103] width 22 height 22
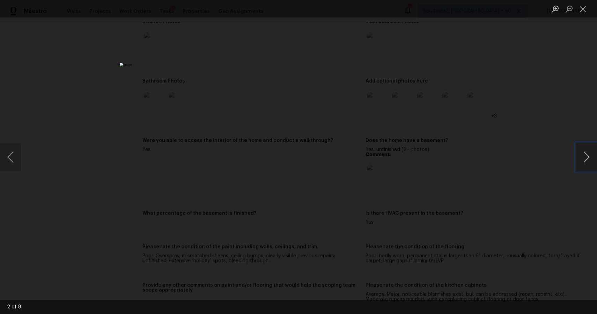
click at [584, 143] on button "Next image" at bounding box center [586, 157] width 21 height 28
click at [582, 148] on button "Next image" at bounding box center [586, 157] width 21 height 28
click at [7, 156] on button "Previous image" at bounding box center [10, 157] width 21 height 28
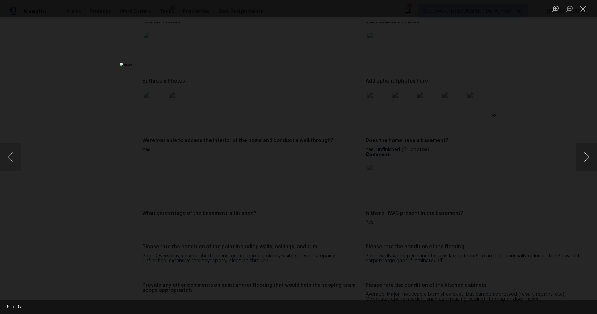
click at [583, 161] on button "Next image" at bounding box center [586, 157] width 21 height 28
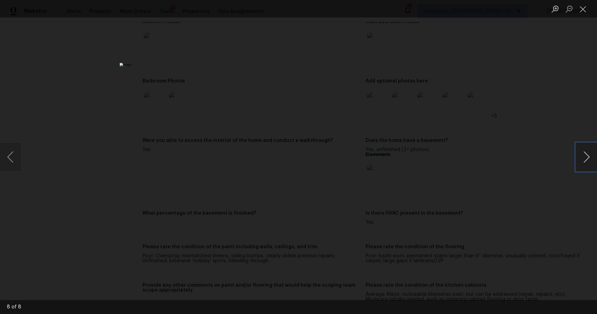
click at [583, 161] on button "Next image" at bounding box center [586, 157] width 21 height 28
click at [479, 163] on div "Lightbox" at bounding box center [298, 157] width 597 height 314
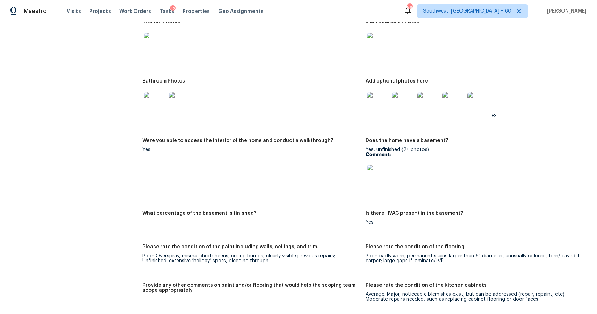
click at [439, 108] on img at bounding box center [428, 103] width 22 height 22
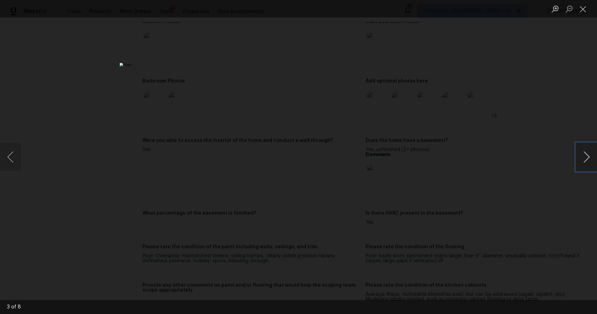
click at [585, 150] on button "Next image" at bounding box center [586, 157] width 21 height 28
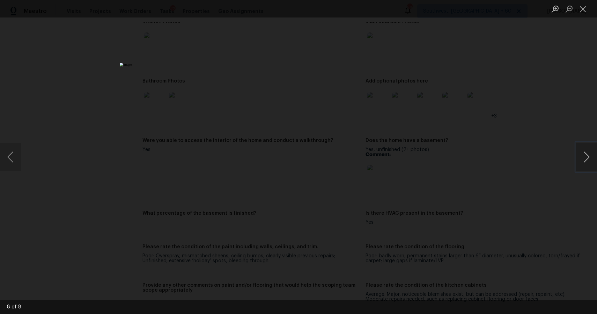
click at [585, 150] on button "Next image" at bounding box center [586, 157] width 21 height 28
click at [590, 158] on button "Next image" at bounding box center [586, 157] width 21 height 28
click at [591, 157] on button "Next image" at bounding box center [586, 157] width 21 height 28
click at [587, 149] on button "Next image" at bounding box center [586, 157] width 21 height 28
click at [521, 153] on div "Lightbox" at bounding box center [298, 157] width 597 height 314
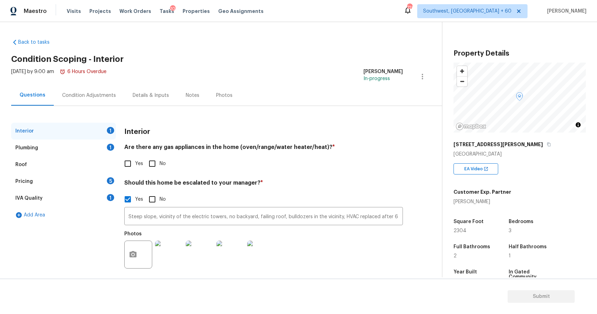
click at [71, 165] on div "Roof" at bounding box center [63, 164] width 105 height 17
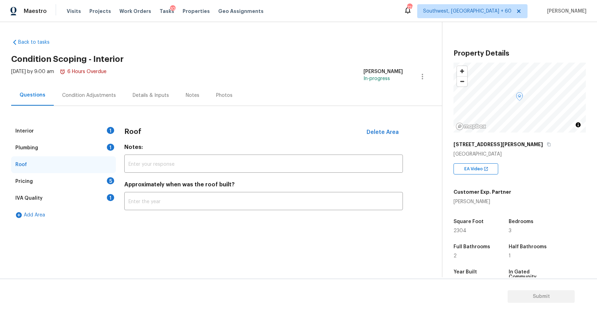
click at [83, 175] on div "Pricing 5" at bounding box center [63, 181] width 105 height 17
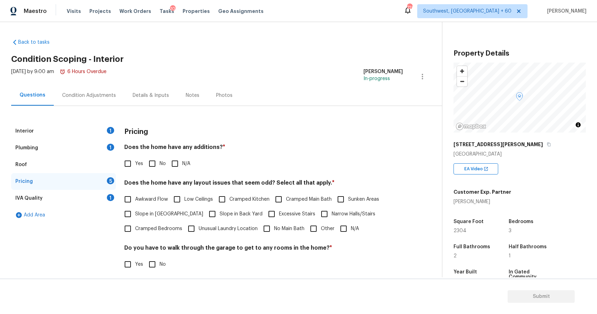
scroll to position [76, 0]
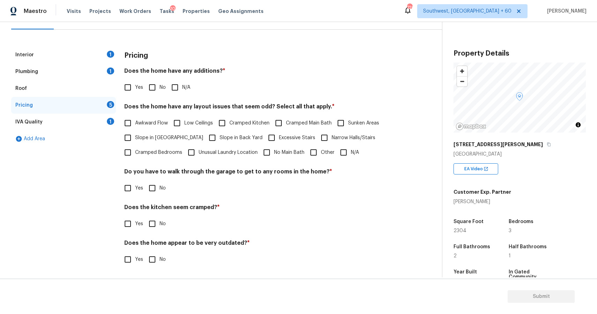
click at [327, 148] on label "Other" at bounding box center [320, 152] width 28 height 15
click at [321, 148] on input "Other" at bounding box center [313, 152] width 15 height 15
checkbox input "true"
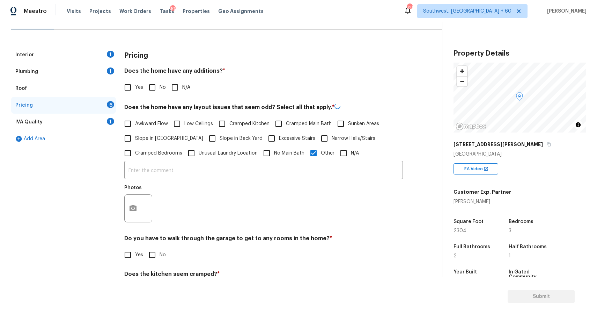
click at [302, 160] on label "No Main Bath" at bounding box center [281, 153] width 45 height 15
click at [274, 160] on input "No Main Bath" at bounding box center [266, 153] width 15 height 15
checkbox input "true"
click at [302, 160] on div "​ Photos" at bounding box center [263, 193] width 279 height 66
click at [303, 163] on input "text" at bounding box center [263, 170] width 279 height 16
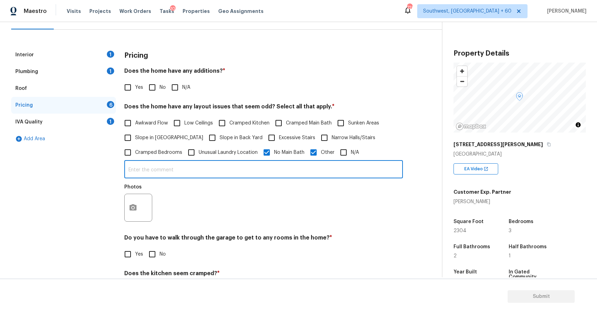
click at [288, 145] on label "Excessive Stairs" at bounding box center [289, 137] width 51 height 15
click at [279, 145] on input "Excessive Stairs" at bounding box center [271, 137] width 15 height 15
checkbox input "true"
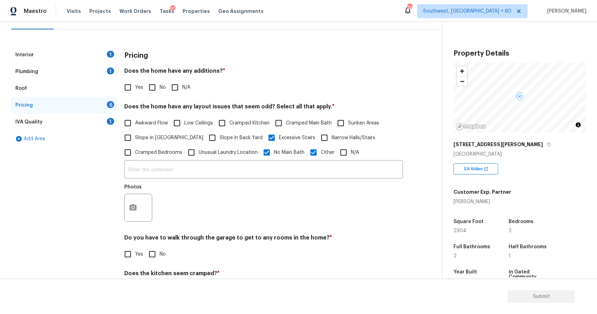
click at [296, 150] on span "No Main Bath" at bounding box center [289, 152] width 30 height 7
click at [274, 150] on input "No Main Bath" at bounding box center [266, 152] width 15 height 15
checkbox input "false"
click at [279, 139] on span "Excessive Stairs" at bounding box center [297, 138] width 36 height 7
click at [275, 139] on input "Excessive Stairs" at bounding box center [271, 138] width 15 height 15
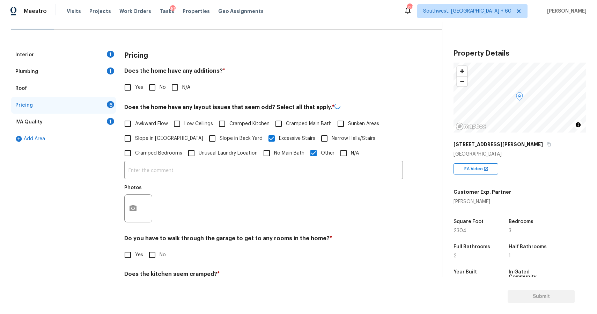
checkbox input "false"
click at [285, 164] on input "text" at bounding box center [263, 170] width 279 height 16
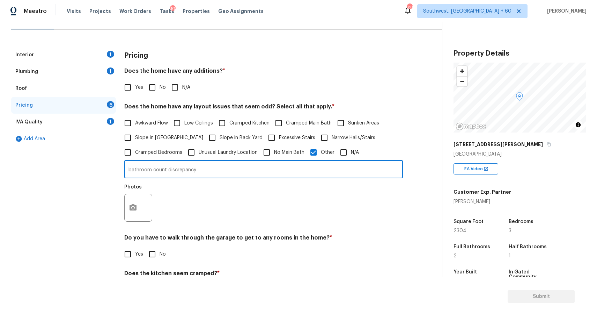
type input "bathroom count discrepancy"
click at [126, 214] on button "button" at bounding box center [133, 207] width 17 height 27
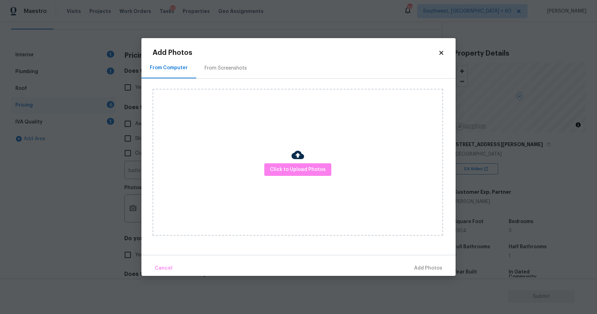
click at [254, 180] on div "Click to Upload Photos" at bounding box center [298, 162] width 290 height 147
click at [278, 172] on span "Click to Upload Photos" at bounding box center [298, 169] width 56 height 9
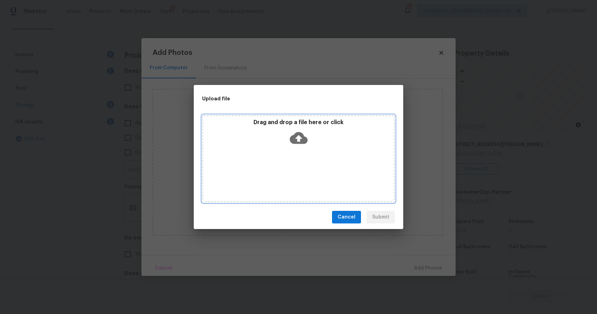
click at [278, 172] on div "Drag and drop a file here or click" at bounding box center [298, 158] width 193 height 87
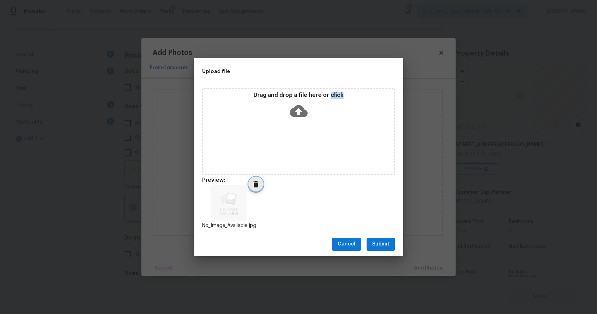
click at [250, 188] on span "Delete" at bounding box center [256, 184] width 14 height 8
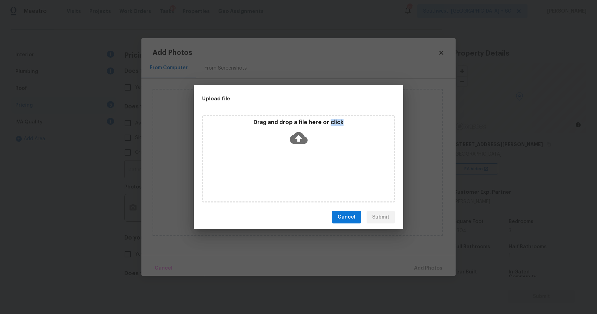
click at [280, 159] on div "Drag and drop a file here or click" at bounding box center [298, 158] width 193 height 87
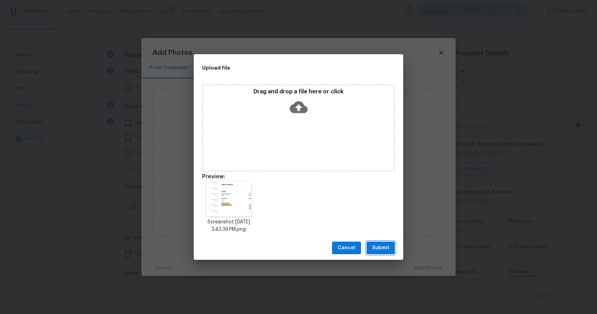
click at [387, 246] on span "Submit" at bounding box center [380, 247] width 17 height 9
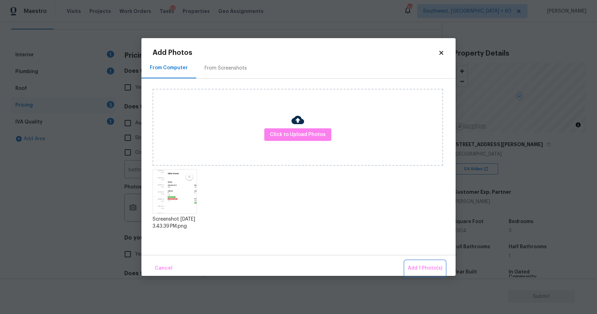
click at [420, 264] on span "Add 1 Photo(s)" at bounding box center [425, 268] width 35 height 9
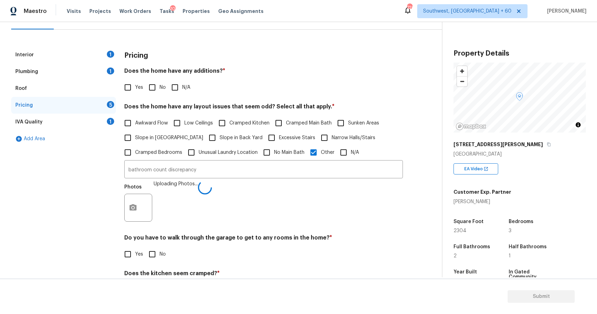
click at [274, 254] on div "Yes No" at bounding box center [263, 253] width 279 height 15
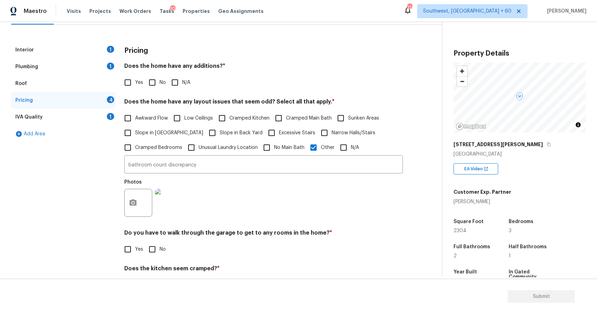
scroll to position [82, 0]
click at [334, 168] on input "bathroom count discrepancy" at bounding box center [263, 164] width 279 height 16
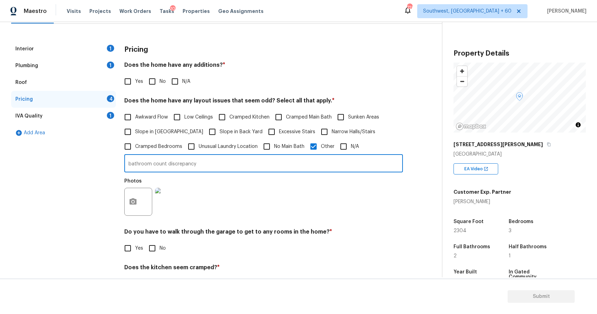
click at [105, 51] on div "Interior 1" at bounding box center [63, 48] width 105 height 17
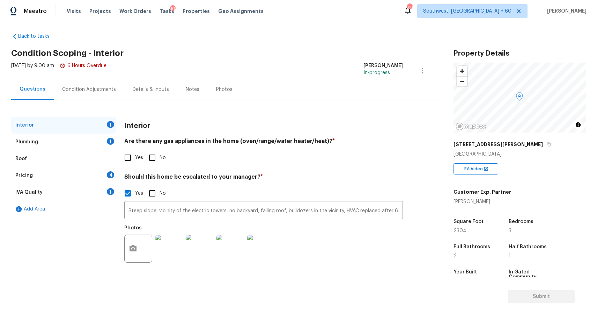
scroll to position [6, 0]
click at [121, 150] on input "Yes" at bounding box center [127, 157] width 15 height 15
checkbox input "true"
click at [107, 142] on div "1" at bounding box center [110, 141] width 7 height 7
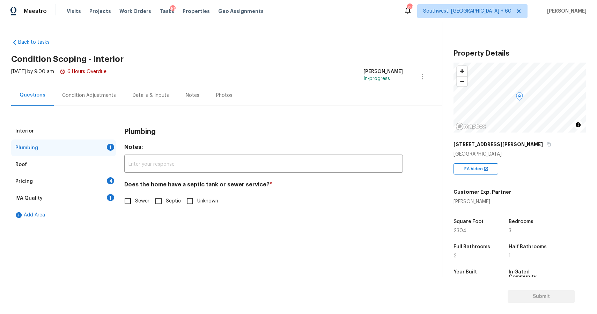
scroll to position [0, 0]
click at [138, 196] on label "Sewer" at bounding box center [134, 200] width 29 height 15
click at [135, 196] on input "Sewer" at bounding box center [127, 200] width 15 height 15
checkbox input "true"
click at [119, 188] on div "Interior Plumbing Roof Pricing 4 IVA Quality 1 Add Area Plumbing Notes: ​ Does …" at bounding box center [218, 173] width 414 height 101
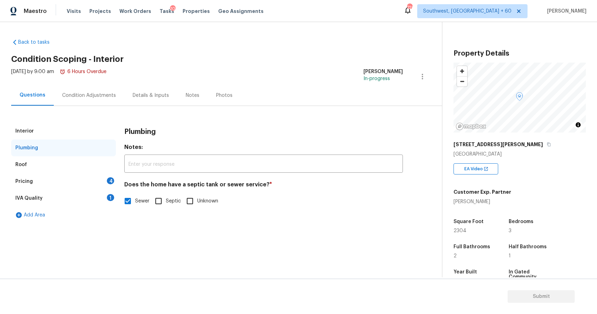
click at [111, 180] on div "4" at bounding box center [110, 180] width 7 height 7
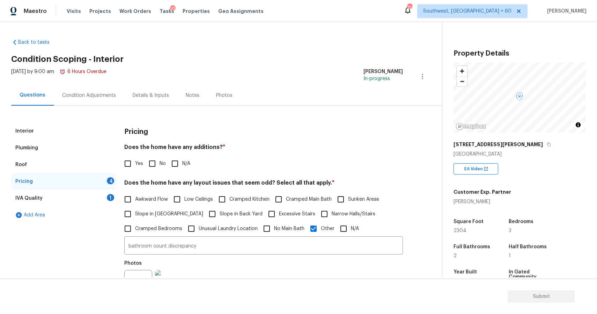
click at [174, 166] on input "N/A" at bounding box center [175, 163] width 15 height 15
checkbox input "true"
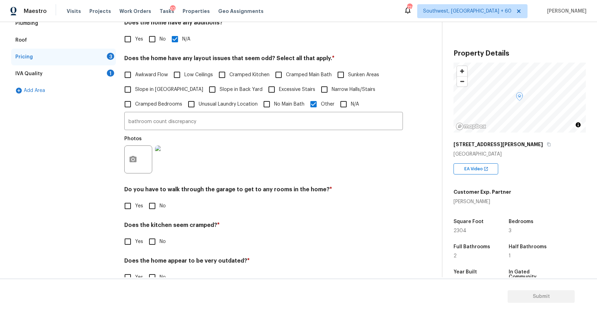
scroll to position [142, 0]
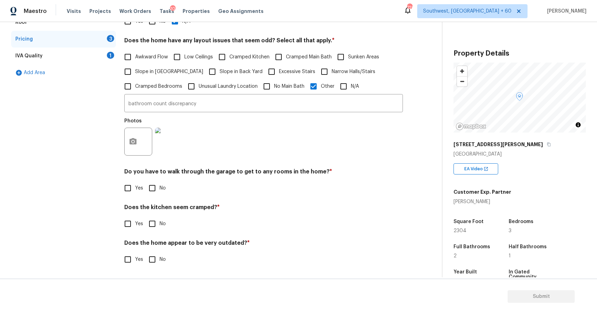
click at [153, 183] on input "No" at bounding box center [152, 187] width 15 height 15
checkbox input "true"
click at [152, 215] on div "Does the kitchen seem cramped? * Yes No" at bounding box center [263, 217] width 279 height 27
click at [153, 223] on input "No" at bounding box center [152, 223] width 15 height 15
checkbox input "true"
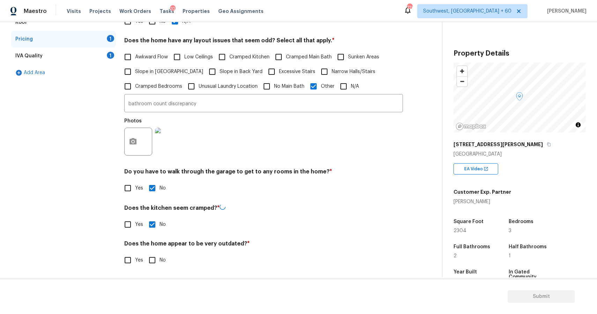
click at [153, 260] on input "No" at bounding box center [152, 259] width 15 height 15
checkbox input "true"
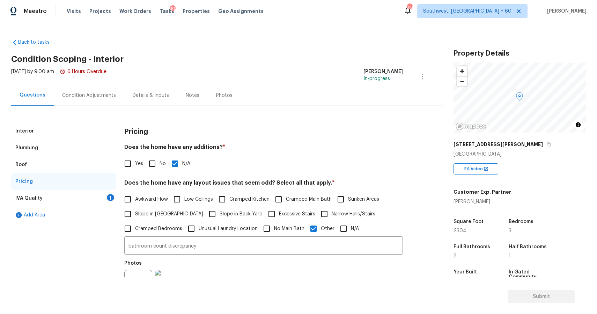
click at [108, 201] on div "IVA Quality 1" at bounding box center [63, 198] width 105 height 17
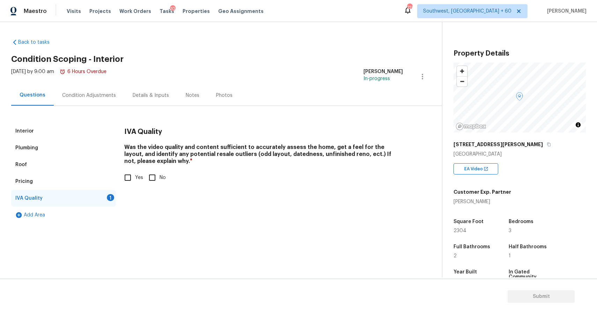
click at [130, 180] on input "Yes" at bounding box center [127, 177] width 15 height 15
checkbox input "true"
click at [103, 93] on div "Condition Adjustments" at bounding box center [89, 95] width 54 height 7
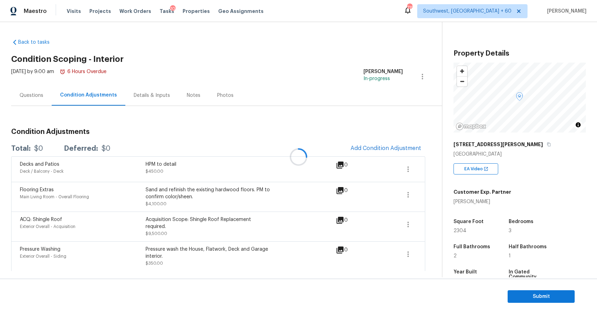
click at [374, 149] on div at bounding box center [298, 157] width 597 height 314
click at [377, 147] on div at bounding box center [298, 157] width 597 height 314
click at [401, 145] on div at bounding box center [298, 157] width 597 height 314
click at [415, 147] on span "Add Condition Adjustment" at bounding box center [386, 148] width 71 height 6
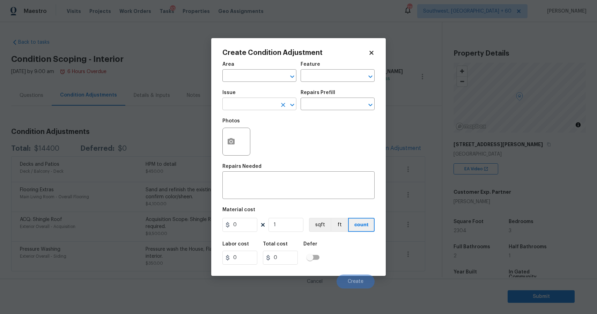
click at [281, 102] on icon "Clear" at bounding box center [283, 104] width 7 height 7
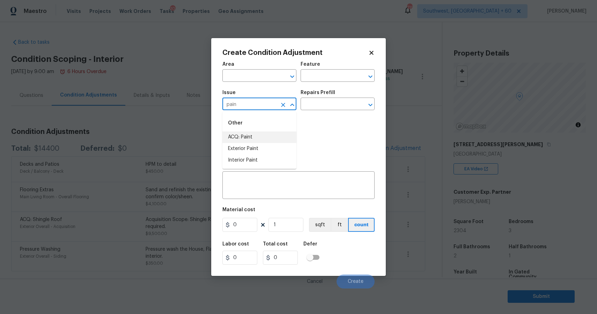
click at [263, 135] on li "ACQ: Paint" at bounding box center [259, 137] width 74 height 12
type input "ACQ: Paint"
click at [299, 110] on div "Issue ACQ: Paint ​ Repairs Prefill ​" at bounding box center [298, 100] width 152 height 28
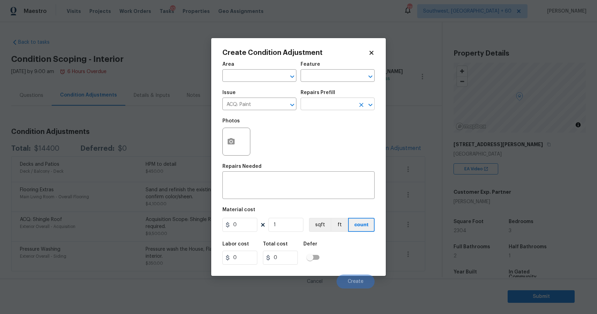
click at [317, 104] on input "text" at bounding box center [328, 104] width 54 height 11
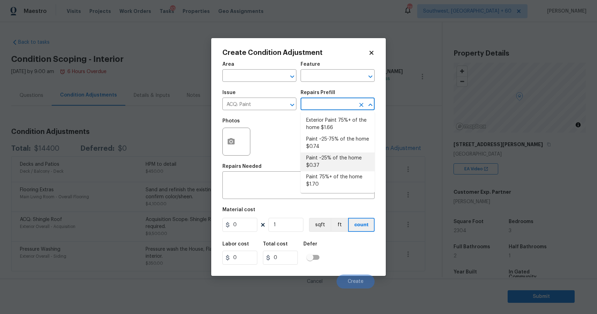
click at [331, 156] on li "Paint ~25% of the home $0.37" at bounding box center [338, 161] width 74 height 19
type input "Acquisition"
type textarea "Acquisition Scope: ~25% of the home needs interior paint"
type input "0.37"
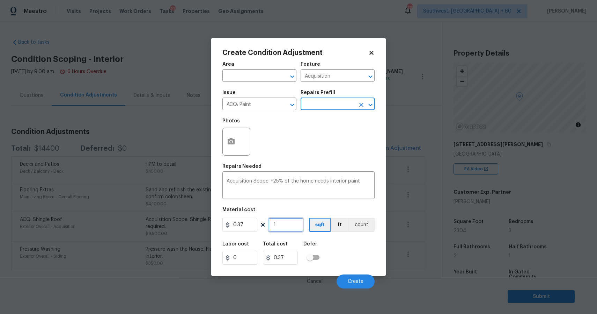
click at [292, 230] on input "1" at bounding box center [285, 225] width 35 height 14
type input "0"
type input "2"
type input "0.74"
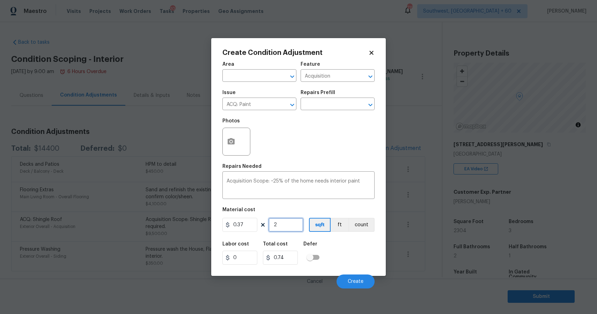
type input "23"
type input "8.51"
type input "230"
type input "85.1"
type input "2304"
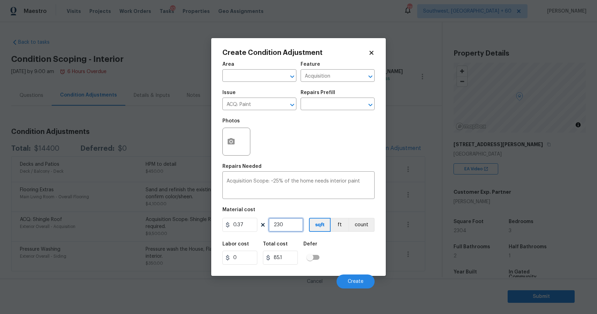
type input "852.48"
type input "2304"
click at [350, 279] on span "Create" at bounding box center [356, 281] width 16 height 5
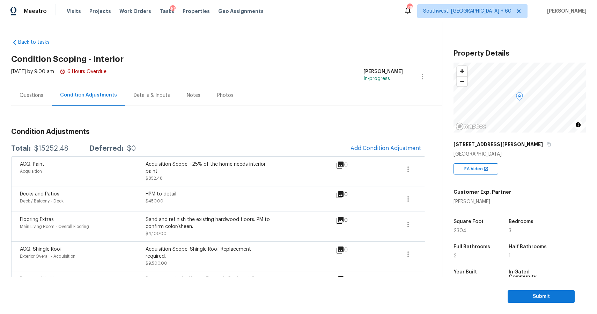
click at [300, 108] on div "Condition Adjustments Total: $15252.48 Deferred: $0 Add Condition Adjustment AC…" at bounding box center [218, 203] width 414 height 195
click at [22, 93] on div "Questions" at bounding box center [32, 95] width 24 height 7
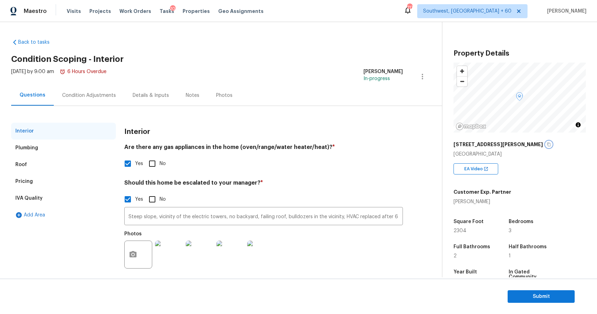
click at [546, 141] on button "button" at bounding box center [549, 144] width 6 height 6
click at [97, 90] on div "Condition Adjustments" at bounding box center [89, 95] width 71 height 21
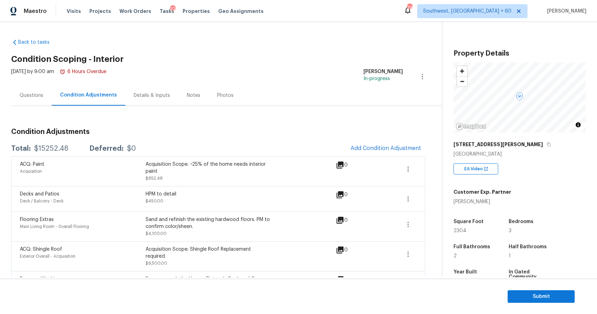
click at [58, 152] on div "$15252.48" at bounding box center [51, 148] width 34 height 7
copy div "$15252.48"
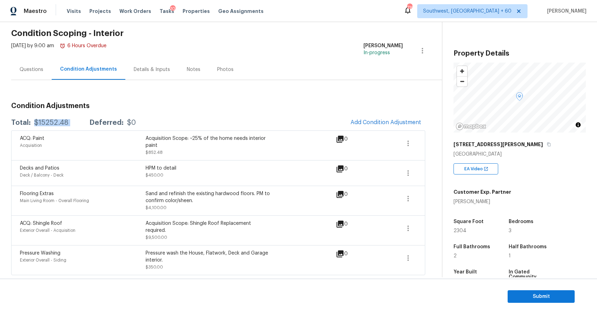
copy div "$15252.48"
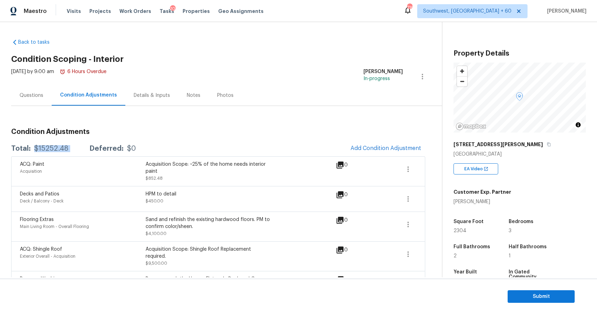
click at [37, 102] on div "Questions" at bounding box center [31, 95] width 40 height 21
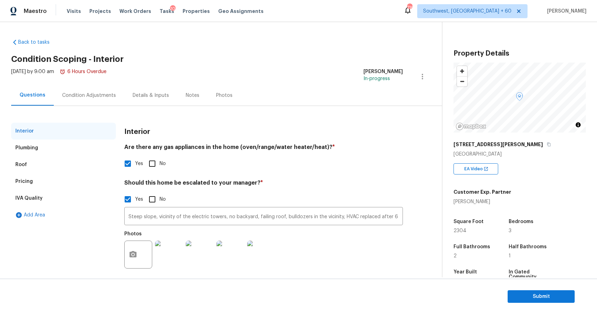
scroll to position [33, 0]
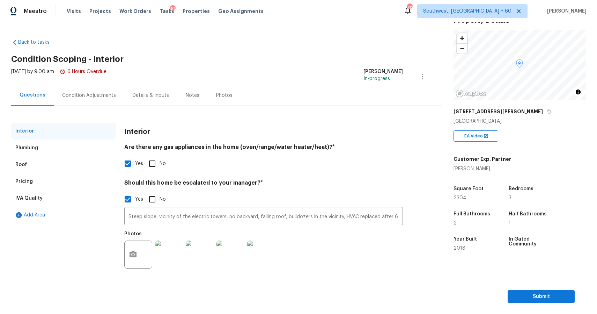
click at [51, 202] on div "IVA Quality" at bounding box center [63, 198] width 105 height 17
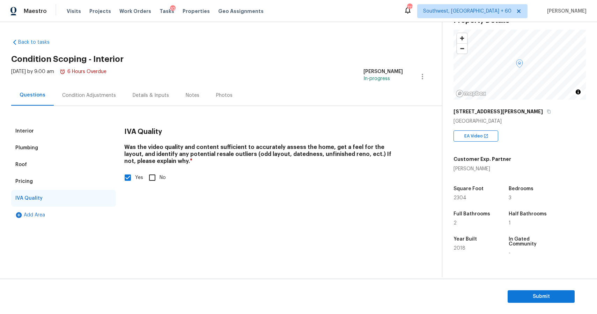
click at [59, 176] on div "Pricing" at bounding box center [63, 181] width 105 height 17
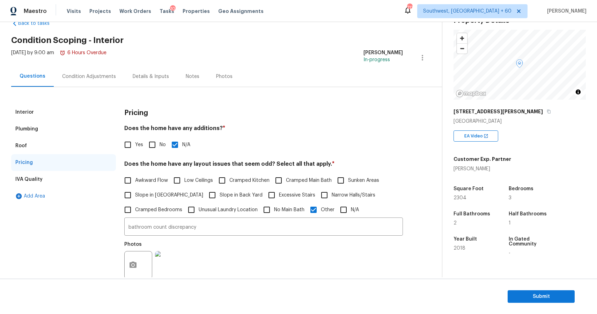
scroll to position [32, 0]
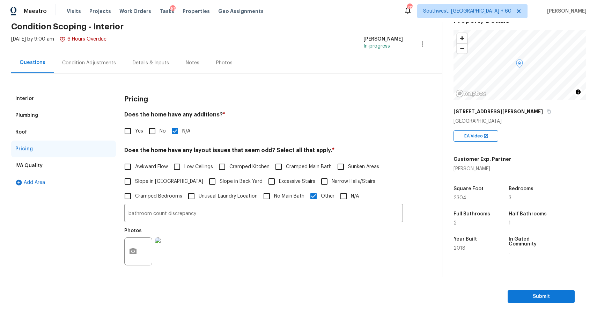
click at [205, 186] on label "Slope in Back Yard" at bounding box center [234, 181] width 58 height 15
click at [205, 186] on input "Slope in Back Yard" at bounding box center [212, 181] width 15 height 15
checkbox input "true"
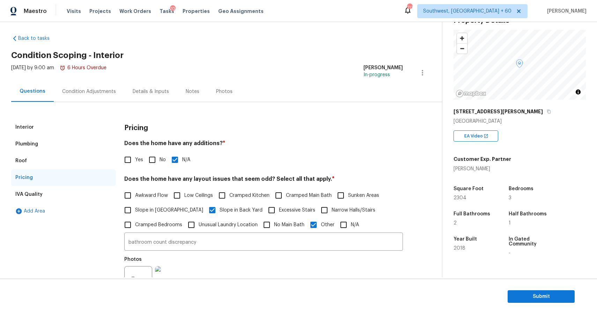
scroll to position [0, 0]
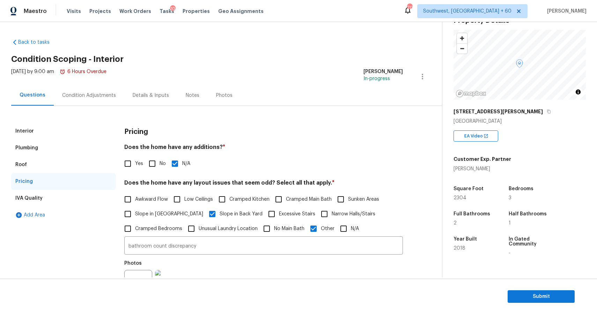
click at [111, 100] on div "Condition Adjustments" at bounding box center [89, 95] width 71 height 21
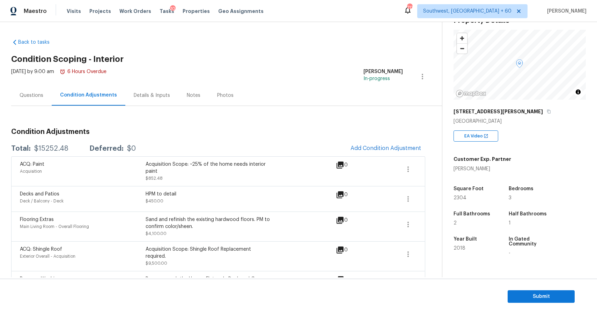
click at [50, 96] on div "Questions" at bounding box center [31, 95] width 40 height 21
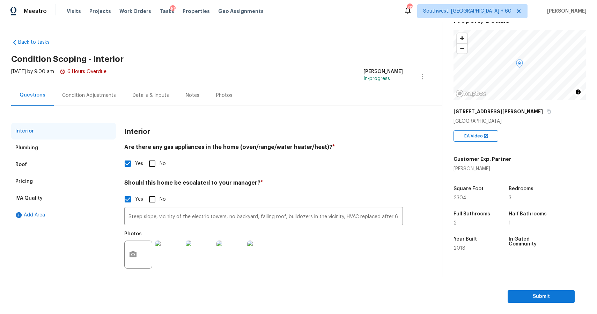
scroll to position [6, 0]
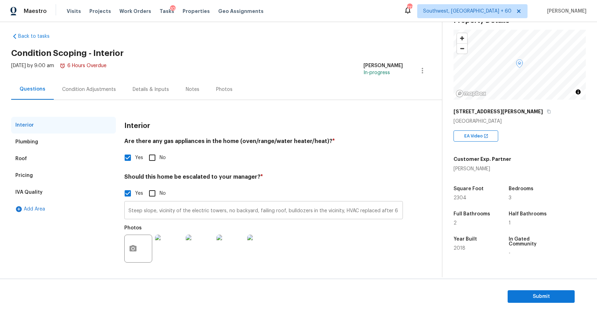
click at [373, 211] on input "Steep slope, vicinity of the electric towers, no backyard, failing roof, bulldo…" at bounding box center [263, 210] width 279 height 16
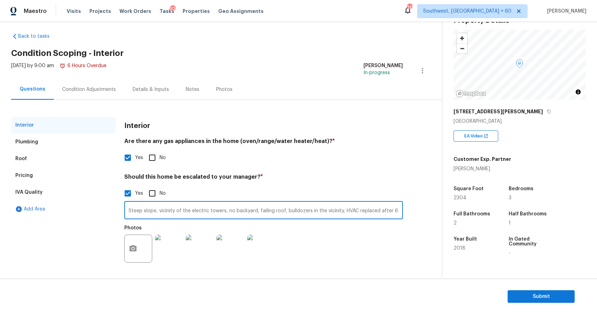
click at [373, 211] on input "Steep slope, vicinity of the electric towers, no backyard, failing roof, bulldo…" at bounding box center [263, 210] width 279 height 16
click at [91, 87] on div "Condition Adjustments" at bounding box center [89, 89] width 54 height 7
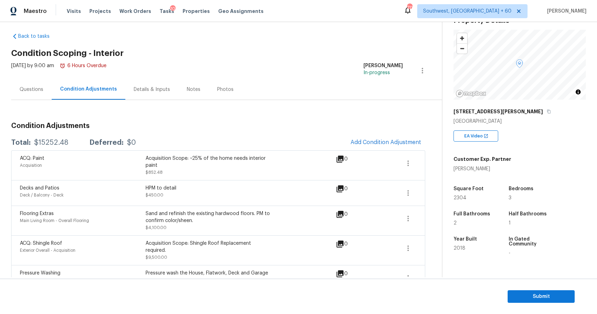
scroll to position [27, 0]
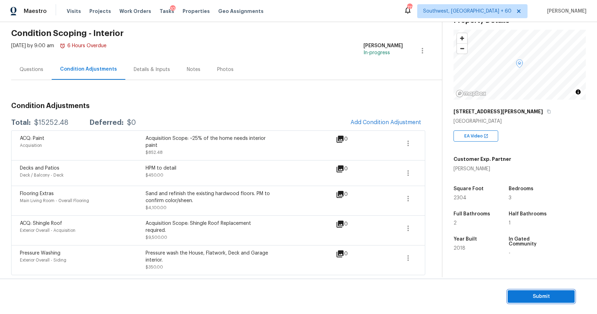
click at [536, 291] on button "Submit" at bounding box center [541, 296] width 67 height 13
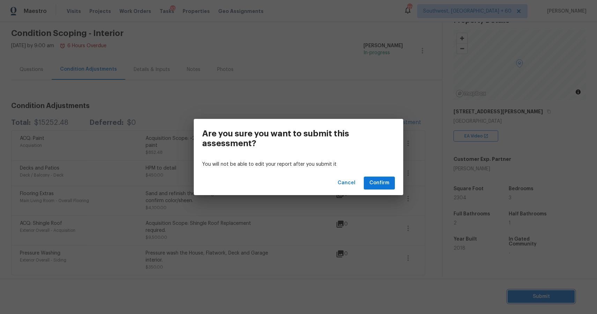
click at [427, 244] on div "Are you sure you want to submit this assessment? You will not be able to edit y…" at bounding box center [298, 157] width 597 height 314
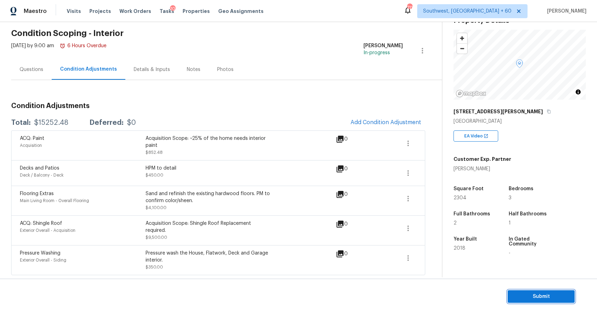
click at [548, 295] on span "Submit" at bounding box center [541, 296] width 56 height 9
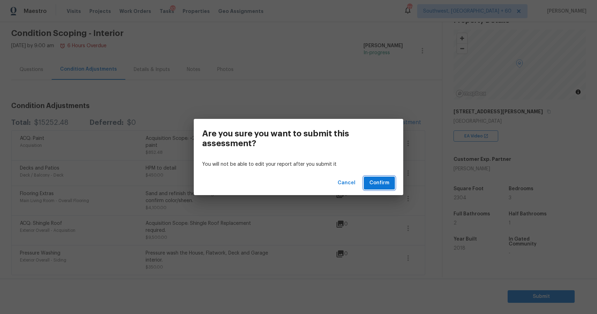
click at [388, 180] on span "Confirm" at bounding box center [379, 182] width 20 height 9
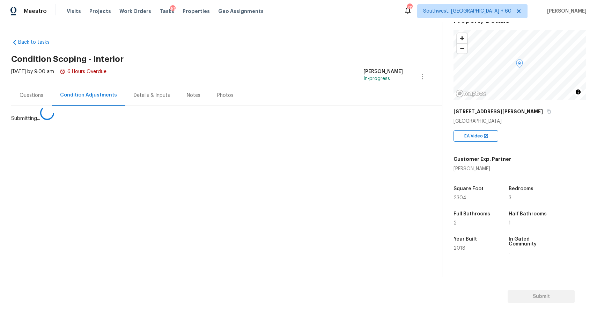
scroll to position [0, 0]
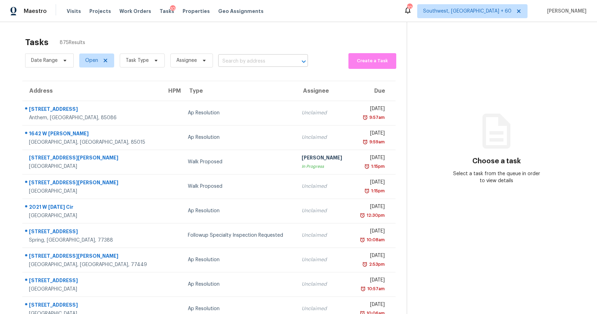
click at [264, 59] on input "text" at bounding box center [253, 61] width 70 height 11
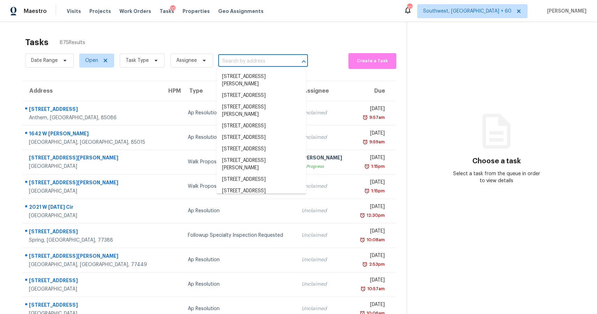
paste input "[STREET_ADDRESS]"
type input "[STREET_ADDRESS]"
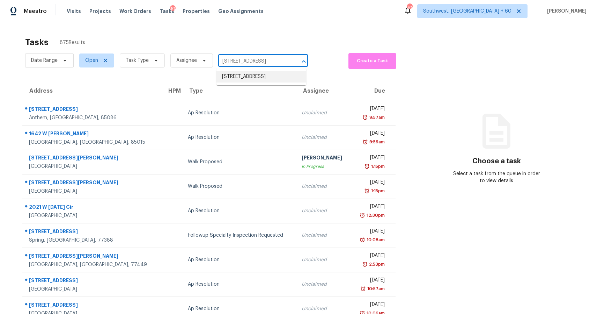
click at [271, 76] on li "[STREET_ADDRESS]" at bounding box center [261, 77] width 90 height 12
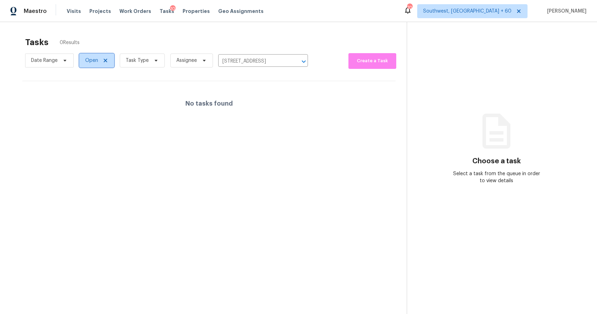
click at [91, 61] on span "Open" at bounding box center [91, 60] width 13 height 7
click at [102, 88] on label "Closed" at bounding box center [95, 90] width 25 height 7
click at [88, 88] on input "Closed" at bounding box center [85, 89] width 5 height 5
checkbox input "true"
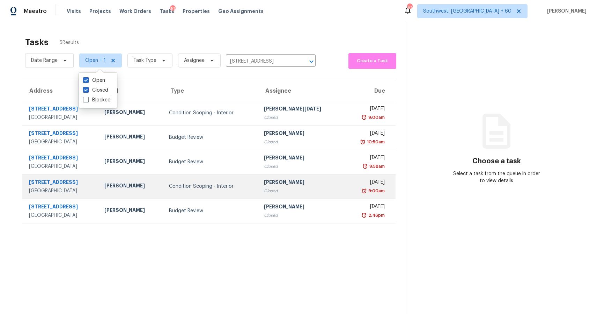
click at [289, 183] on div "[PERSON_NAME]" at bounding box center [301, 182] width 74 height 9
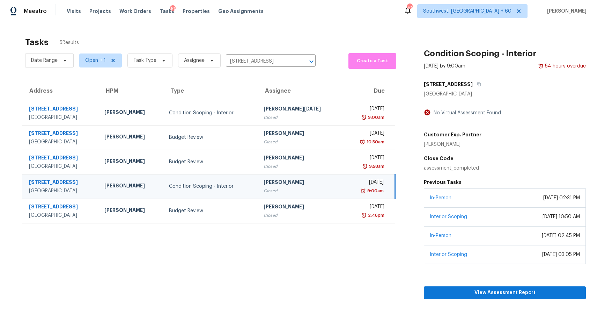
scroll to position [22, 0]
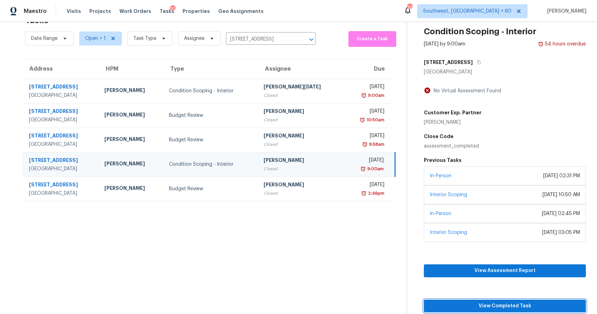
click at [506, 301] on span "View Completed Task" at bounding box center [504, 305] width 151 height 9
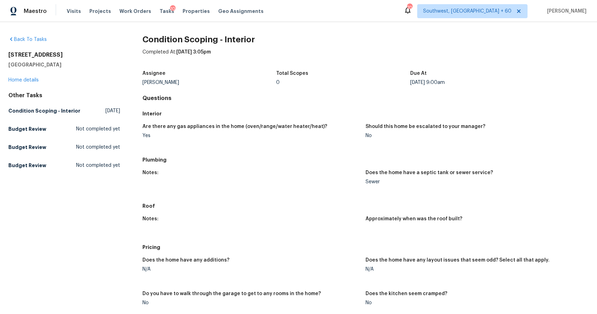
scroll to position [157, 0]
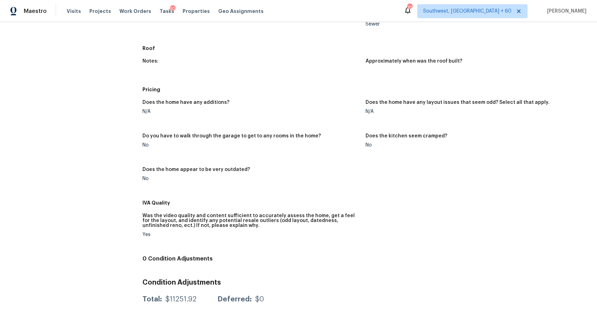
click at [186, 300] on div "$11251.92" at bounding box center [180, 298] width 31 height 7
copy div "$11251.92"
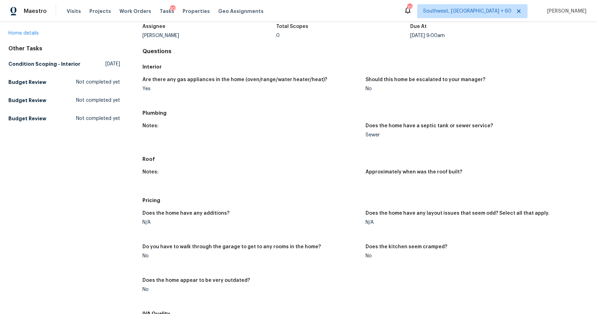
scroll to position [0, 0]
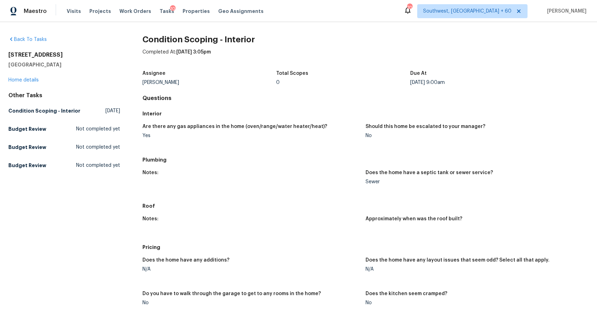
click at [154, 6] on div "Visits Projects Work Orders Tasks 10 Properties Geo Assignments" at bounding box center [169, 11] width 205 height 14
click at [161, 12] on span "Tasks" at bounding box center [167, 11] width 15 height 5
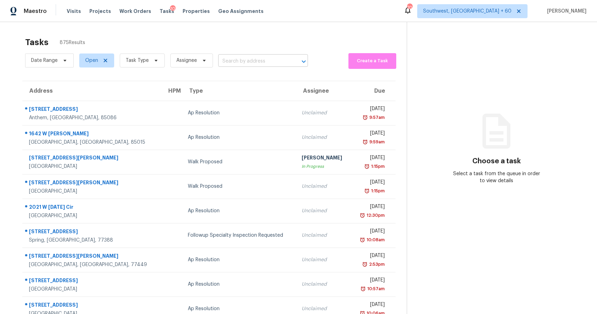
click at [249, 57] on input "text" at bounding box center [253, 61] width 70 height 11
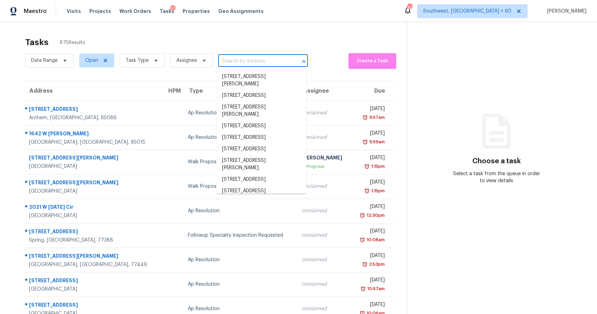
paste input "[STREET_ADDRESS]"
type input "[STREET_ADDRESS]"
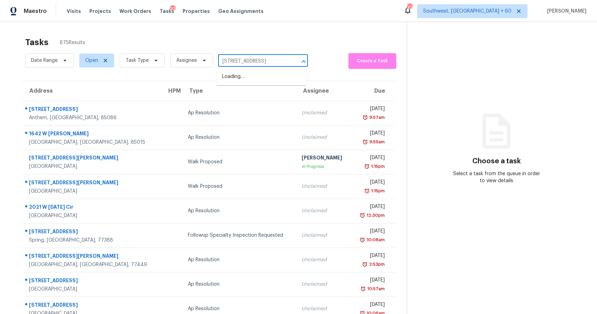
scroll to position [0, 22]
click at [265, 77] on li "[STREET_ADDRESS]" at bounding box center [261, 77] width 90 height 12
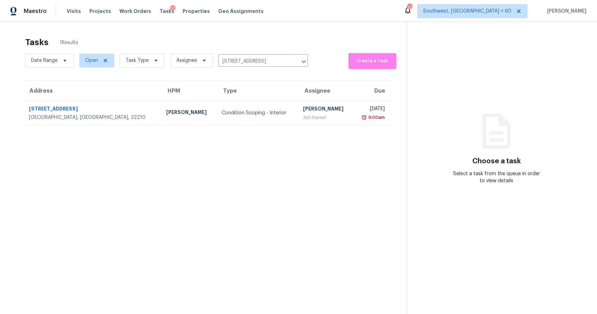
click at [297, 102] on td "[PERSON_NAME] P Not Started" at bounding box center [325, 113] width 56 height 24
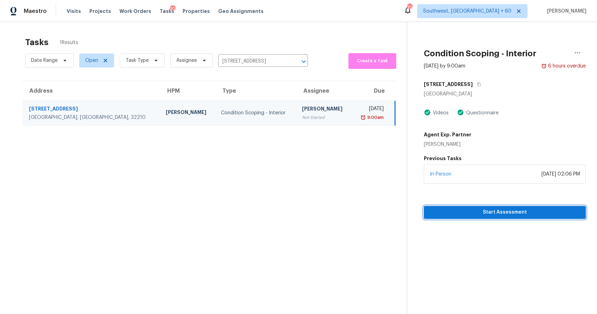
click at [513, 213] on span "Start Assessment" at bounding box center [504, 212] width 151 height 9
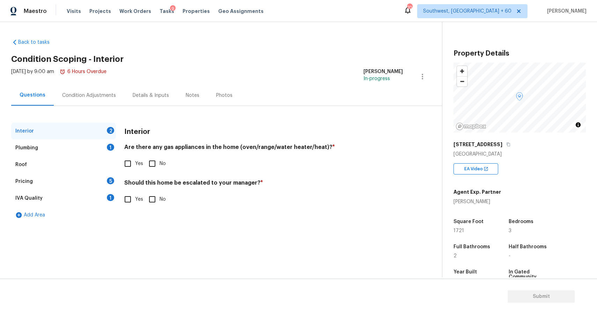
click at [154, 169] on input "No" at bounding box center [152, 163] width 15 height 15
checkbox input "true"
click at [157, 195] on input "No" at bounding box center [152, 199] width 15 height 15
click at [116, 150] on div "Interior Plumbing 1 Roof Pricing 5 IVA Quality 1 Add Area Interior Are there an…" at bounding box center [218, 173] width 414 height 101
click at [155, 197] on input "No" at bounding box center [152, 199] width 15 height 15
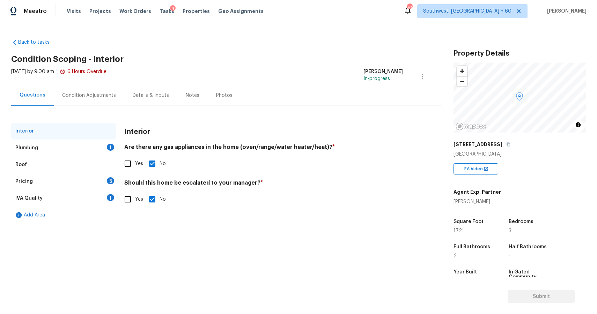
checkbox input "false"
click at [110, 160] on div "Roof" at bounding box center [63, 164] width 105 height 17
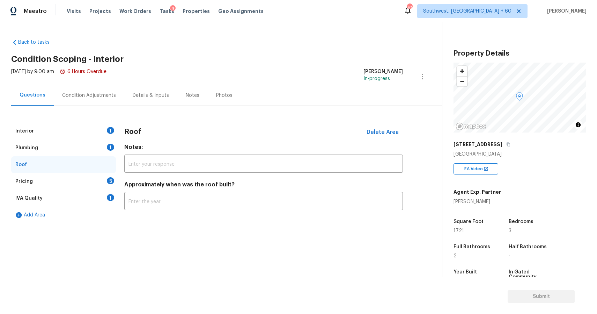
click at [113, 147] on div "1" at bounding box center [110, 146] width 7 height 7
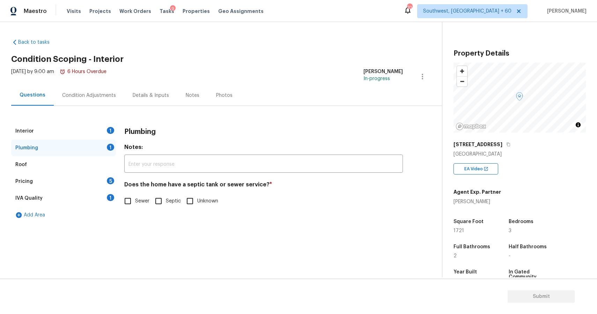
click at [136, 204] on span "Sewer" at bounding box center [142, 200] width 14 height 7
click at [135, 204] on input "Sewer" at bounding box center [127, 200] width 15 height 15
checkbox input "true"
click at [91, 180] on div "Pricing 5" at bounding box center [63, 181] width 105 height 17
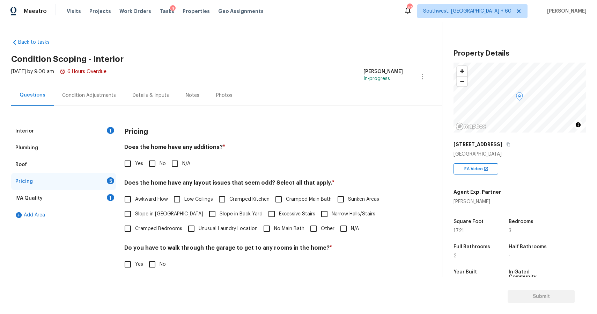
click at [170, 165] on input "N/A" at bounding box center [175, 163] width 15 height 15
checkbox input "true"
click at [344, 228] on input "N/A" at bounding box center [343, 228] width 15 height 15
checkbox input "true"
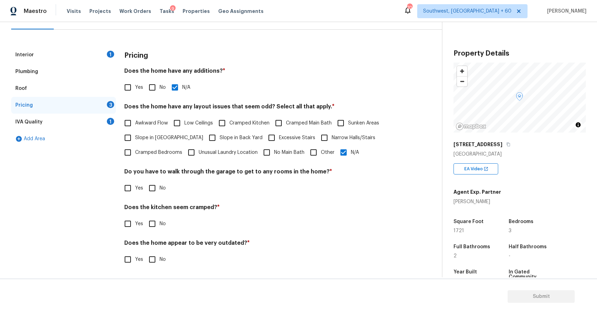
click at [164, 192] on label "No" at bounding box center [155, 187] width 21 height 15
click at [160, 192] on input "No" at bounding box center [152, 187] width 15 height 15
checkbox input "true"
click at [161, 224] on span "No" at bounding box center [163, 224] width 6 height 7
click at [160, 224] on input "No" at bounding box center [152, 224] width 15 height 15
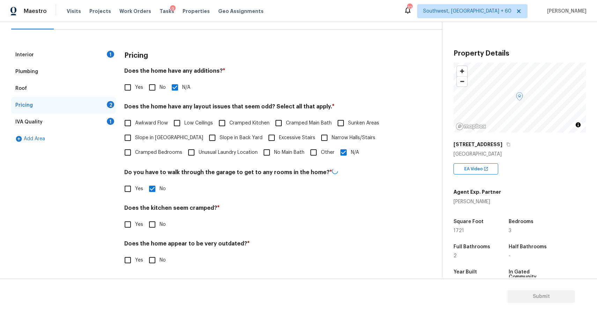
checkbox input "true"
click at [154, 258] on input "No" at bounding box center [152, 259] width 15 height 15
checkbox input "true"
click at [106, 119] on div "IVA Quality 1" at bounding box center [63, 121] width 105 height 17
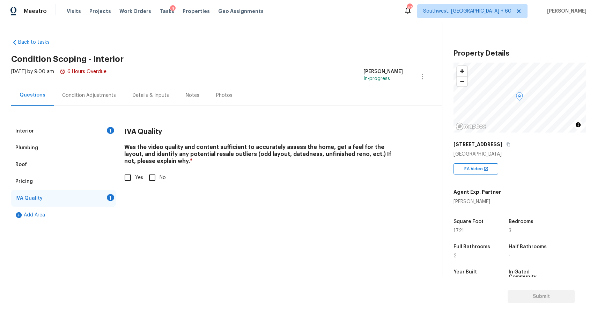
click at [137, 172] on label "Yes" at bounding box center [131, 177] width 23 height 15
click at [135, 172] on input "Yes" at bounding box center [127, 177] width 15 height 15
checkbox input "true"
click at [101, 92] on div "Condition Adjustments" at bounding box center [89, 95] width 54 height 7
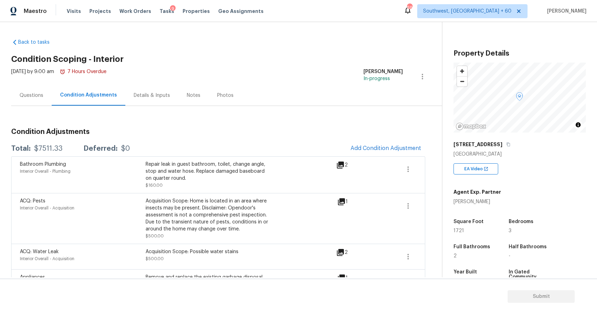
click at [324, 84] on div "Wed, Sep 10 2025 by 9:00 am 7 Hours Overdue Ranjith Kumar P In-progress" at bounding box center [226, 76] width 431 height 17
click at [330, 74] on div "Wed, Sep 10 2025 by 9:00 am 7 Hours Overdue Ranjith Kumar P In-progress" at bounding box center [226, 76] width 431 height 17
click at [389, 145] on button "Add Condition Adjustment" at bounding box center [385, 148] width 79 height 15
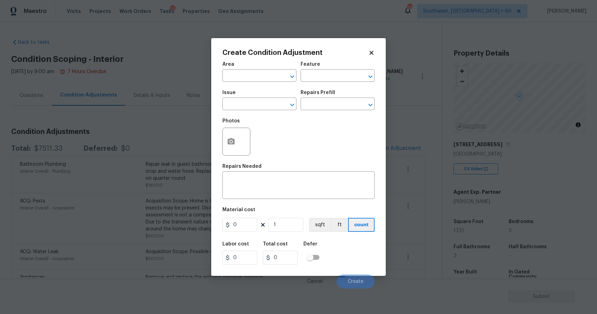
click at [493, 172] on body "Maestro Visits Projects Work Orders Tasks 9 Properties Geo Assignments 699 Sout…" at bounding box center [298, 157] width 597 height 314
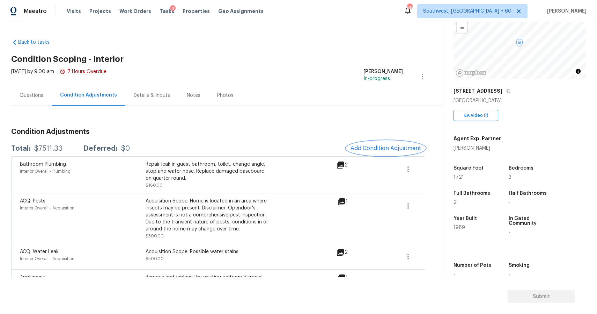
scroll to position [92, 0]
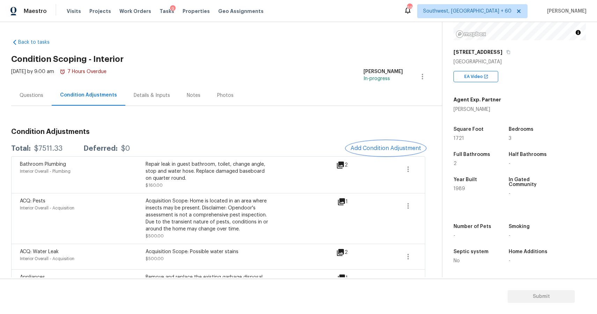
click at [386, 149] on span "Add Condition Adjustment" at bounding box center [386, 148] width 71 height 6
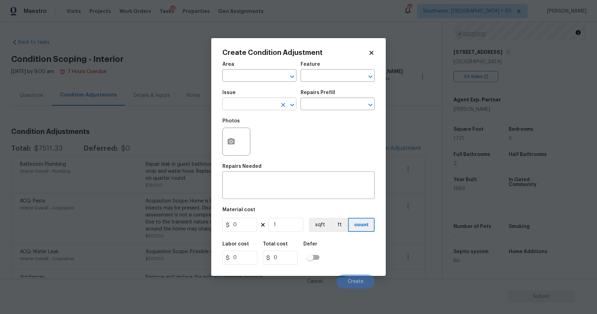
click at [250, 100] on input "text" at bounding box center [249, 104] width 54 height 11
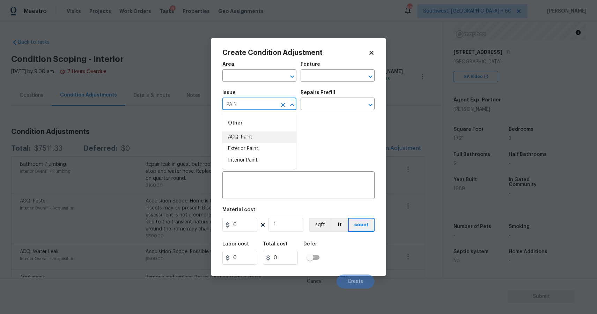
click at [261, 140] on li "ACQ: Paint" at bounding box center [259, 137] width 74 height 12
type input "ACQ: Paint"
click at [316, 100] on input "text" at bounding box center [328, 104] width 54 height 11
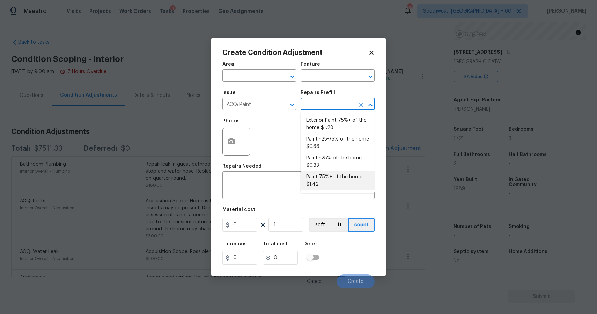
click at [340, 175] on li "Paint 75%+ of the home $1.42" at bounding box center [338, 180] width 74 height 19
type input "Acquisition"
type textarea "Acquisition Scope: 75%+ of the home will likely require interior paint"
type input "1.42"
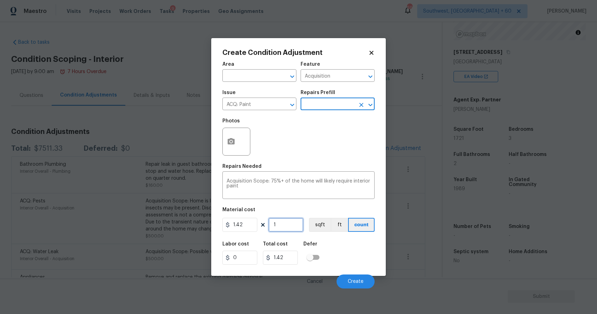
click at [292, 220] on input "1" at bounding box center [285, 225] width 35 height 14
type input "0"
type input "1"
type input "1.42"
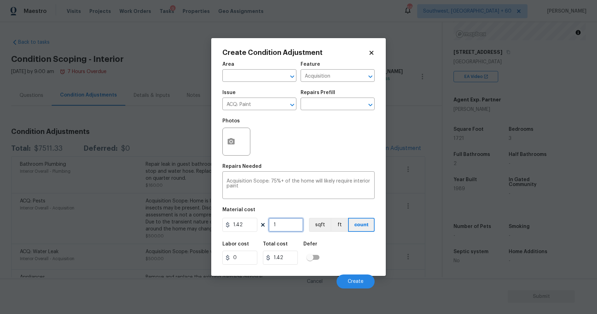
type input "17"
type input "24.14"
type input "172"
type input "244.24"
type input "1721"
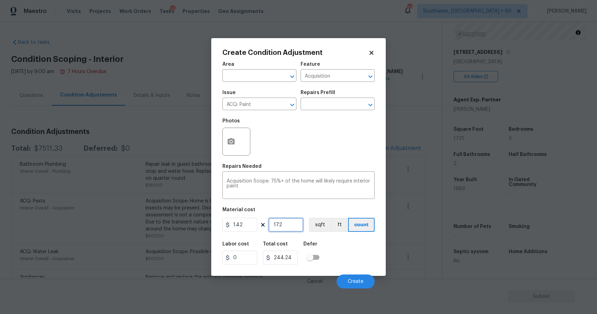
type input "2443.82"
type input "1721"
click at [234, 147] on button "button" at bounding box center [231, 141] width 17 height 27
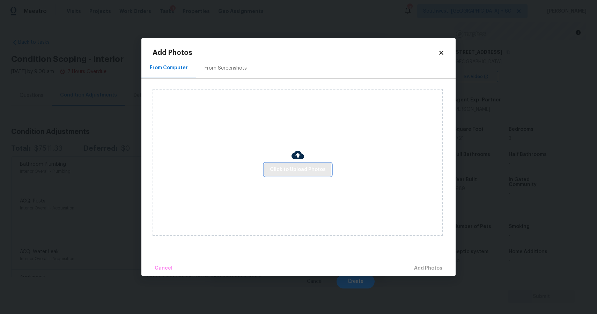
click at [302, 171] on span "Click to Upload Photos" at bounding box center [298, 169] width 56 height 9
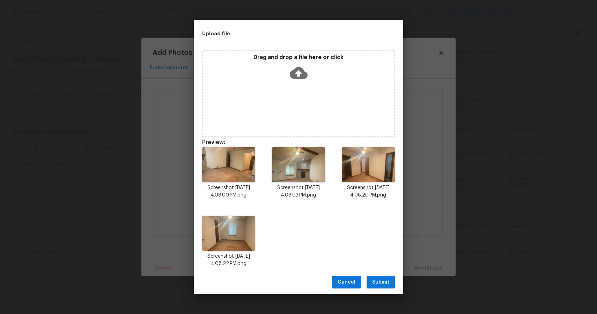
click at [381, 277] on button "Submit" at bounding box center [381, 281] width 28 height 13
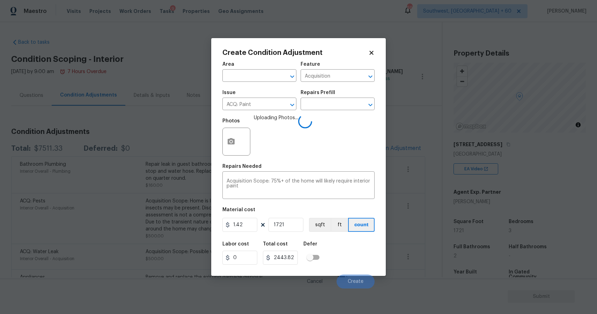
scroll to position [92, 0]
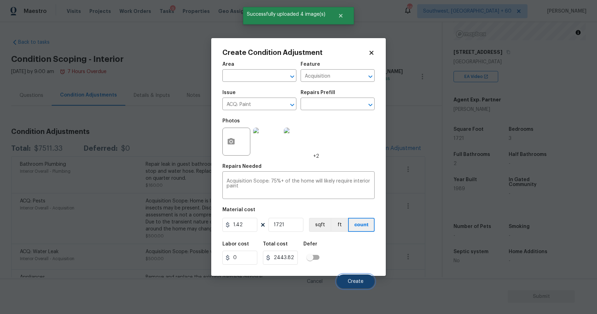
click at [359, 285] on button "Create" at bounding box center [356, 281] width 38 height 14
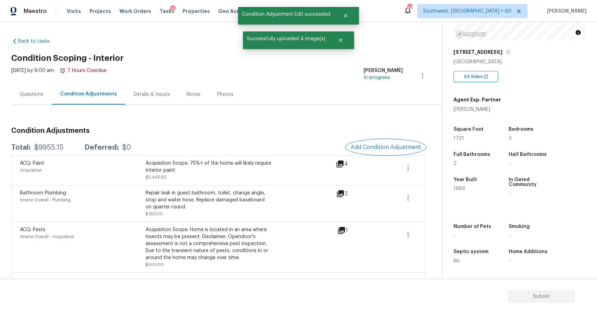
scroll to position [0, 0]
click at [401, 148] on span "Add Condition Adjustment" at bounding box center [386, 148] width 71 height 6
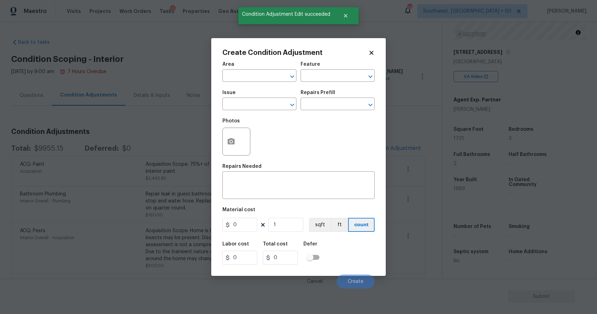
click at [261, 111] on span "Issue ​" at bounding box center [259, 100] width 74 height 28
click at [269, 107] on input "text" at bounding box center [249, 104] width 54 height 11
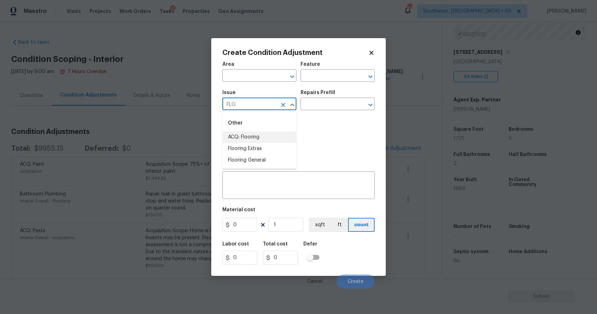
click at [248, 131] on li "ACQ: Flooring" at bounding box center [259, 137] width 74 height 12
type input "ACQ: Flooring"
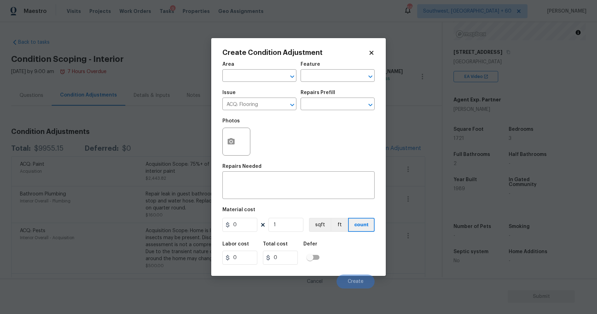
click at [322, 97] on div "Repairs Prefill" at bounding box center [338, 94] width 74 height 9
click at [330, 103] on input "text" at bounding box center [328, 104] width 54 height 11
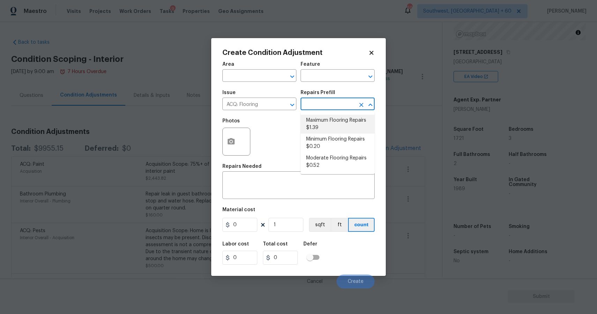
click at [335, 118] on li "Maximum Flooring Repairs $1.39" at bounding box center [338, 124] width 74 height 19
type input "Acquisition"
type textarea "Acquisition Scope: Maximum flooring repairs"
type input "1.39"
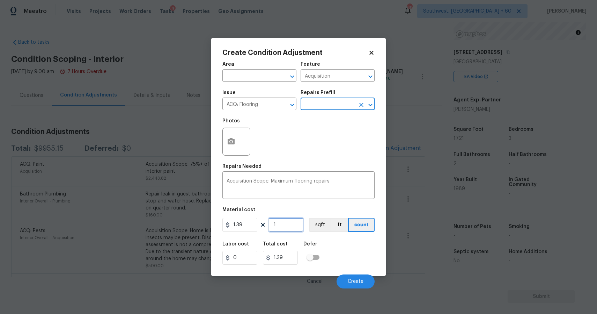
click at [276, 225] on input "1" at bounding box center [285, 225] width 35 height 14
type input "0"
type input "1"
type input "1.39"
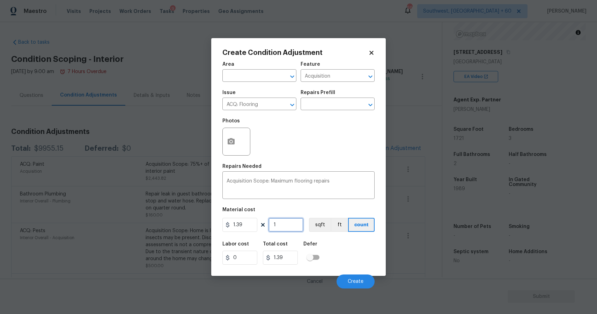
type input "17"
type input "23.63"
type input "172"
type input "239.08"
type input "1721"
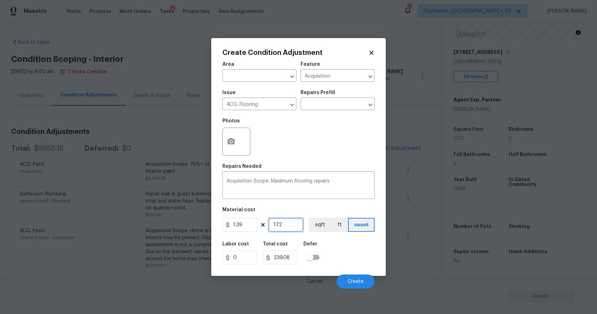
type input "2392.19"
type input "1721"
click at [234, 135] on button "button" at bounding box center [231, 141] width 17 height 27
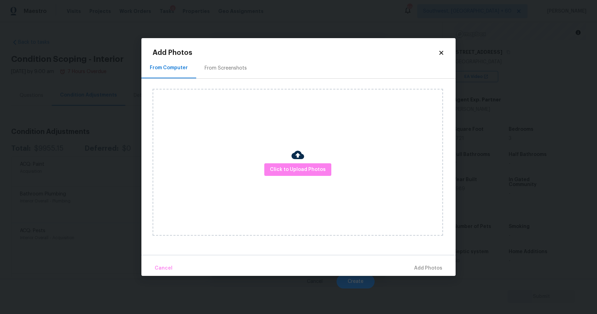
click at [289, 176] on div "Click to Upload Photos" at bounding box center [298, 162] width 290 height 147
click at [295, 172] on span "Click to Upload Photos" at bounding box center [298, 169] width 56 height 9
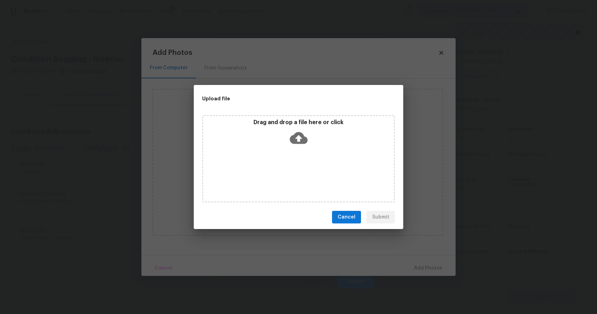
click at [295, 172] on div "Drag and drop a file here or click" at bounding box center [298, 158] width 193 height 87
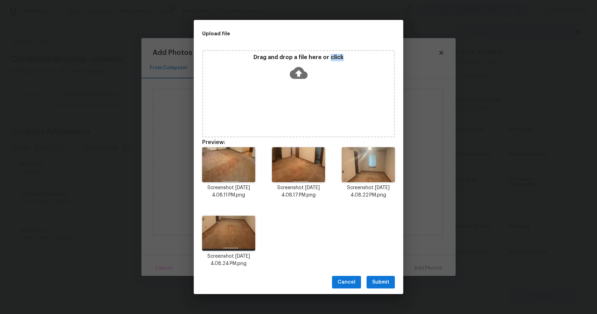
click at [385, 278] on span "Submit" at bounding box center [380, 282] width 17 height 9
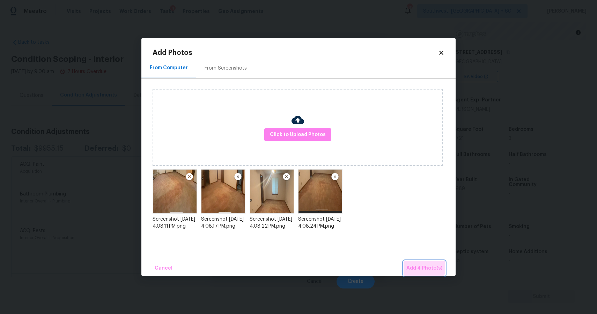
click at [422, 266] on span "Add 4 Photo(s)" at bounding box center [424, 268] width 36 height 9
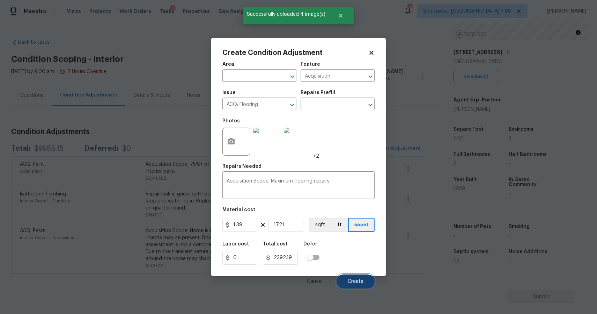
click at [358, 278] on button "Create" at bounding box center [356, 281] width 38 height 14
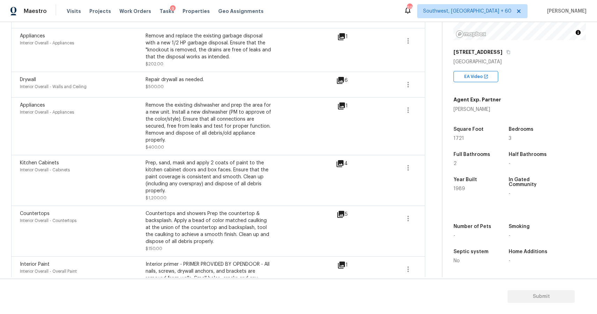
scroll to position [294, 0]
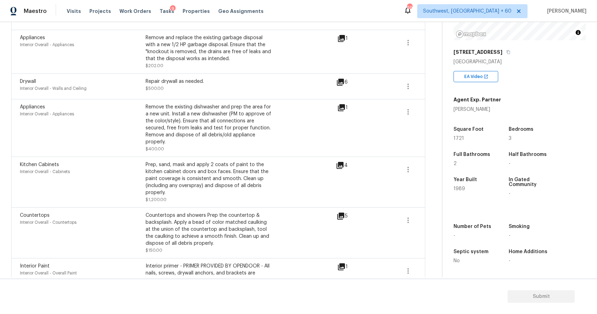
click at [345, 35] on icon at bounding box center [341, 38] width 8 height 8
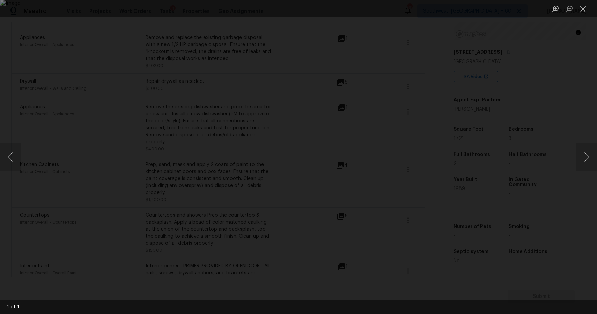
click at [382, 116] on img "Lightbox" at bounding box center [298, 157] width 597 height 314
click at [432, 184] on img "Lightbox" at bounding box center [298, 157] width 597 height 314
click at [517, 179] on div "Lightbox" at bounding box center [298, 157] width 597 height 314
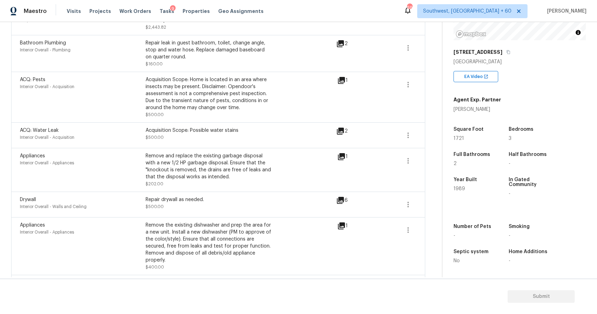
scroll to position [0, 0]
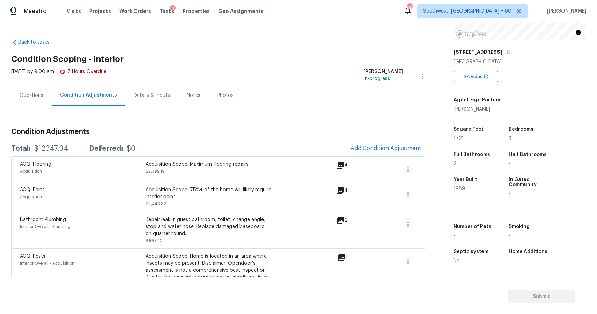
click at [35, 99] on div "Questions" at bounding box center [31, 95] width 40 height 21
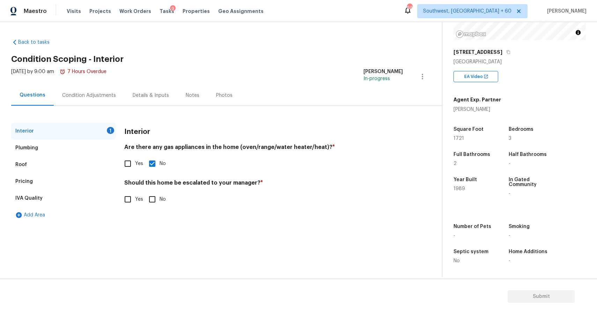
click at [35, 99] on div "Questions" at bounding box center [32, 95] width 43 height 21
click at [133, 199] on input "Yes" at bounding box center [127, 199] width 15 height 15
checkbox input "true"
click at [166, 213] on input "text" at bounding box center [263, 216] width 279 height 16
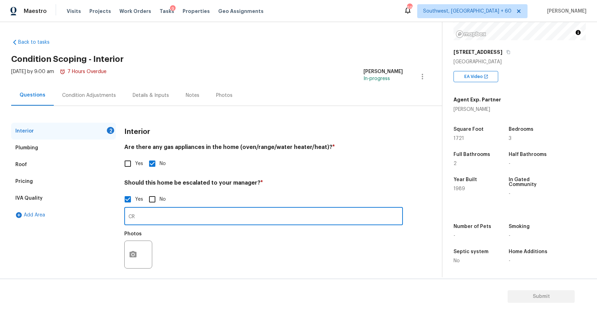
type input "C"
click at [132, 218] on input "crtack on the interior" at bounding box center [263, 216] width 279 height 16
click at [144, 217] on input "crtack on the interior" at bounding box center [263, 216] width 279 height 16
click at [186, 220] on input "cracks on the interior" at bounding box center [263, 216] width 279 height 16
type input "cracks on the interior ceiling 0.53 hence escalated"
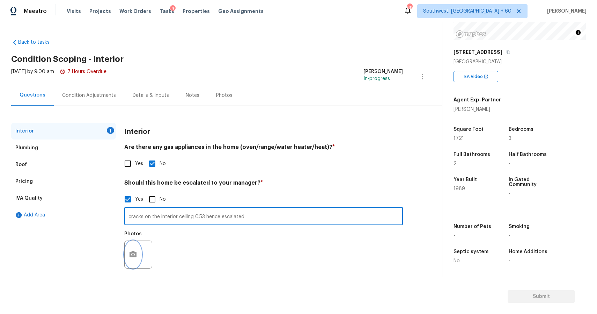
click at [137, 249] on button "button" at bounding box center [133, 254] width 17 height 27
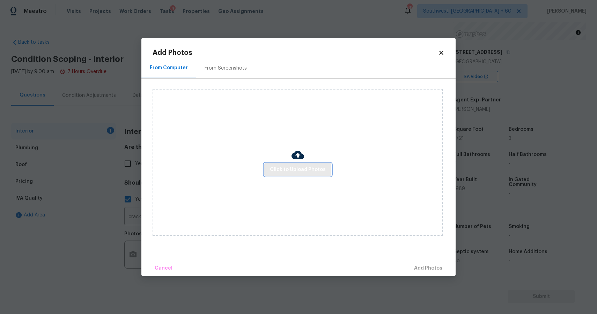
click at [288, 166] on span "Click to Upload Photos" at bounding box center [298, 169] width 56 height 9
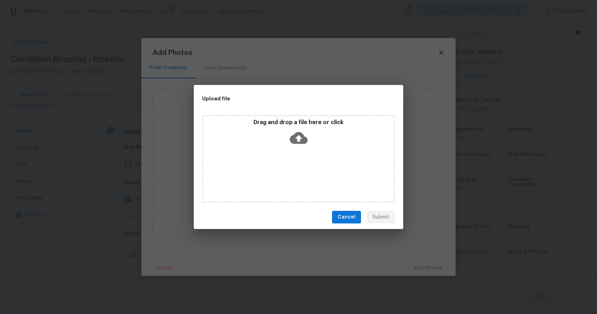
click at [288, 166] on div "Drag and drop a file here or click" at bounding box center [298, 158] width 193 height 87
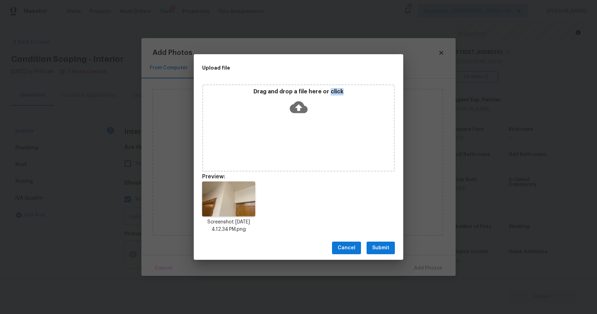
click at [383, 243] on span "Submit" at bounding box center [380, 247] width 17 height 9
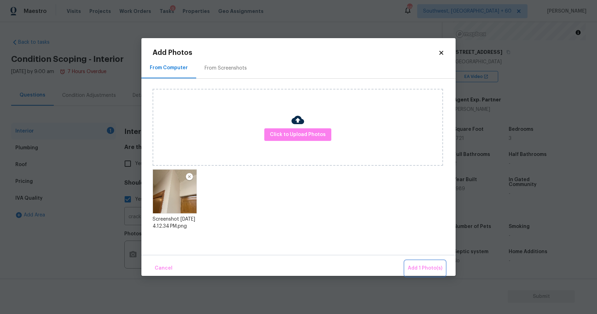
click at [429, 263] on button "Add 1 Photo(s)" at bounding box center [425, 267] width 40 height 15
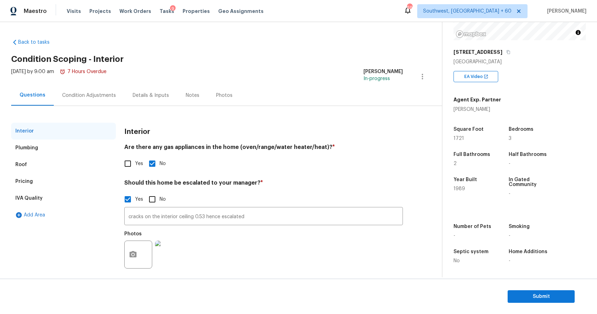
click at [97, 95] on div "Condition Adjustments" at bounding box center [89, 95] width 54 height 7
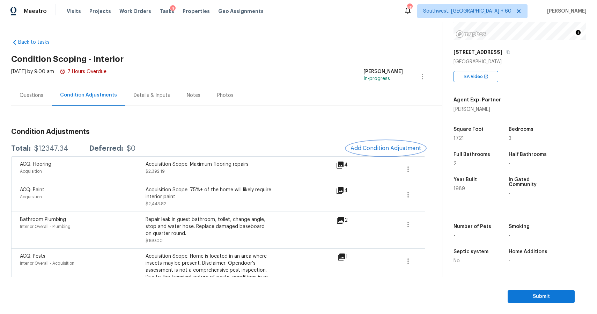
click at [384, 147] on span "Add Condition Adjustment" at bounding box center [386, 148] width 71 height 6
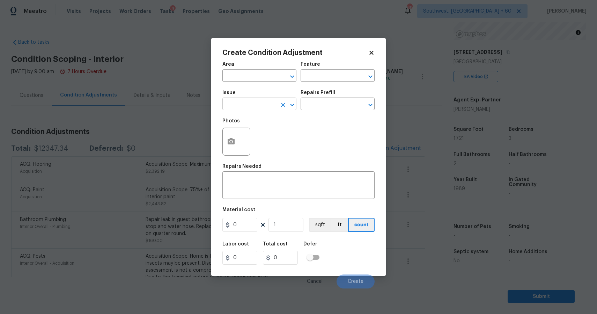
click at [248, 102] on input "text" at bounding box center [249, 104] width 54 height 11
click at [272, 138] on li "ACQ: Foundation" at bounding box center [259, 137] width 74 height 12
type input "ACQ: Foundation"
click at [316, 105] on input "text" at bounding box center [328, 104] width 54 height 11
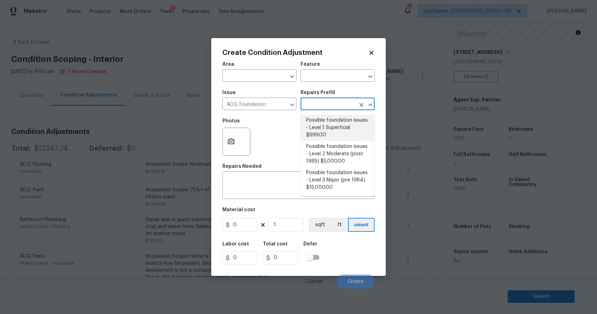
click at [350, 121] on li "Possible foundation issues - Level 1 Superficial $999.00" at bounding box center [338, 128] width 74 height 26
type input "Acquisition"
type textarea "Possible foundation issues - Level 1 - Superficial. Disclaimer: This is NOT a t…"
type input "999"
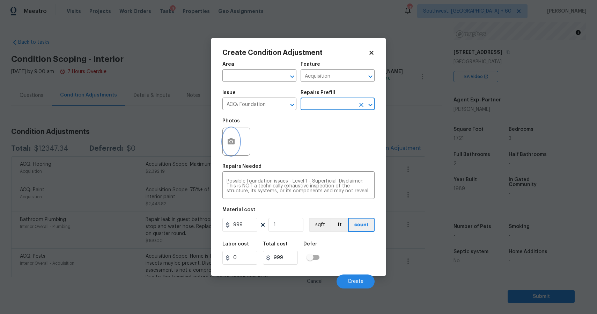
click at [224, 139] on button "button" at bounding box center [231, 141] width 17 height 27
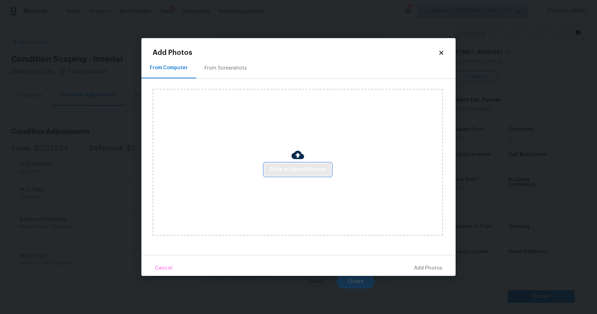
click at [312, 169] on span "Click to Upload Photos" at bounding box center [298, 169] width 56 height 9
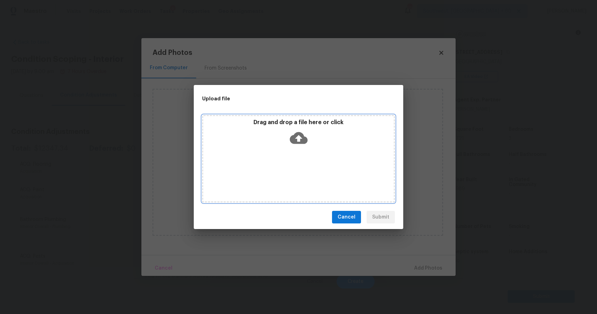
click at [312, 169] on div "Drag and drop a file here or click" at bounding box center [298, 158] width 193 height 87
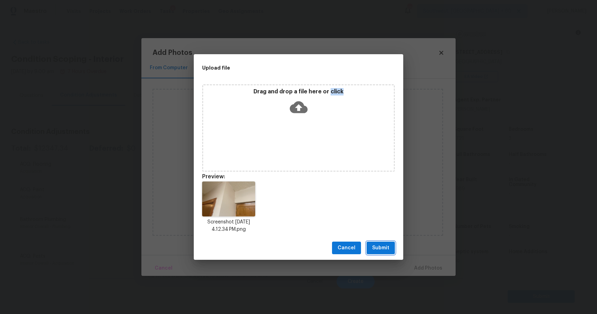
click at [388, 242] on button "Submit" at bounding box center [381, 247] width 28 height 13
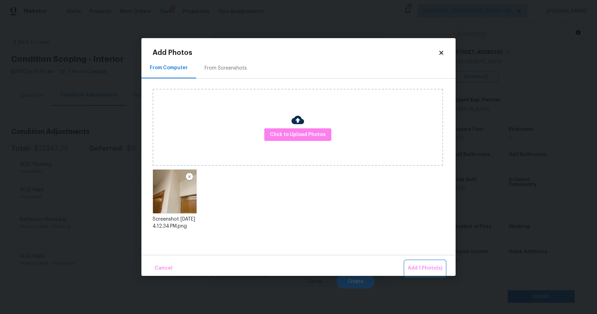
click at [429, 275] on button "Add 1 Photo(s)" at bounding box center [425, 267] width 40 height 15
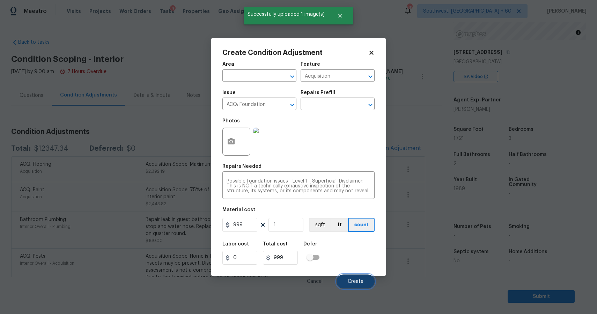
click at [363, 275] on button "Create" at bounding box center [356, 281] width 38 height 14
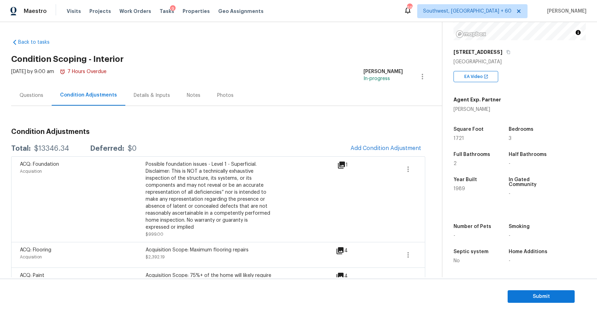
click at [41, 93] on div "Questions" at bounding box center [32, 95] width 24 height 7
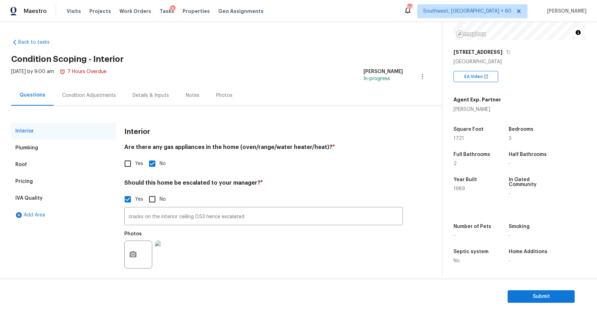
scroll to position [6, 0]
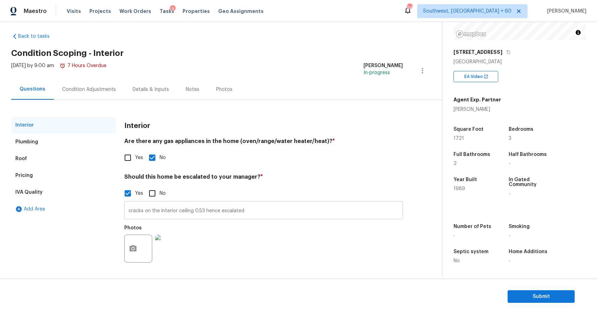
click at [271, 208] on input "cracks on the interior ceiling 0.53 hence escalated" at bounding box center [263, 210] width 279 height 16
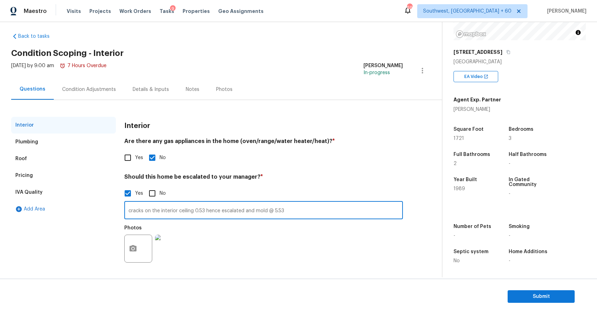
type input "cracks on the interior ceiling 0.53 hence escalated and mold @ 5.53"
click at [132, 252] on icon "button" at bounding box center [133, 248] width 8 height 8
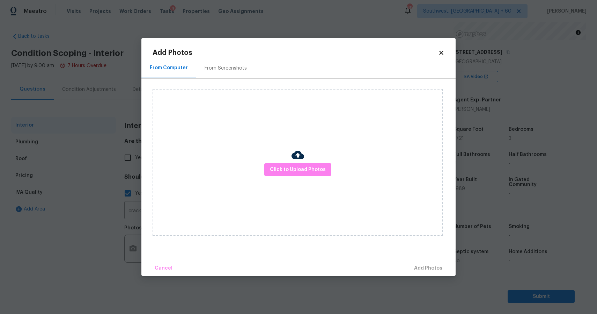
click at [293, 190] on div "Click to Upload Photos" at bounding box center [298, 162] width 290 height 147
click at [312, 171] on span "Click to Upload Photos" at bounding box center [298, 169] width 56 height 9
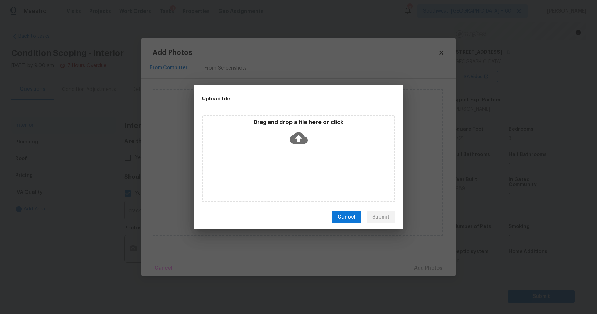
click at [312, 171] on div "Drag and drop a file here or click" at bounding box center [298, 158] width 193 height 87
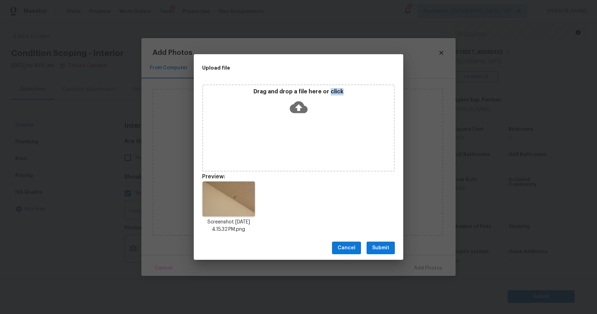
click at [384, 243] on span "Submit" at bounding box center [380, 247] width 17 height 9
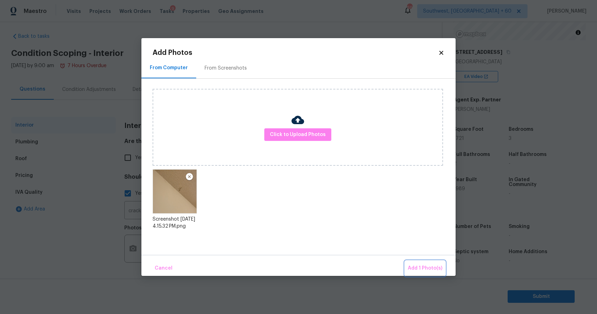
click at [422, 267] on span "Add 1 Photo(s)" at bounding box center [425, 268] width 35 height 9
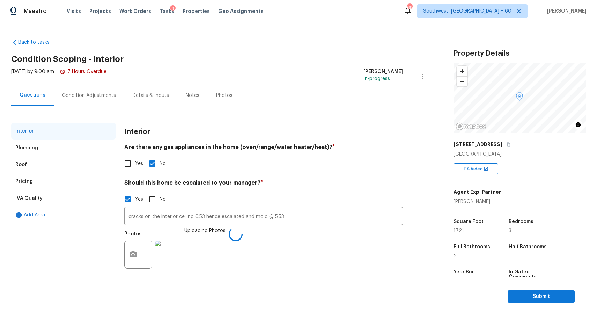
scroll to position [92, 0]
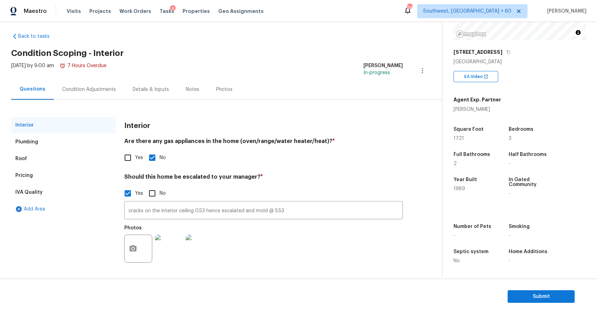
click at [95, 81] on div "Condition Adjustments" at bounding box center [89, 89] width 71 height 21
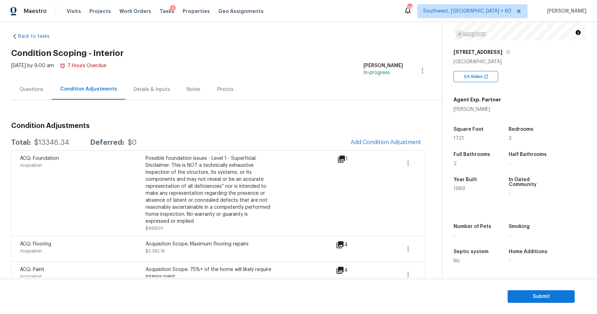
scroll to position [53, 0]
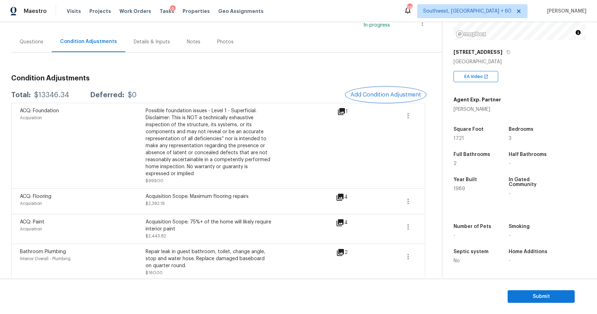
click at [386, 92] on span "Add Condition Adjustment" at bounding box center [386, 94] width 71 height 6
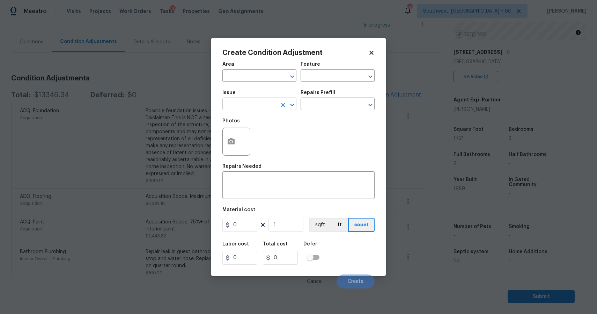
click at [249, 109] on input "text" at bounding box center [249, 104] width 54 height 11
type input "m"
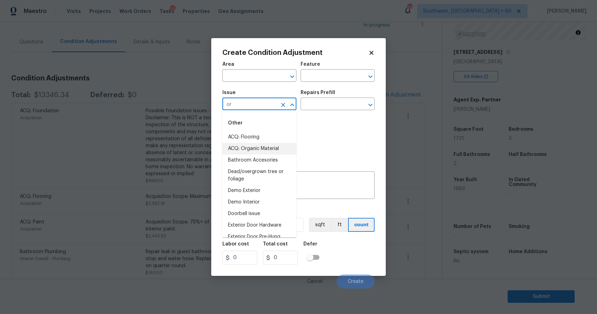
click at [258, 146] on li "ACQ: Organic Material" at bounding box center [259, 149] width 74 height 12
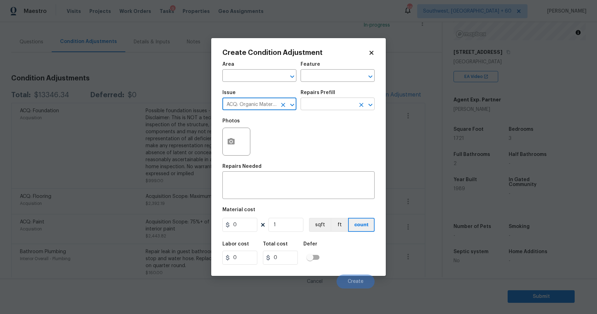
type input "ACQ: Organic Material"
click at [320, 102] on input "text" at bounding box center [328, 104] width 54 height 11
click at [331, 103] on input "text" at bounding box center [328, 104] width 54 height 11
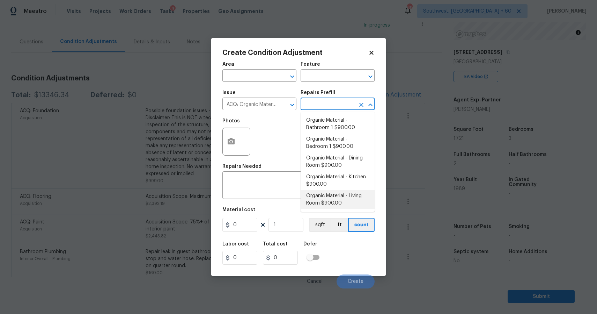
click at [351, 199] on li "Organic Material - Living Room $900.00" at bounding box center [338, 199] width 74 height 19
type input "Acquisition"
type textarea "Acquisition Scope: Conditions Conducive to Organic Material - Living Room Discl…"
type input "900"
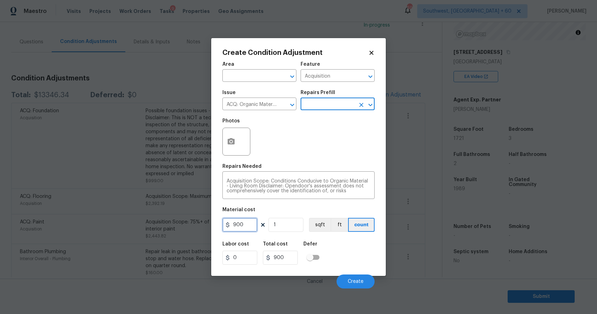
click at [252, 230] on input "900" at bounding box center [239, 225] width 35 height 14
type input "2500"
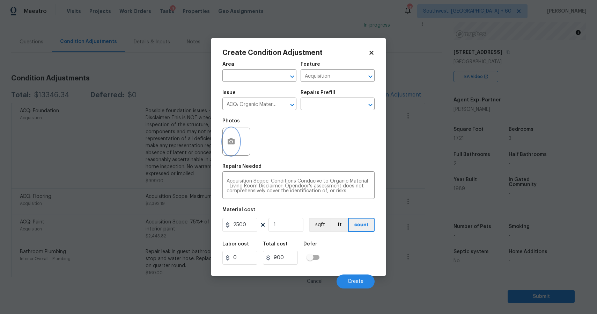
type input "2500"
click at [237, 144] on button "button" at bounding box center [231, 141] width 17 height 27
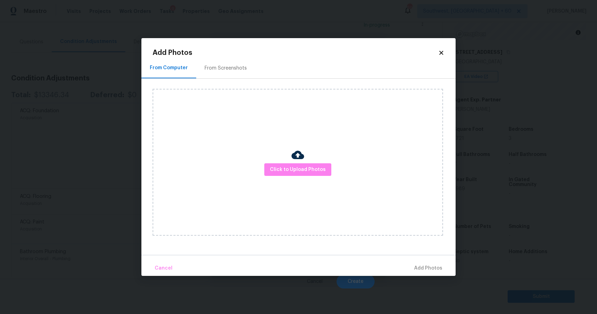
click at [285, 159] on div "Click to Upload Photos" at bounding box center [298, 162] width 290 height 147
click at [287, 163] on button "Click to Upload Photos" at bounding box center [297, 169] width 67 height 13
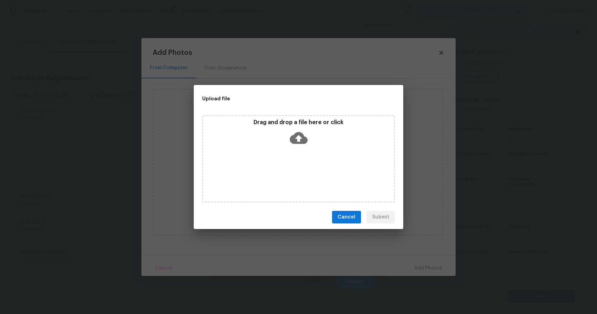
click at [287, 163] on div "Drag and drop a file here or click" at bounding box center [298, 158] width 193 height 87
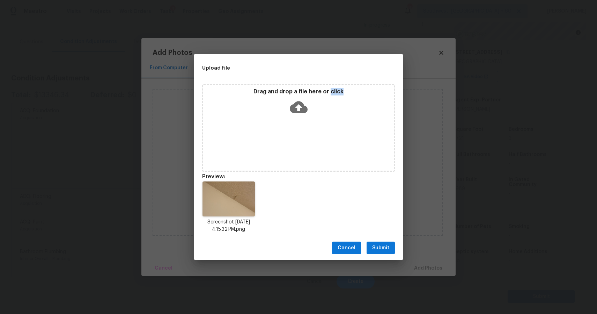
click at [375, 251] on span "Submit" at bounding box center [380, 247] width 17 height 9
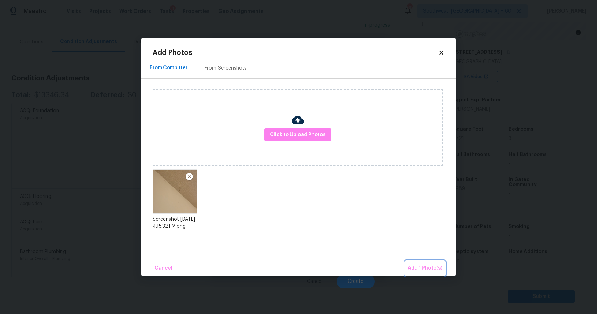
click at [421, 267] on span "Add 1 Photo(s)" at bounding box center [425, 268] width 35 height 9
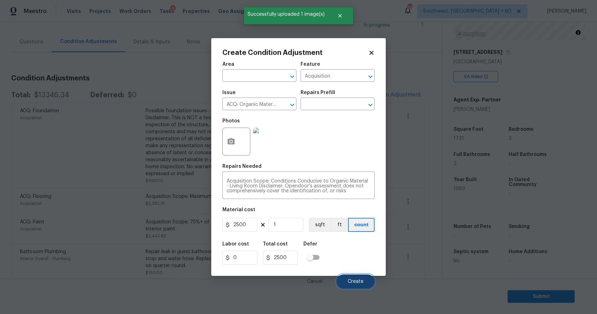
click at [360, 278] on button "Create" at bounding box center [356, 281] width 38 height 14
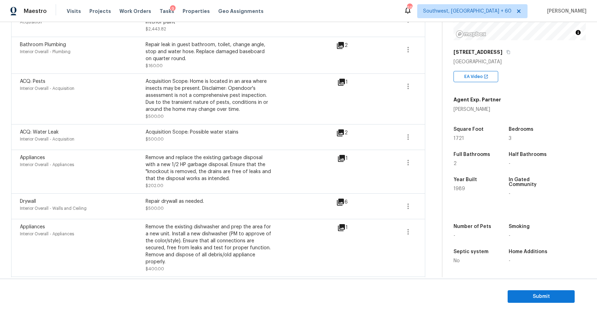
scroll to position [323, 0]
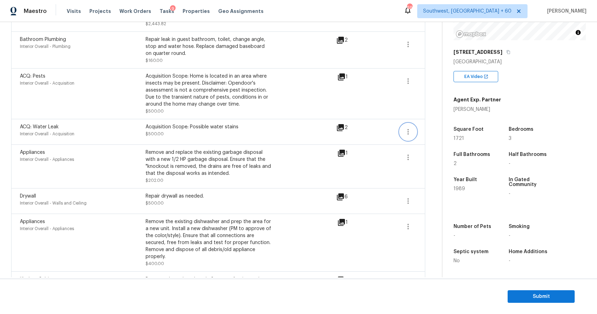
click at [405, 131] on icon "button" at bounding box center [408, 131] width 8 height 8
click at [419, 132] on link "Edit" at bounding box center [447, 131] width 59 height 10
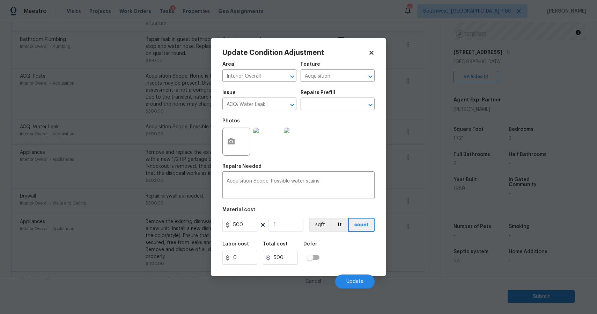
click at [412, 126] on body "Maestro Visits Projects Work Orders Tasks 9 Properties Geo Assignments 696 Sout…" at bounding box center [298, 157] width 597 height 314
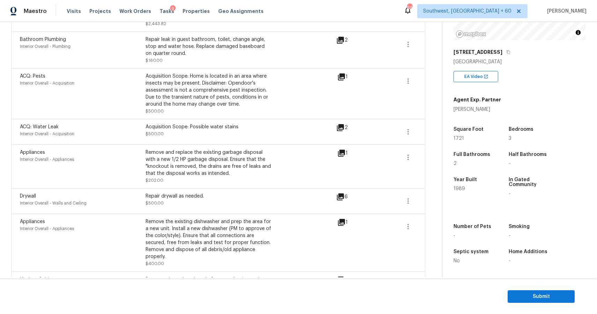
click at [339, 127] on icon at bounding box center [340, 127] width 8 height 8
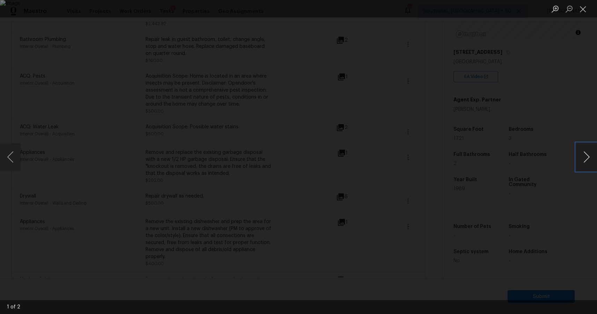
click at [582, 155] on button "Next image" at bounding box center [586, 157] width 21 height 28
click at [472, 134] on img "Lightbox" at bounding box center [298, 157] width 597 height 314
click at [483, 142] on div "Lightbox" at bounding box center [298, 157] width 597 height 314
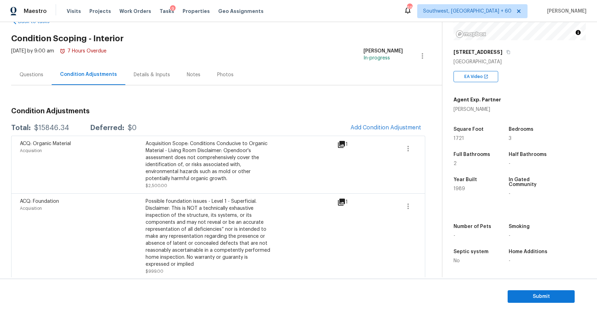
scroll to position [0, 0]
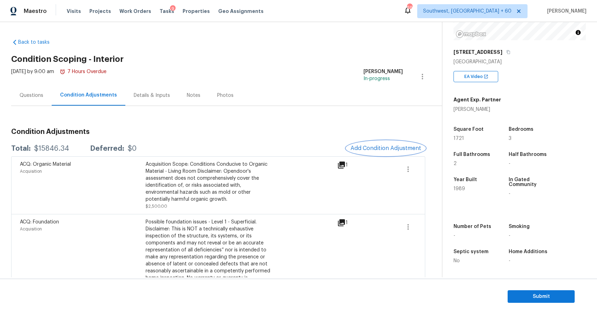
click at [399, 145] on span "Add Condition Adjustment" at bounding box center [386, 148] width 71 height 6
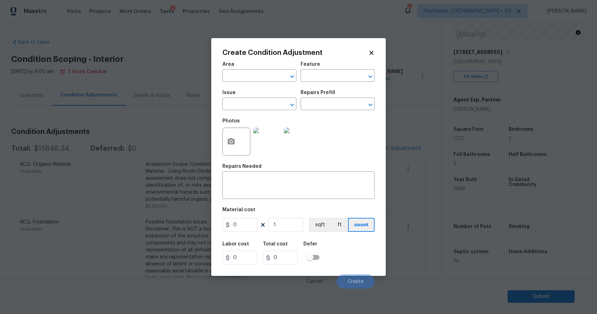
click at [399, 145] on body "Maestro Visits Projects Work Orders Tasks 9 Properties Geo Assignments 695 Sout…" at bounding box center [298, 157] width 597 height 314
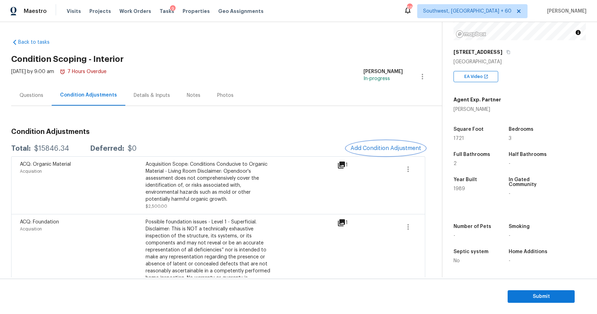
click at [395, 150] on span "Add Condition Adjustment" at bounding box center [386, 148] width 71 height 6
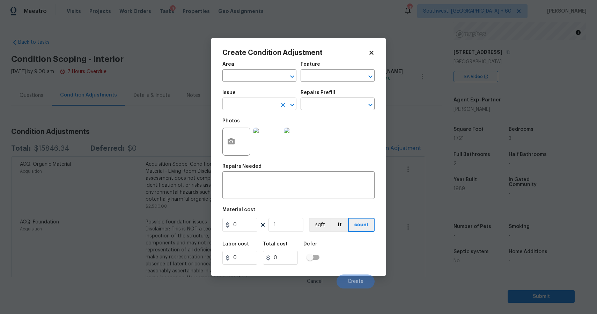
click at [258, 109] on input "text" at bounding box center [249, 104] width 54 height 11
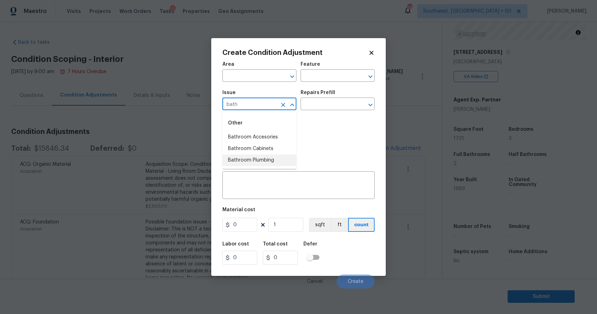
click at [271, 160] on li "Bathroom Plumbing" at bounding box center [259, 160] width 74 height 12
type input "Bathroom Plumbing"
click at [324, 96] on div "Repairs Prefill" at bounding box center [338, 94] width 74 height 9
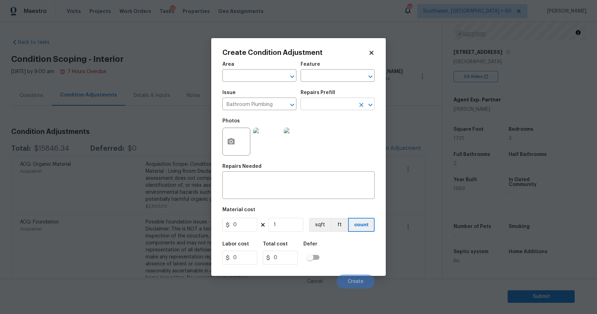
click at [332, 103] on input "text" at bounding box center [328, 104] width 54 height 11
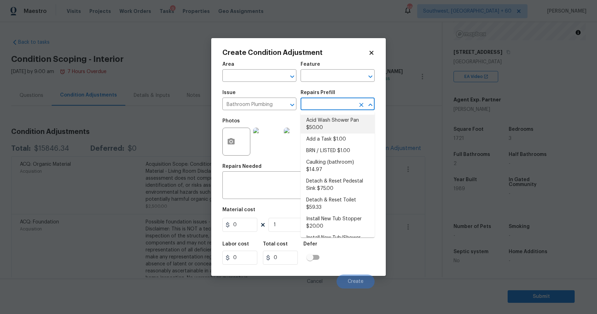
click at [327, 121] on li "Acid Wash Shower Pan $50.00" at bounding box center [338, 124] width 74 height 19
type input "Plumbing"
type textarea "Prep and acid wash/deep clean the shower pan."
type input "50"
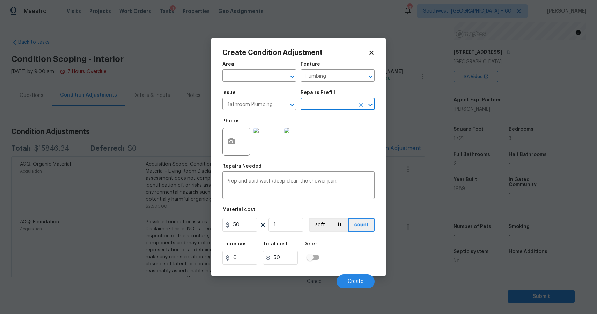
click at [253, 214] on div "Material cost" at bounding box center [298, 211] width 152 height 9
click at [245, 224] on input "50" at bounding box center [239, 225] width 35 height 14
type input "80"
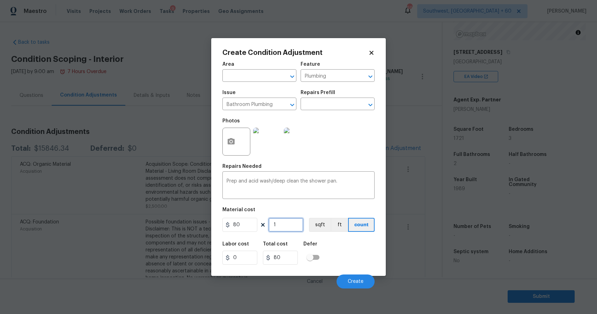
click at [288, 219] on input "1" at bounding box center [285, 225] width 35 height 14
type input "2"
type input "160"
type input "2"
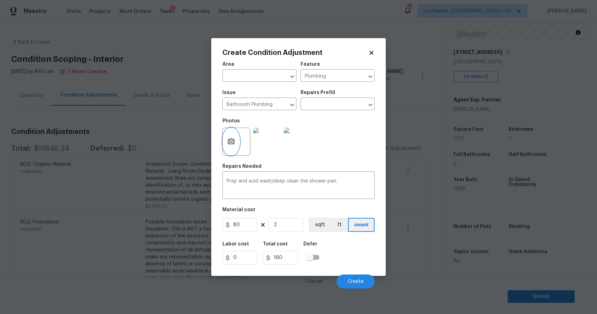
click at [230, 146] on button "button" at bounding box center [231, 141] width 17 height 27
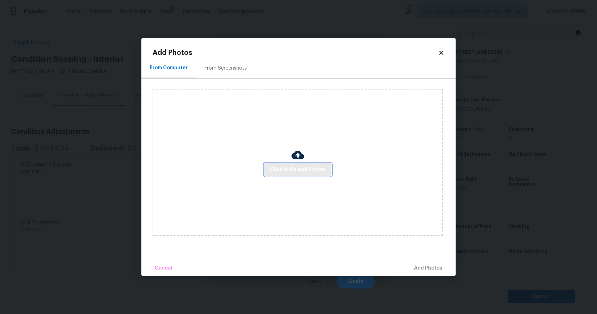
click at [297, 168] on span "Click to Upload Photos" at bounding box center [298, 169] width 56 height 9
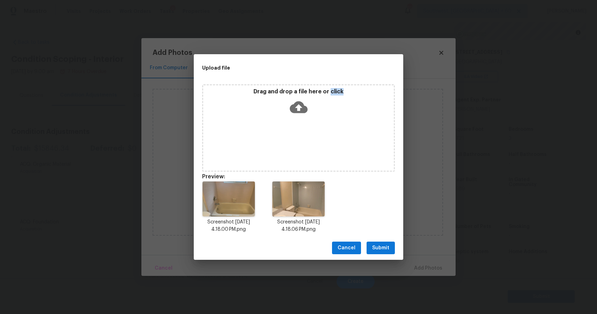
click at [384, 249] on span "Submit" at bounding box center [380, 247] width 17 height 9
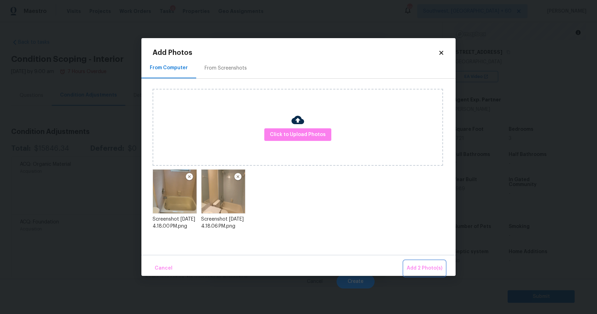
click at [433, 265] on span "Add 2 Photo(s)" at bounding box center [425, 268] width 36 height 9
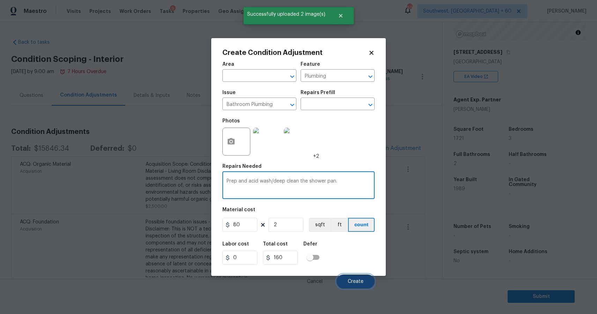
click at [356, 276] on button "Create" at bounding box center [356, 281] width 38 height 14
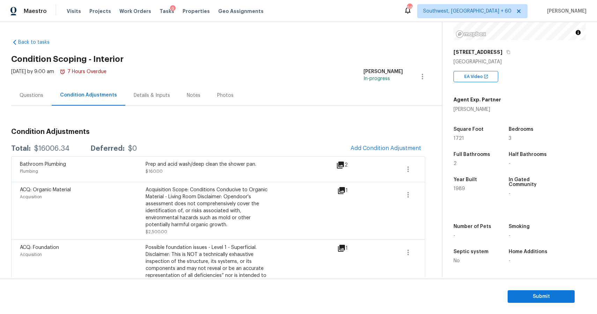
click at [39, 90] on div "Questions" at bounding box center [31, 95] width 40 height 21
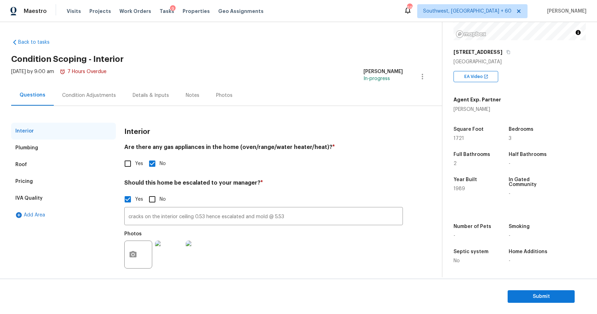
click at [97, 94] on div "Condition Adjustments" at bounding box center [89, 95] width 54 height 7
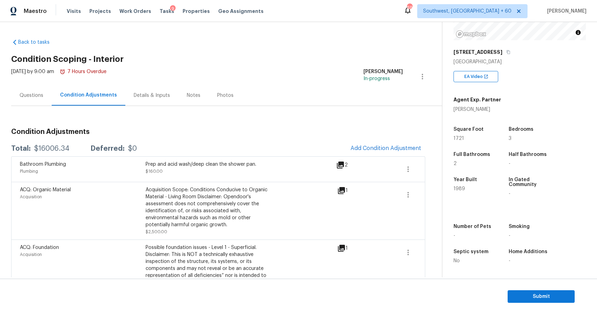
click at [53, 147] on div "$16006.34" at bounding box center [51, 148] width 35 height 7
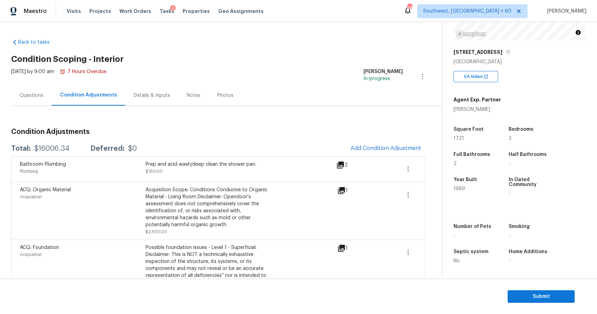
click at [56, 152] on div "$16006.34" at bounding box center [51, 148] width 35 height 7
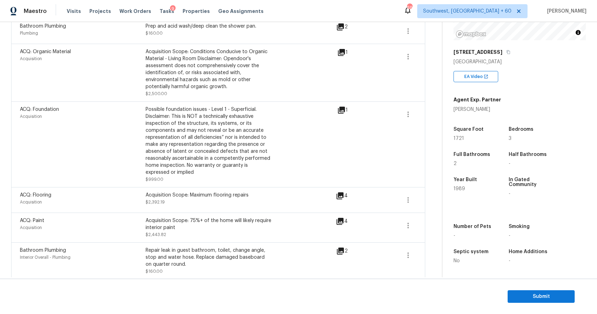
scroll to position [152, 0]
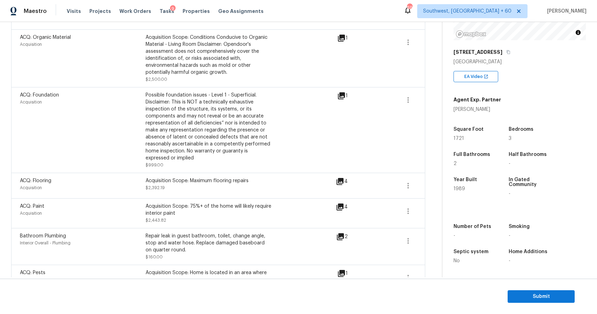
click at [415, 191] on span at bounding box center [408, 185] width 17 height 17
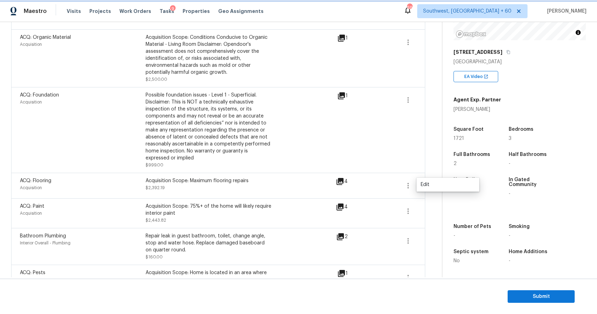
click at [412, 190] on icon "button" at bounding box center [408, 185] width 8 height 8
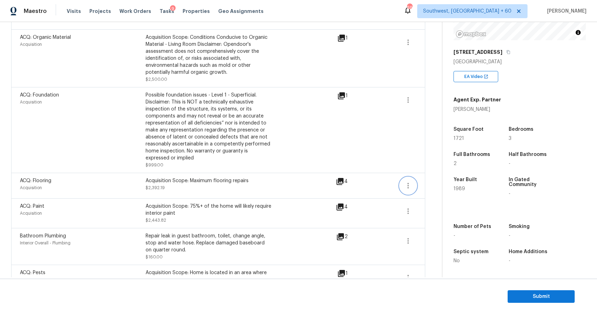
click at [412, 188] on button "button" at bounding box center [408, 185] width 17 height 17
click at [438, 185] on div "Edit" at bounding box center [448, 184] width 54 height 7
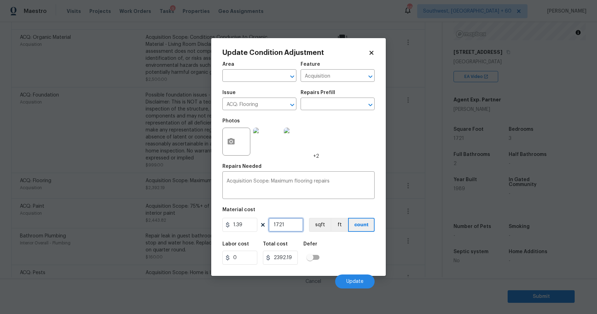
click at [285, 229] on input "1721" at bounding box center [285, 225] width 35 height 14
type input "1"
type input "1.39"
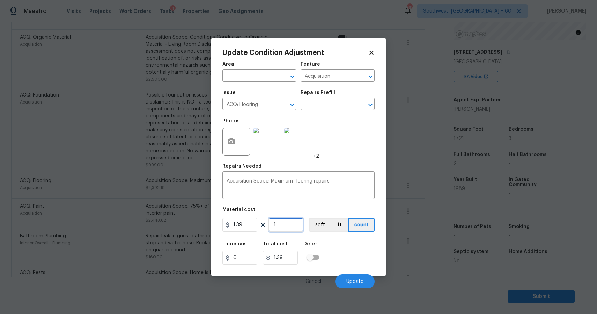
type input "13"
type input "18.07"
type input "130"
type input "180.7"
type input "1300"
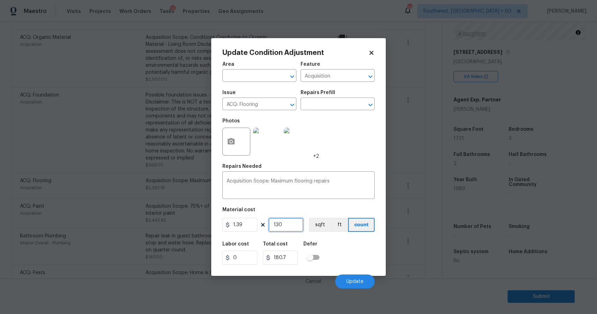
type input "1807"
type input "1300"
click at [360, 275] on button "Update" at bounding box center [354, 281] width 39 height 14
click at [360, 282] on section "Submit" at bounding box center [298, 296] width 597 height 36
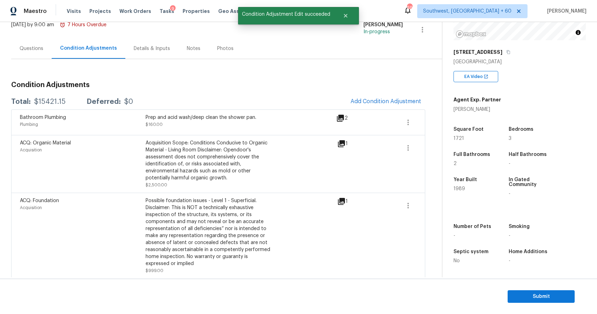
scroll to position [0, 0]
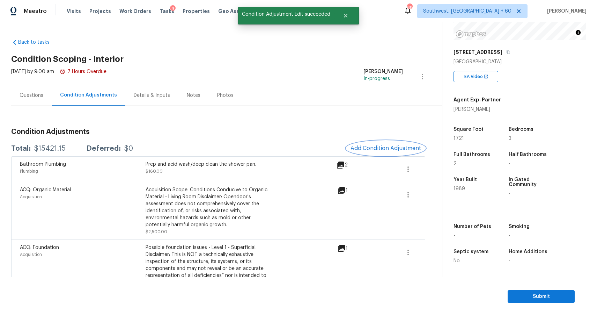
click at [398, 141] on button "Add Condition Adjustment" at bounding box center [385, 148] width 79 height 15
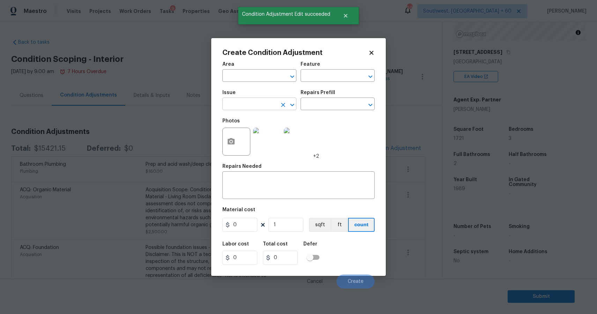
click at [266, 106] on input "text" at bounding box center [249, 104] width 54 height 11
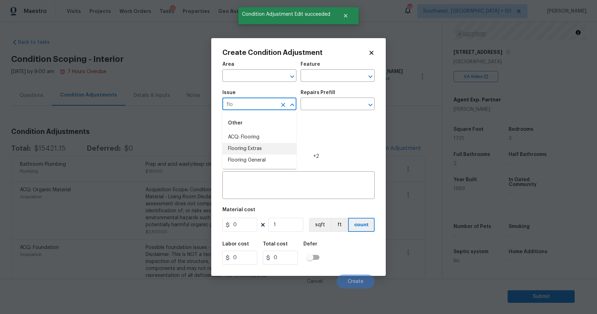
click at [256, 143] on li "Flooring Extras" at bounding box center [259, 149] width 74 height 12
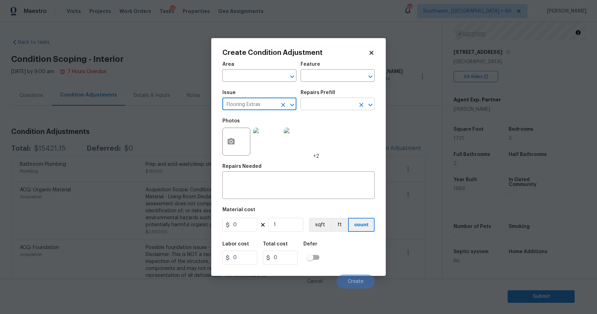
type input "Flooring Extras"
click at [323, 106] on input "text" at bounding box center [328, 104] width 54 height 11
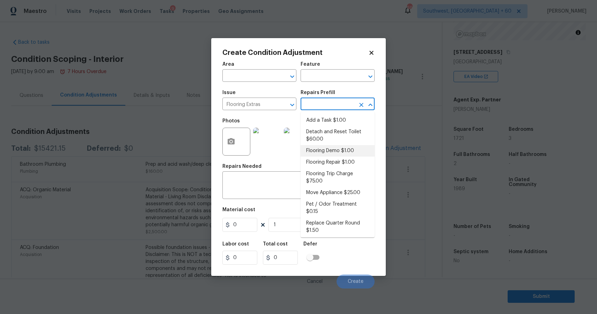
click at [338, 148] on li "Flooring Demo $1.00" at bounding box center [338, 151] width 74 height 12
type input "Overall Flooring"
type textarea "Demo existing flooring."
type input "1"
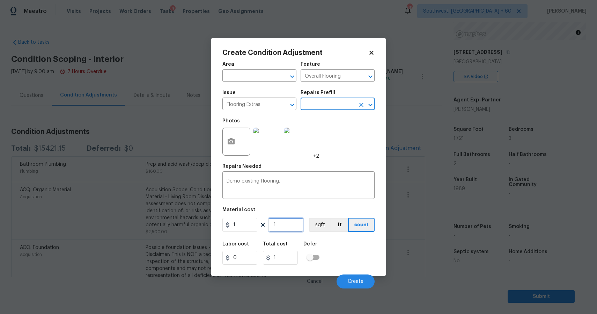
click at [283, 226] on input "1" at bounding box center [285, 225] width 35 height 14
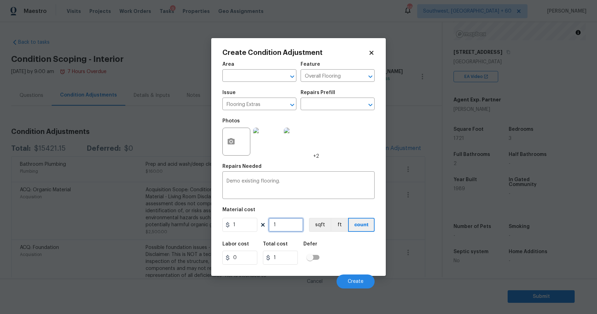
type input "4"
type input "42"
type input "421"
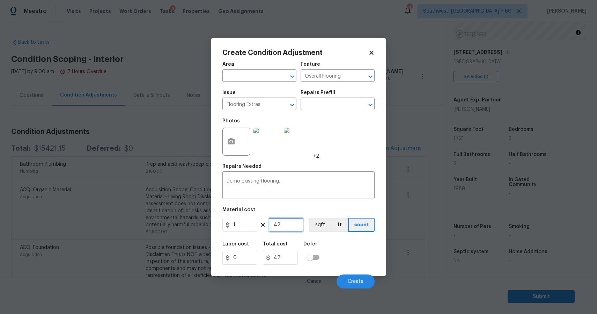
type input "421"
click at [353, 277] on button "Create" at bounding box center [356, 281] width 38 height 14
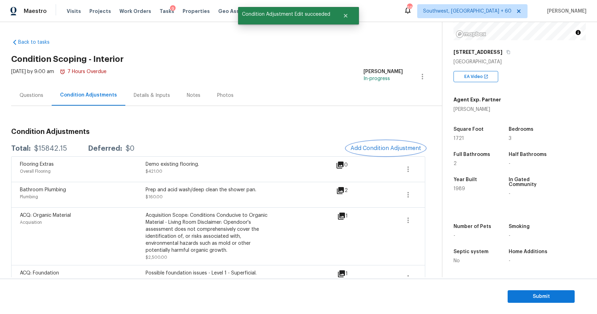
click at [400, 148] on span "Add Condition Adjustment" at bounding box center [386, 148] width 71 height 6
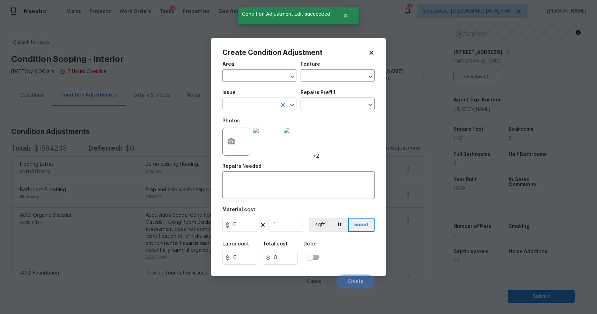
click at [251, 109] on input "text" at bounding box center [249, 104] width 54 height 11
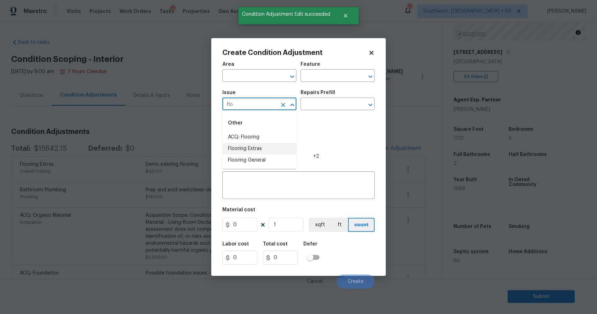
click at [266, 145] on li "Flooring Extras" at bounding box center [259, 149] width 74 height 12
type input "Flooring Extras"
click at [316, 104] on input "text" at bounding box center [328, 104] width 54 height 11
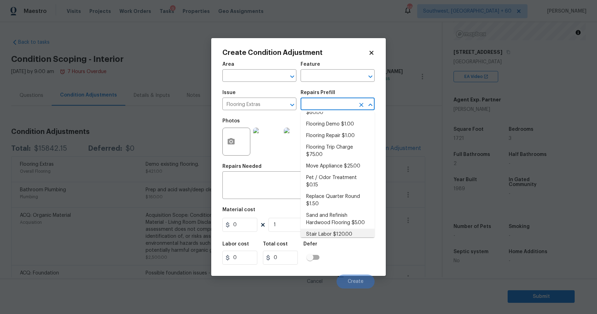
scroll to position [36, 0]
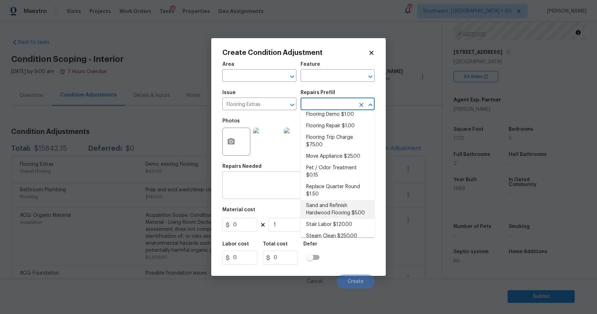
click at [285, 190] on textarea at bounding box center [299, 185] width 144 height 15
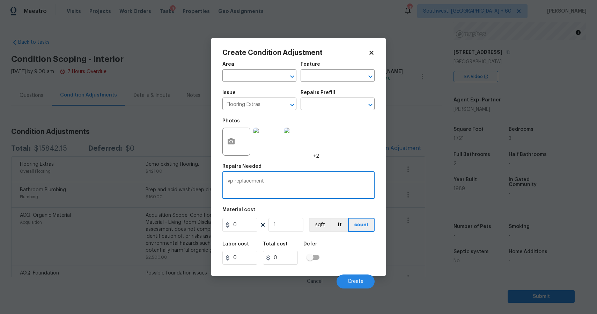
type textarea "lvp replacement"
click at [254, 218] on input "0" at bounding box center [239, 225] width 35 height 14
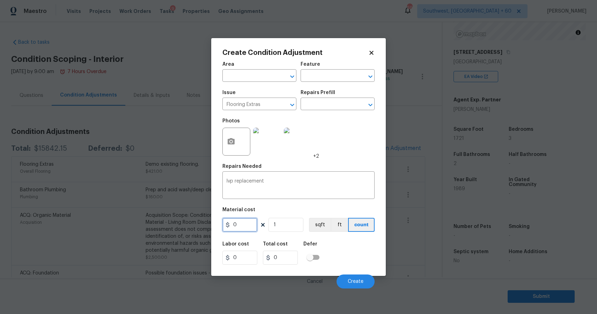
click at [246, 224] on input "0" at bounding box center [239, 225] width 35 height 14
type input "4.5"
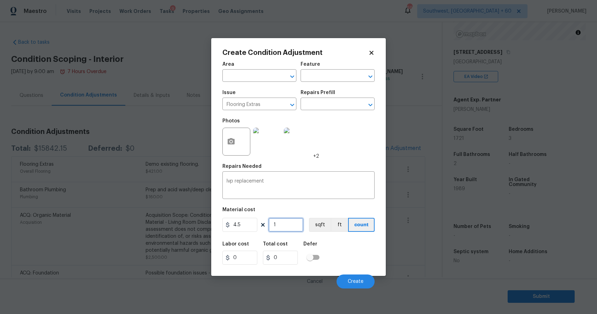
click at [283, 225] on input "1" at bounding box center [285, 225] width 35 height 14
type input "4.5"
click at [283, 225] on input "1" at bounding box center [285, 225] width 35 height 14
type input "4"
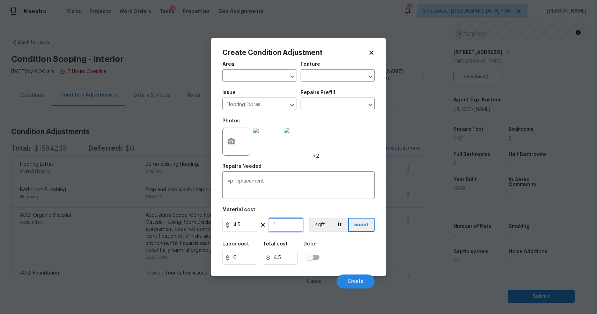
type input "18"
type input "42"
type input "189"
type input "421"
type input "1894.5"
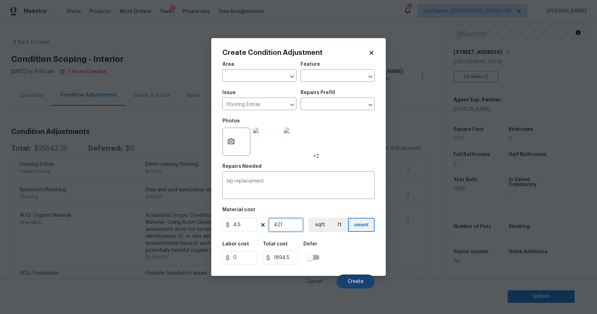
type input "421"
click at [352, 282] on span "Create" at bounding box center [356, 281] width 16 height 5
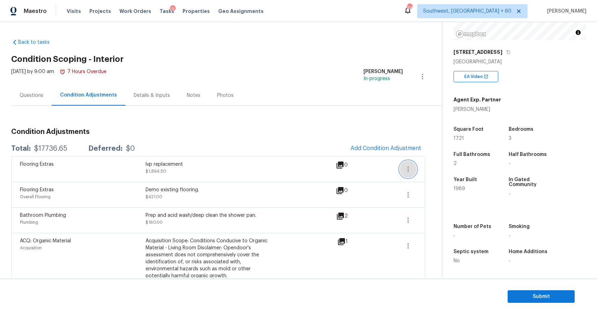
click at [410, 172] on icon "button" at bounding box center [408, 169] width 8 height 8
click at [451, 175] on div "Property Details © Mapbox © OpenStreetMap Improve this map 3699 Paleface Pl Jac…" at bounding box center [513, 103] width 143 height 347
click at [412, 176] on button "button" at bounding box center [408, 169] width 17 height 17
click at [434, 165] on div "Edit" at bounding box center [448, 167] width 54 height 7
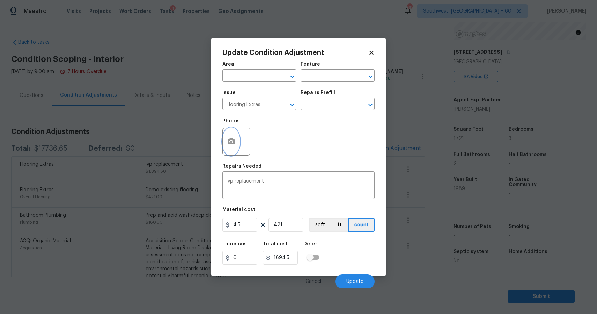
click at [229, 148] on button "button" at bounding box center [231, 141] width 17 height 27
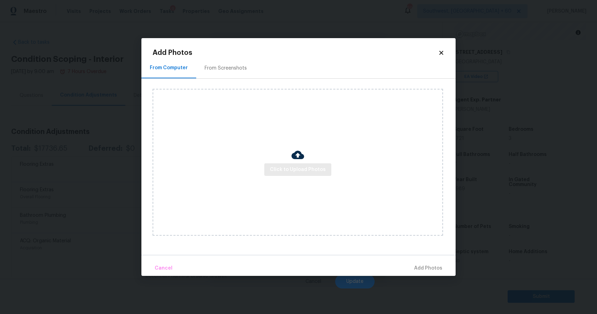
click at [293, 175] on button "Click to Upload Photos" at bounding box center [297, 169] width 67 height 13
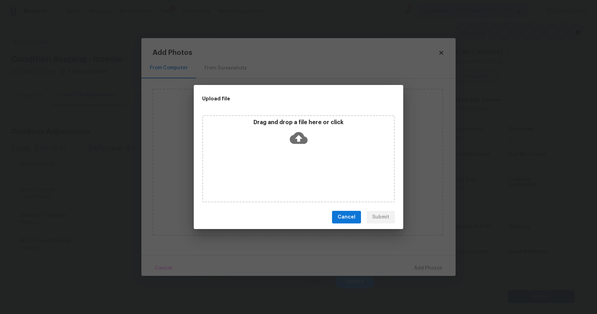
click at [293, 175] on div "Drag and drop a file here or click" at bounding box center [298, 158] width 193 height 87
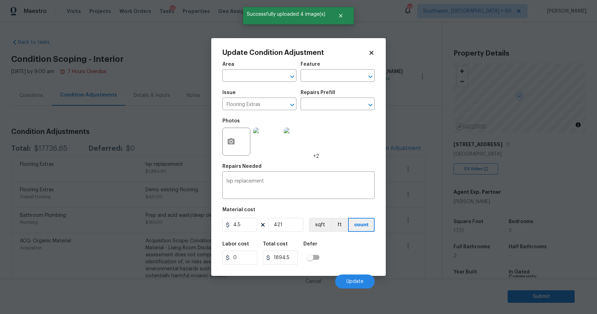
scroll to position [92, 0]
click at [362, 279] on span "Update" at bounding box center [354, 281] width 17 height 5
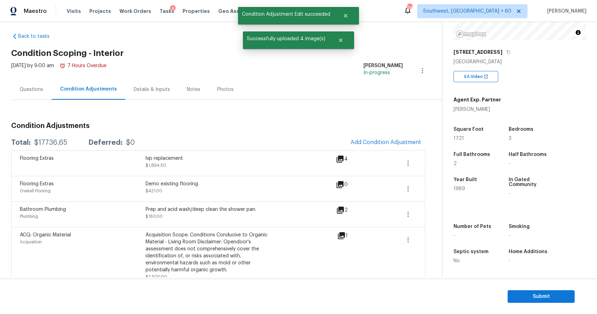
scroll to position [9, 0]
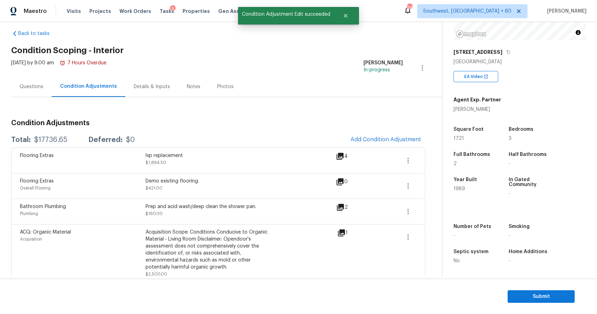
click at [50, 144] on div "Total: $17736.65 Deferred: $0 Add Condition Adjustment" at bounding box center [218, 139] width 414 height 15
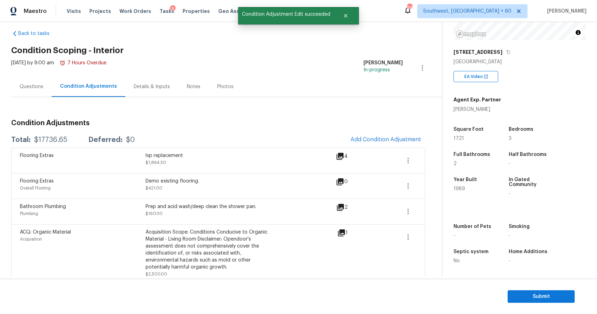
click at [44, 96] on div "Questions" at bounding box center [31, 86] width 40 height 21
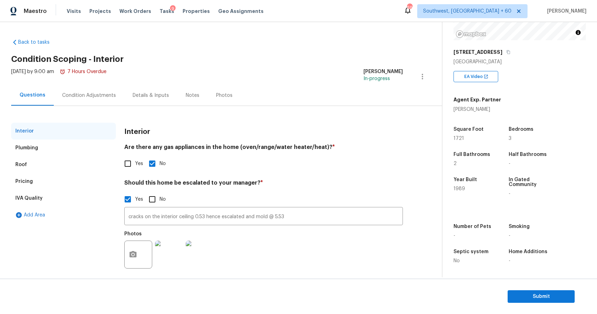
click at [95, 99] on div "Condition Adjustments" at bounding box center [89, 95] width 71 height 21
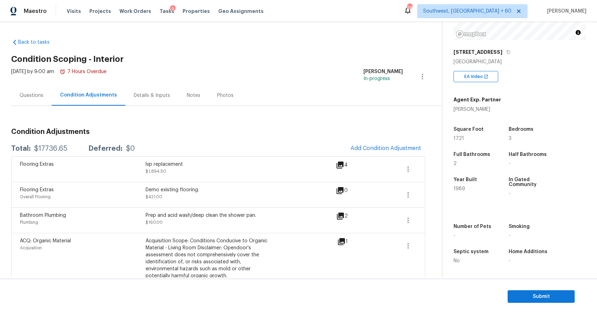
click at [54, 142] on div "Total: $17736.65 Deferred: $0 Add Condition Adjustment" at bounding box center [218, 148] width 414 height 15
copy div "$17736.65"
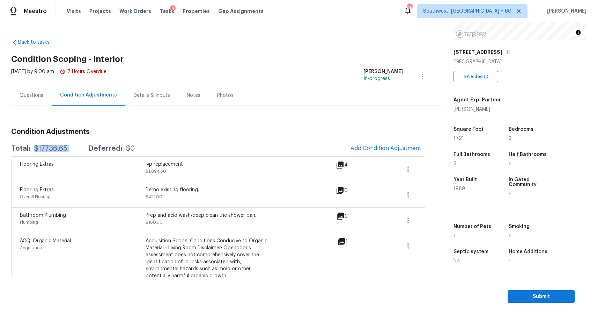
copy div "$17736.65"
click at [20, 93] on div "Questions" at bounding box center [32, 95] width 24 height 7
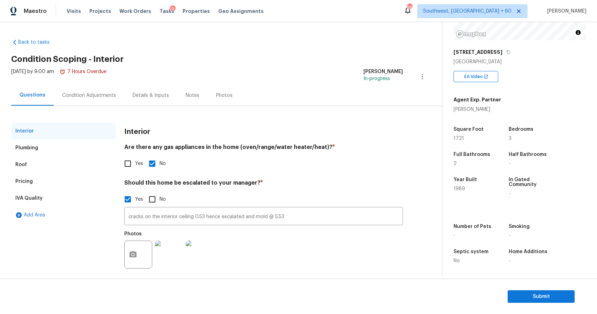
scroll to position [6, 0]
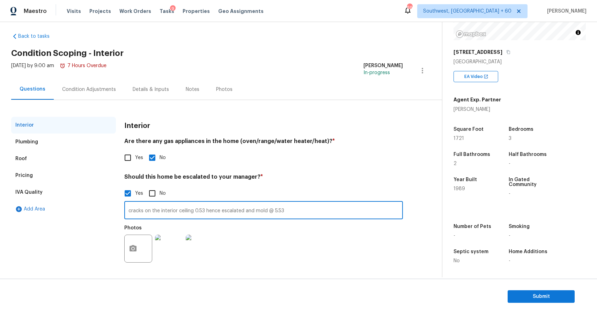
click at [196, 215] on input "cracks on the interior ceiling 0.53 hence escalated and mold @ 5.53" at bounding box center [263, 210] width 279 height 16
click at [74, 93] on div "Condition Adjustments" at bounding box center [89, 89] width 71 height 21
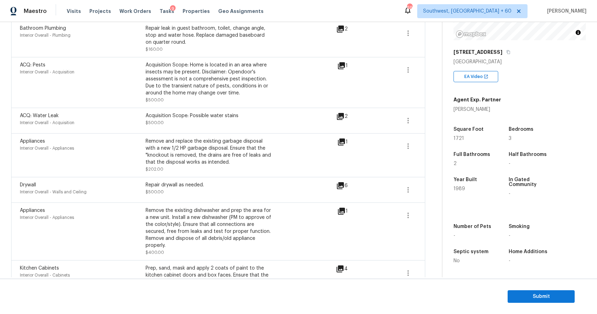
scroll to position [428, 0]
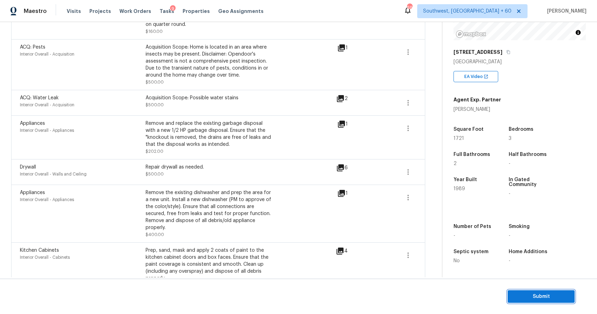
click at [552, 298] on span "Submit" at bounding box center [541, 296] width 56 height 9
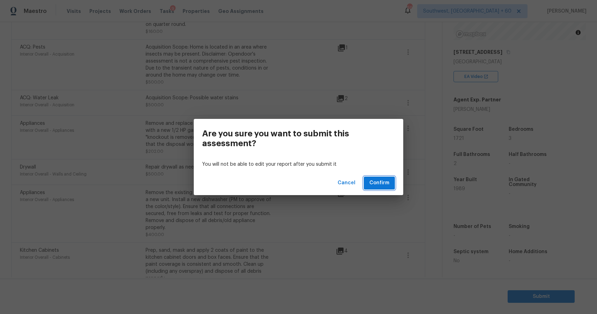
click at [389, 184] on span "Confirm" at bounding box center [379, 182] width 20 height 9
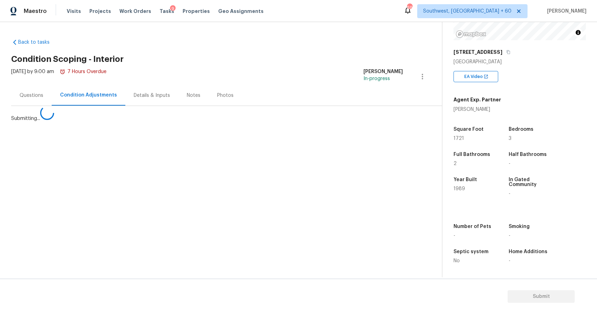
scroll to position [0, 0]
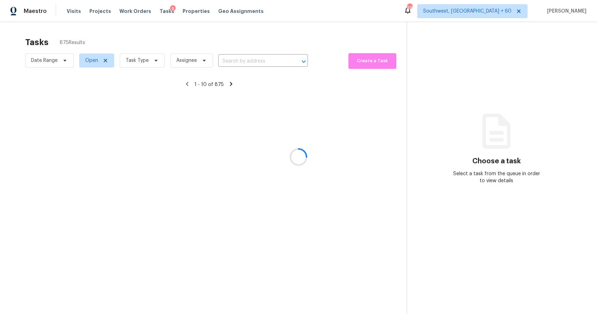
click at [264, 54] on div at bounding box center [298, 157] width 597 height 314
click at [272, 60] on div at bounding box center [298, 157] width 597 height 314
click at [245, 55] on div at bounding box center [298, 157] width 597 height 314
click at [248, 57] on div at bounding box center [298, 157] width 597 height 314
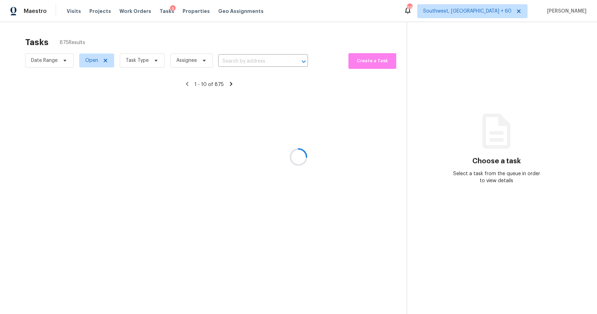
click at [248, 57] on div at bounding box center [298, 157] width 597 height 314
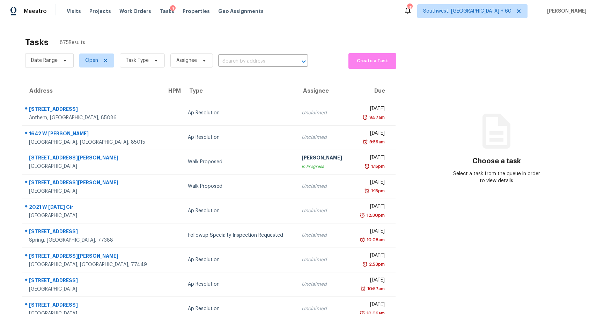
click at [248, 57] on input "text" at bounding box center [253, 61] width 70 height 11
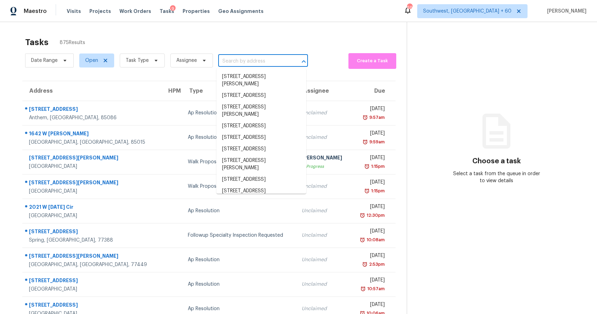
click at [248, 57] on input "text" at bounding box center [253, 61] width 70 height 11
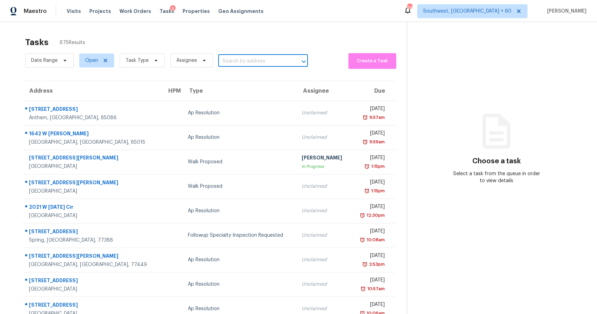
click at [249, 58] on input "text" at bounding box center [253, 61] width 70 height 11
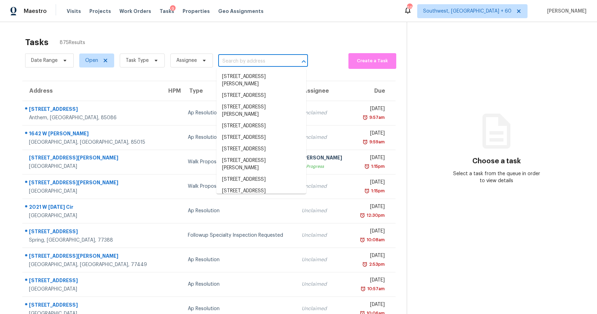
paste input "[STREET_ADDRESS]"
type input "[STREET_ADDRESS]"
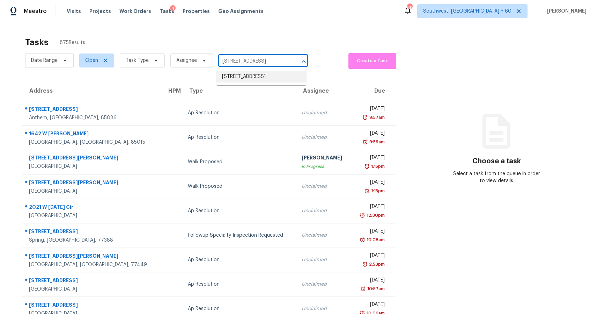
click at [251, 75] on li "[STREET_ADDRESS]" at bounding box center [261, 77] width 90 height 12
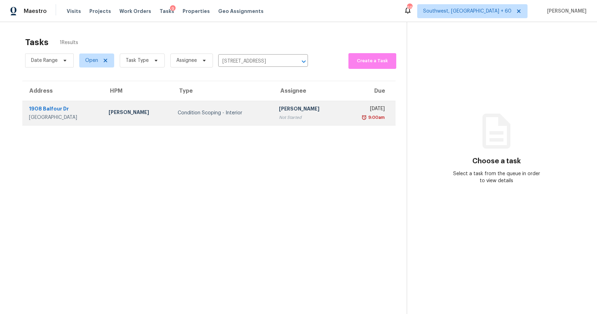
click at [253, 115] on td "Condition Scoping - Interior" at bounding box center [222, 113] width 101 height 24
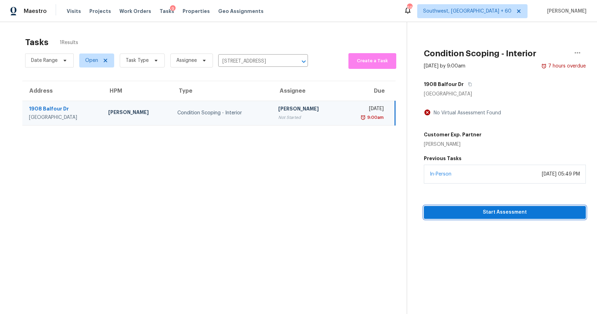
click at [517, 213] on span "Start Assessment" at bounding box center [504, 212] width 151 height 9
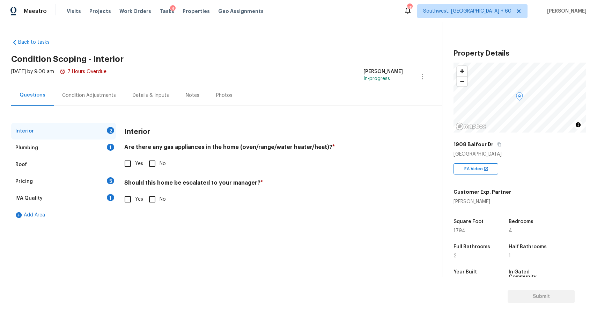
scroll to position [47, 0]
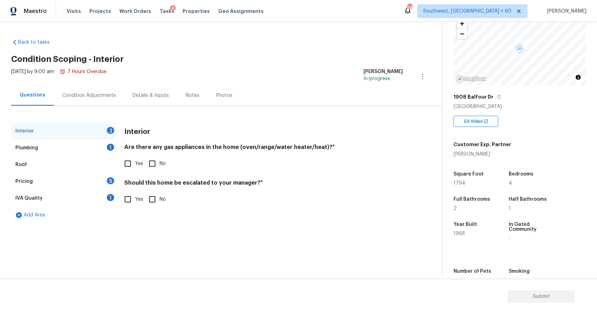
click at [138, 165] on span "Yes" at bounding box center [139, 163] width 8 height 7
click at [135, 165] on input "Yes" at bounding box center [127, 163] width 15 height 15
checkbox input "true"
click at [104, 150] on div "Plumbing 1" at bounding box center [63, 147] width 105 height 17
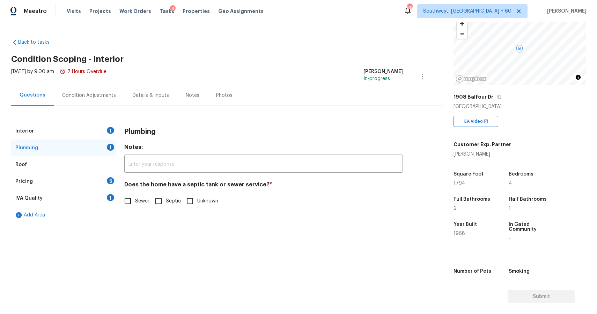
click at [137, 199] on span "Sewer" at bounding box center [142, 200] width 14 height 7
click at [135, 199] on input "Sewer" at bounding box center [127, 200] width 15 height 15
checkbox input "true"
click at [87, 187] on div "Pricing 5" at bounding box center [63, 181] width 105 height 17
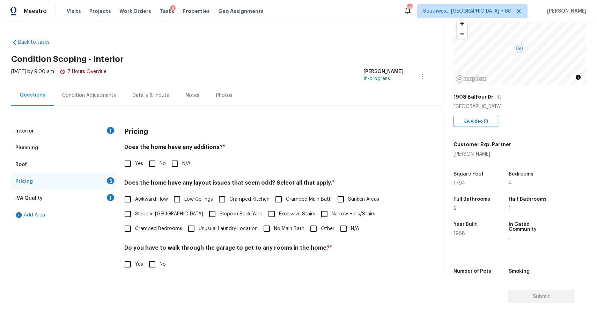
click at [186, 164] on span "N/A" at bounding box center [186, 163] width 8 height 7
click at [182, 164] on input "N/A" at bounding box center [175, 163] width 15 height 15
checkbox input "true"
click at [252, 191] on div "Does the home have any layout issues that seem odd? Select all that apply. * Aw…" at bounding box center [263, 207] width 279 height 57
click at [257, 199] on span "Cramped Kitchen" at bounding box center [249, 199] width 40 height 7
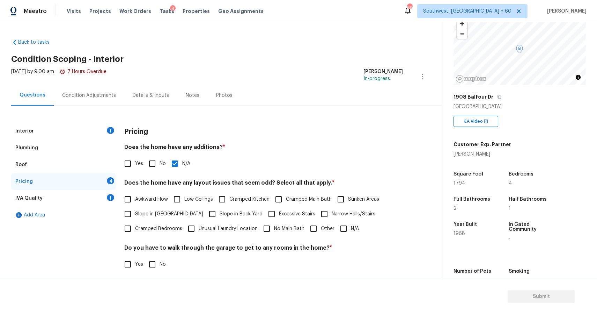
click at [229, 199] on input "Cramped Kitchen" at bounding box center [222, 199] width 15 height 15
checkbox input "true"
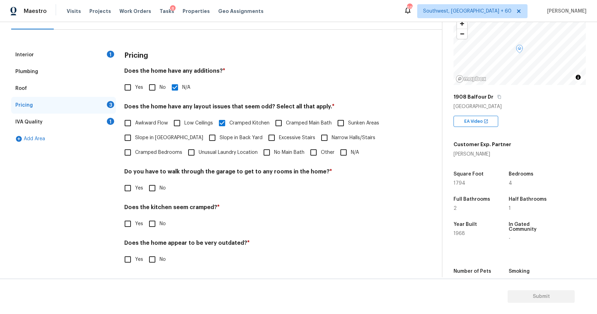
click at [151, 185] on input "No" at bounding box center [152, 187] width 15 height 15
checkbox input "true"
click at [137, 224] on span "Yes" at bounding box center [139, 223] width 8 height 7
click at [135, 224] on input "Yes" at bounding box center [127, 223] width 15 height 15
checkbox input "true"
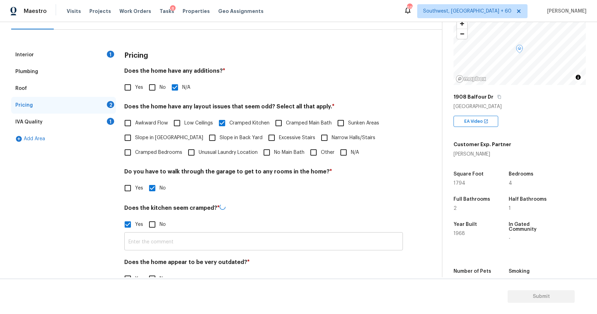
click at [171, 245] on input "text" at bounding box center [263, 242] width 279 height 16
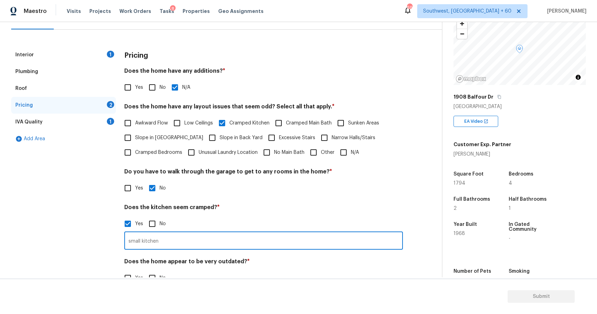
scroll to position [95, 0]
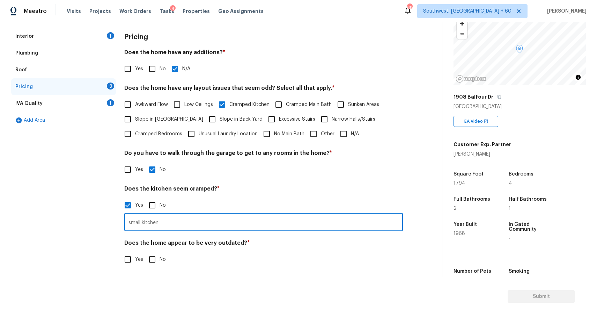
type input "small kitchen"
click at [158, 261] on input "No" at bounding box center [152, 259] width 15 height 15
checkbox input "true"
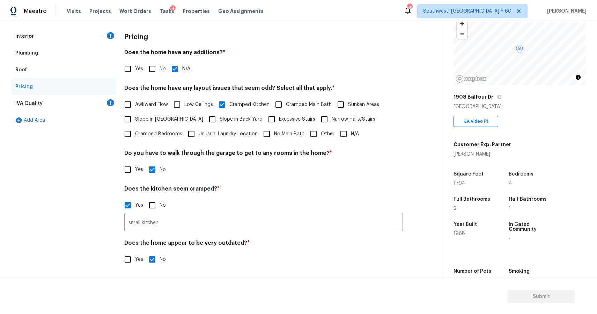
click at [134, 266] on div "Pricing Does the home have any additions? * Yes No N/A Does the home have any l…" at bounding box center [263, 151] width 279 height 247
click at [135, 259] on span "Yes" at bounding box center [139, 259] width 8 height 7
click at [135, 259] on input "Yes" at bounding box center [127, 259] width 15 height 15
checkbox input "true"
checkbox input "false"
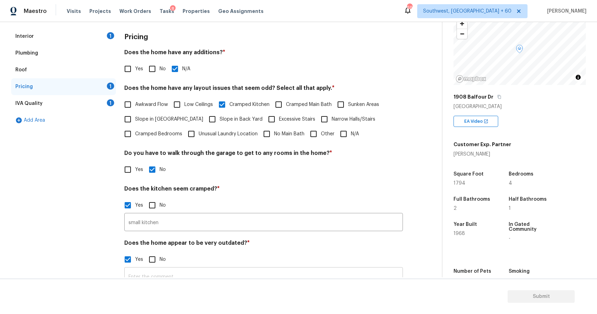
click at [169, 271] on input "text" at bounding box center [263, 276] width 279 height 16
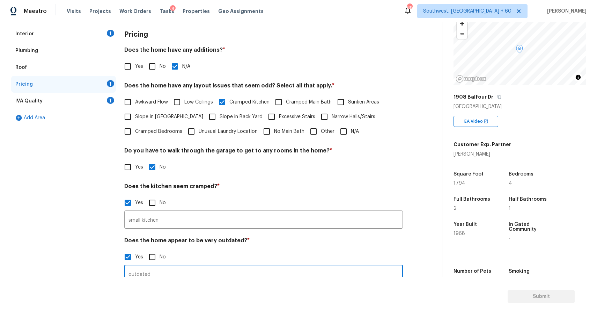
scroll to position [113, 0]
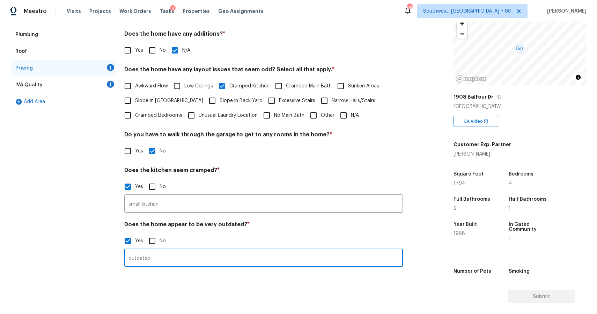
type input "outdated"
click at [112, 74] on div "Pricing 1" at bounding box center [63, 68] width 105 height 17
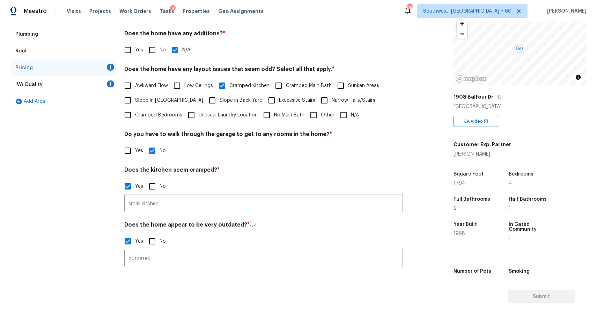
click at [115, 87] on div "IVA Quality 1" at bounding box center [63, 84] width 105 height 17
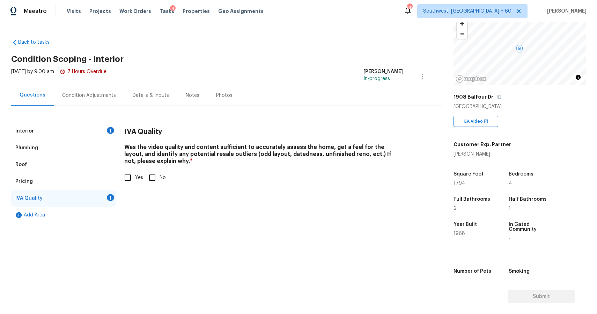
click at [133, 175] on input "Yes" at bounding box center [127, 177] width 15 height 15
checkbox input "true"
click at [95, 89] on div "Condition Adjustments" at bounding box center [89, 95] width 71 height 21
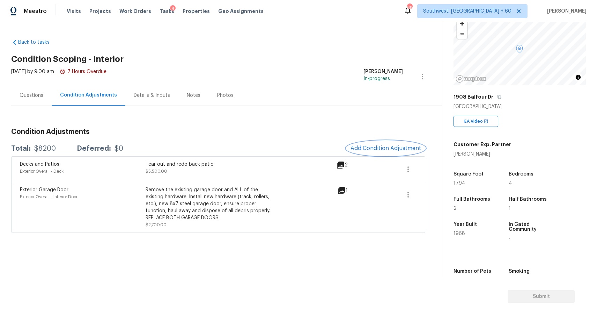
click at [396, 146] on span "Add Condition Adjustment" at bounding box center [386, 148] width 71 height 6
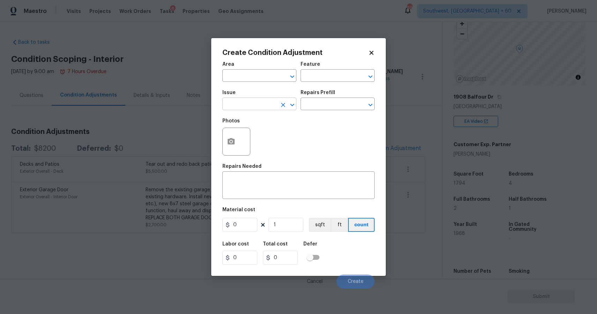
click at [279, 102] on div at bounding box center [287, 105] width 18 height 10
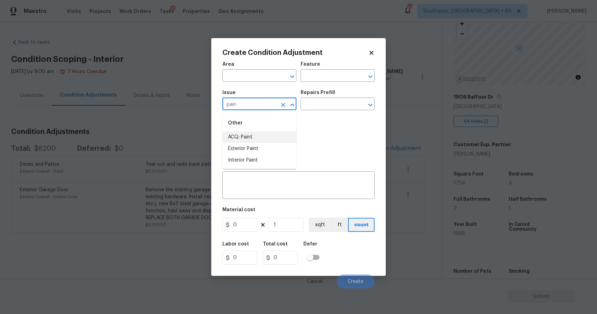
click at [257, 138] on li "ACQ: Paint" at bounding box center [259, 137] width 74 height 12
type input "ACQ: Paint"
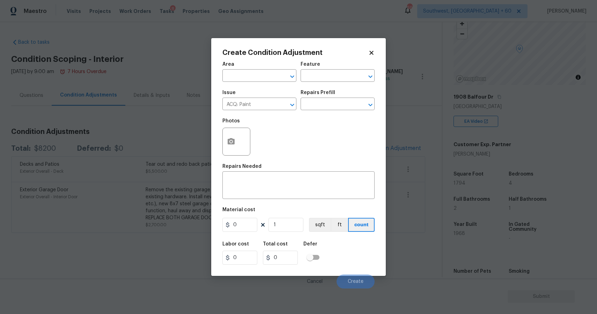
click at [322, 113] on div "Issue ACQ: Paint ​ Repairs Prefill ​" at bounding box center [298, 100] width 152 height 28
click at [331, 105] on input "text" at bounding box center [328, 104] width 54 height 11
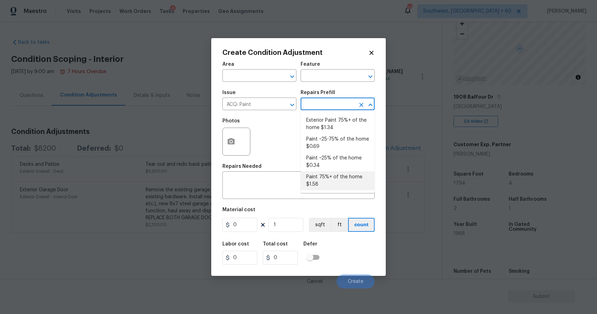
click at [346, 174] on li "Paint 75%+ of the home $1.58" at bounding box center [338, 180] width 74 height 19
type input "Acquisition"
type textarea "Acquisition Scope: 75%+ of the home will likely require interior paint"
type input "1.58"
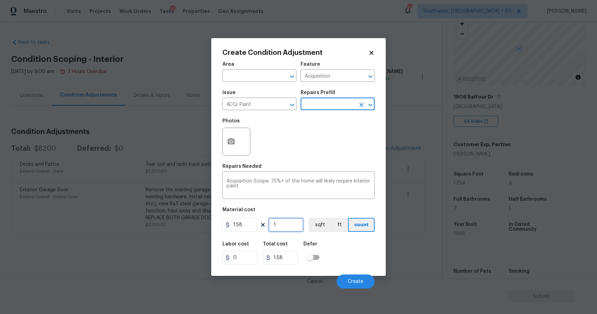
click at [274, 230] on input "1" at bounding box center [285, 225] width 35 height 14
type input "71"
type input "112.18"
type input "791"
type input "1249.78"
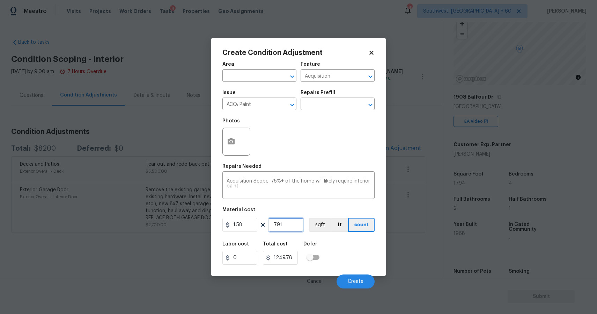
type input "7941"
type input "12546.78"
type input "791"
type input "1249.78"
type input "79"
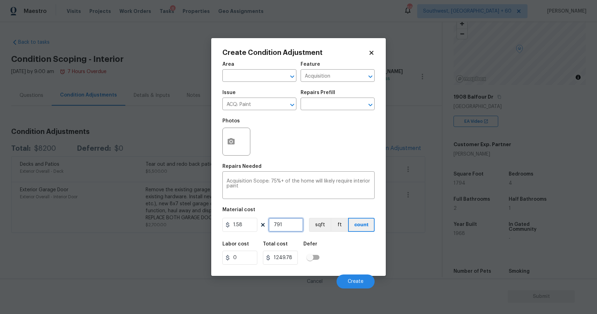
type input "124.82"
type input "7"
type input "11.06"
type input "0"
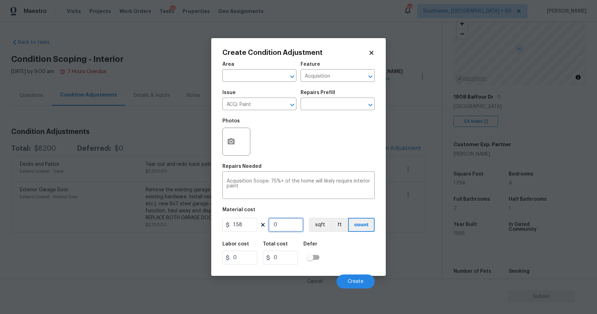
type input "1"
type input "1.58"
type input "17"
type input "26.86"
type input "179"
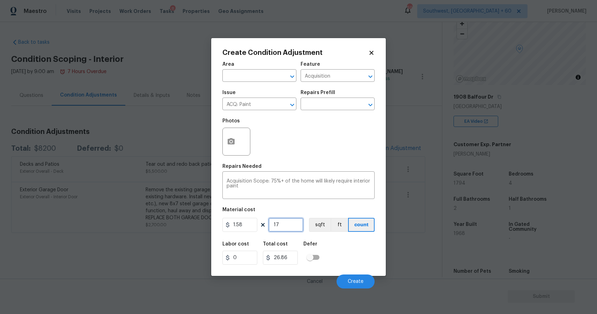
type input "282.82"
type input "1794"
type input "2834.52"
type input "1794"
click at [237, 150] on button "button" at bounding box center [231, 141] width 17 height 27
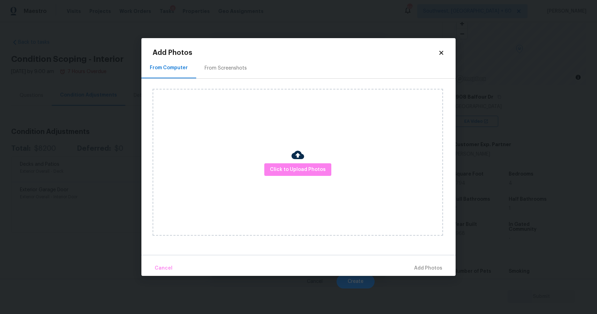
click at [276, 162] on div "Click to Upload Photos" at bounding box center [298, 162] width 290 height 147
click at [290, 171] on span "Click to Upload Photos" at bounding box center [298, 169] width 56 height 9
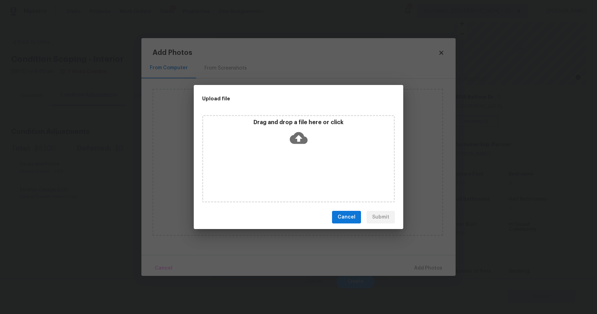
click at [288, 167] on div "Drag and drop a file here or click" at bounding box center [298, 158] width 193 height 87
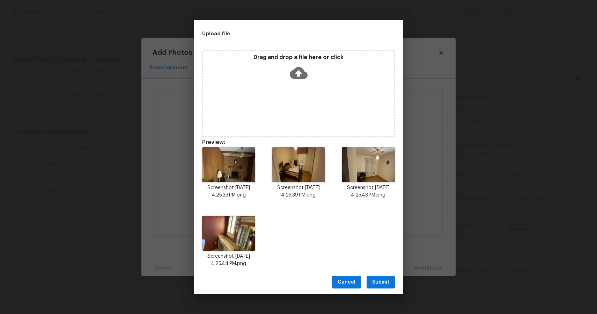
click at [377, 279] on span "Submit" at bounding box center [380, 282] width 17 height 9
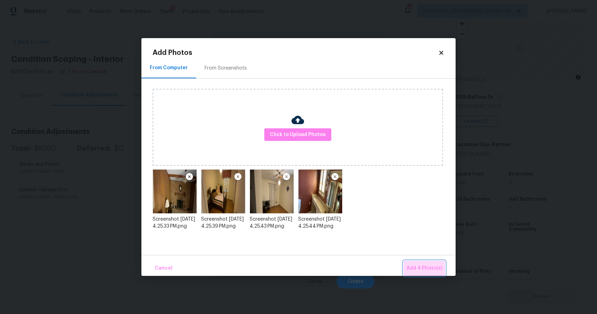
click at [434, 263] on button "Add 4 Photo(s)" at bounding box center [425, 267] width 42 height 15
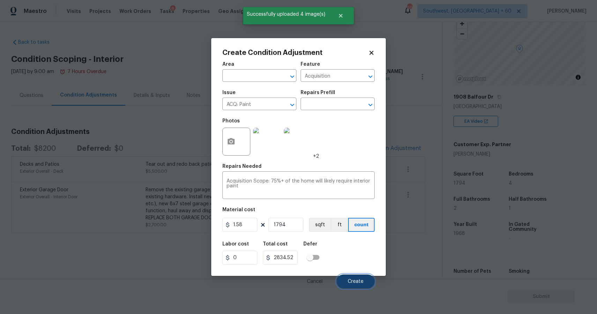
click at [359, 277] on button "Create" at bounding box center [356, 281] width 38 height 14
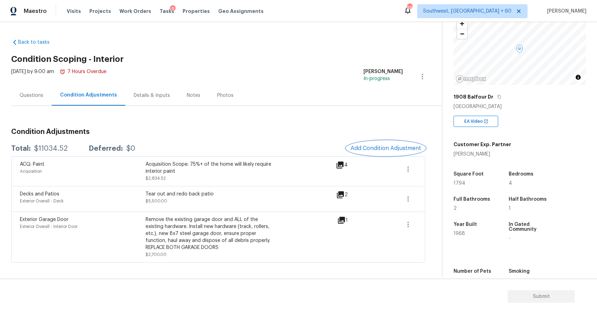
click at [379, 141] on button "Add Condition Adjustment" at bounding box center [385, 148] width 79 height 15
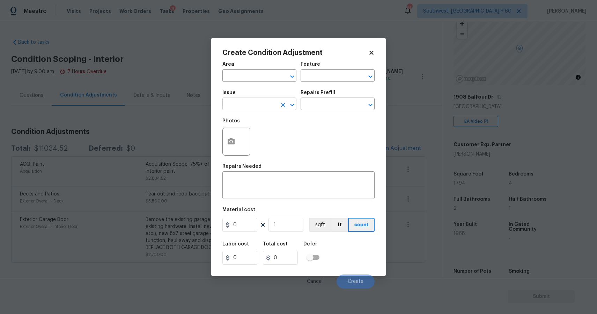
click at [258, 104] on input "text" at bounding box center [249, 104] width 54 height 11
click at [260, 131] on div "Other" at bounding box center [259, 123] width 74 height 17
click at [267, 135] on li "ACQ: Flooring" at bounding box center [259, 137] width 74 height 12
type input "ACQ: Flooring"
click at [305, 108] on input "text" at bounding box center [328, 104] width 54 height 11
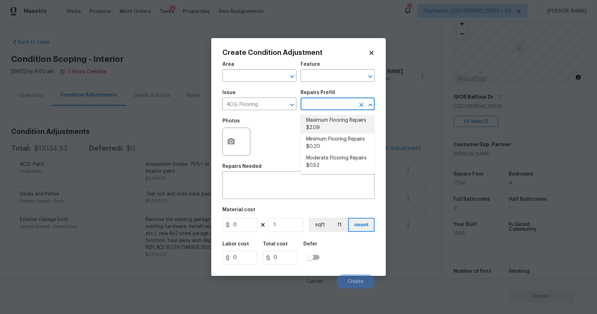
click at [345, 123] on li "Maximum Flooring Repairs $2.09" at bounding box center [338, 124] width 74 height 19
type input "Acquisition"
type textarea "Acquisition Scope: Maximum flooring repairs"
type input "2.09"
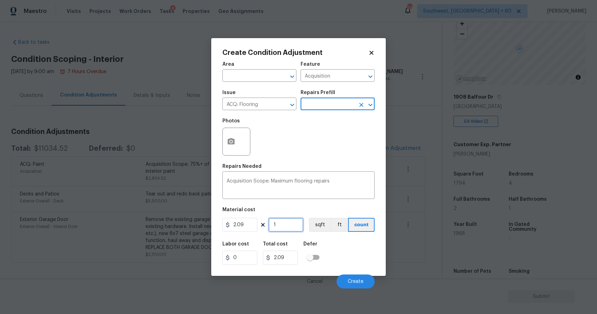
click at [288, 221] on input "1" at bounding box center [285, 225] width 35 height 14
type input "0"
type input "1"
type input "2.09"
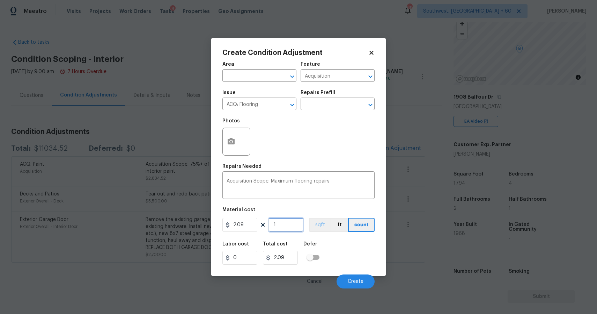
type input "10"
type input "20.9"
type input "100"
type input "209"
type input "1000"
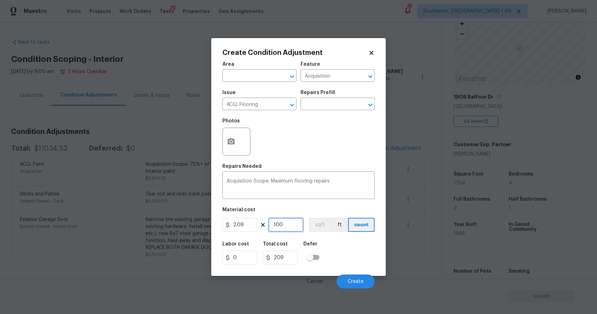
type input "2090"
type input "100"
type input "209"
type input "10"
type input "20.9"
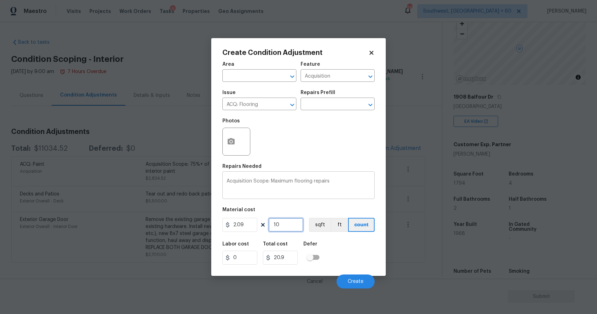
type input "1"
type input "2.09"
type input "10"
type input "20.9"
type input "100"
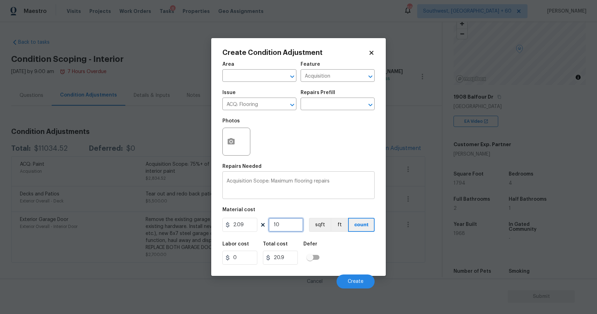
type input "209"
type input "1000"
type input "2090"
type input "1000"
click at [234, 142] on icon "button" at bounding box center [231, 141] width 7 height 6
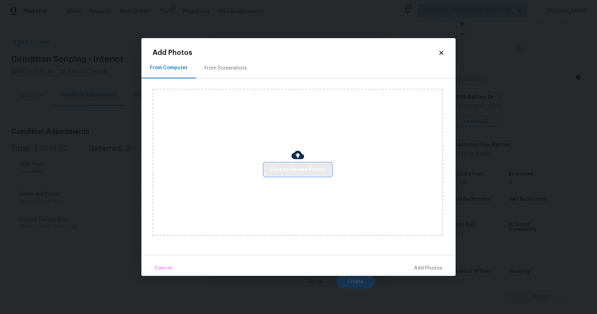
click at [295, 173] on span "Click to Upload Photos" at bounding box center [298, 169] width 56 height 9
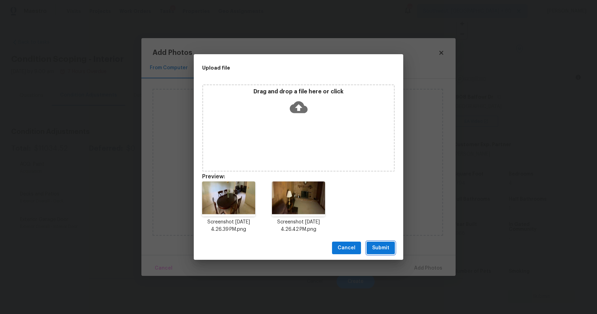
click at [382, 241] on button "Submit" at bounding box center [381, 247] width 28 height 13
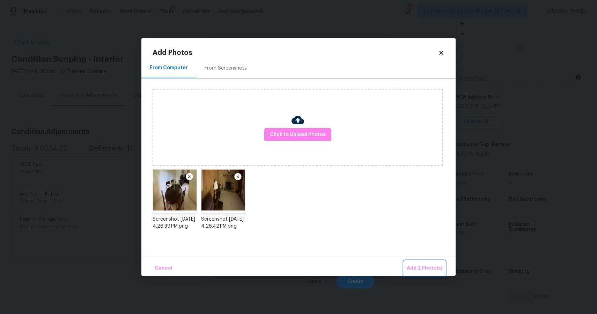
click at [419, 263] on button "Add 2 Photo(s)" at bounding box center [424, 267] width 41 height 15
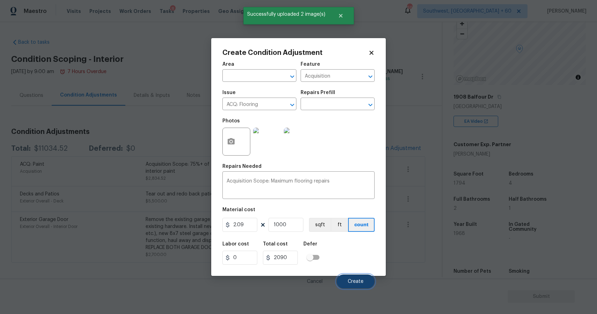
click at [351, 278] on button "Create" at bounding box center [356, 281] width 38 height 14
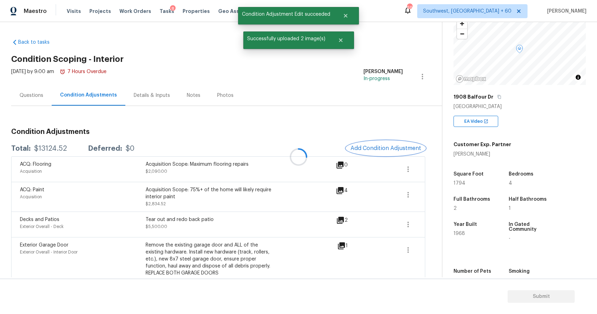
click at [397, 153] on button "Add Condition Adjustment" at bounding box center [385, 148] width 79 height 15
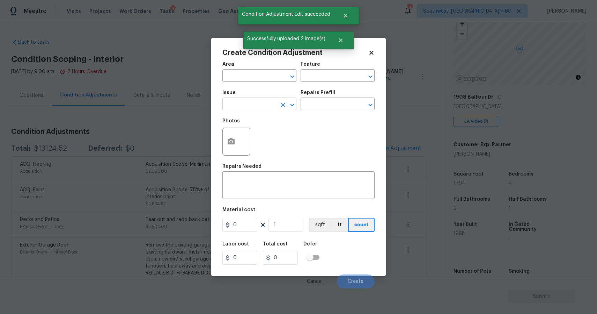
click at [266, 102] on input "text" at bounding box center [249, 104] width 54 height 11
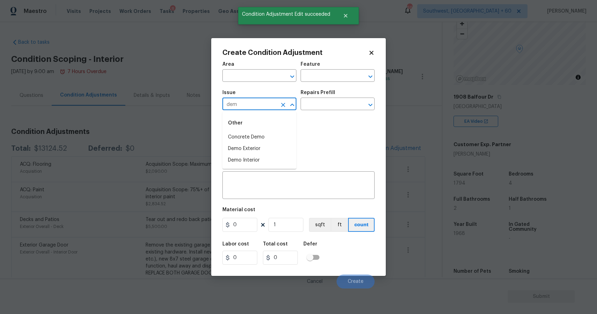
type input "demo"
click at [284, 105] on icon "Clear" at bounding box center [283, 105] width 4 height 4
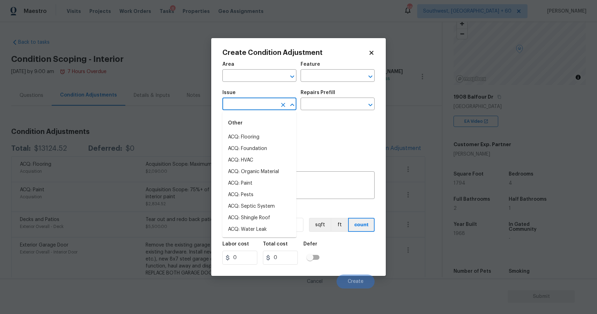
click at [284, 105] on icon "Clear" at bounding box center [283, 105] width 4 height 4
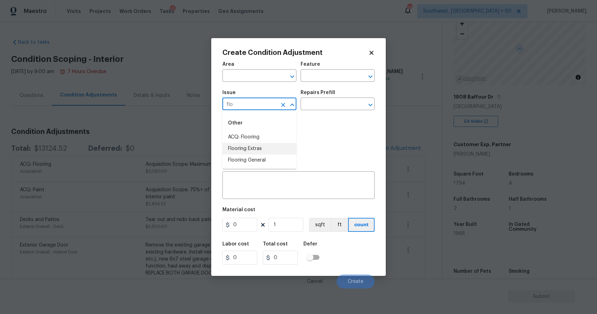
click at [267, 145] on li "Flooring Extras" at bounding box center [259, 149] width 74 height 12
type input "Flooring Extras"
click at [304, 103] on input "text" at bounding box center [328, 104] width 54 height 11
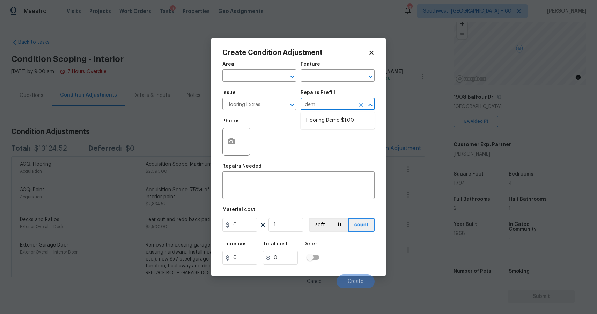
type input "demo"
click at [337, 120] on li "Flooring Demo $1.00" at bounding box center [338, 121] width 74 height 12
type input "Overall Flooring"
type textarea "Demo existing flooring."
type input "1"
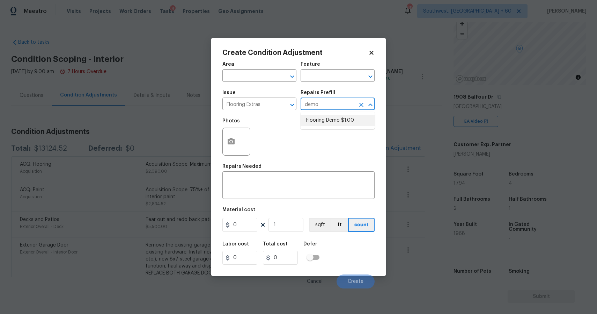
type input "1"
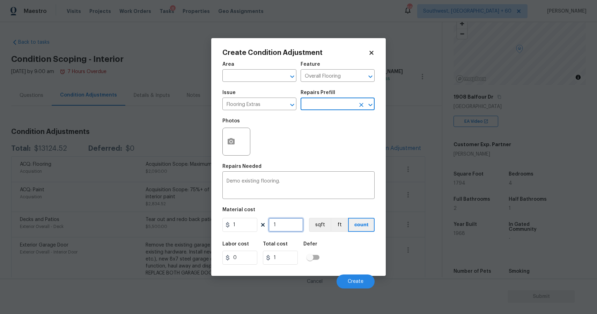
click at [279, 222] on input "1" at bounding box center [285, 225] width 35 height 14
type input "7"
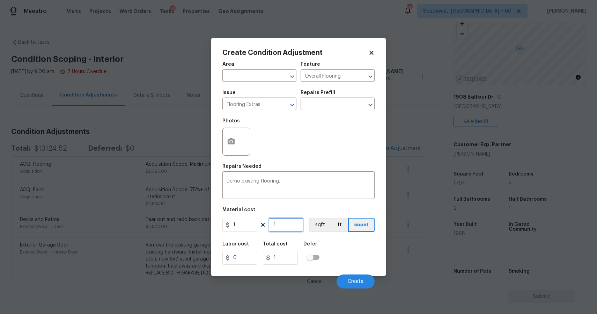
type input "7"
type input "79"
type input "794"
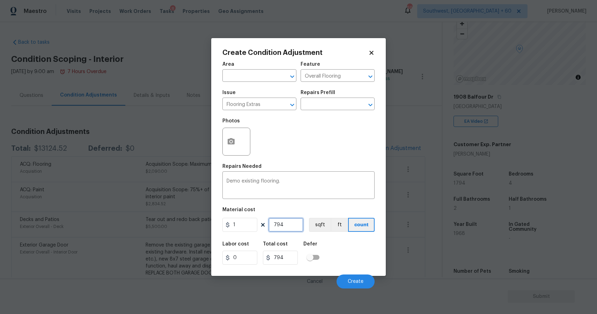
type input "794"
click at [352, 273] on div "Cancel Create" at bounding box center [298, 278] width 152 height 20
click at [350, 277] on button "Create" at bounding box center [356, 281] width 38 height 14
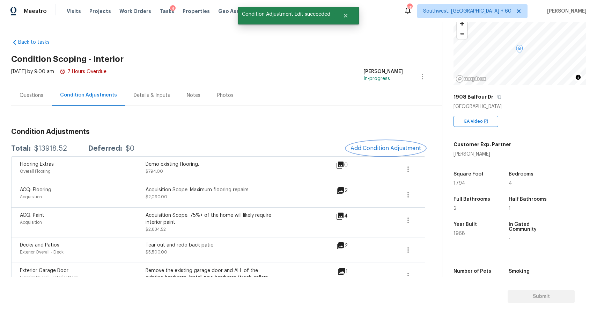
click at [392, 144] on button "Add Condition Adjustment" at bounding box center [385, 148] width 79 height 15
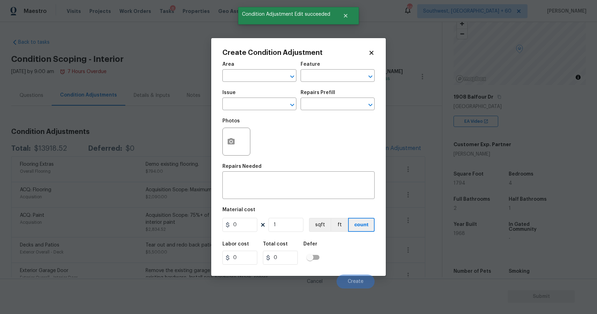
click at [248, 113] on span "Issue ​" at bounding box center [259, 100] width 74 height 28
click at [234, 130] on button "button" at bounding box center [231, 141] width 17 height 27
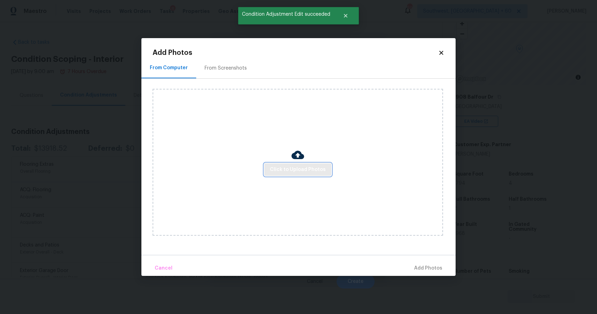
click at [296, 172] on span "Click to Upload Photos" at bounding box center [298, 169] width 56 height 9
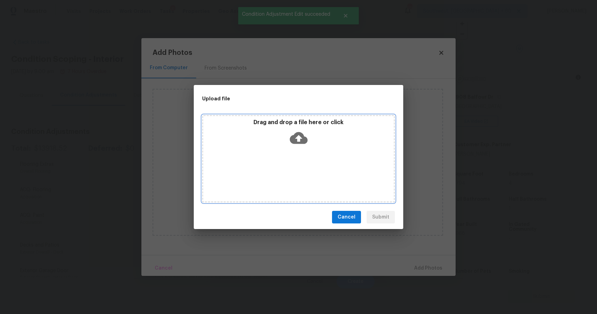
click at [296, 172] on div "Drag and drop a file here or click" at bounding box center [298, 158] width 193 height 87
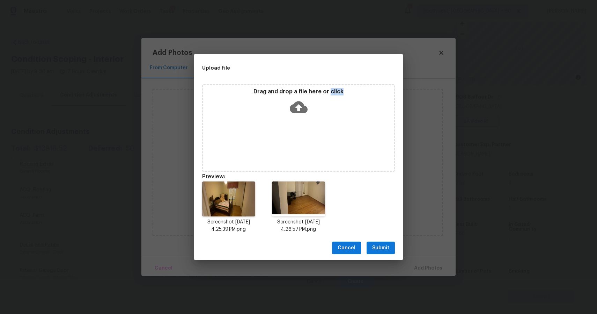
click at [387, 247] on span "Submit" at bounding box center [380, 247] width 17 height 9
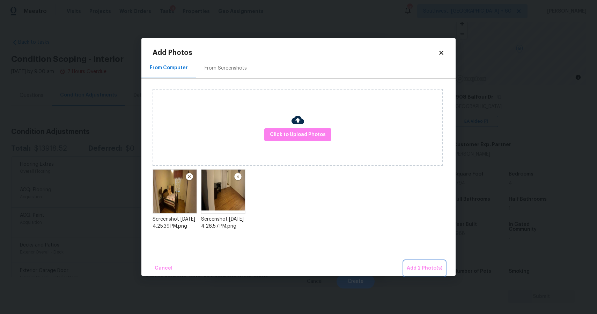
click at [418, 261] on button "Add 2 Photo(s)" at bounding box center [424, 267] width 41 height 15
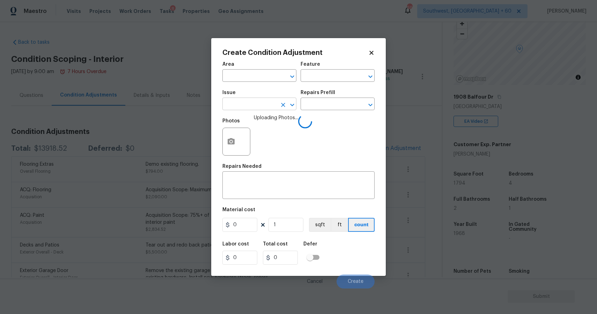
click at [266, 105] on input "text" at bounding box center [249, 104] width 54 height 11
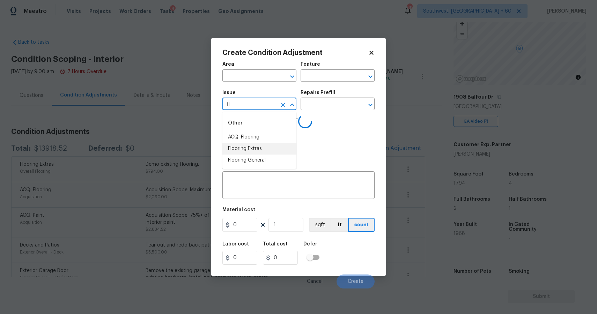
click at [267, 145] on li "Flooring Extras" at bounding box center [259, 149] width 74 height 12
type input "Flooring Extras"
click at [282, 175] on div "x ​" at bounding box center [298, 186] width 152 height 26
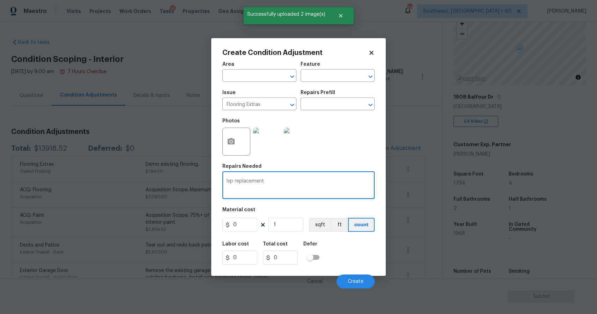
type textarea "lvp replacement"
click at [245, 222] on input "0" at bounding box center [239, 225] width 35 height 14
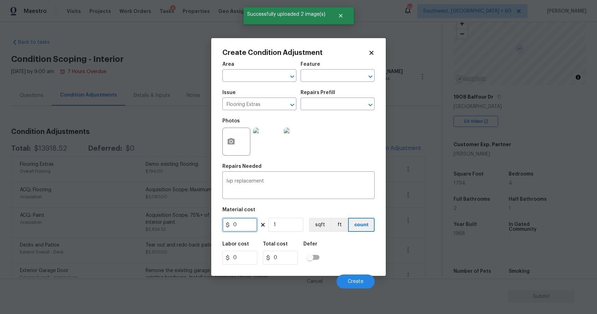
click at [245, 222] on input "0" at bounding box center [239, 225] width 35 height 14
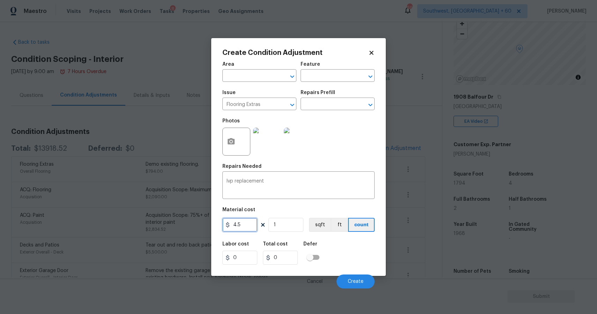
type input "4.5"
click at [294, 226] on input "1" at bounding box center [285, 225] width 35 height 14
type input "4.5"
click at [294, 226] on input "1" at bounding box center [285, 225] width 35 height 14
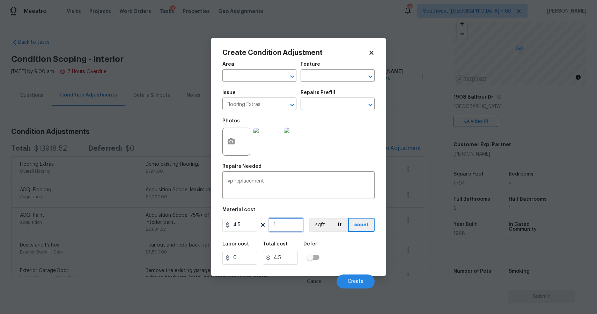
click at [294, 226] on input "1" at bounding box center [285, 225] width 35 height 14
type input "7"
type input "31.5"
type input "79"
type input "355.5"
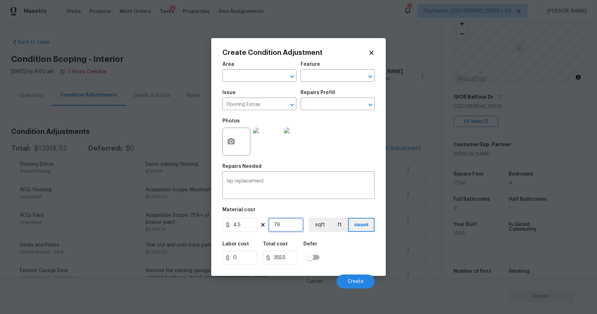
type input "794"
type input "3573"
type input "794"
click at [359, 281] on span "Create" at bounding box center [356, 281] width 16 height 5
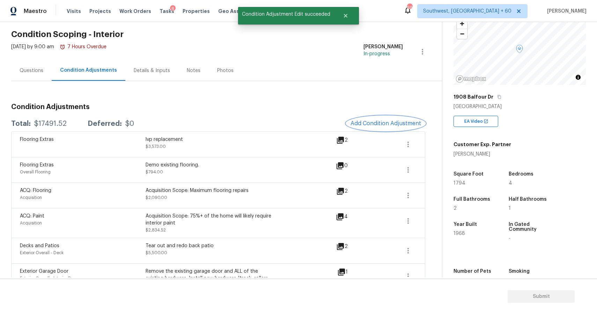
scroll to position [26, 0]
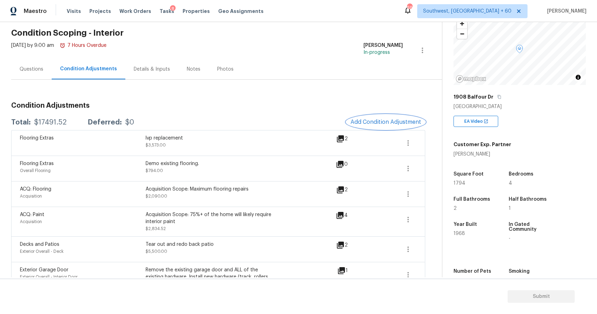
click at [385, 126] on button "Add Condition Adjustment" at bounding box center [385, 122] width 79 height 15
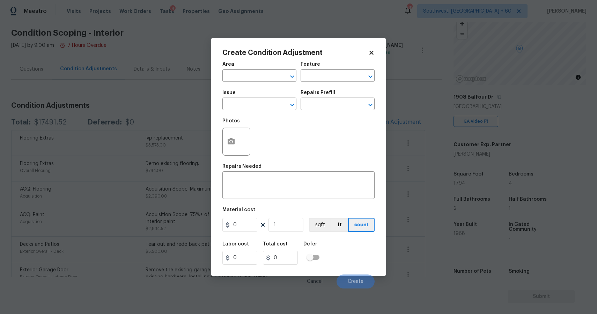
click at [250, 113] on span "Issue ​" at bounding box center [259, 100] width 74 height 28
click at [252, 109] on input "text" at bounding box center [249, 104] width 54 height 11
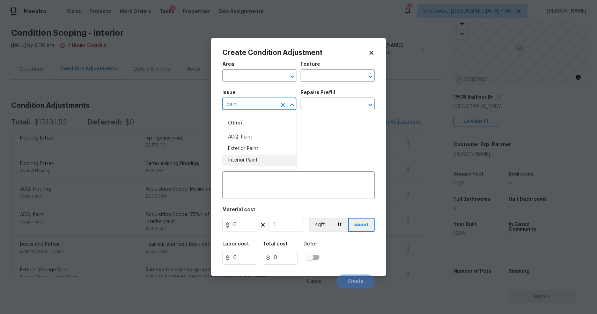
click at [249, 156] on li "Interior Paint" at bounding box center [259, 160] width 74 height 12
type input "Interior Paint"
click at [297, 115] on div "Photos" at bounding box center [298, 136] width 152 height 45
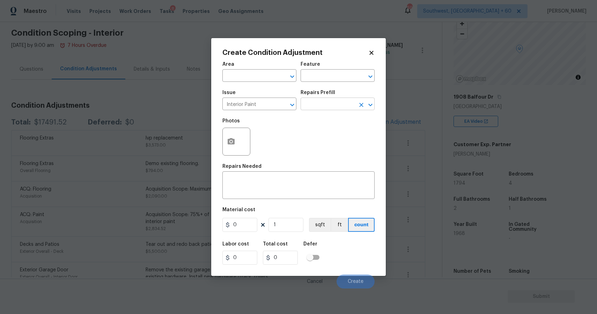
click at [314, 104] on input "text" at bounding box center [328, 104] width 54 height 11
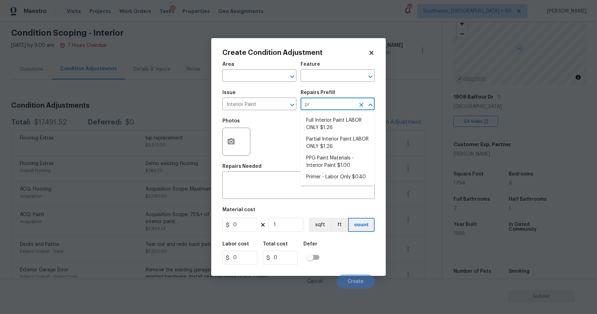
type input "pri"
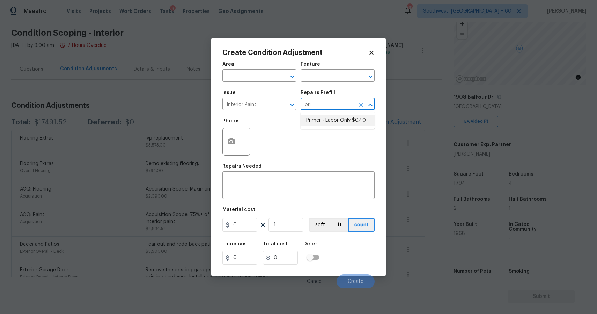
click at [320, 123] on li "Primer - Labor Only $0.40" at bounding box center [338, 121] width 74 height 12
type input "Overall Paint"
type textarea "Interior primer - PRIMER PROVIDED BY OPENDOOR - All nails, screws, drywall anch…"
type input "0.4"
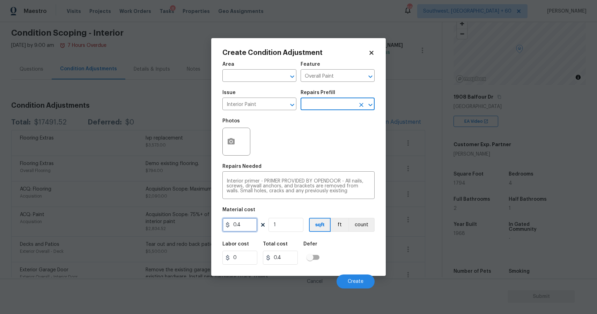
click at [245, 225] on input "0.4" at bounding box center [239, 225] width 35 height 14
type input "350"
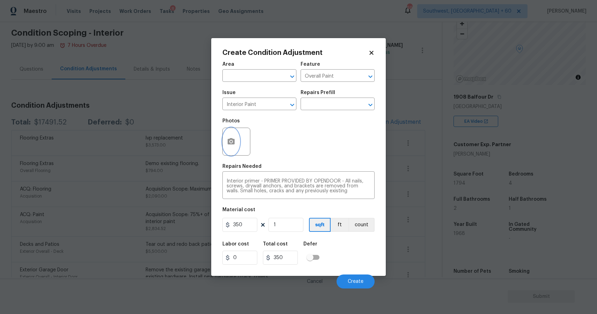
click at [233, 134] on button "button" at bounding box center [231, 141] width 17 height 27
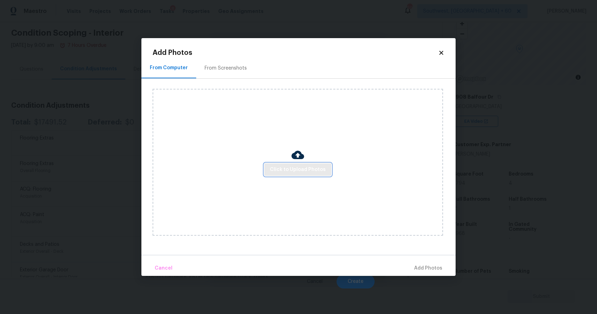
click at [270, 165] on button "Click to Upload Photos" at bounding box center [297, 169] width 67 height 13
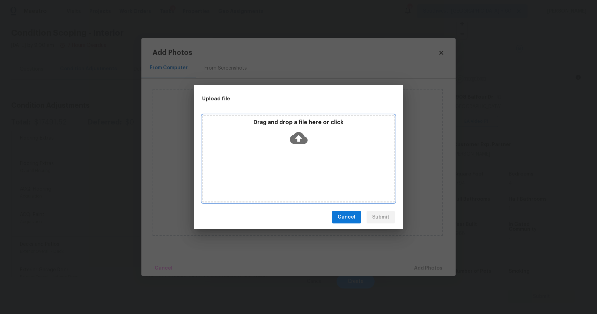
click at [270, 165] on div "Drag and drop a file here or click" at bounding box center [298, 158] width 193 height 87
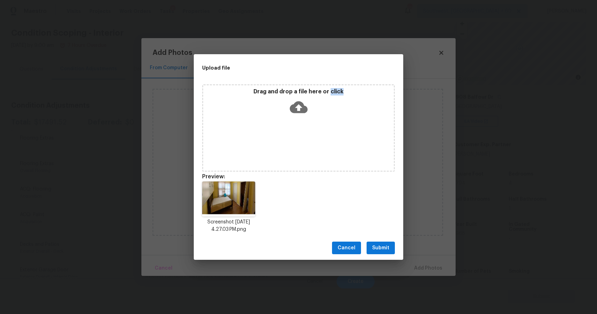
click at [318, 185] on div "Screenshot [DATE] 4.27.03 PM.png" at bounding box center [298, 207] width 209 height 68
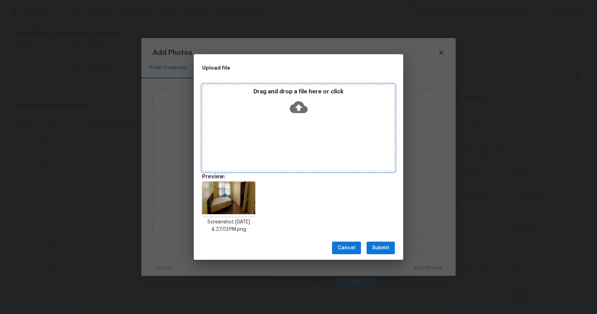
click at [302, 130] on div "Drag and drop a file here or click" at bounding box center [298, 127] width 193 height 87
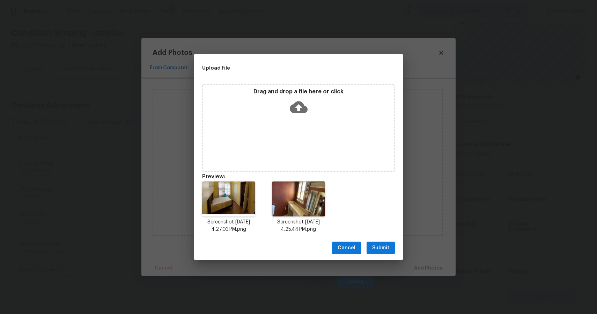
click at [384, 246] on span "Submit" at bounding box center [380, 247] width 17 height 9
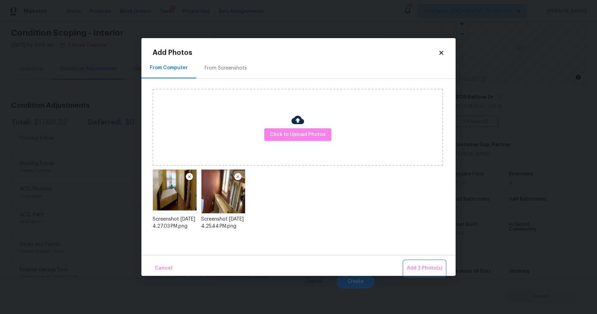
click at [430, 262] on button "Add 2 Photo(s)" at bounding box center [424, 267] width 41 height 15
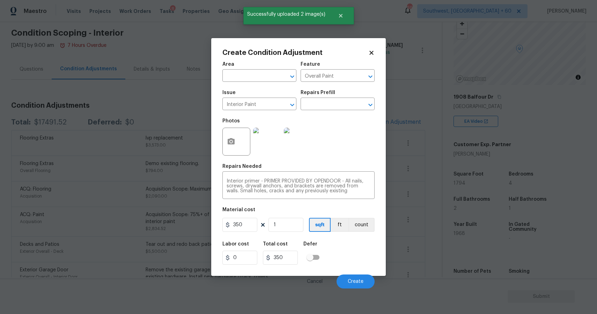
click at [362, 272] on div "Cancel Create" at bounding box center [298, 278] width 152 height 20
click at [361, 281] on span "Create" at bounding box center [356, 281] width 16 height 5
